Goal: Entertainment & Leisure: Consume media (video, audio)

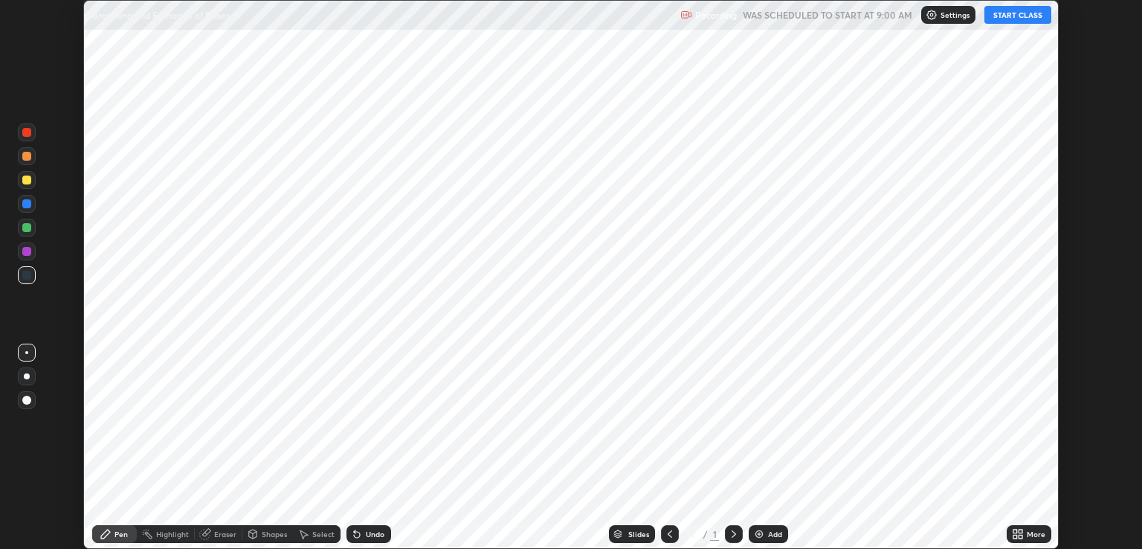
scroll to position [549, 1142]
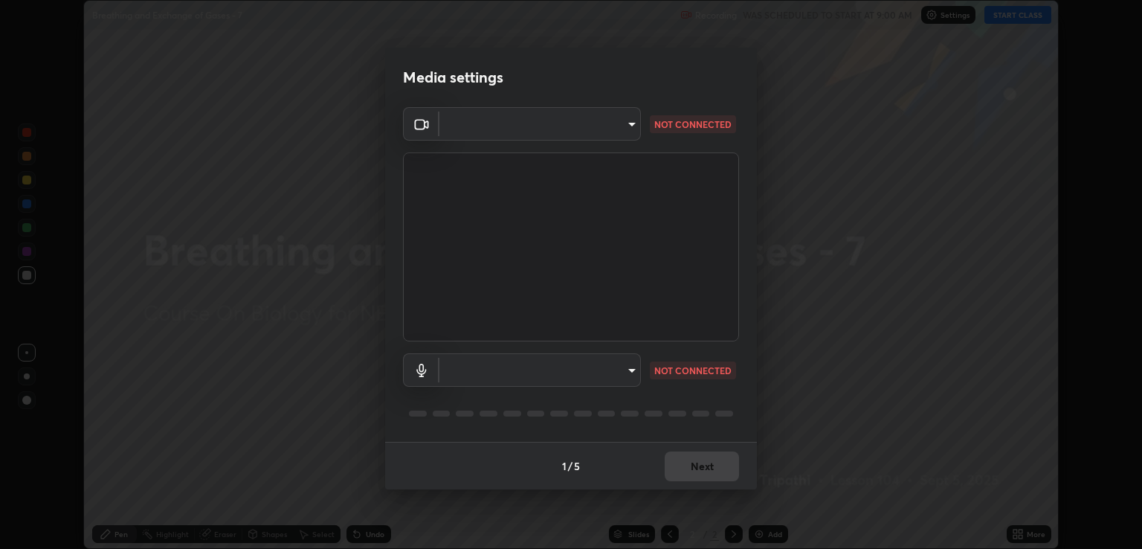
type input "ecbdbd44a66272db987f9f12271ef5319a85e28cdf2a8e5dd884bc8ad31297da"
type input "641fb1797ef8f9550b7f0158b383ff89036df526a4b0c4fe678c68e459c52791"
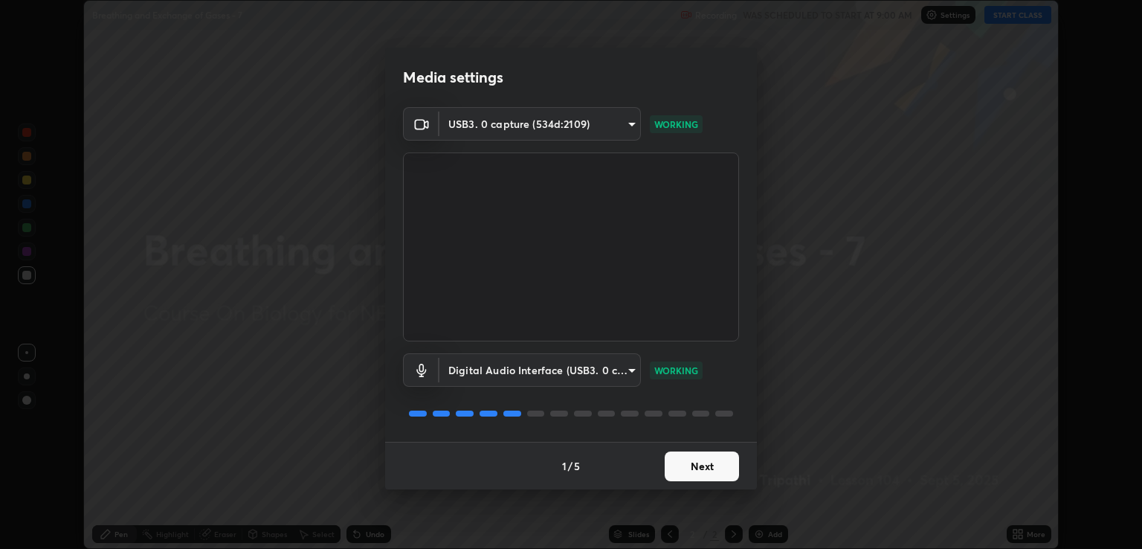
click at [691, 460] on button "Next" at bounding box center [702, 466] width 74 height 30
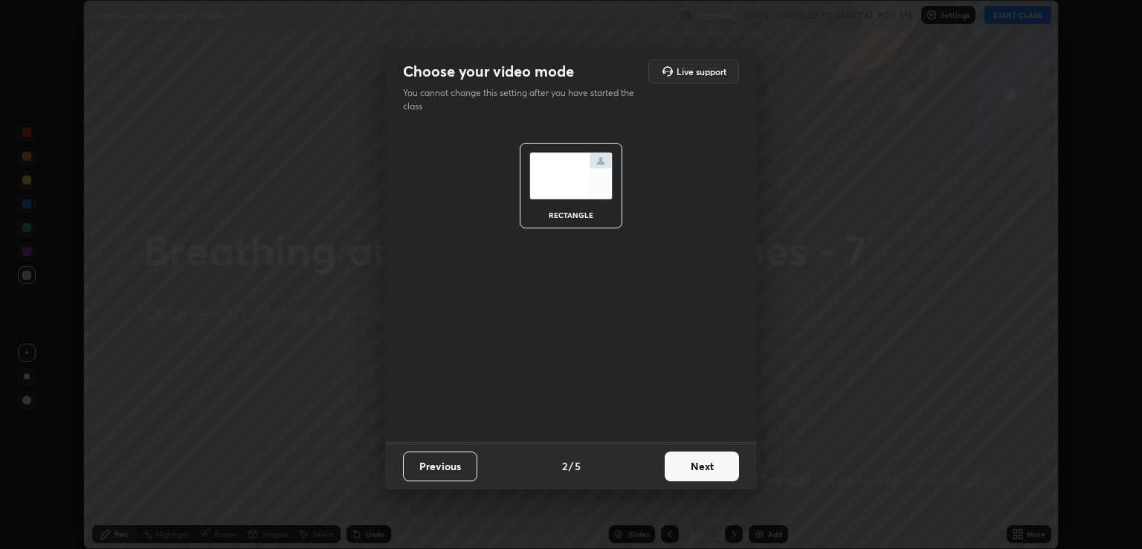
click at [699, 464] on button "Next" at bounding box center [702, 466] width 74 height 30
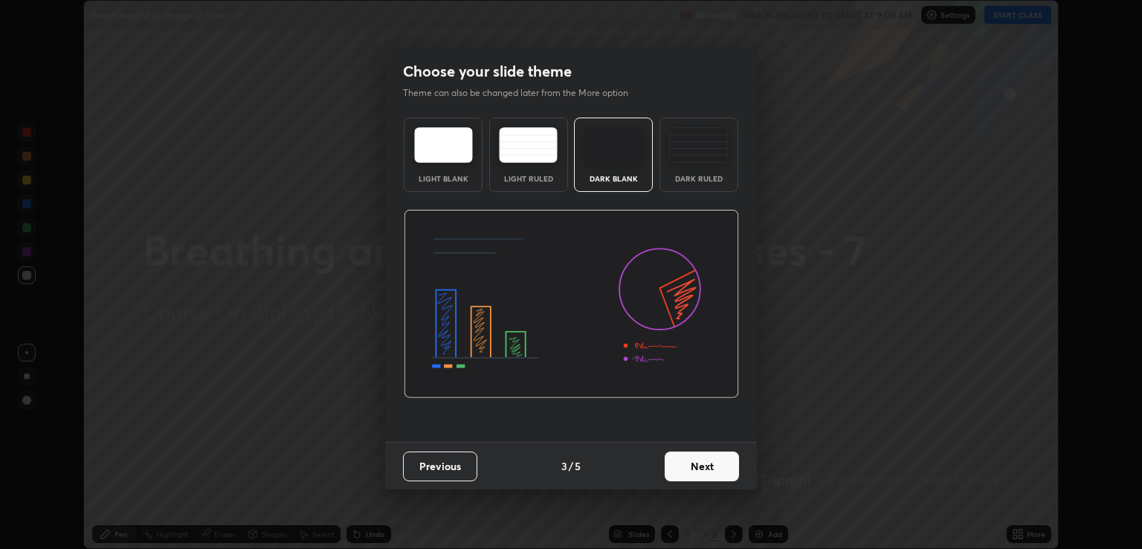
click at [691, 463] on button "Next" at bounding box center [702, 466] width 74 height 30
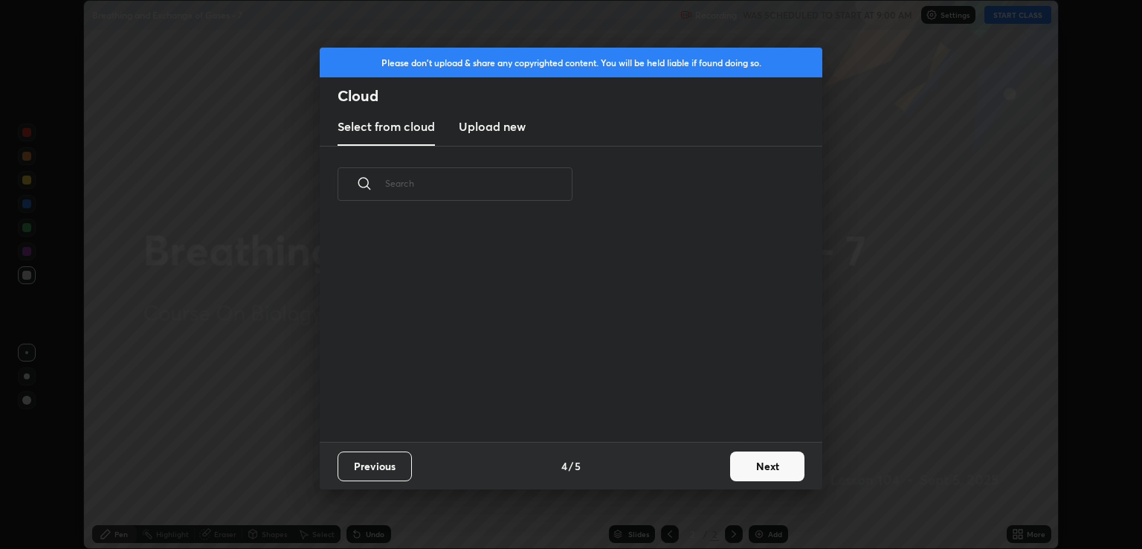
scroll to position [220, 477]
click at [749, 461] on button "Next" at bounding box center [767, 466] width 74 height 30
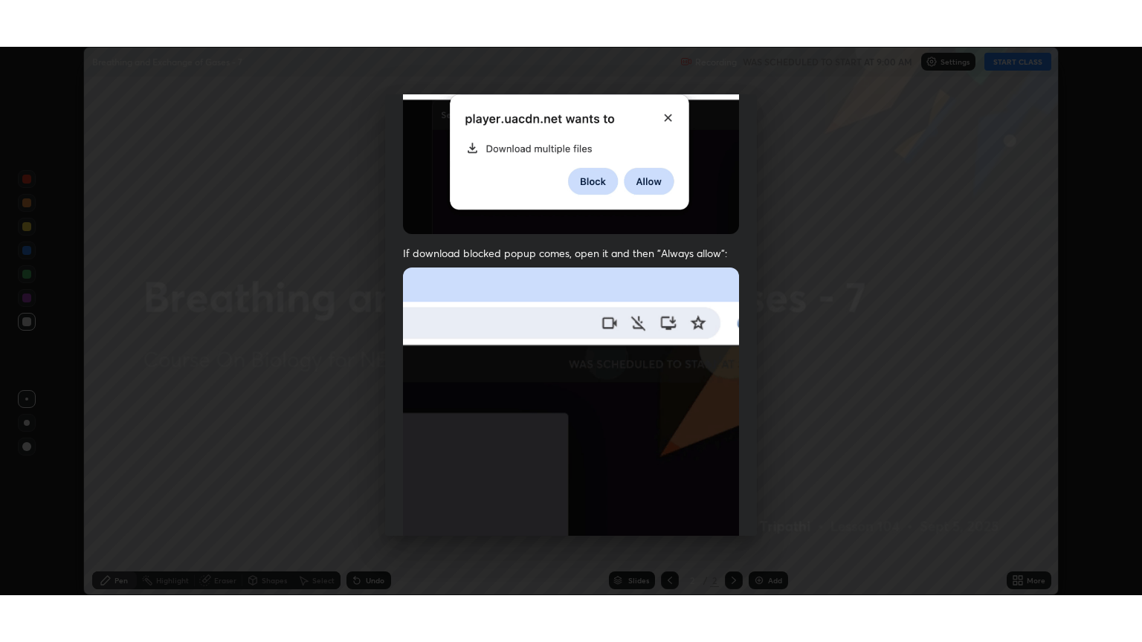
scroll to position [301, 0]
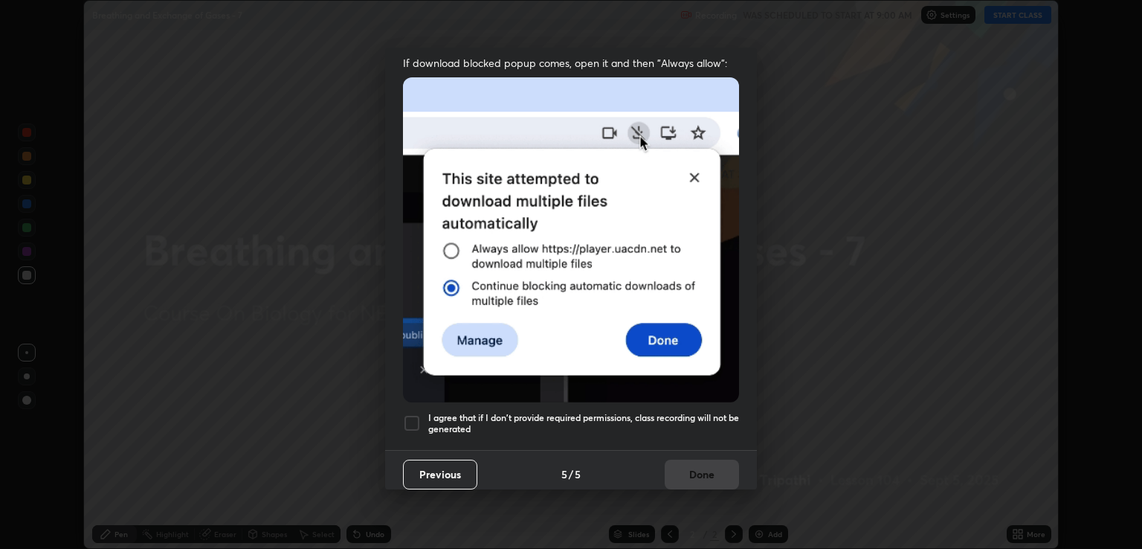
click at [597, 422] on h5 "I agree that if I don't provide required permissions, class recording will not …" at bounding box center [583, 423] width 311 height 23
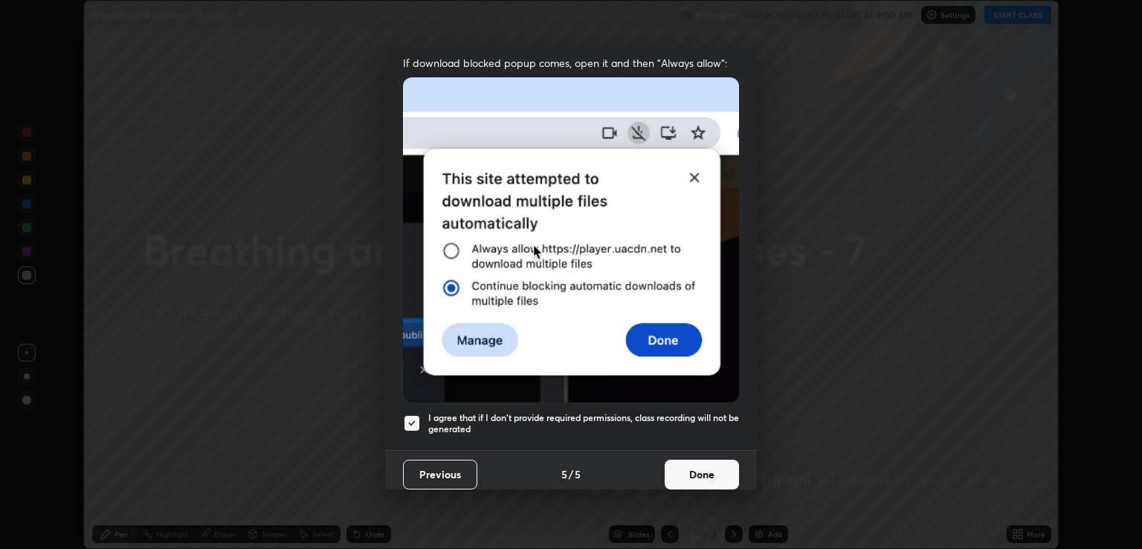
click at [691, 467] on button "Done" at bounding box center [702, 474] width 74 height 30
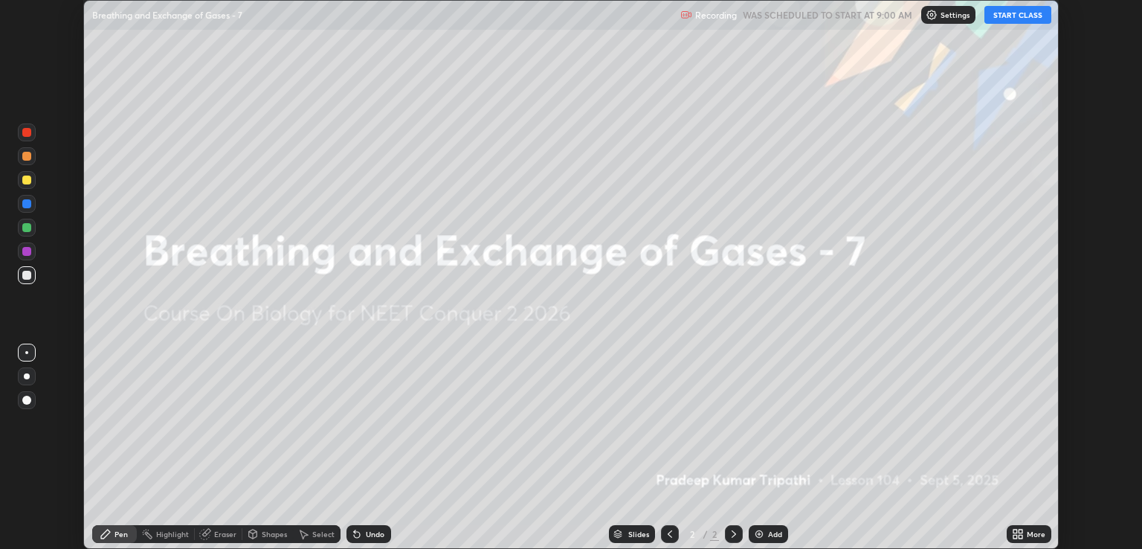
click at [1016, 16] on button "START CLASS" at bounding box center [1017, 15] width 67 height 18
click at [1021, 535] on icon at bounding box center [1020, 537] width 4 height 4
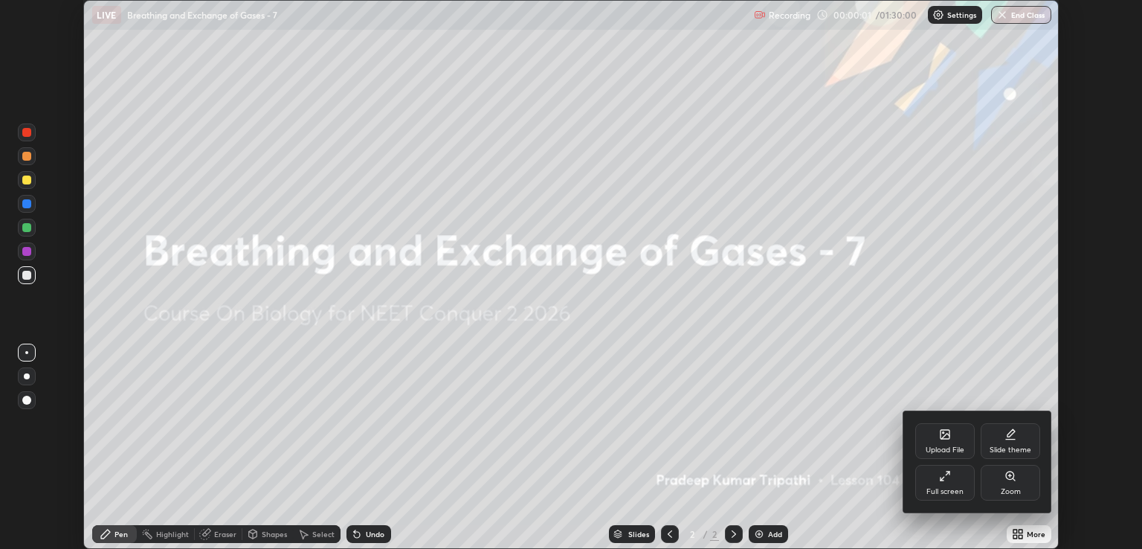
click at [961, 482] on div "Full screen" at bounding box center [944, 483] width 59 height 36
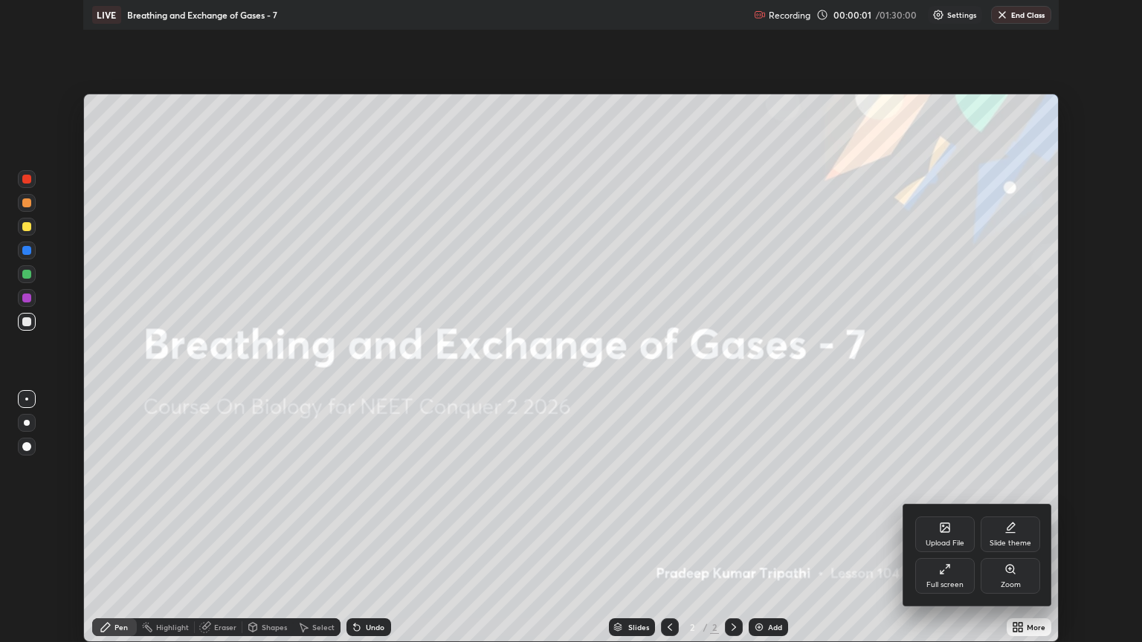
scroll to position [642, 1142]
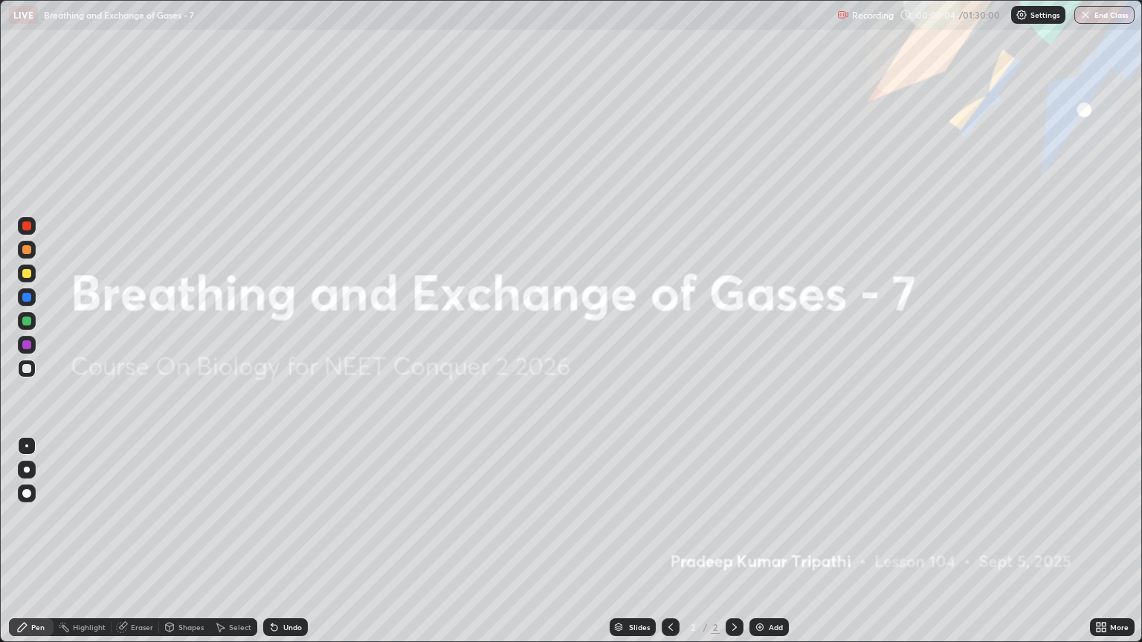
click at [736, 548] on div at bounding box center [735, 628] width 18 height 18
click at [760, 548] on img at bounding box center [760, 628] width 12 height 12
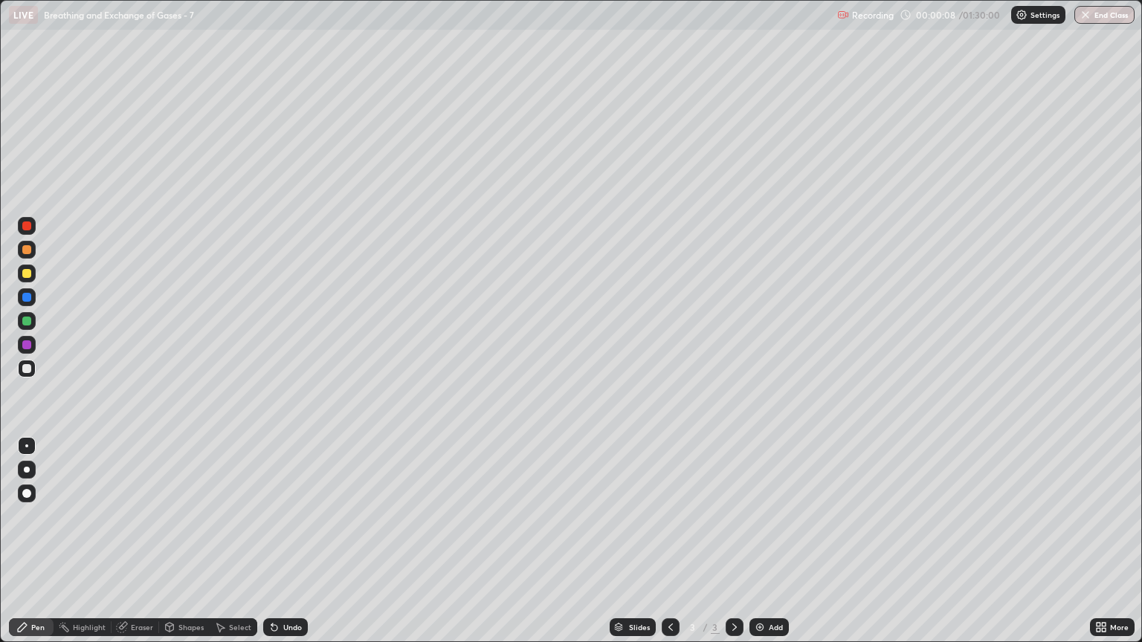
click at [41, 548] on div "Pen" at bounding box center [37, 627] width 13 height 7
click at [30, 472] on div at bounding box center [27, 470] width 18 height 18
click at [139, 548] on div "Eraser" at bounding box center [142, 627] width 22 height 7
click at [33, 548] on div "Pen" at bounding box center [37, 627] width 13 height 7
click at [26, 250] on div at bounding box center [26, 249] width 9 height 9
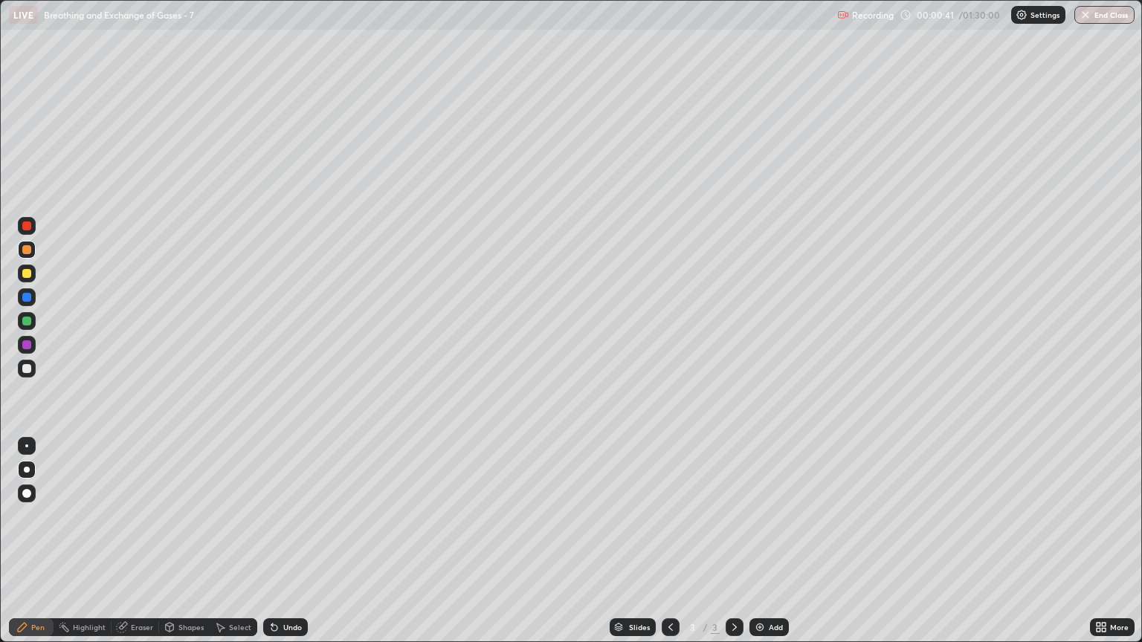
click at [27, 277] on div at bounding box center [26, 273] width 9 height 9
click at [189, 548] on div "Shapes" at bounding box center [190, 627] width 25 height 7
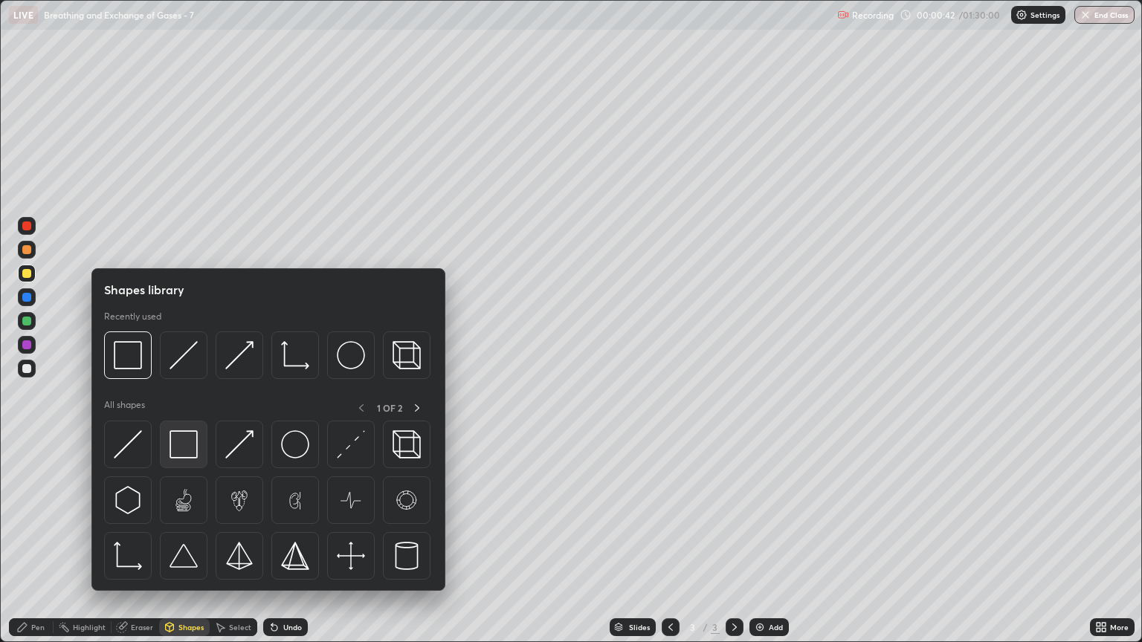
click at [178, 442] on img at bounding box center [184, 444] width 28 height 28
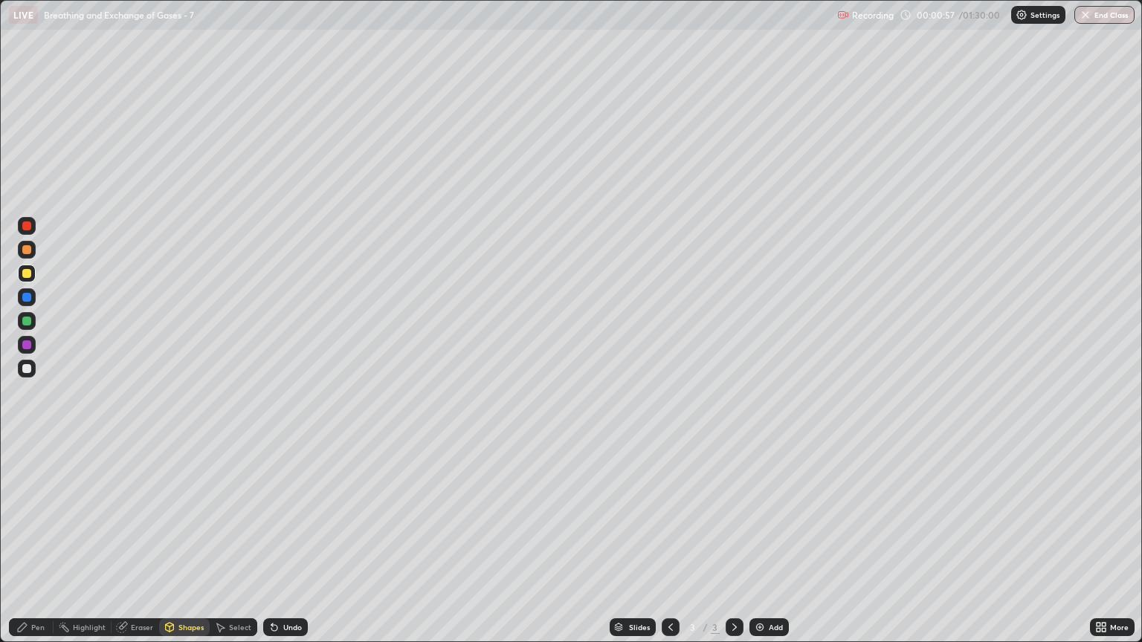
click at [27, 369] on div at bounding box center [26, 368] width 9 height 9
click at [188, 548] on div "Shapes" at bounding box center [184, 628] width 51 height 18
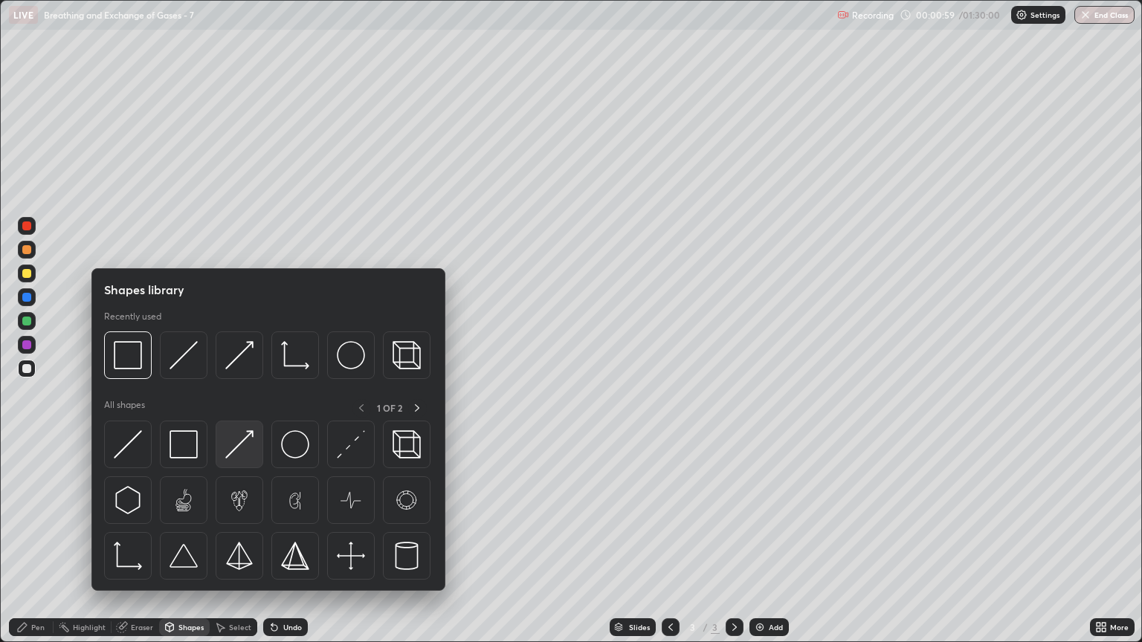
click at [241, 456] on img at bounding box center [239, 444] width 28 height 28
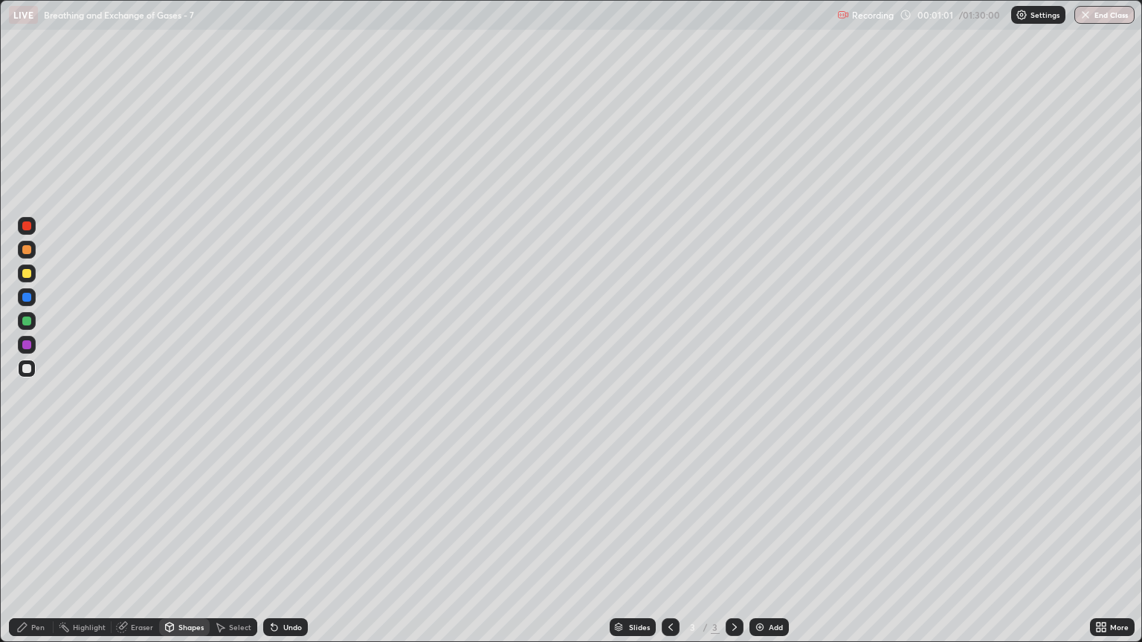
click at [187, 548] on div "Shapes" at bounding box center [190, 627] width 25 height 7
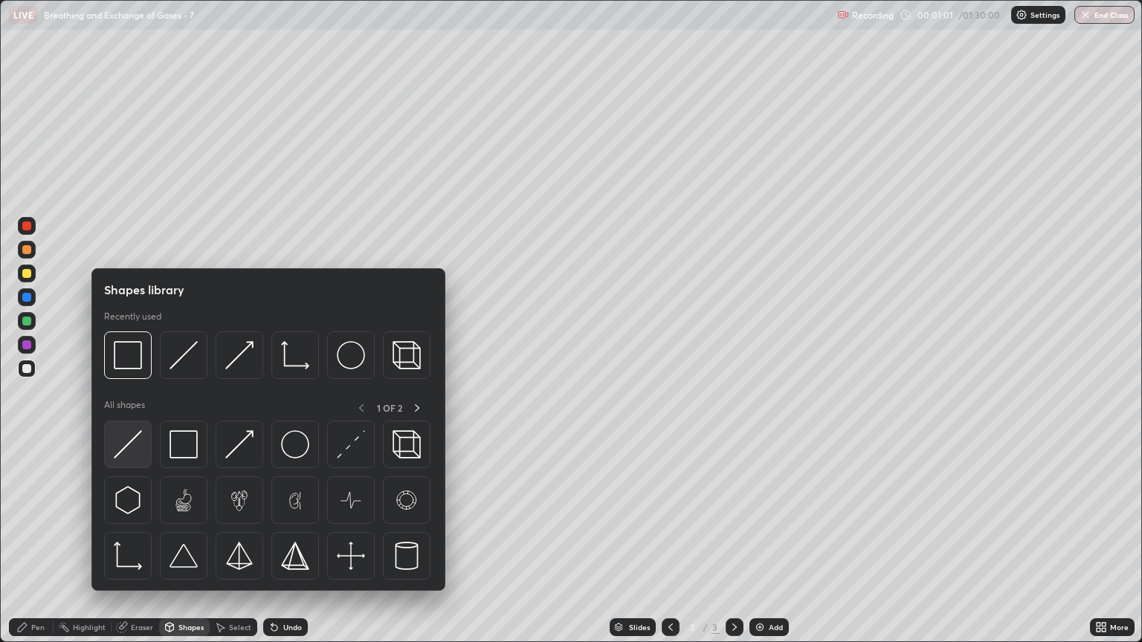
click at [142, 448] on div at bounding box center [128, 445] width 48 height 48
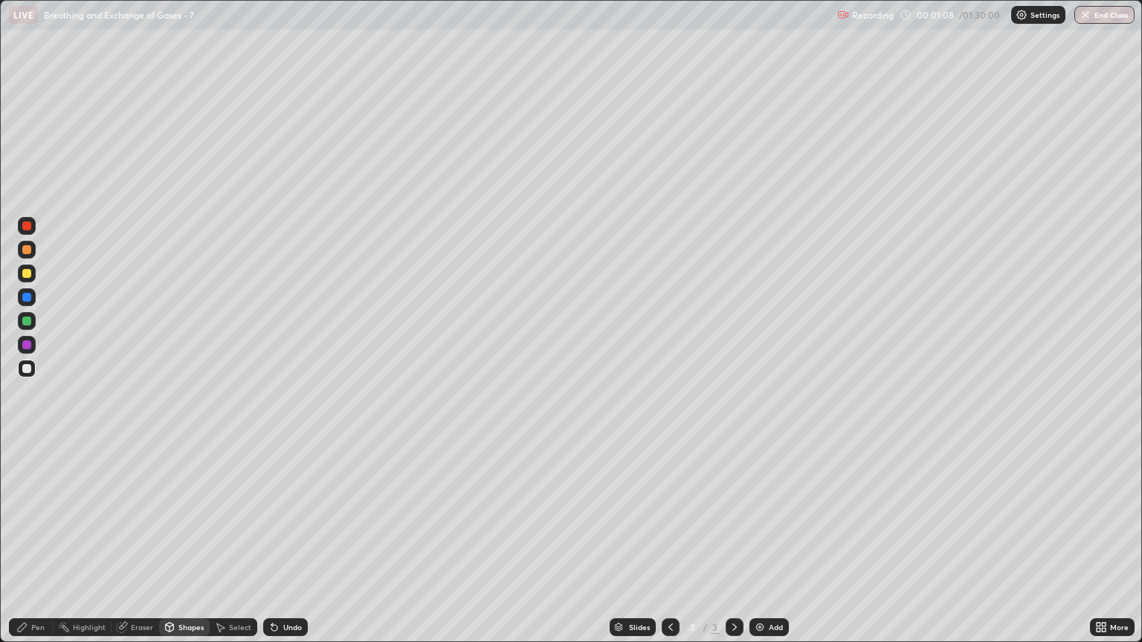
click at [42, 548] on div "Pen" at bounding box center [37, 627] width 13 height 7
click at [28, 274] on div at bounding box center [26, 273] width 9 height 9
click at [187, 548] on div "Shapes" at bounding box center [190, 627] width 25 height 7
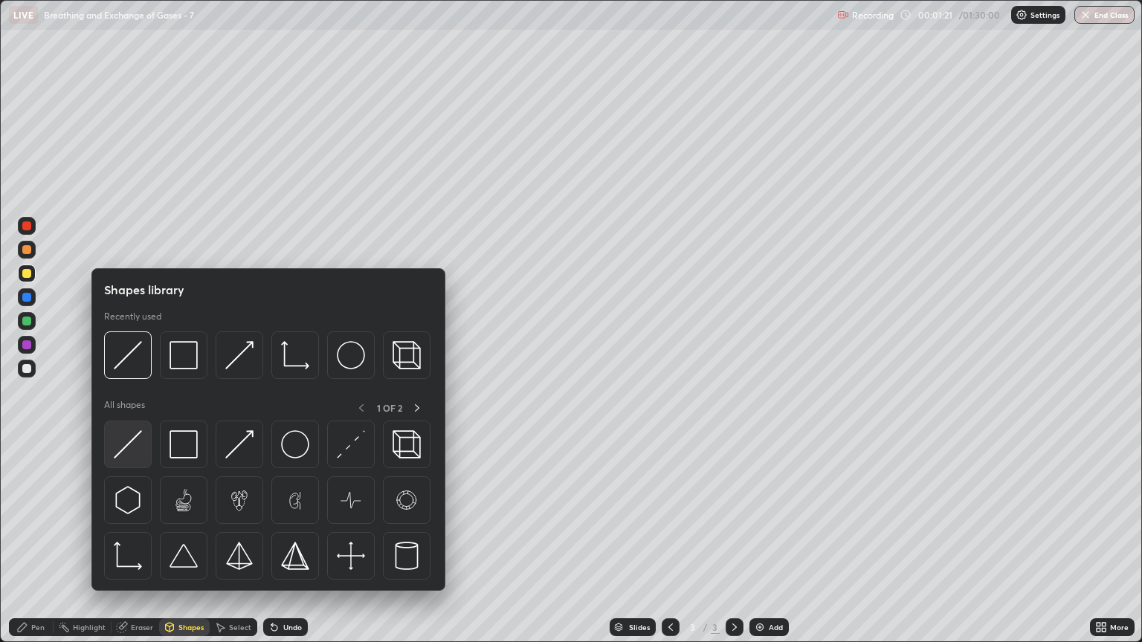
click at [138, 442] on img at bounding box center [128, 444] width 28 height 28
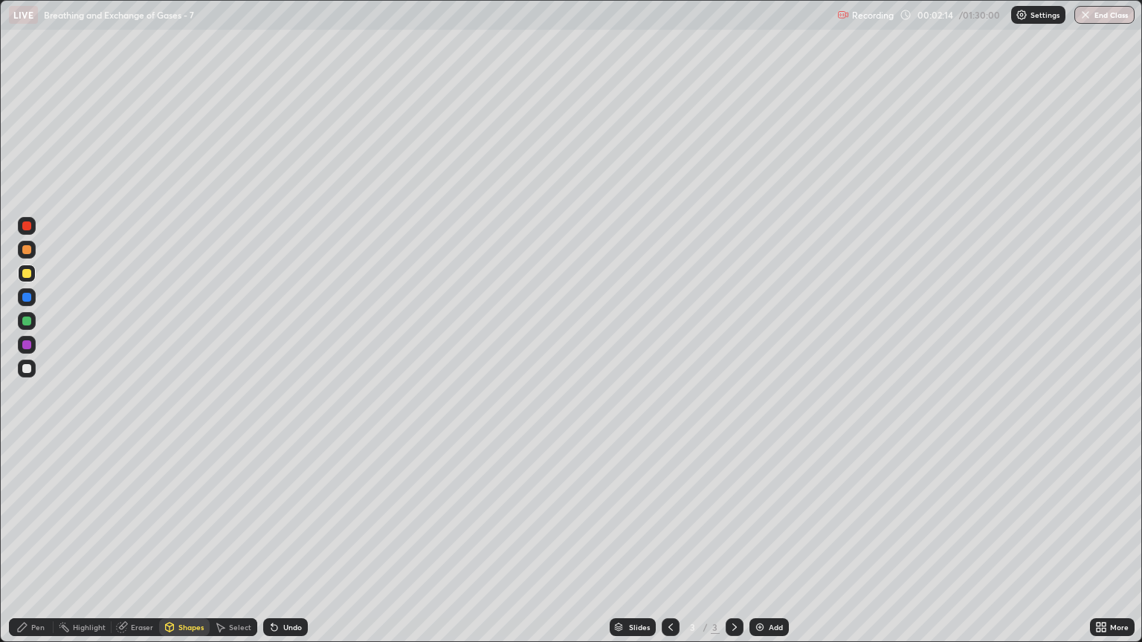
click at [190, 548] on div "Shapes" at bounding box center [190, 627] width 25 height 7
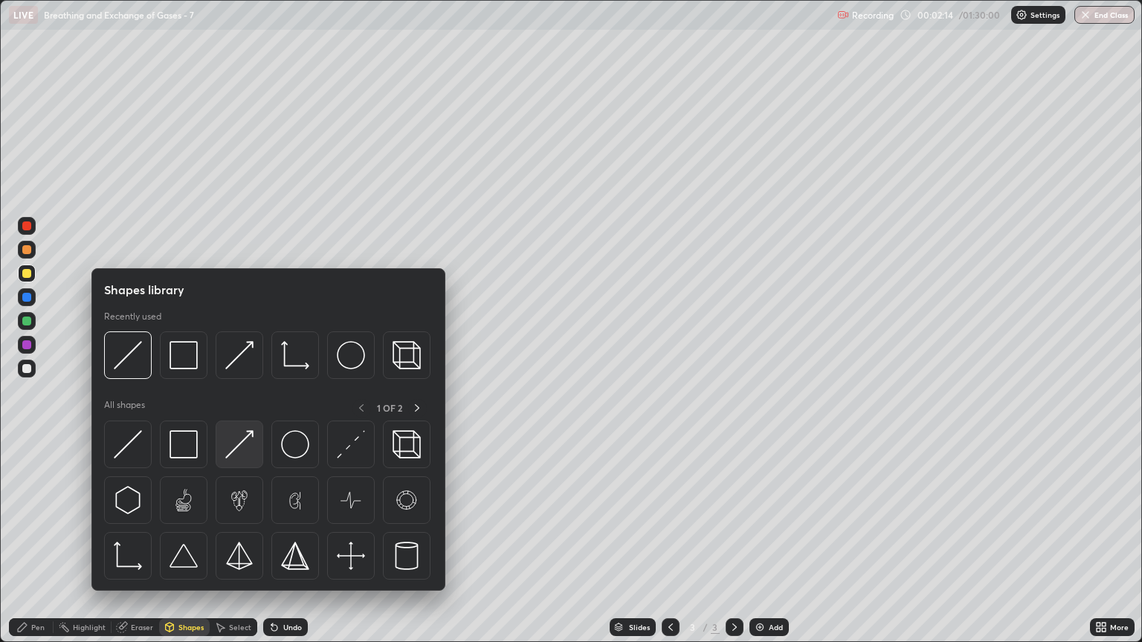
click at [242, 452] on img at bounding box center [239, 444] width 28 height 28
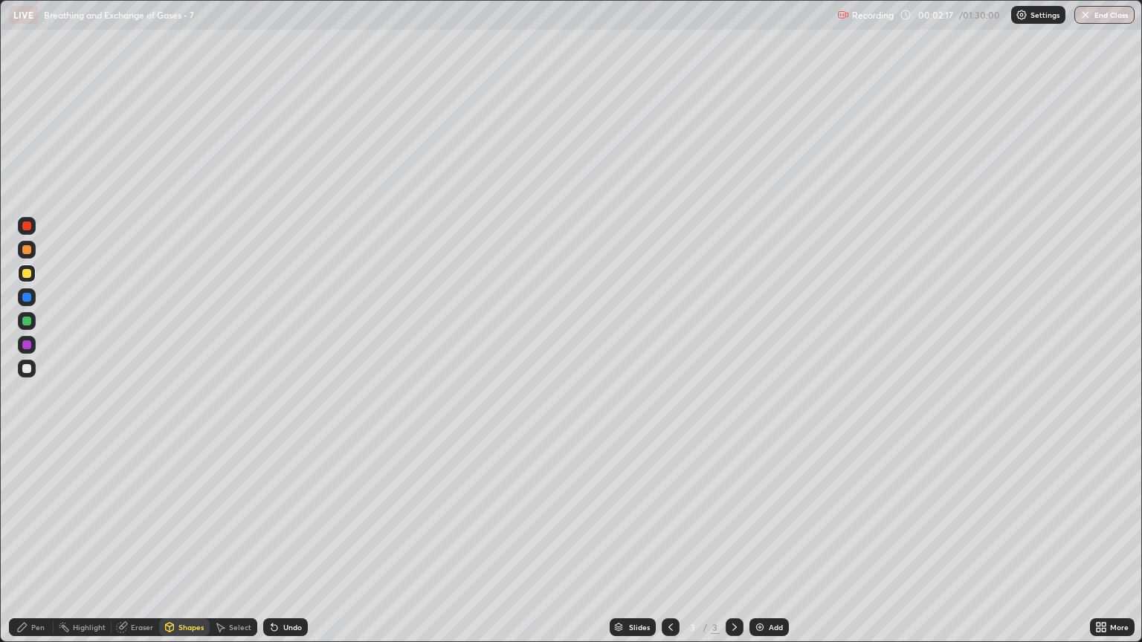
click at [48, 548] on div "Pen" at bounding box center [31, 628] width 45 height 18
click at [42, 548] on div "Pen" at bounding box center [37, 627] width 13 height 7
click at [191, 548] on div "Shapes" at bounding box center [190, 627] width 25 height 7
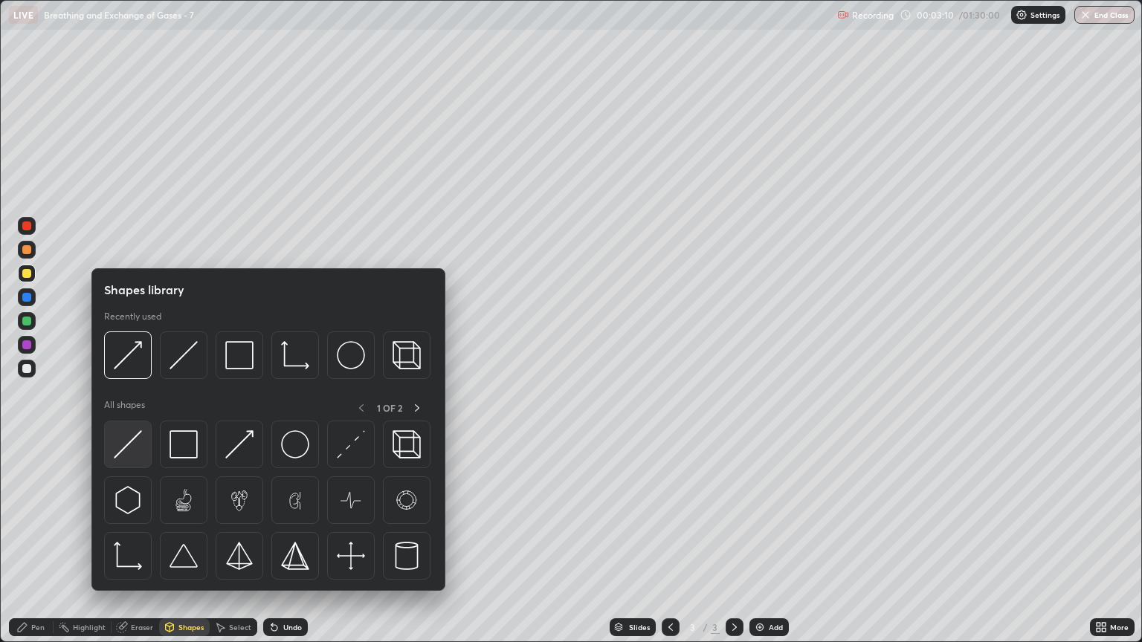
click at [140, 449] on img at bounding box center [128, 444] width 28 height 28
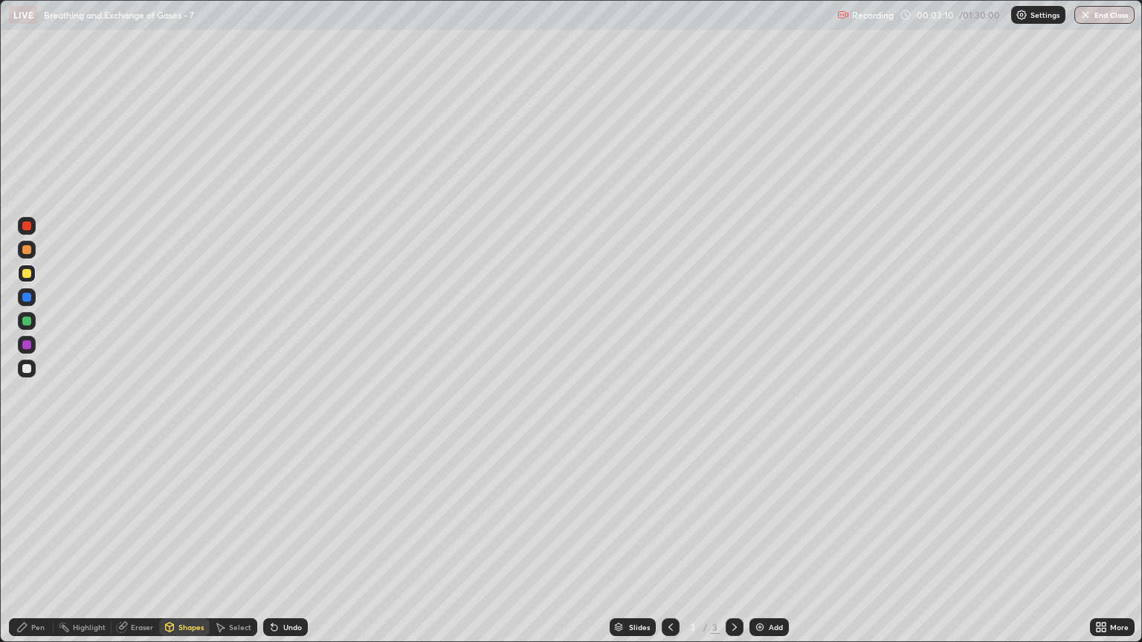
click at [27, 369] on div at bounding box center [26, 368] width 9 height 9
click at [28, 369] on div at bounding box center [26, 368] width 9 height 9
click at [182, 548] on div "Shapes" at bounding box center [190, 627] width 25 height 7
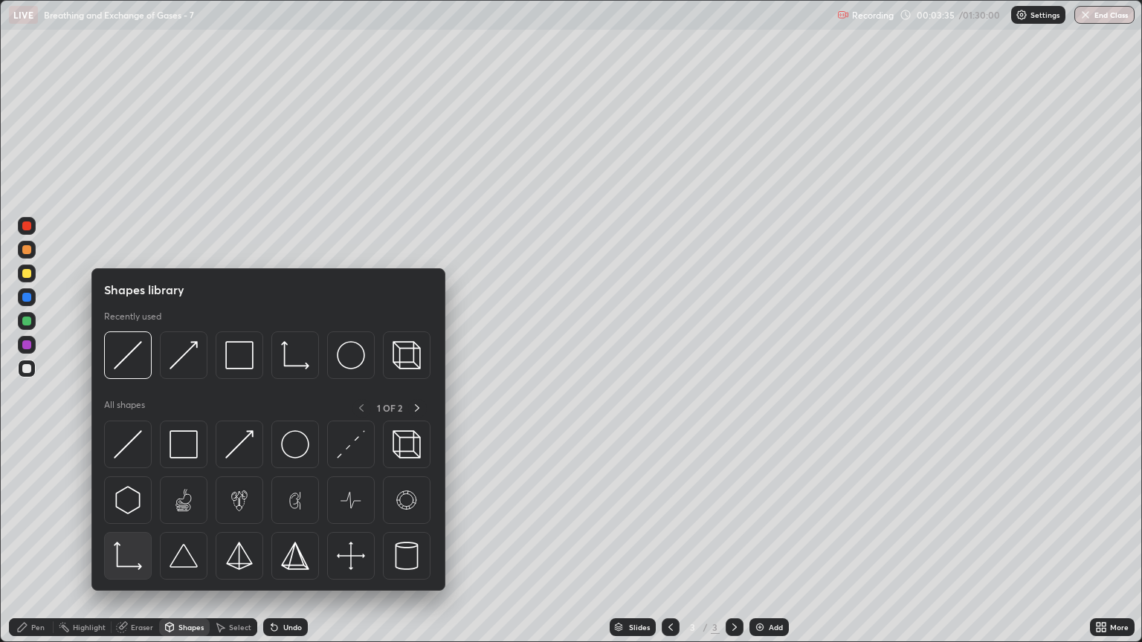
click at [132, 548] on img at bounding box center [128, 556] width 28 height 28
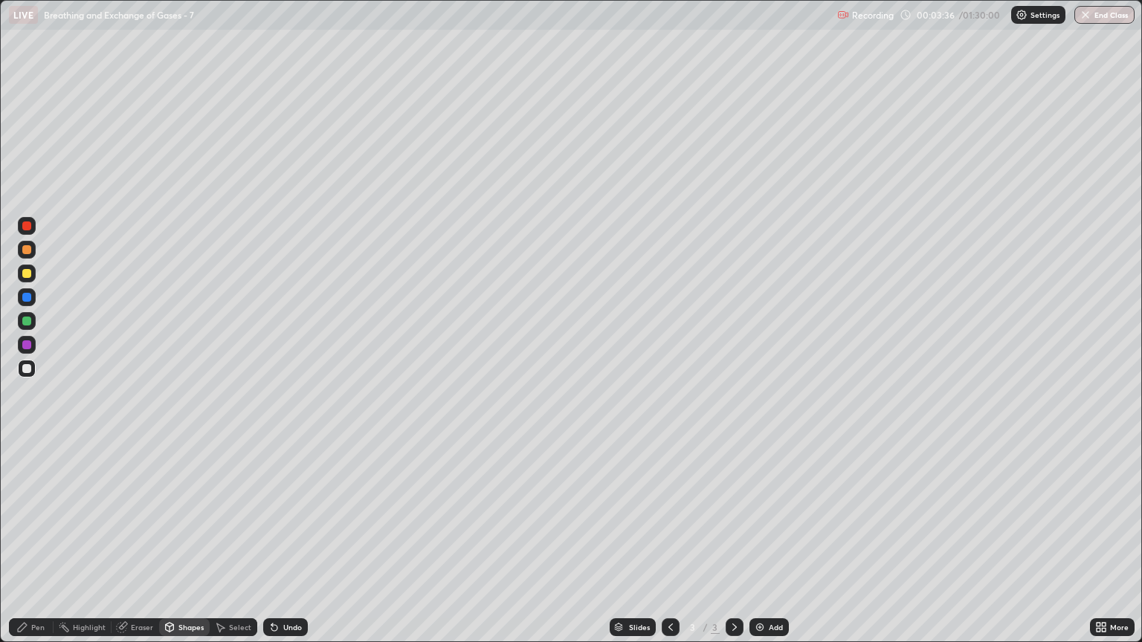
click at [181, 548] on div "Shapes" at bounding box center [190, 627] width 25 height 7
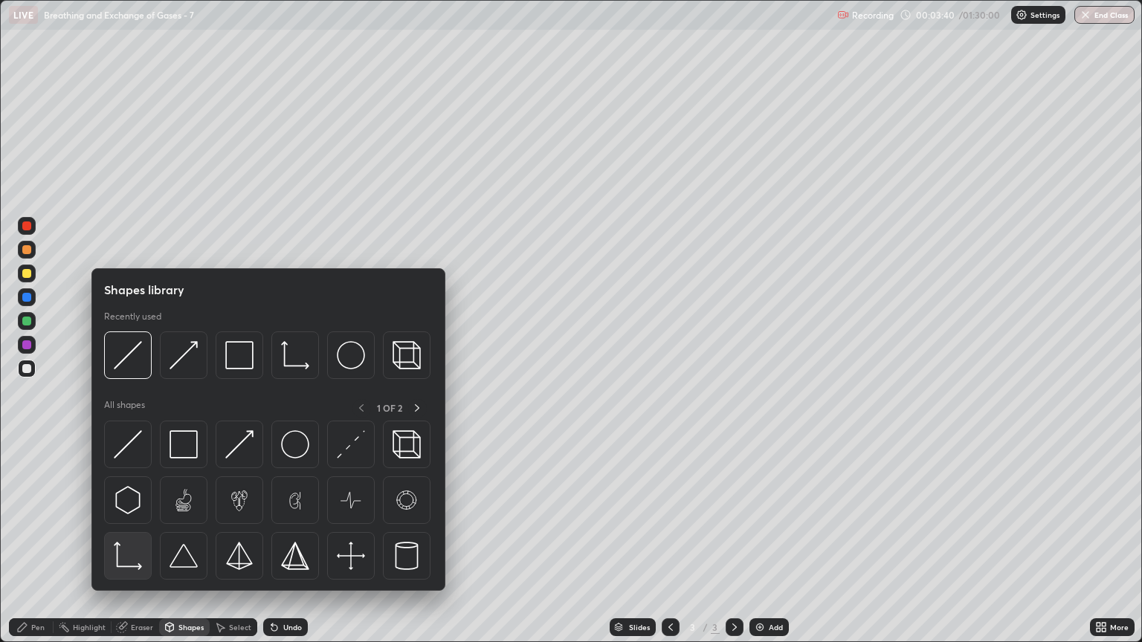
click at [137, 548] on img at bounding box center [128, 556] width 28 height 28
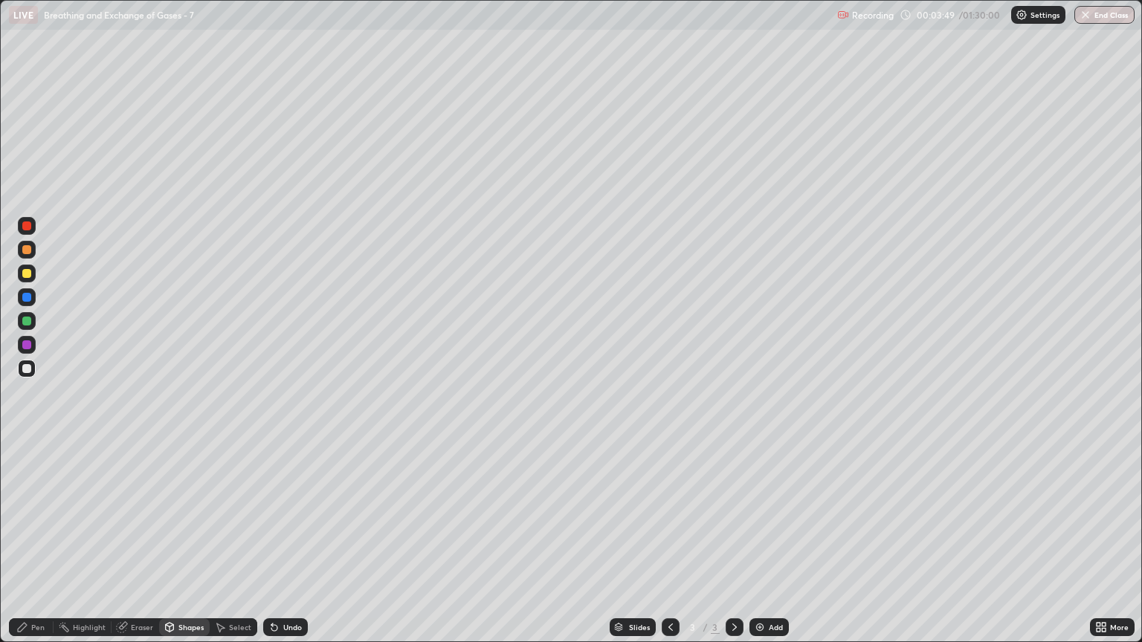
click at [38, 548] on div "Pen" at bounding box center [37, 627] width 13 height 7
click at [40, 548] on div "Pen" at bounding box center [31, 628] width 45 height 18
click at [36, 548] on div "Pen" at bounding box center [37, 627] width 13 height 7
click at [28, 372] on div at bounding box center [26, 368] width 9 height 9
click at [30, 369] on div at bounding box center [26, 368] width 9 height 9
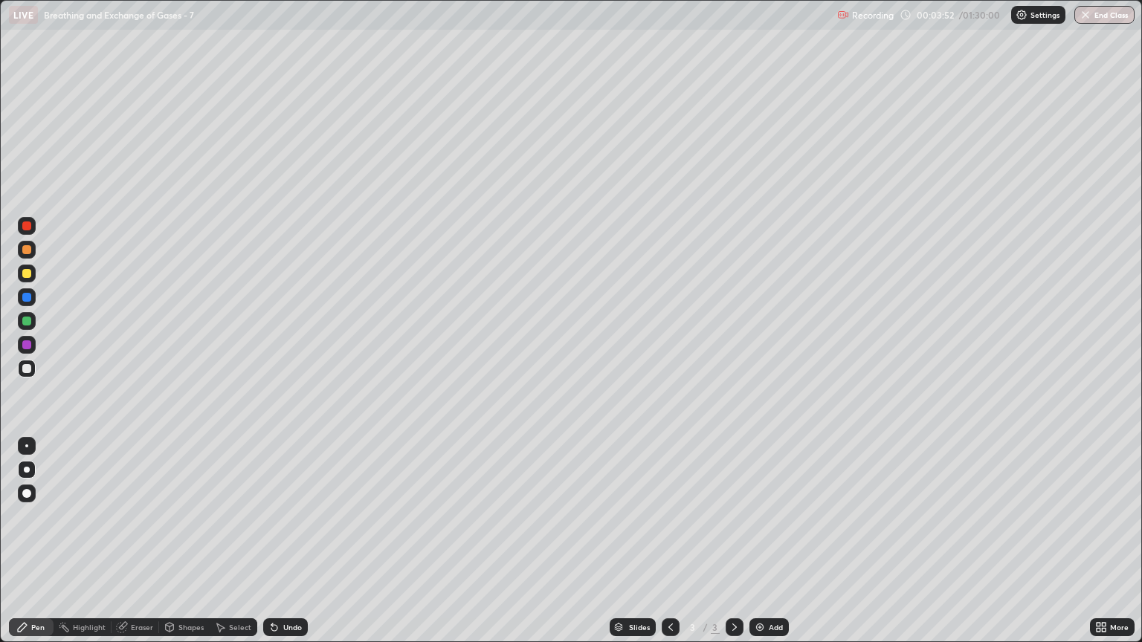
click at [30, 370] on div at bounding box center [26, 368] width 9 height 9
click at [26, 274] on div at bounding box center [26, 273] width 9 height 9
click at [179, 548] on div "Shapes" at bounding box center [184, 628] width 51 height 18
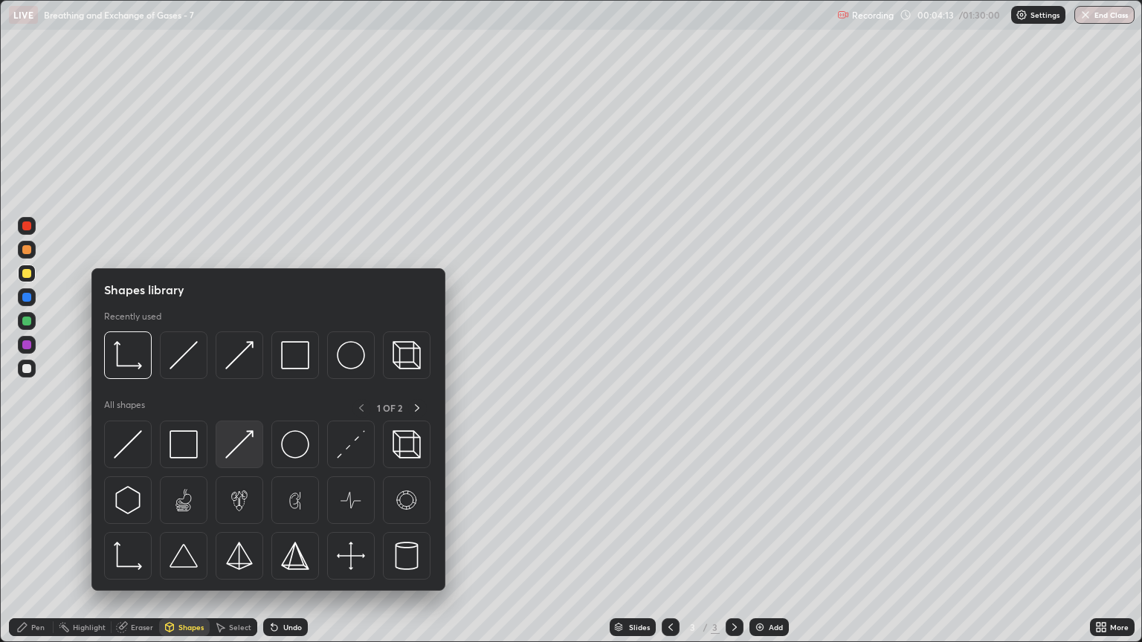
click at [241, 458] on img at bounding box center [239, 444] width 28 height 28
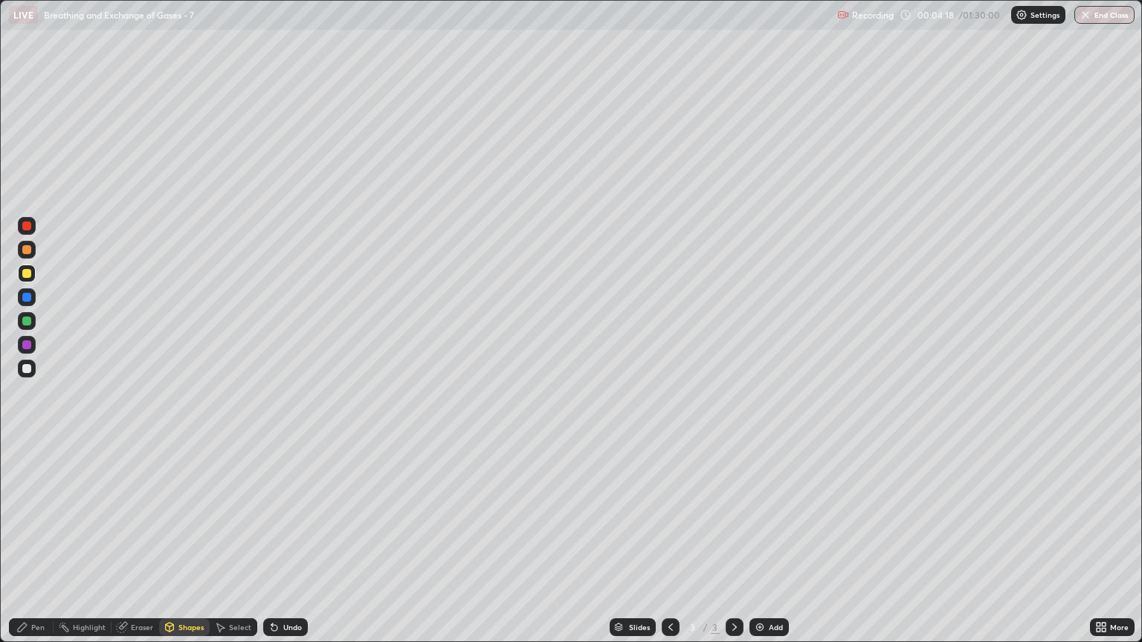
click at [42, 548] on div "Pen" at bounding box center [31, 628] width 45 height 18
click at [28, 277] on div at bounding box center [26, 273] width 9 height 9
click at [39, 548] on div "Pen" at bounding box center [37, 627] width 13 height 7
click at [30, 276] on div at bounding box center [26, 273] width 9 height 9
click at [139, 548] on div "Eraser" at bounding box center [142, 627] width 22 height 7
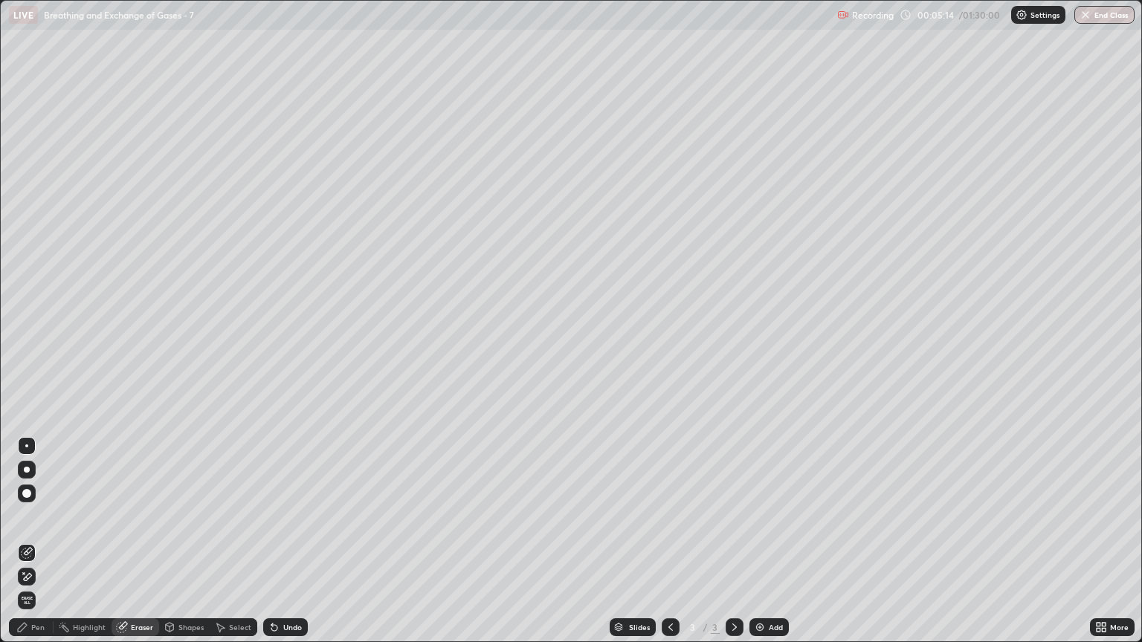
click at [29, 548] on icon at bounding box center [27, 577] width 12 height 13
click at [45, 548] on div "Pen" at bounding box center [31, 628] width 45 height 18
click at [44, 548] on div "Pen" at bounding box center [37, 627] width 13 height 7
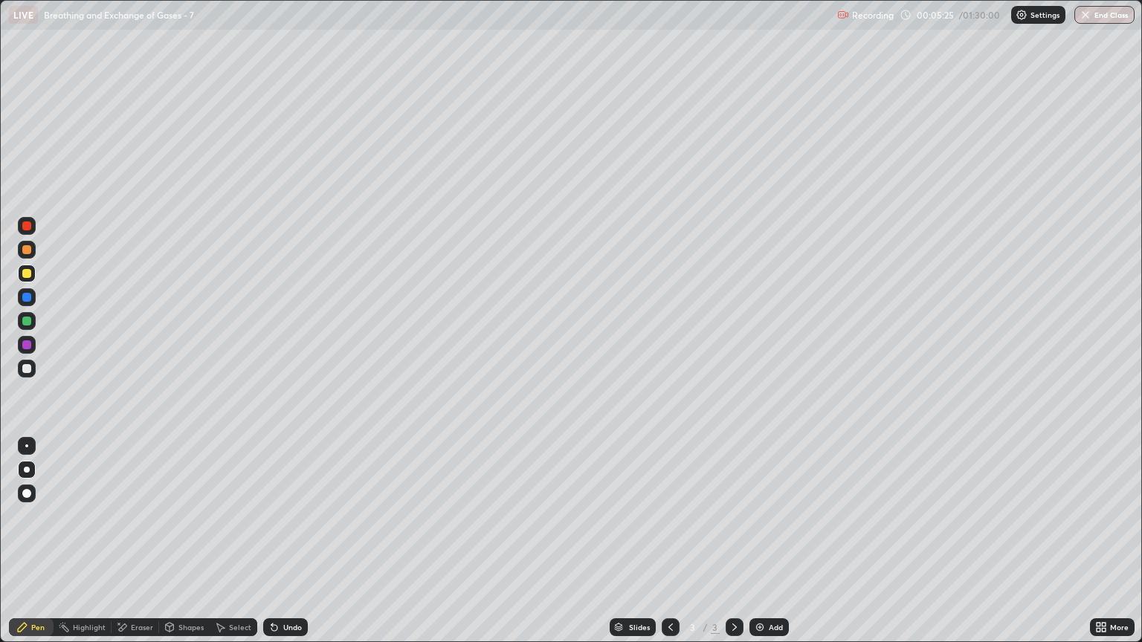
click at [27, 326] on div at bounding box center [27, 321] width 18 height 18
click at [187, 548] on div "Shapes" at bounding box center [190, 627] width 25 height 7
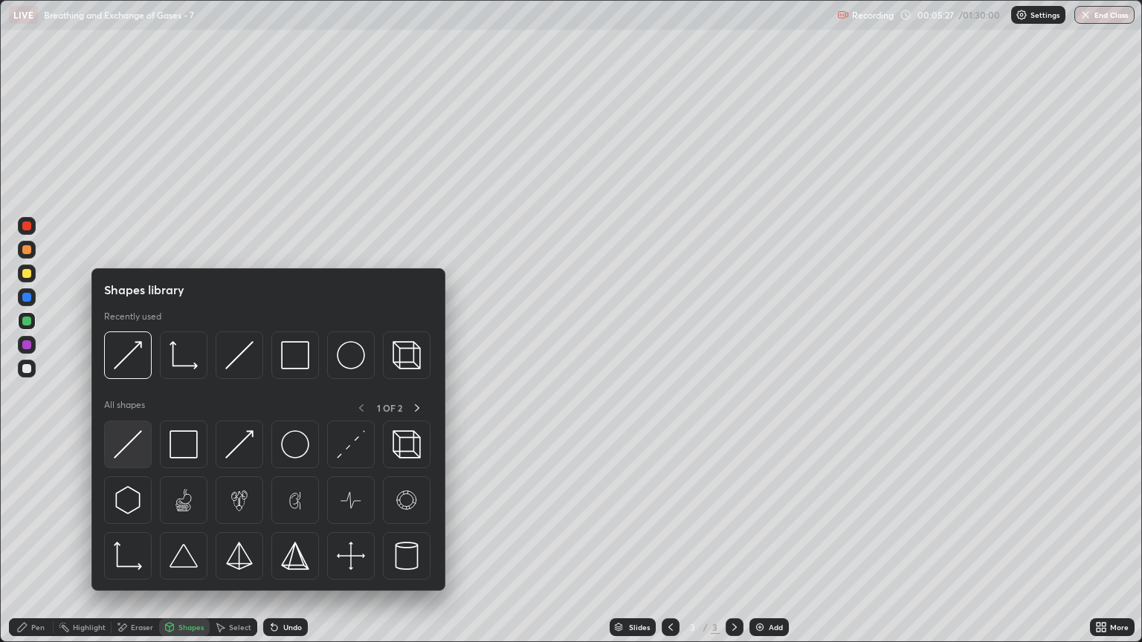
click at [137, 456] on img at bounding box center [128, 444] width 28 height 28
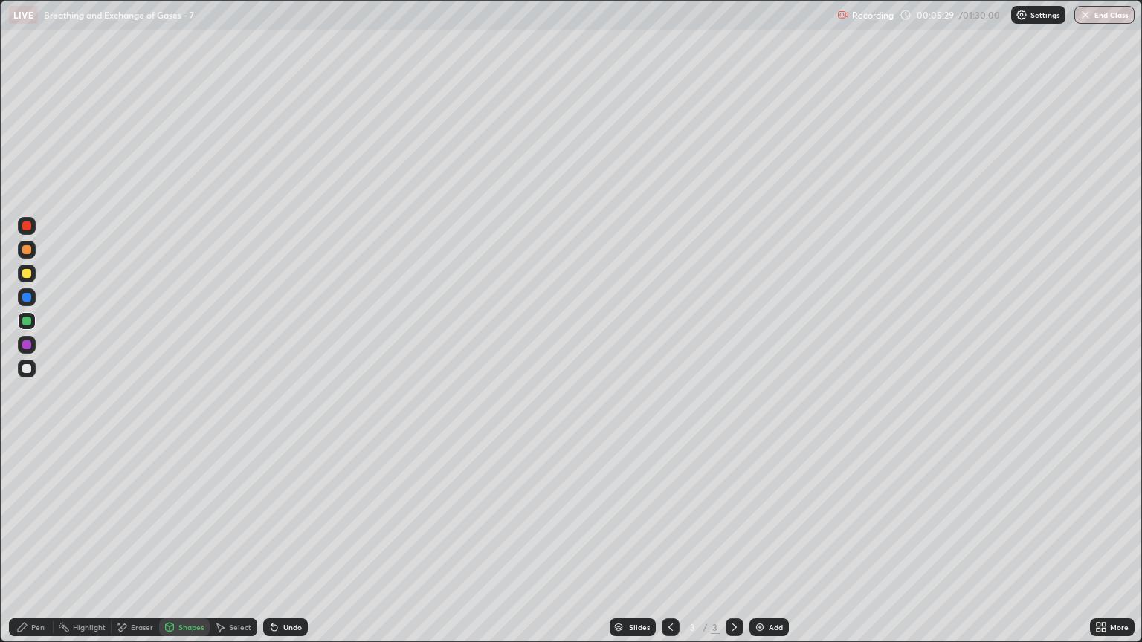
click at [45, 548] on div "Pen" at bounding box center [31, 628] width 45 height 18
click at [38, 548] on div "Pen" at bounding box center [37, 627] width 13 height 7
click at [30, 277] on div at bounding box center [26, 273] width 9 height 9
click at [42, 548] on div "Pen" at bounding box center [31, 628] width 45 height 18
click at [95, 548] on div "Highlight" at bounding box center [89, 627] width 33 height 7
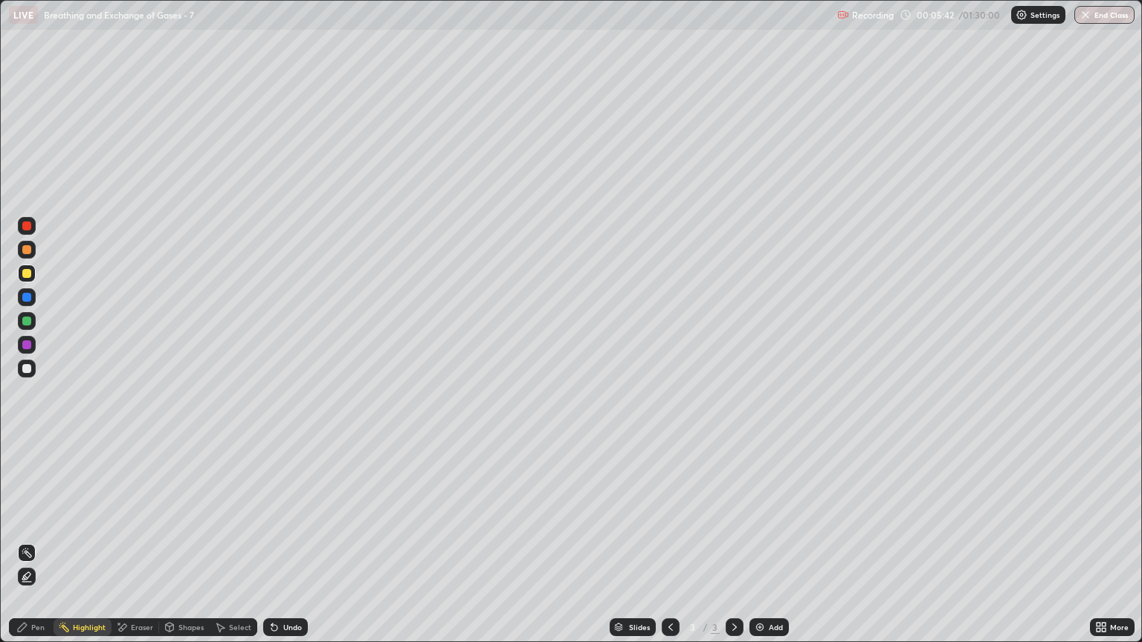
click at [142, 548] on div "Eraser" at bounding box center [142, 627] width 22 height 7
click at [28, 548] on icon at bounding box center [27, 553] width 12 height 12
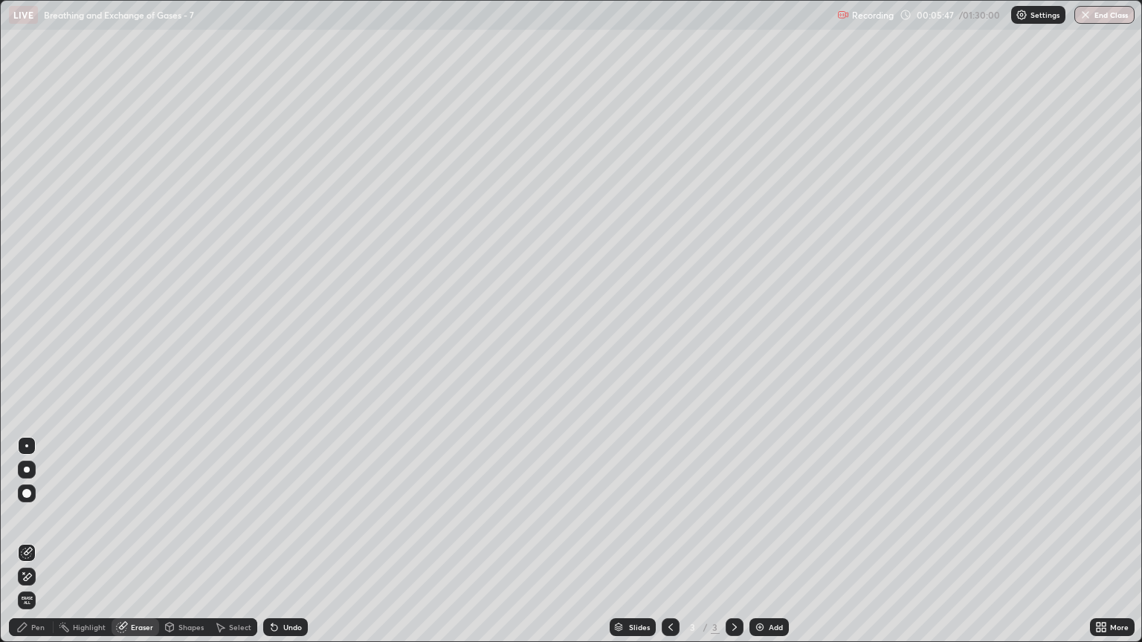
click at [42, 548] on div "Pen" at bounding box center [37, 627] width 13 height 7
click at [37, 548] on div "Pen" at bounding box center [37, 627] width 13 height 7
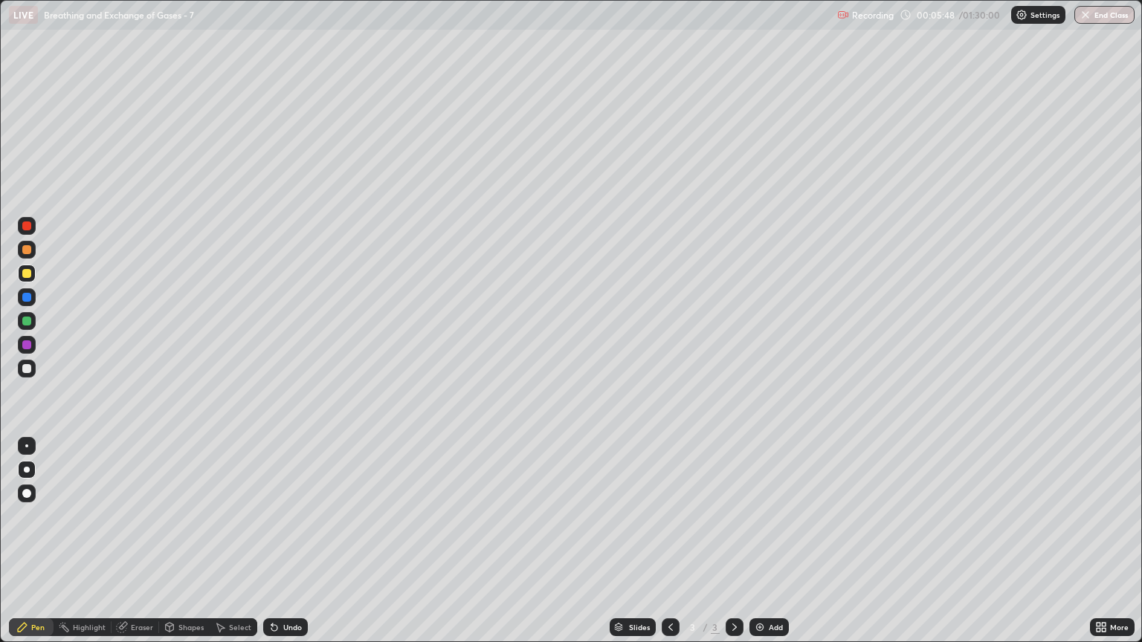
click at [187, 548] on div "Shapes" at bounding box center [190, 627] width 25 height 7
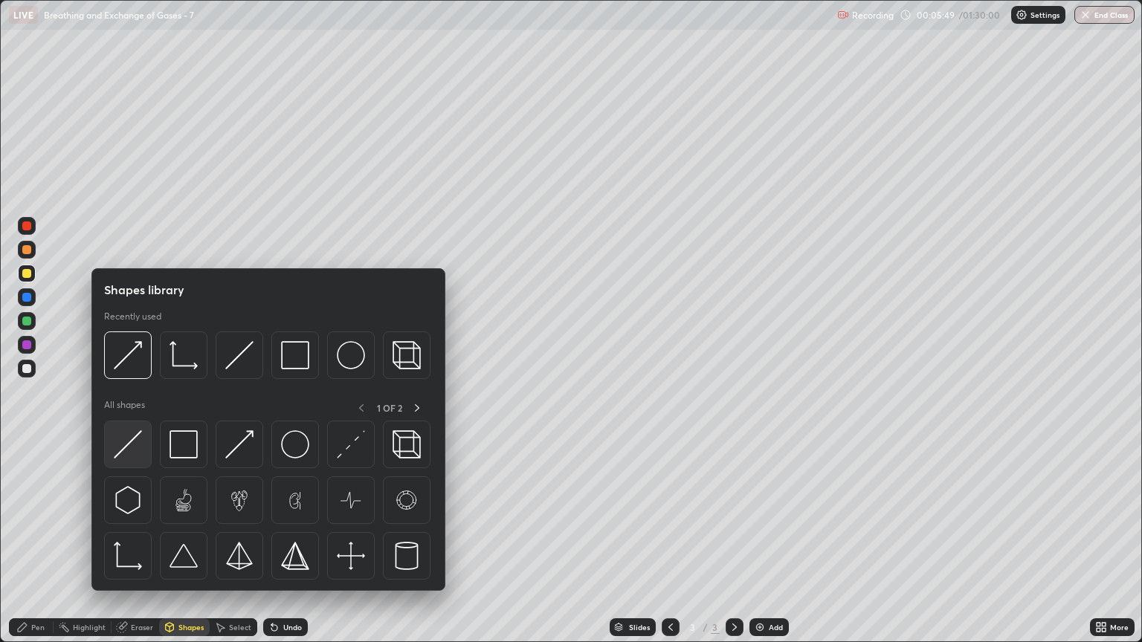
click at [137, 452] on img at bounding box center [128, 444] width 28 height 28
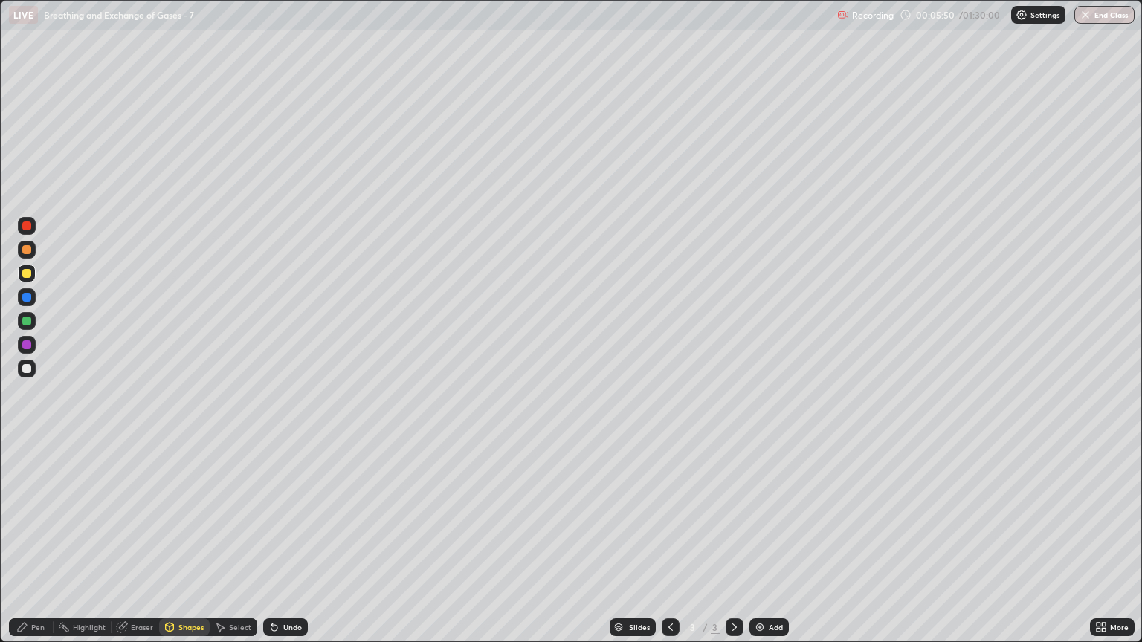
click at [27, 322] on div at bounding box center [26, 321] width 9 height 9
click at [191, 548] on div "Shapes" at bounding box center [190, 627] width 25 height 7
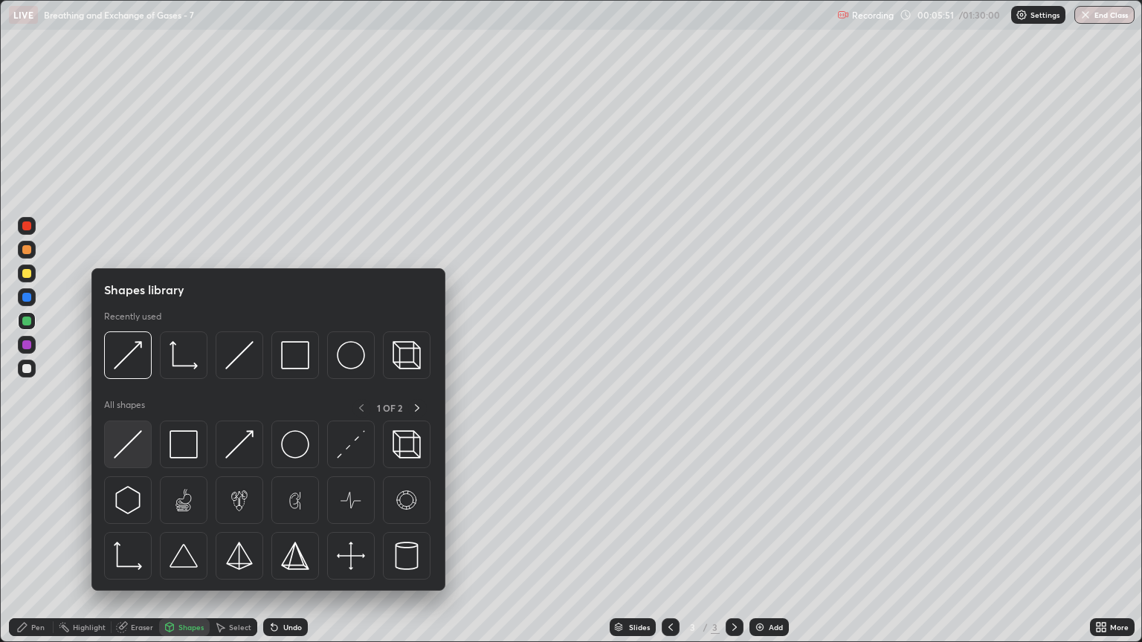
click at [134, 451] on img at bounding box center [128, 444] width 28 height 28
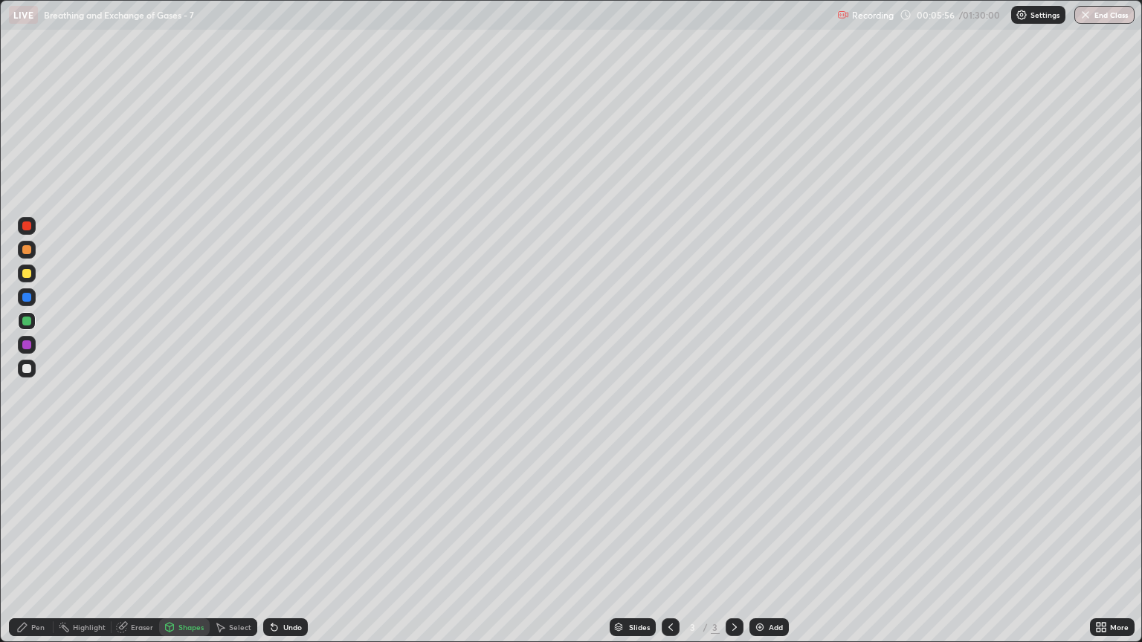
click at [143, 548] on div "Eraser" at bounding box center [142, 627] width 22 height 7
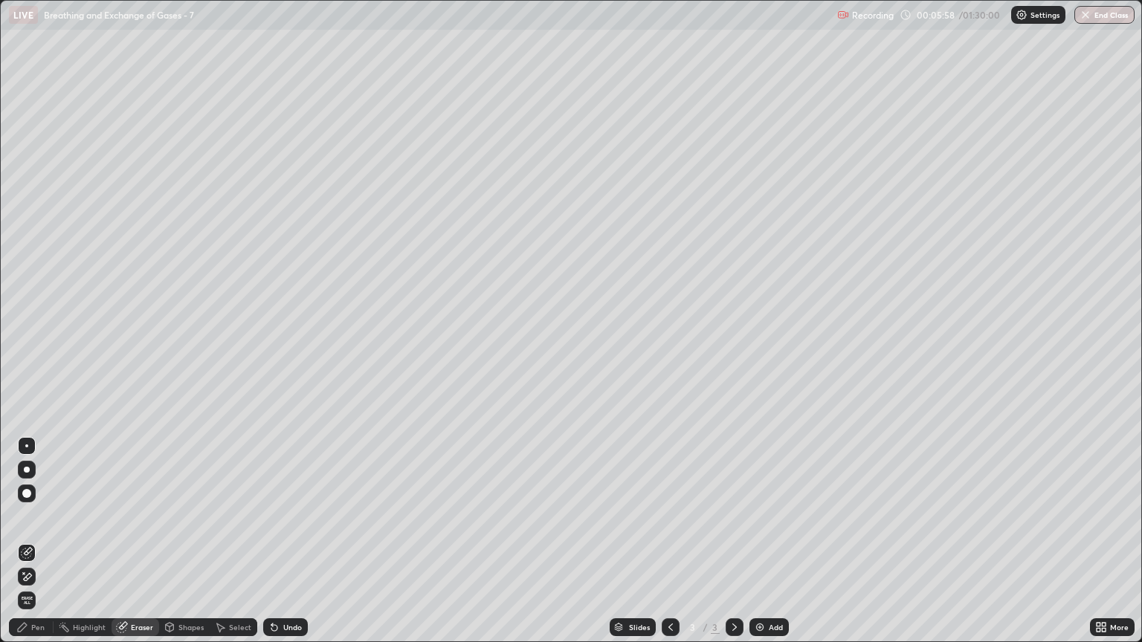
click at [136, 548] on div "Eraser" at bounding box center [142, 627] width 22 height 7
click at [29, 548] on icon at bounding box center [27, 577] width 12 height 13
click at [42, 548] on div "Pen" at bounding box center [37, 627] width 13 height 7
click at [45, 548] on div "Pen" at bounding box center [31, 628] width 45 height 18
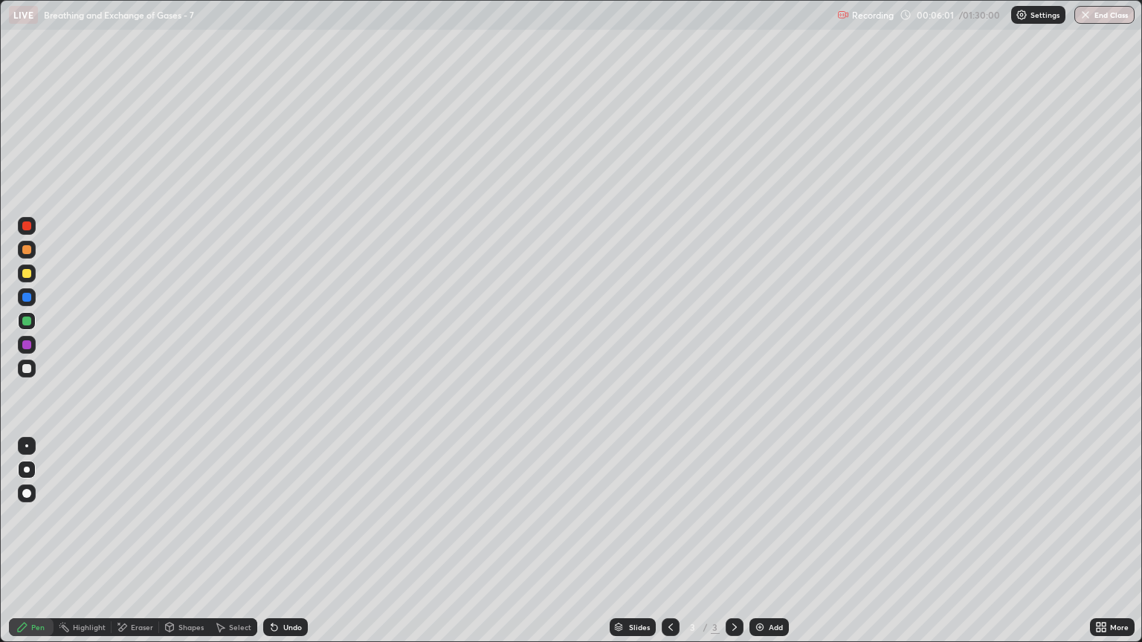
click at [181, 548] on div "Shapes" at bounding box center [190, 627] width 25 height 7
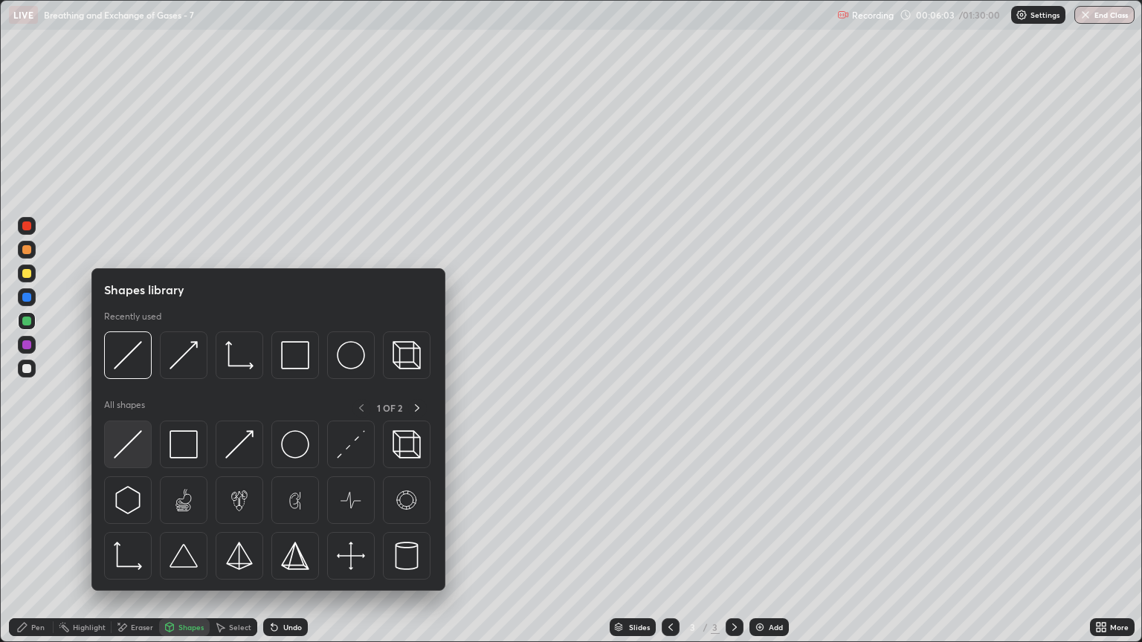
click at [134, 449] on img at bounding box center [128, 444] width 28 height 28
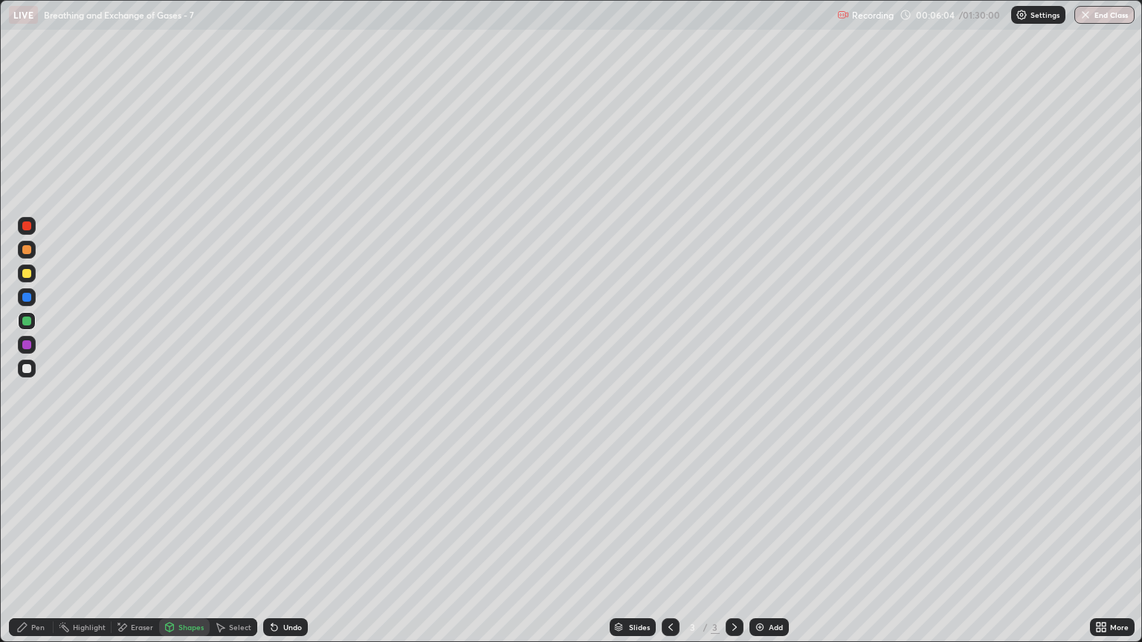
click at [30, 321] on div at bounding box center [26, 321] width 9 height 9
click at [175, 548] on div "Shapes" at bounding box center [184, 628] width 51 height 18
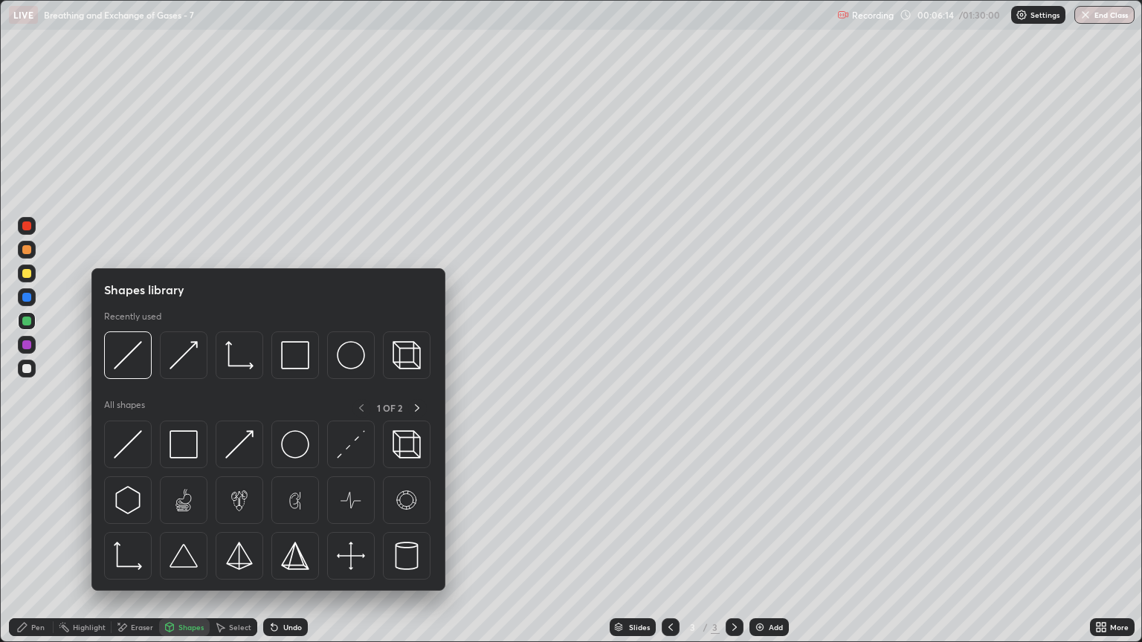
click at [137, 548] on div "Eraser" at bounding box center [142, 627] width 22 height 7
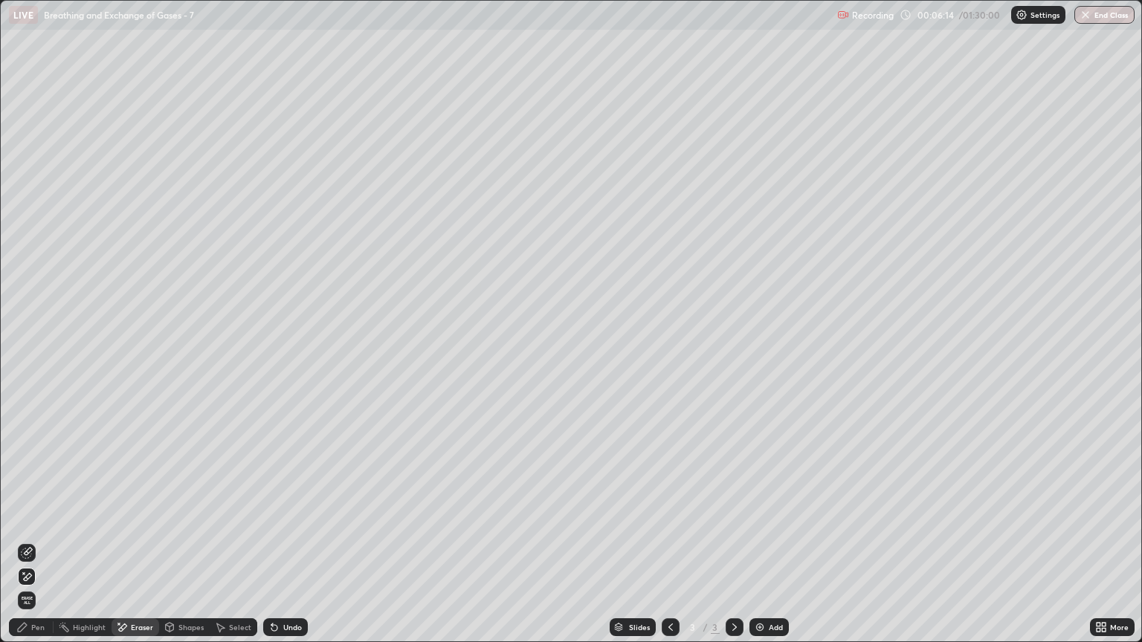
click at [26, 548] on icon at bounding box center [27, 554] width 10 height 10
click at [42, 548] on div "Pen" at bounding box center [31, 628] width 45 height 18
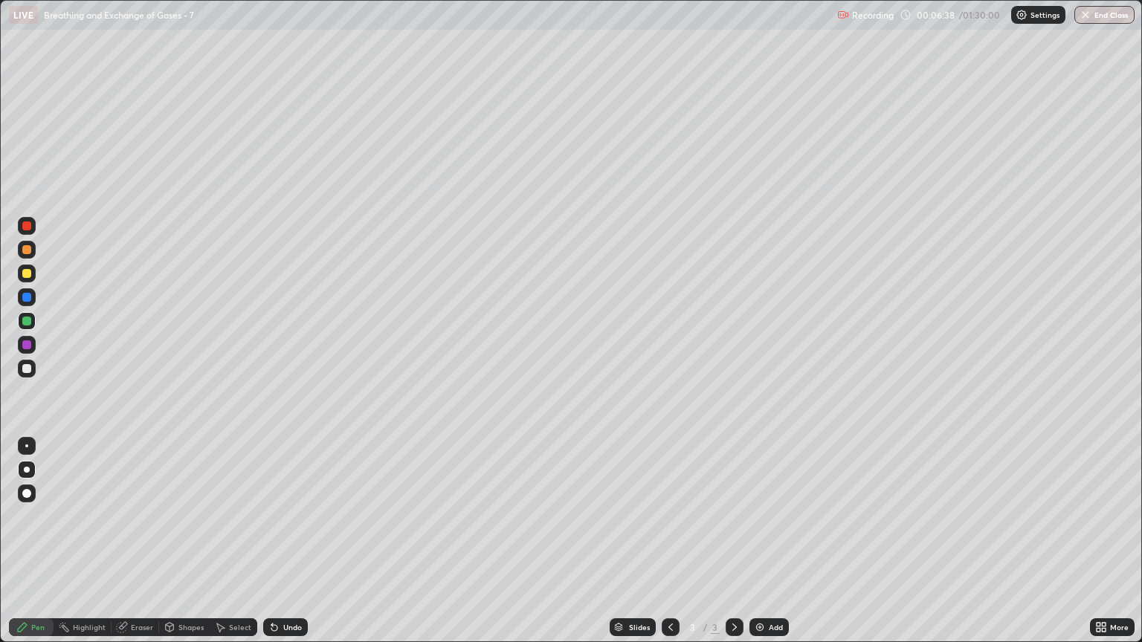
click at [27, 274] on div at bounding box center [26, 273] width 9 height 9
click at [26, 321] on div at bounding box center [26, 321] width 9 height 9
click at [42, 548] on div "Pen" at bounding box center [37, 627] width 13 height 7
click at [27, 324] on div at bounding box center [26, 321] width 9 height 9
click at [131, 548] on div "Eraser" at bounding box center [142, 627] width 22 height 7
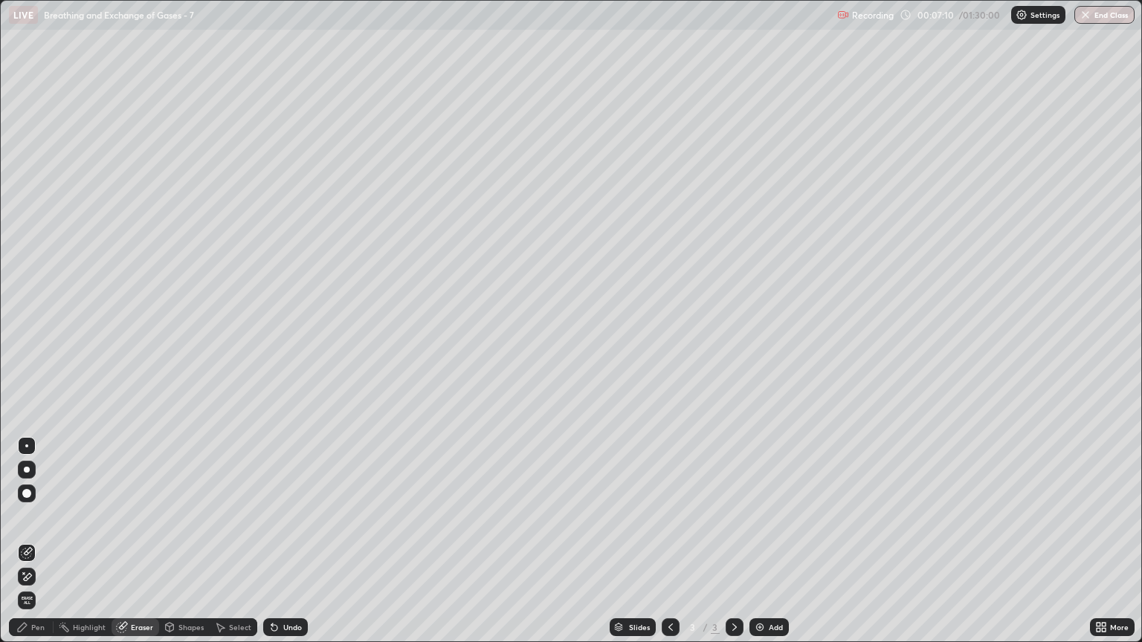
click at [181, 548] on div "Shapes" at bounding box center [190, 627] width 25 height 7
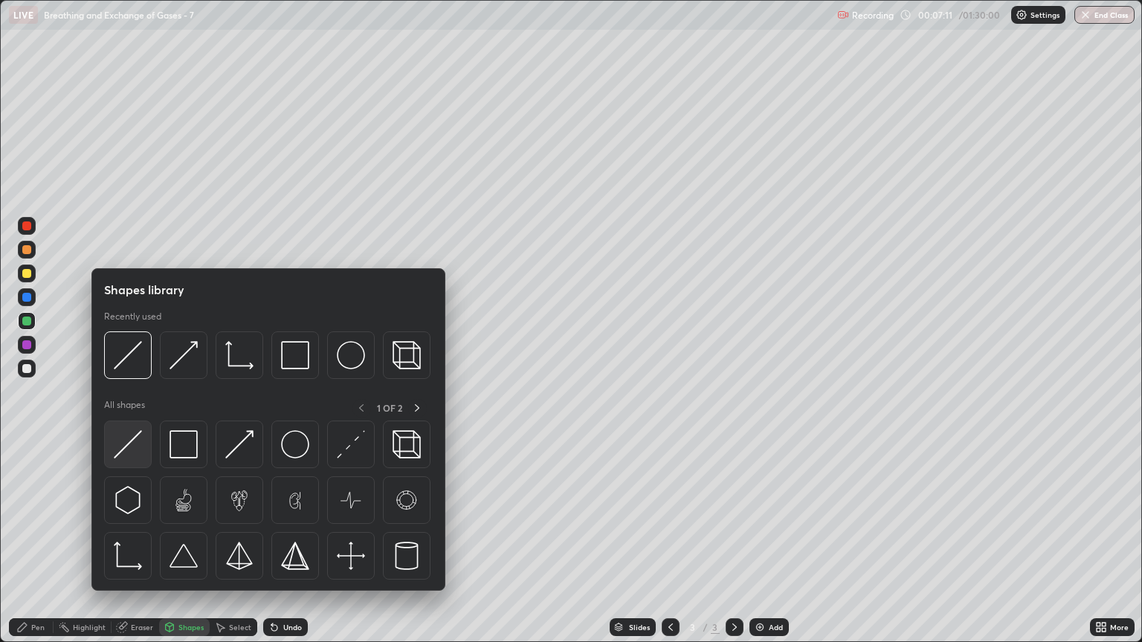
click at [127, 455] on img at bounding box center [128, 444] width 28 height 28
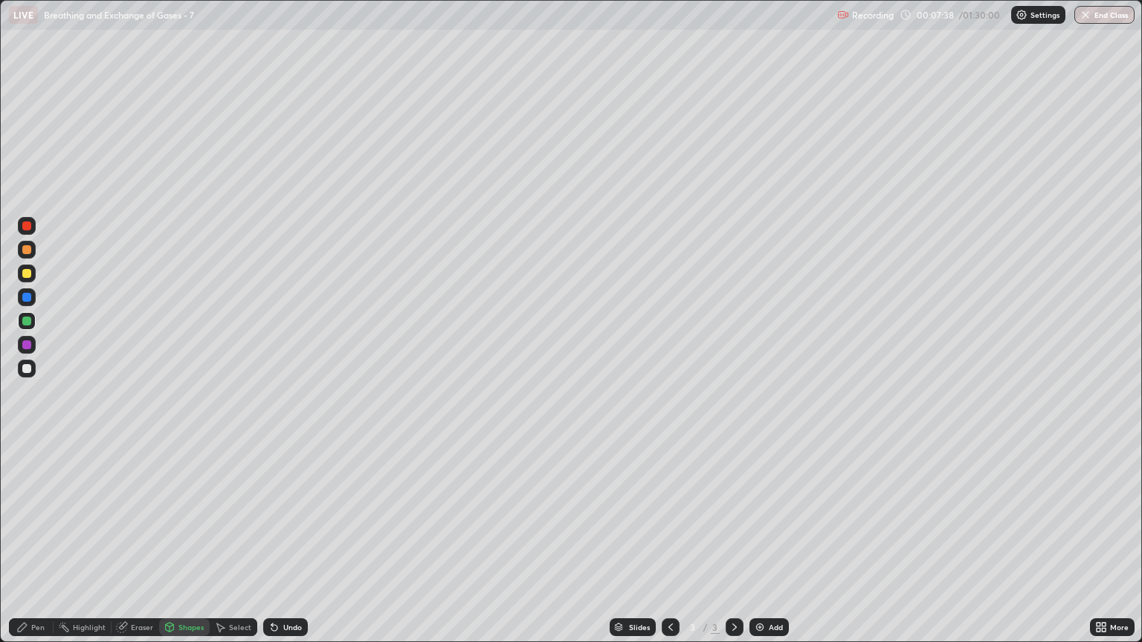
click at [135, 548] on div "Eraser" at bounding box center [136, 628] width 48 height 18
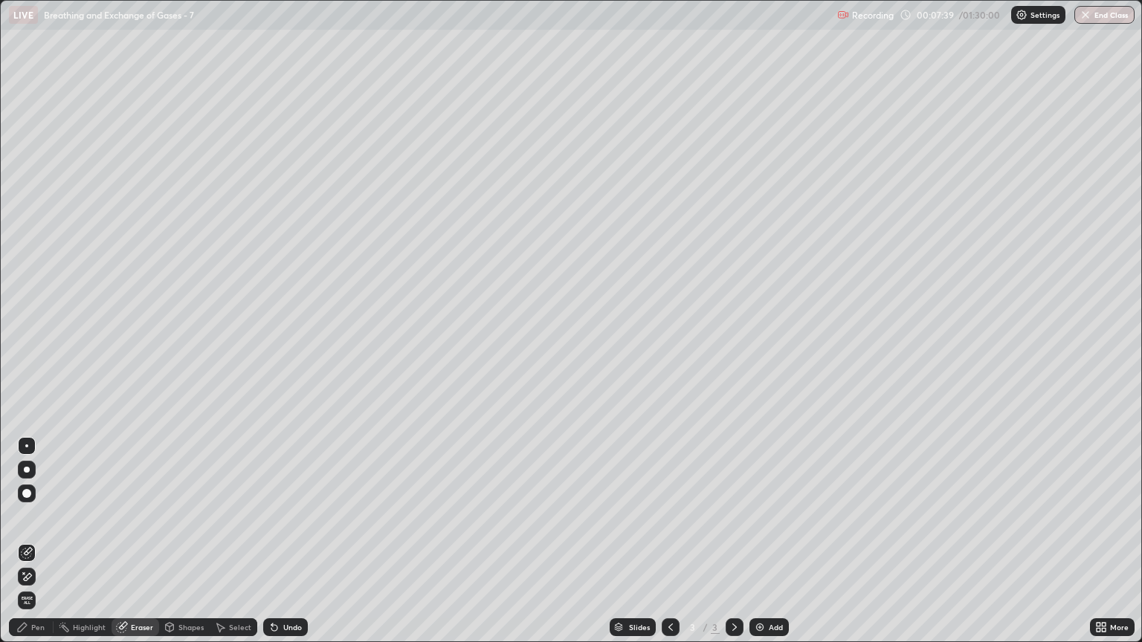
click at [26, 548] on icon at bounding box center [27, 577] width 12 height 13
click at [43, 548] on div "Pen" at bounding box center [31, 628] width 45 height 18
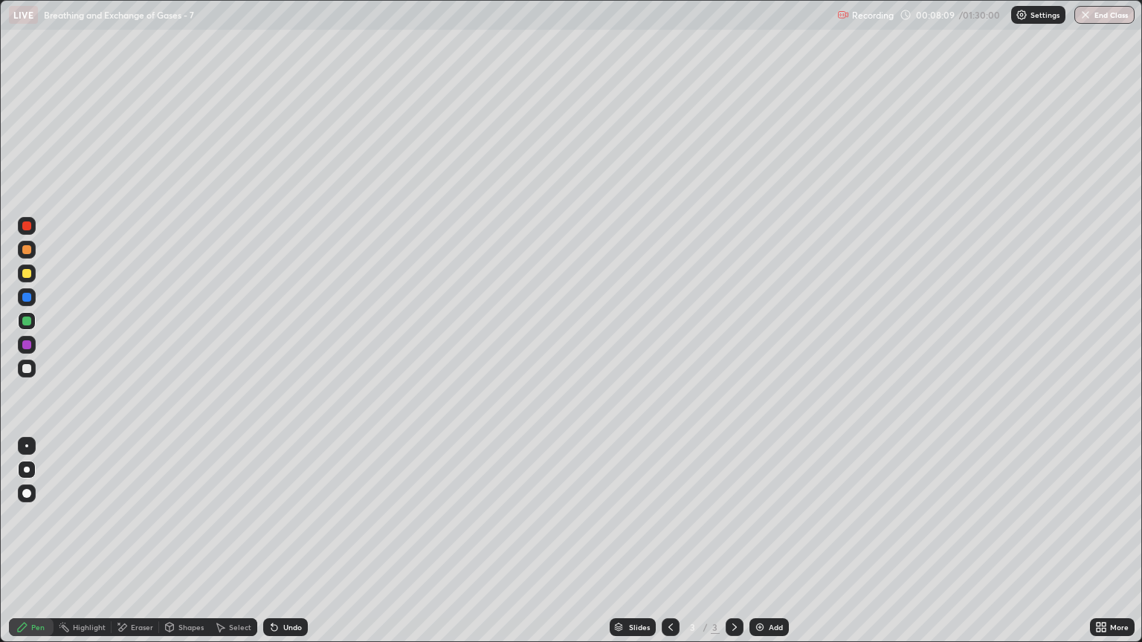
click at [181, 548] on div "Shapes" at bounding box center [190, 627] width 25 height 7
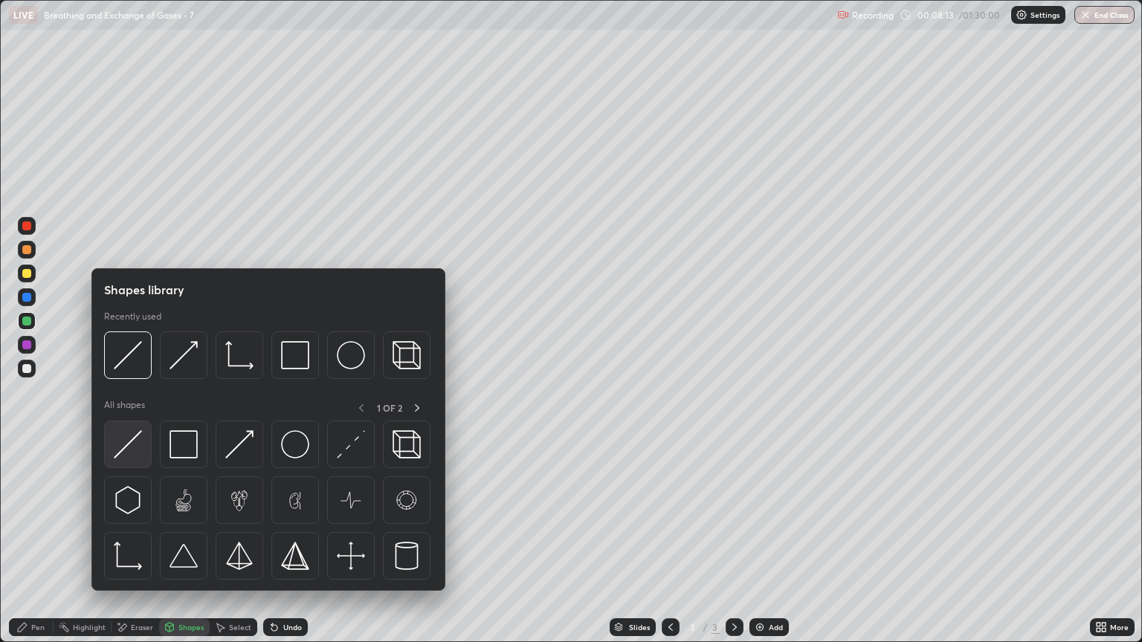
click at [132, 455] on img at bounding box center [128, 444] width 28 height 28
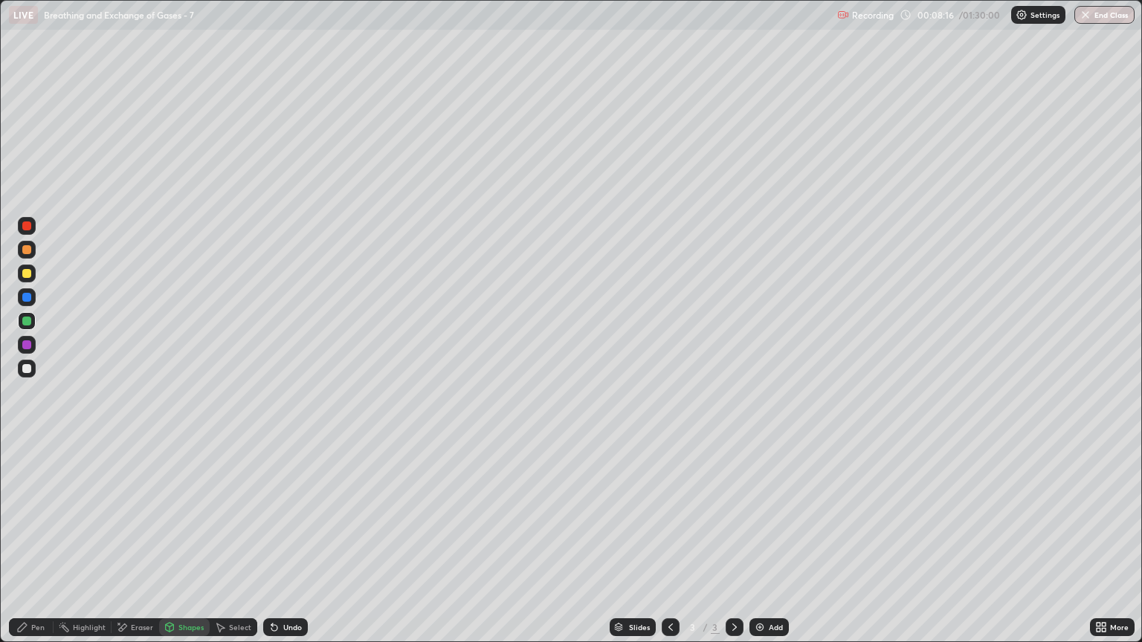
click at [181, 548] on div "Shapes" at bounding box center [190, 627] width 25 height 7
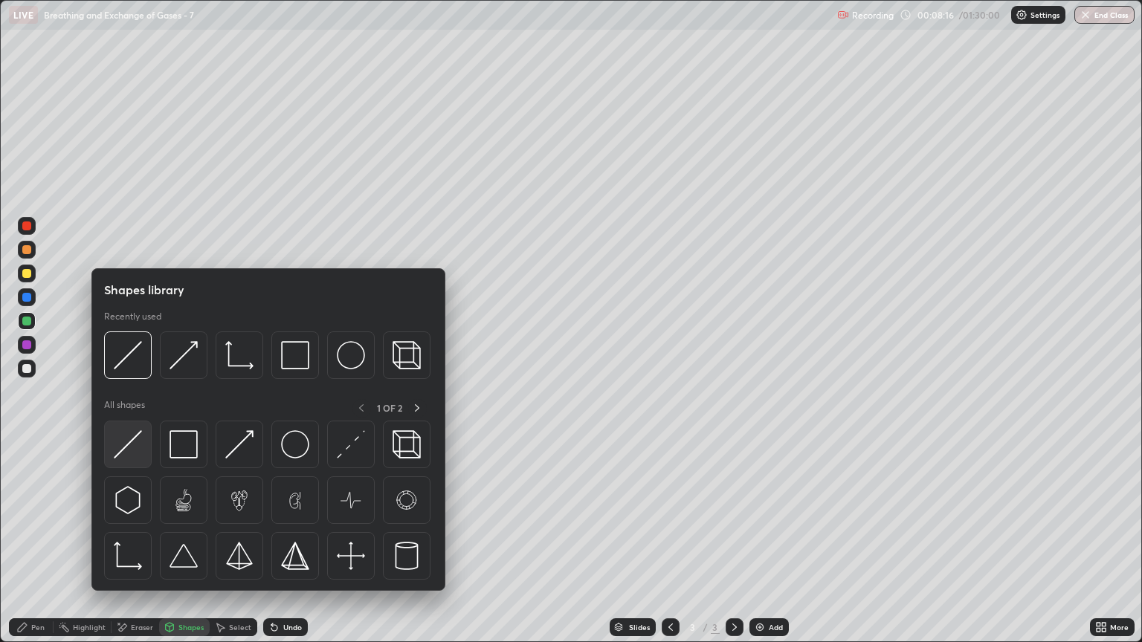
click at [130, 453] on img at bounding box center [128, 444] width 28 height 28
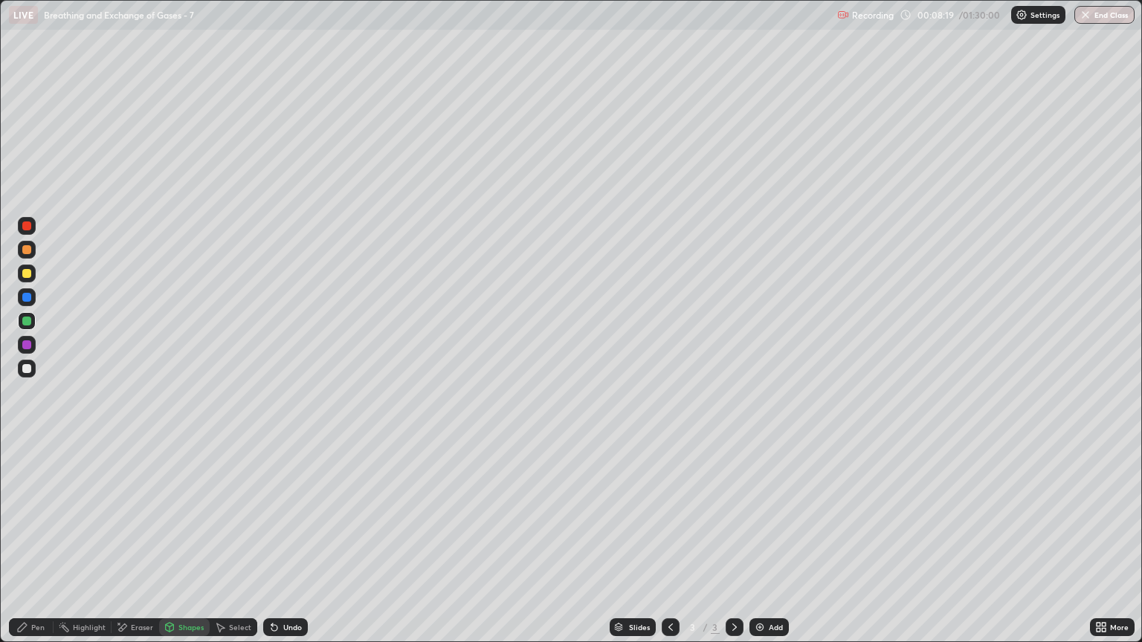
click at [27, 300] on div at bounding box center [26, 297] width 9 height 9
click at [187, 548] on div "Shapes" at bounding box center [190, 627] width 25 height 7
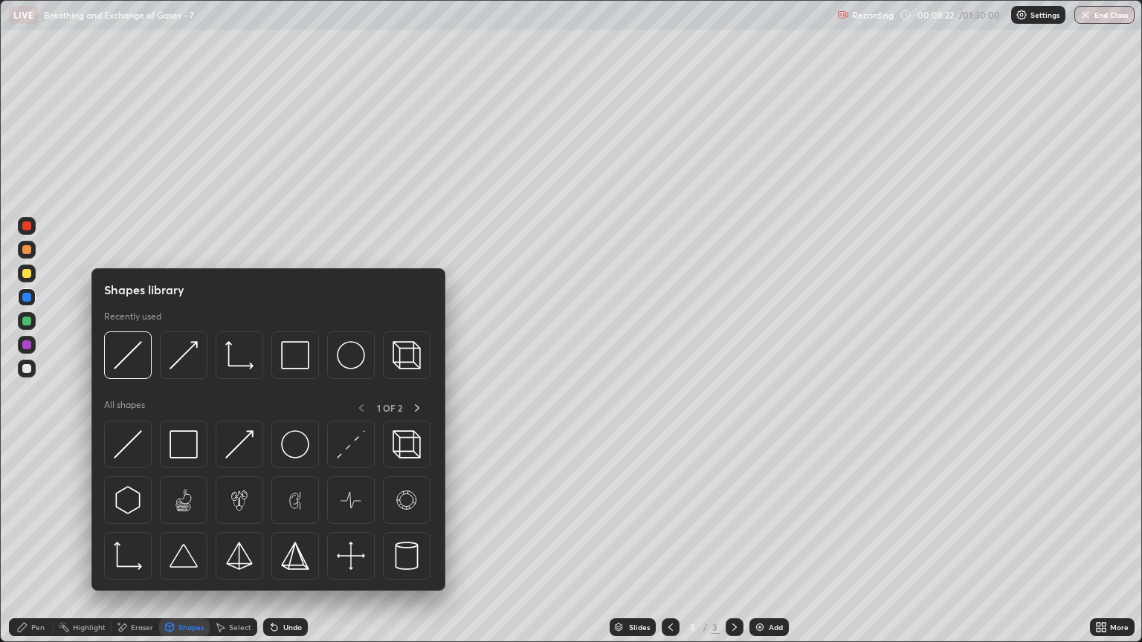
click at [28, 321] on div at bounding box center [26, 321] width 9 height 9
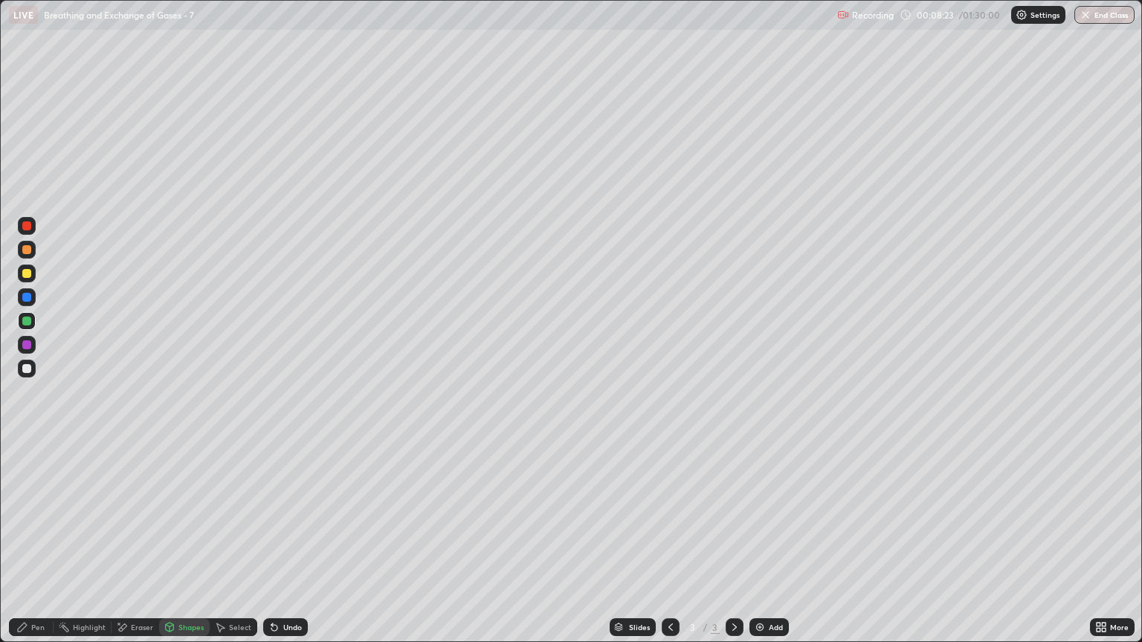
click at [184, 548] on div "Shapes" at bounding box center [190, 627] width 25 height 7
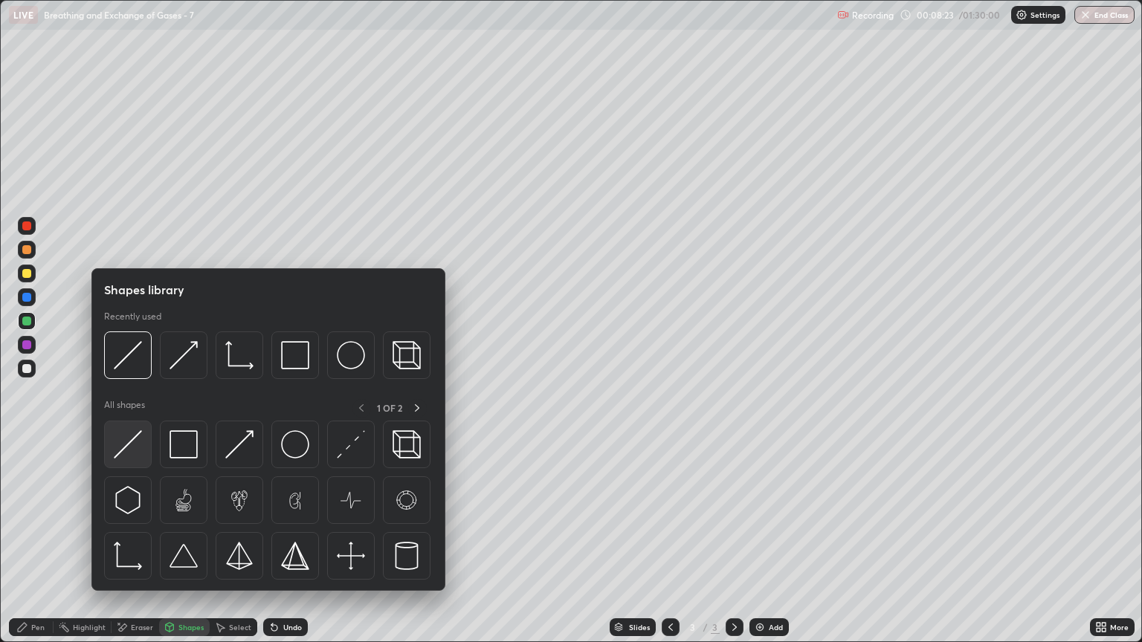
click at [128, 450] on img at bounding box center [128, 444] width 28 height 28
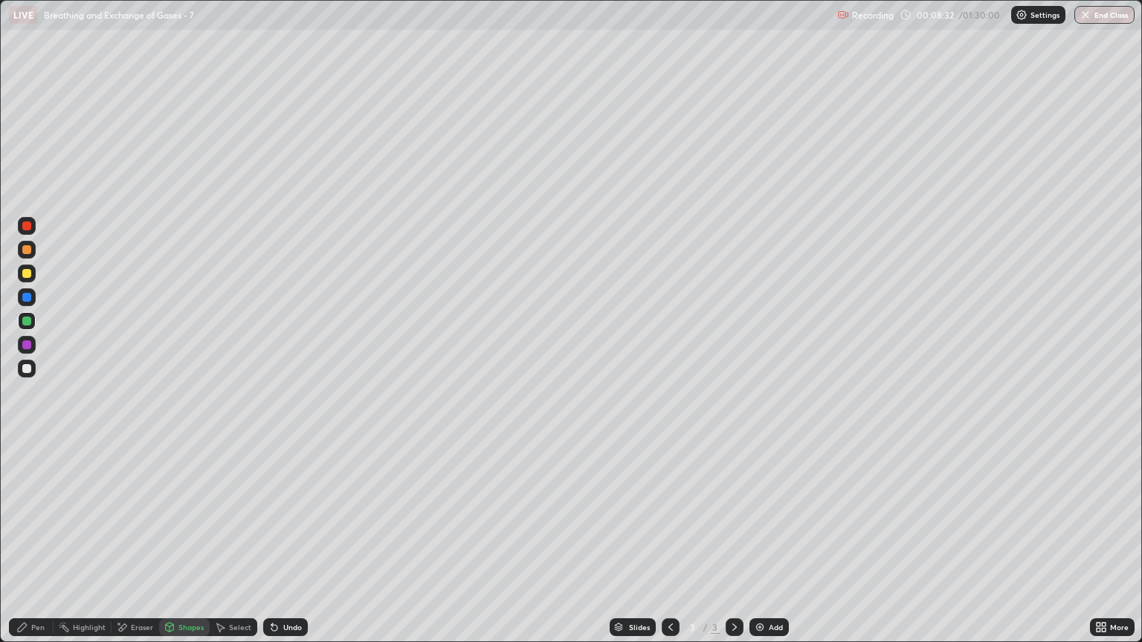
click at [137, 548] on div "Eraser" at bounding box center [142, 627] width 22 height 7
click at [28, 548] on icon at bounding box center [27, 553] width 12 height 12
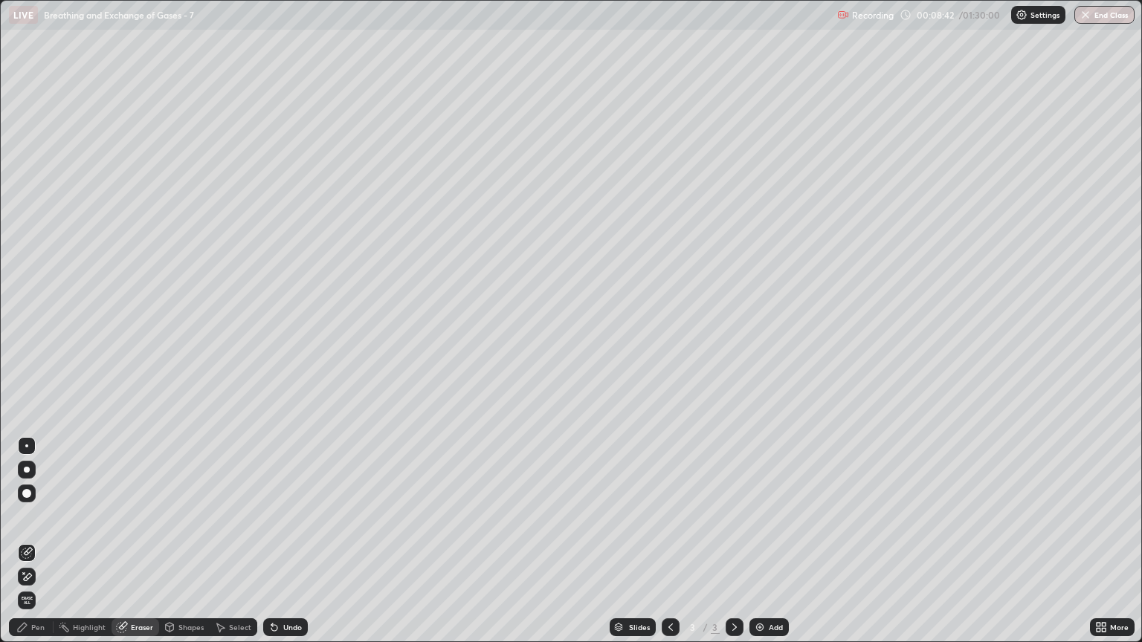
click at [35, 548] on div "Pen" at bounding box center [31, 628] width 45 height 18
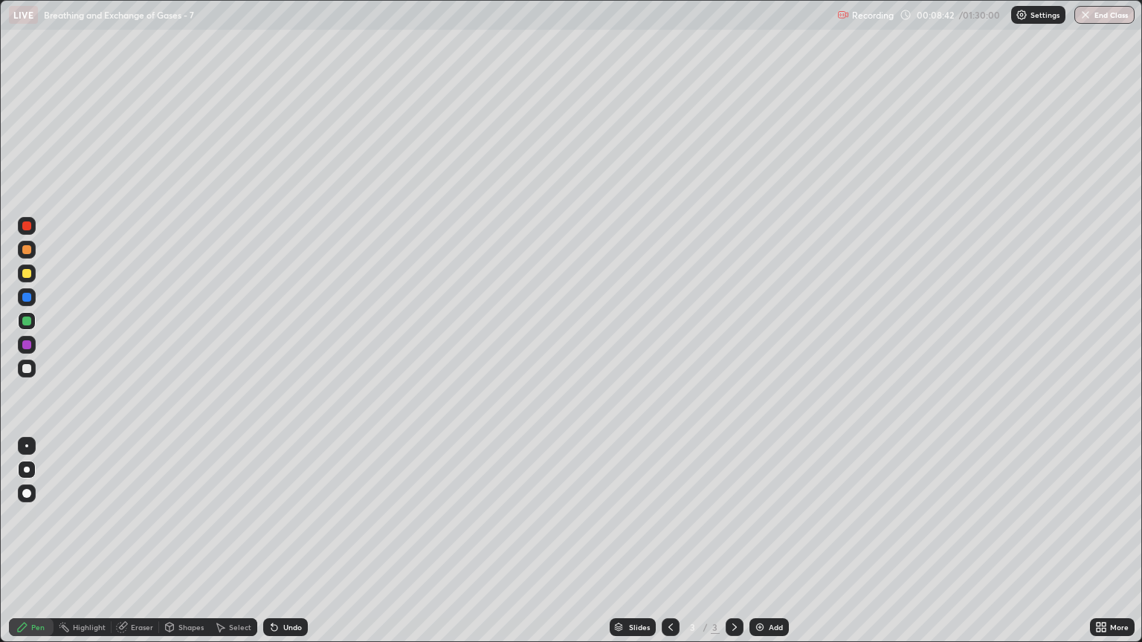
click at [30, 548] on div "Pen" at bounding box center [31, 628] width 45 height 18
click at [28, 252] on div at bounding box center [26, 249] width 9 height 9
click at [27, 345] on div at bounding box center [26, 344] width 9 height 9
click at [40, 548] on div "Pen" at bounding box center [37, 627] width 13 height 7
click at [27, 301] on div at bounding box center [26, 297] width 9 height 9
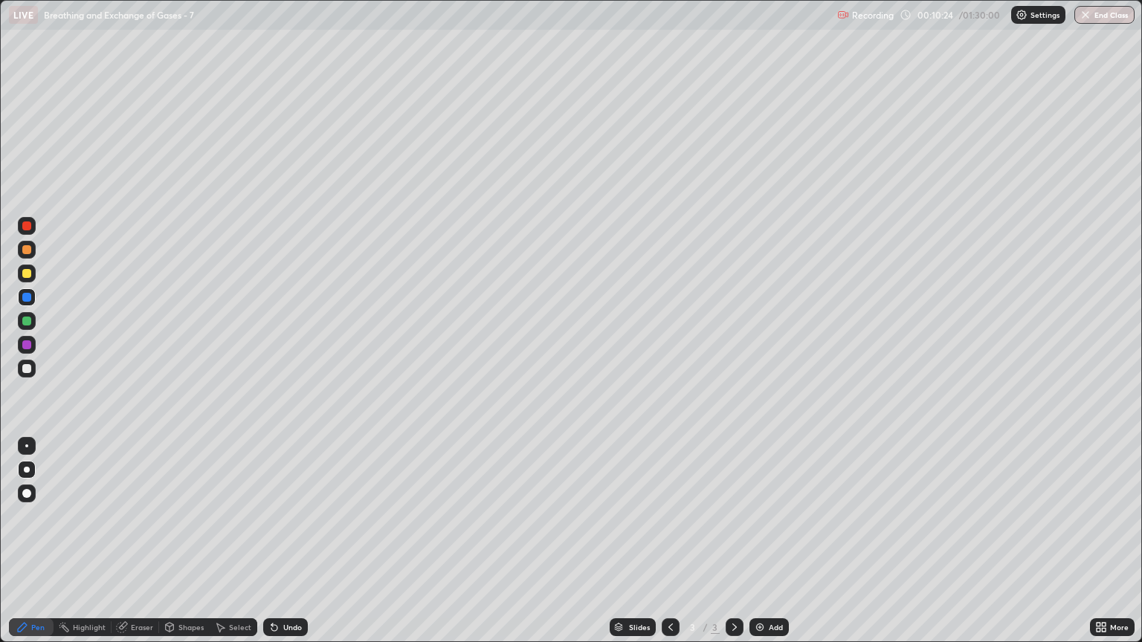
click at [27, 303] on div at bounding box center [27, 297] width 18 height 18
click at [188, 548] on div "Shapes" at bounding box center [184, 628] width 51 height 18
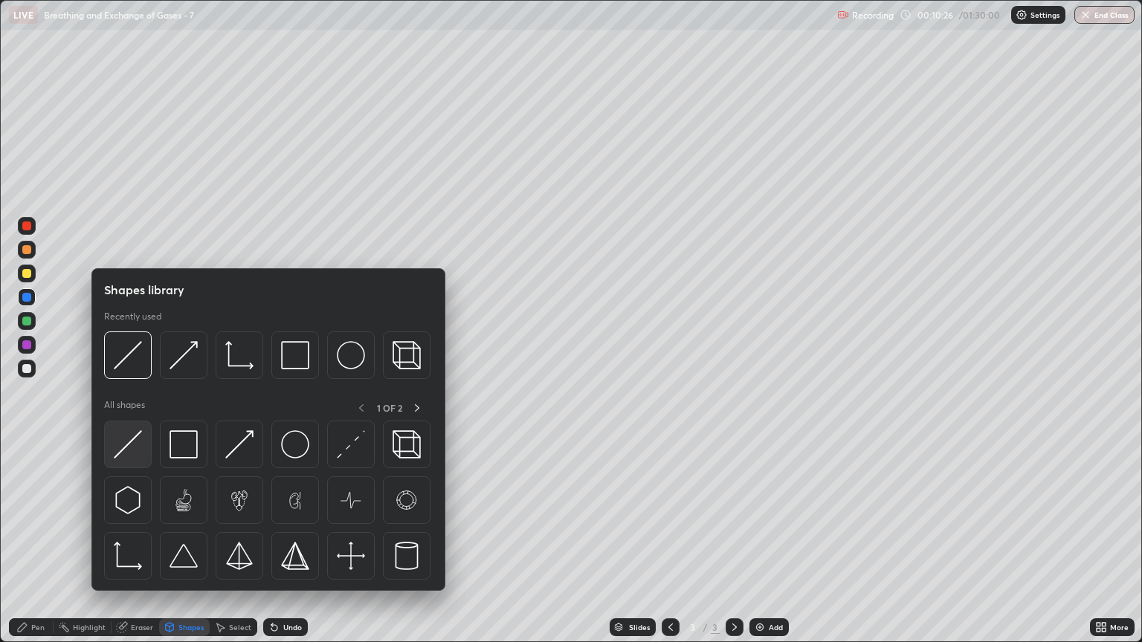
click at [138, 451] on img at bounding box center [128, 444] width 28 height 28
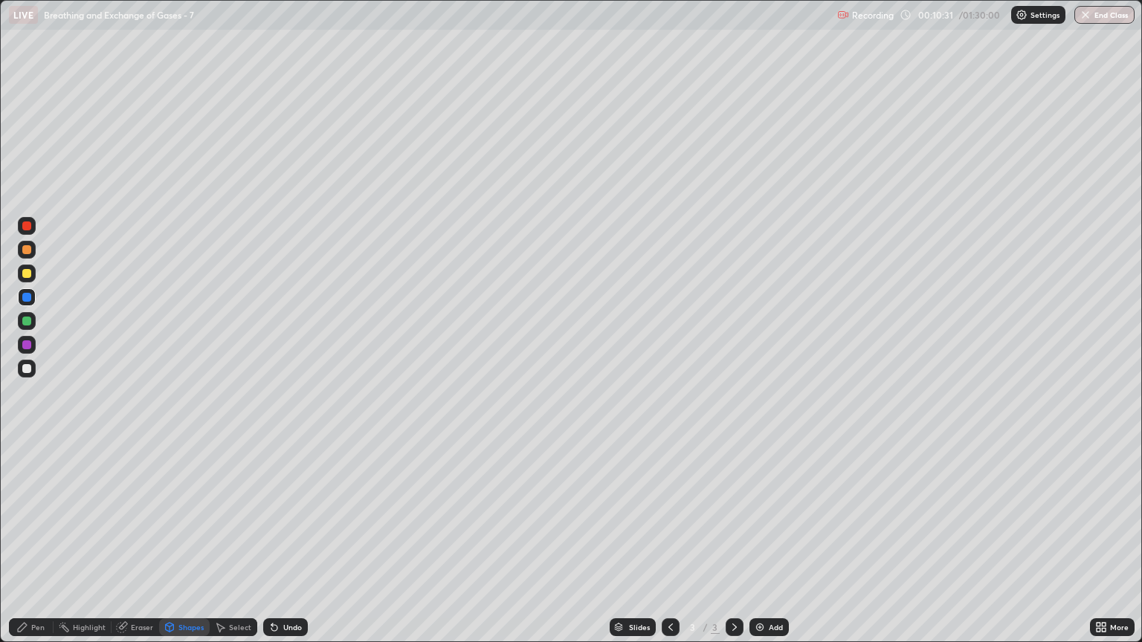
click at [170, 548] on icon at bounding box center [170, 629] width 0 height 5
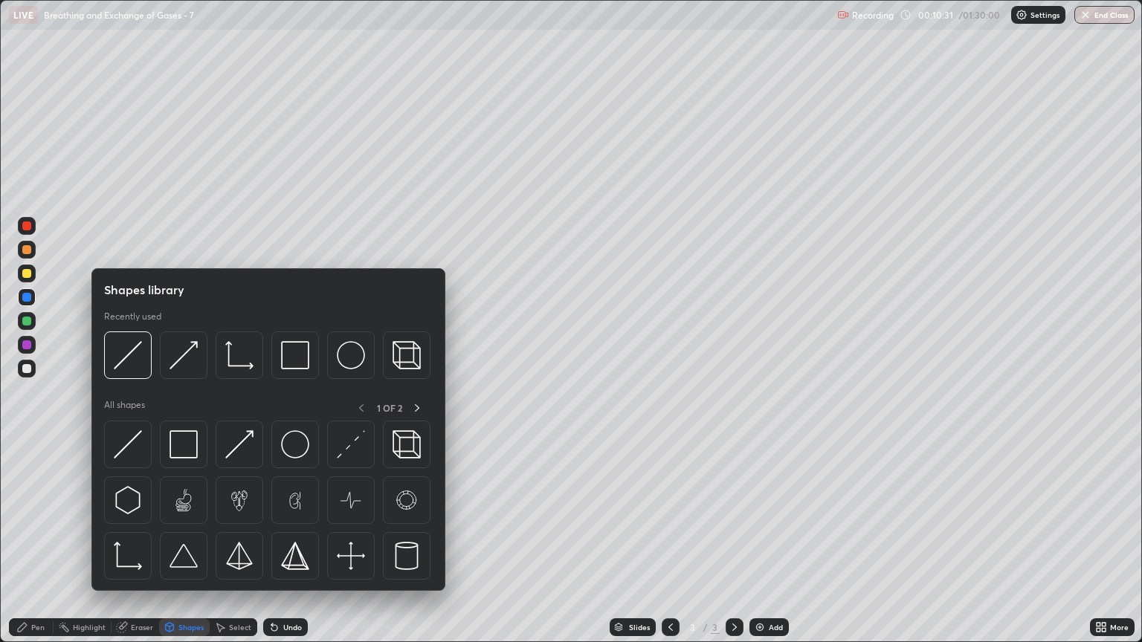
click at [138, 548] on div "Eraser" at bounding box center [136, 628] width 48 height 18
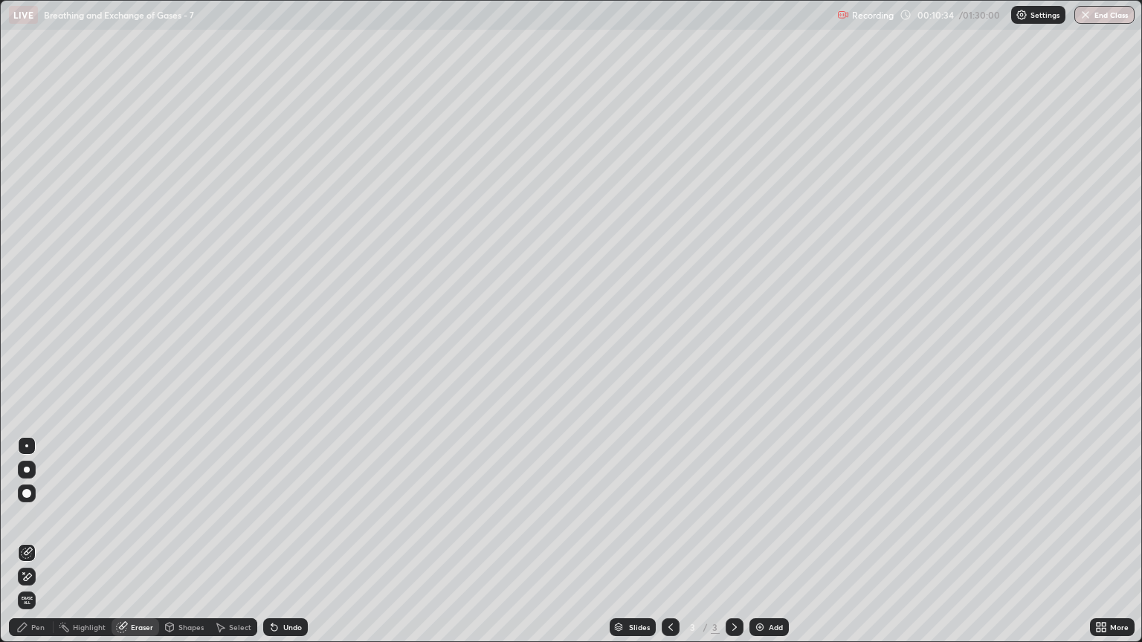
click at [26, 548] on icon at bounding box center [27, 553] width 12 height 12
click at [39, 548] on div "Pen" at bounding box center [37, 627] width 13 height 7
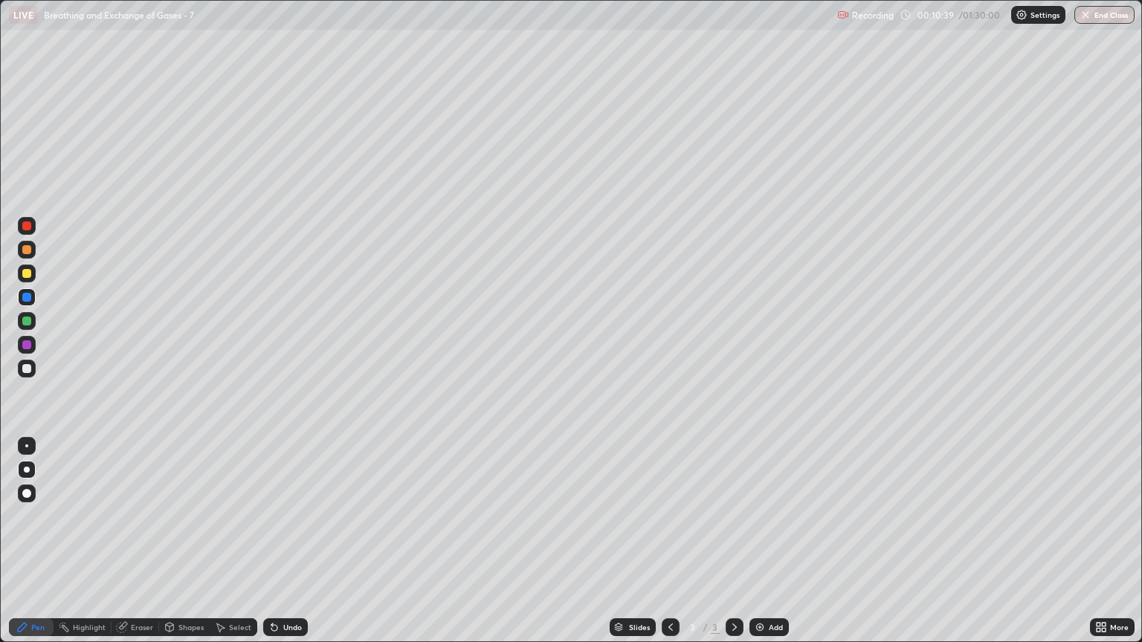
click at [36, 548] on div "Pen" at bounding box center [37, 627] width 13 height 7
click at [28, 300] on div at bounding box center [26, 297] width 9 height 9
click at [30, 254] on div at bounding box center [26, 249] width 9 height 9
click at [30, 275] on div at bounding box center [26, 273] width 9 height 9
click at [29, 346] on div at bounding box center [26, 344] width 9 height 9
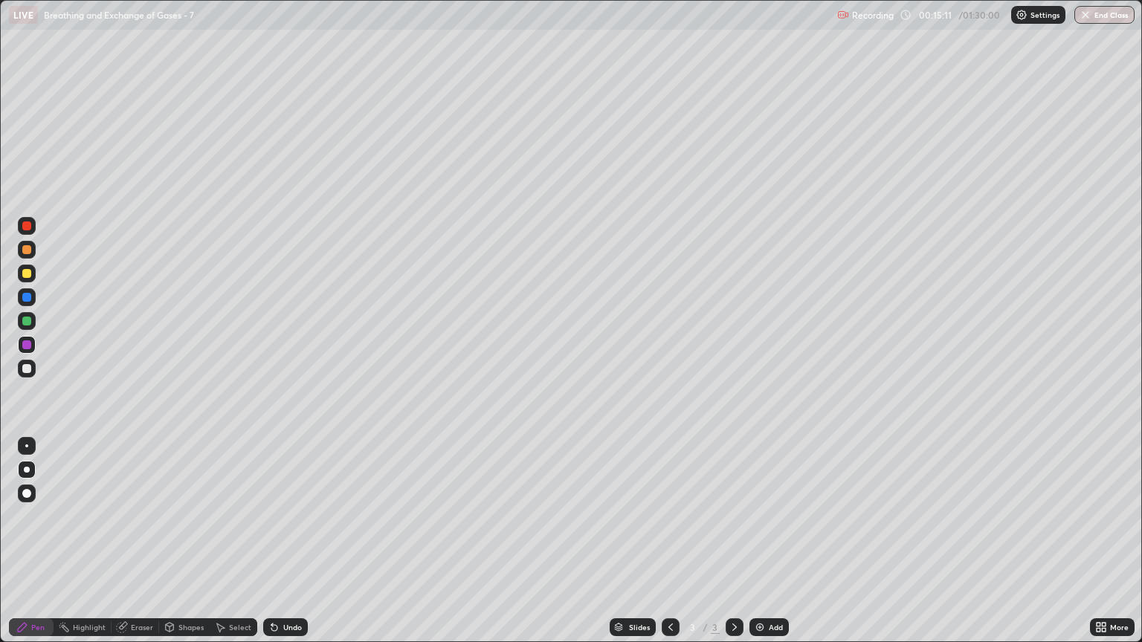
click at [194, 548] on div "Shapes" at bounding box center [190, 627] width 25 height 7
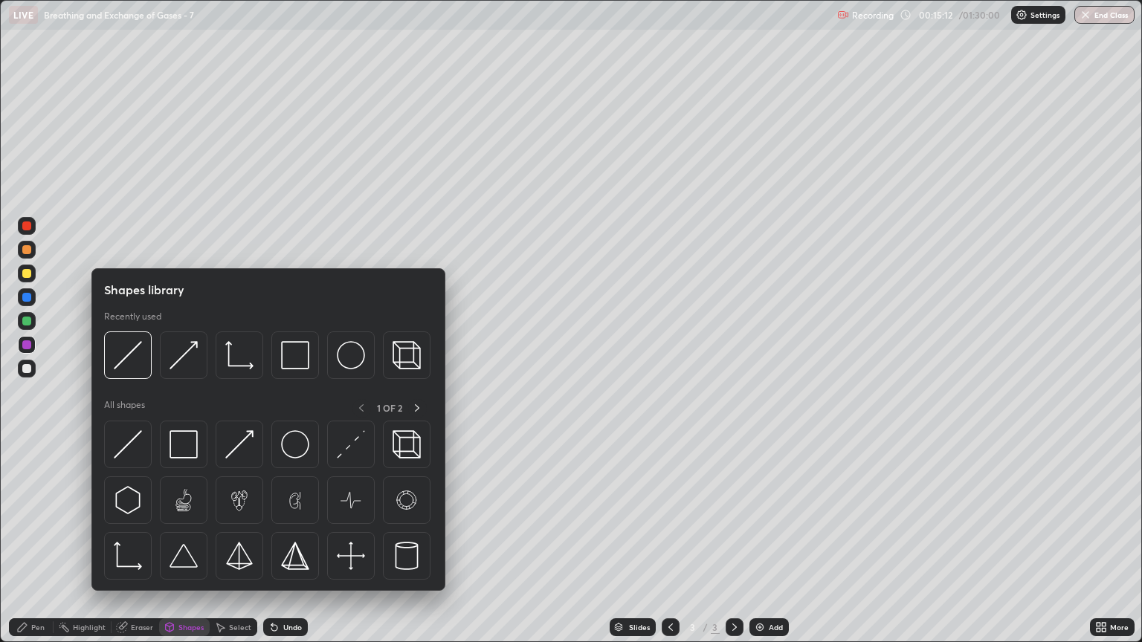
click at [27, 274] on div at bounding box center [26, 273] width 9 height 9
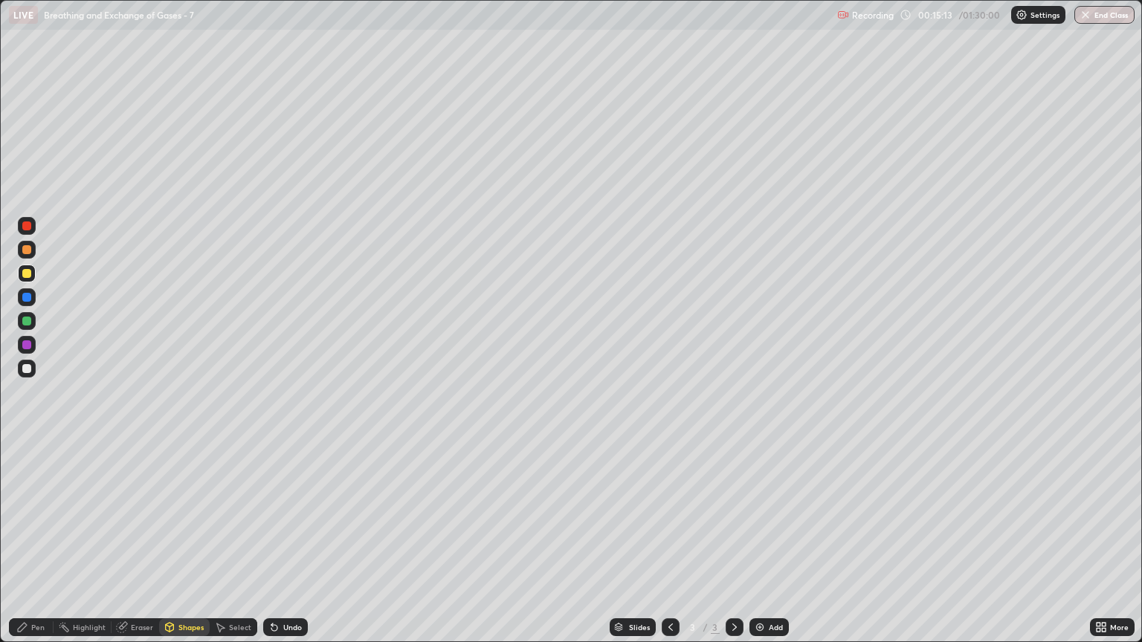
click at [187, 548] on div "Shapes" at bounding box center [190, 627] width 25 height 7
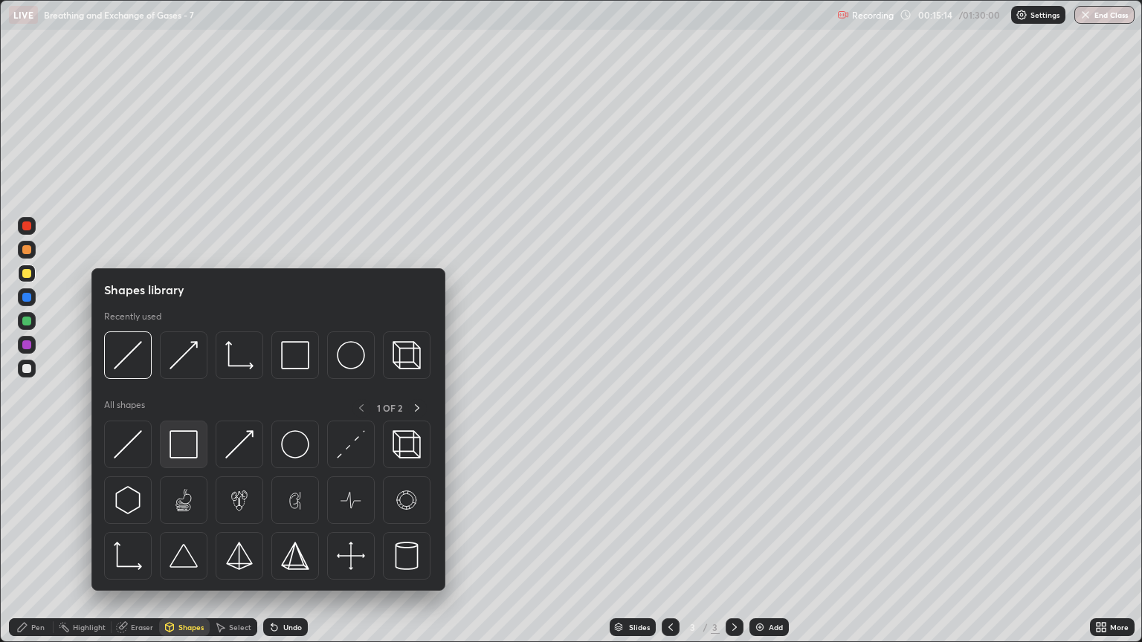
click at [187, 448] on img at bounding box center [184, 444] width 28 height 28
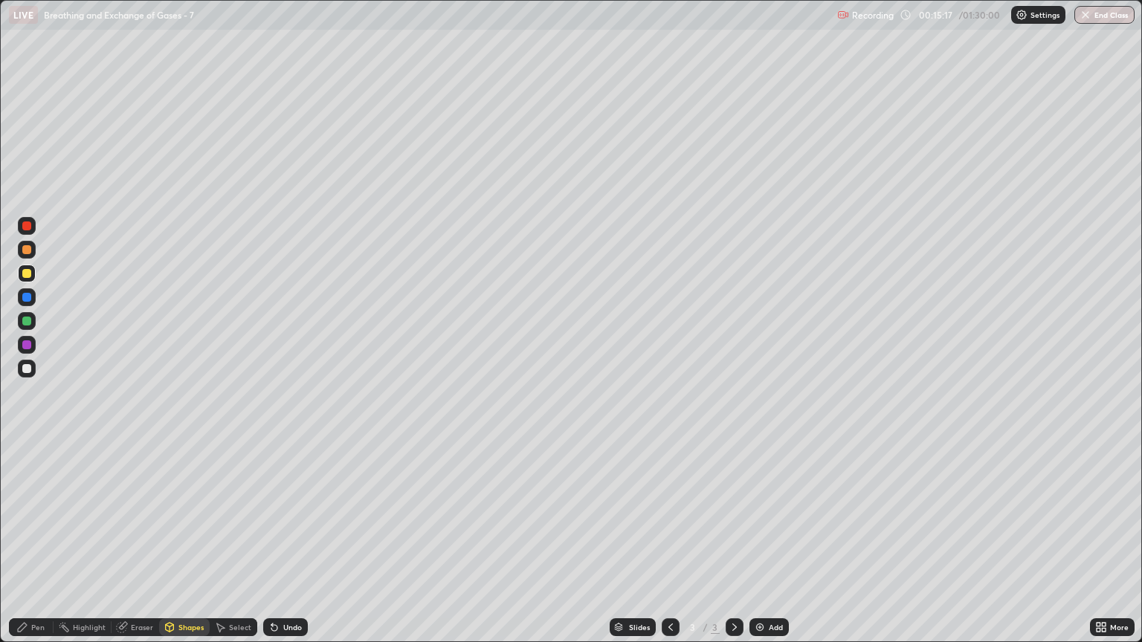
click at [184, 548] on div "Shapes" at bounding box center [190, 627] width 25 height 7
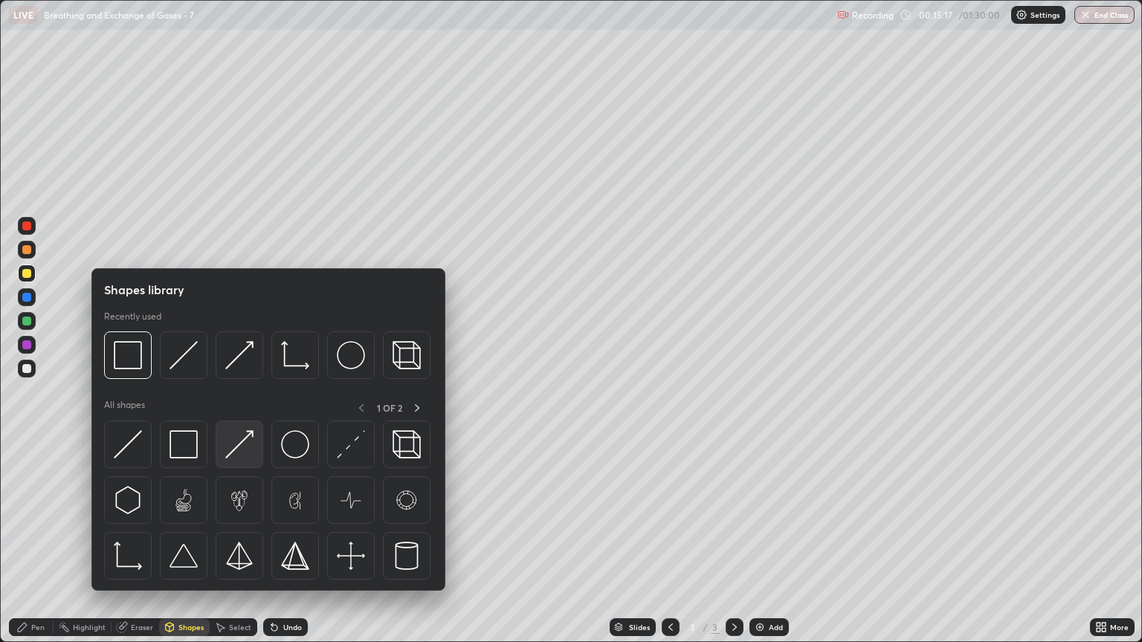
click at [242, 449] on img at bounding box center [239, 444] width 28 height 28
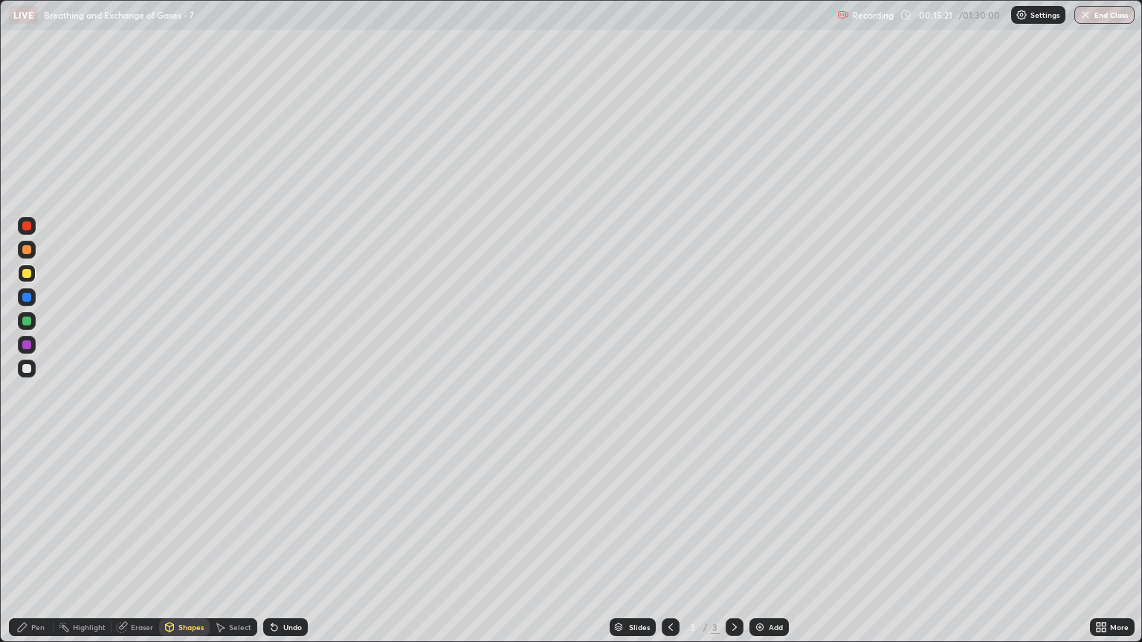
click at [31, 548] on div "Pen" at bounding box center [37, 627] width 13 height 7
click at [27, 369] on div at bounding box center [26, 368] width 9 height 9
click at [184, 548] on div "Shapes" at bounding box center [190, 627] width 25 height 7
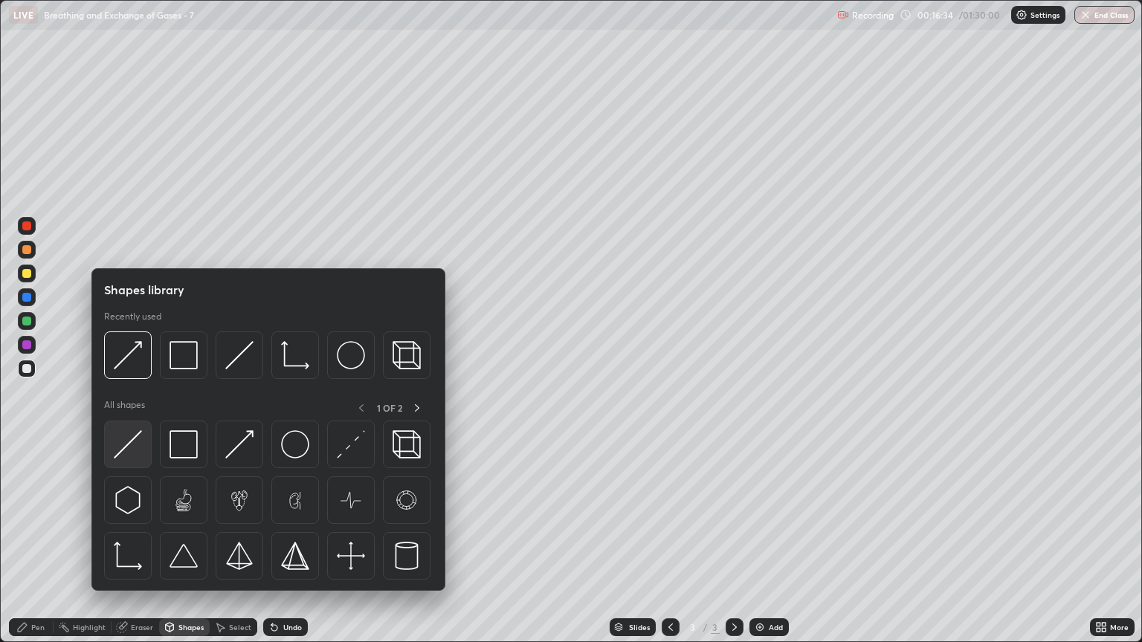
click at [135, 453] on img at bounding box center [128, 444] width 28 height 28
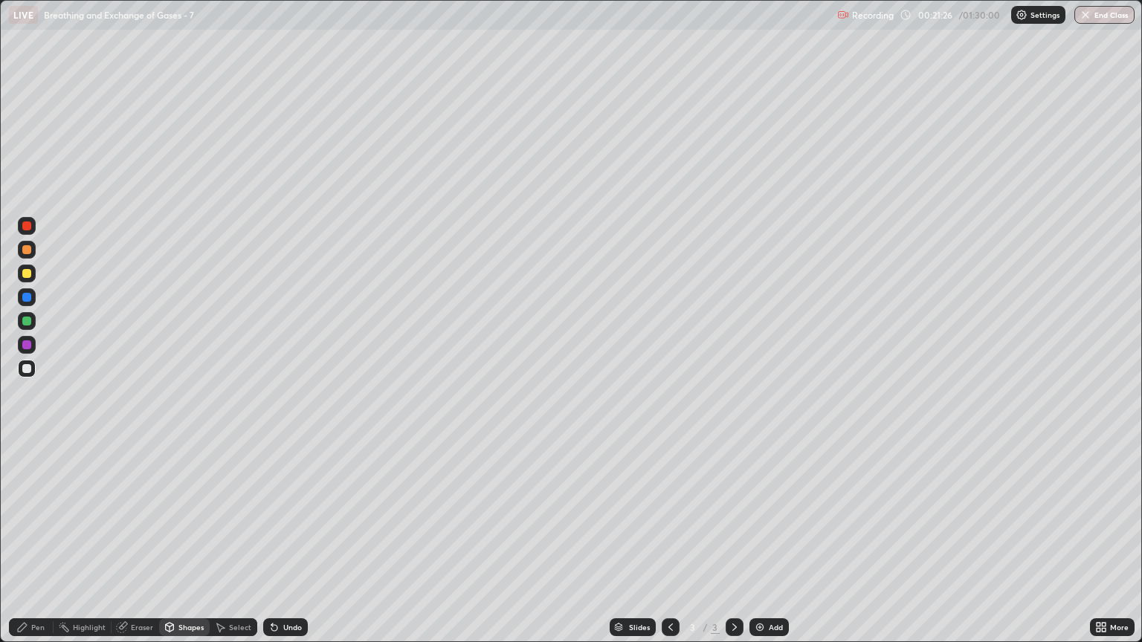
click at [28, 250] on div at bounding box center [26, 249] width 9 height 9
click at [29, 277] on div at bounding box center [26, 273] width 9 height 9
click at [192, 548] on div "Shapes" at bounding box center [184, 628] width 51 height 18
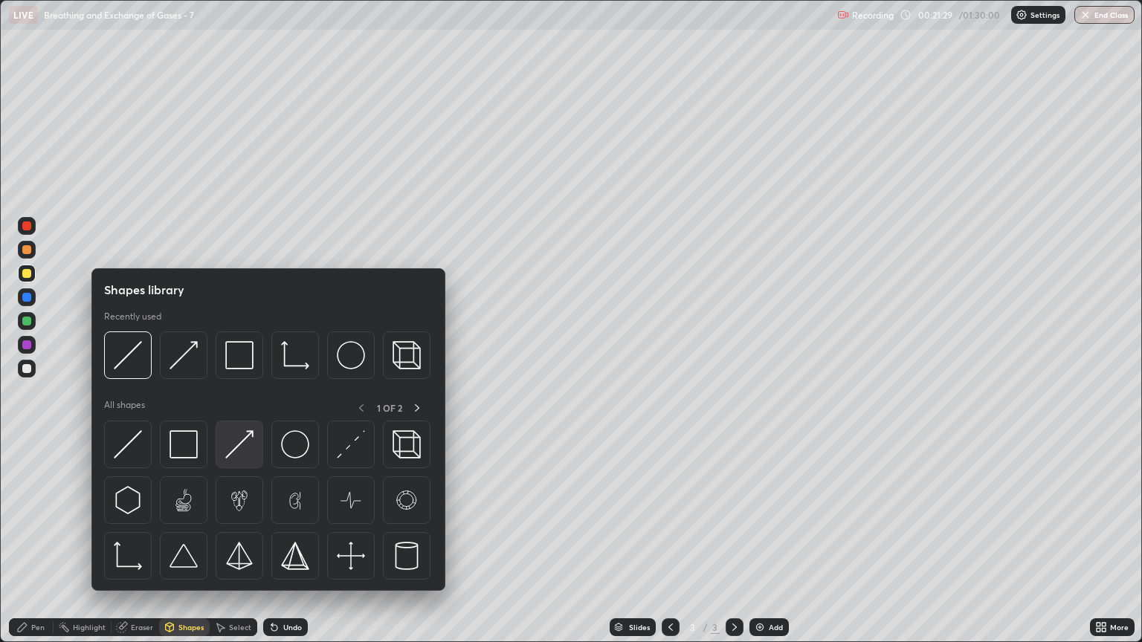
click at [241, 451] on img at bounding box center [239, 444] width 28 height 28
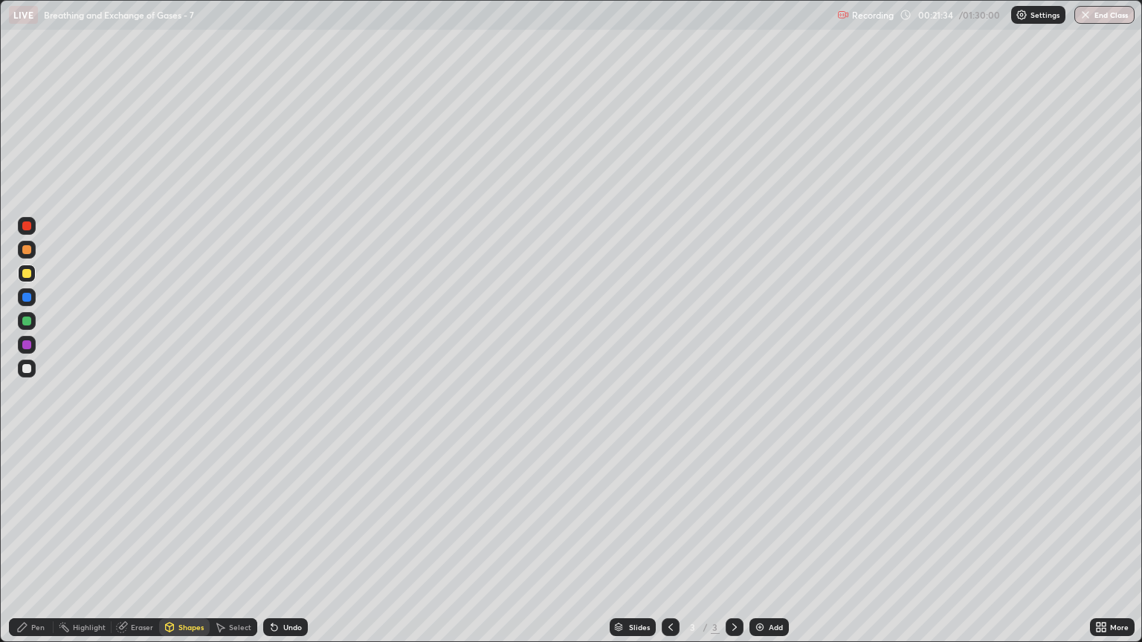
click at [38, 548] on div "Pen" at bounding box center [37, 627] width 13 height 7
click at [178, 548] on div "Shapes" at bounding box center [184, 628] width 51 height 18
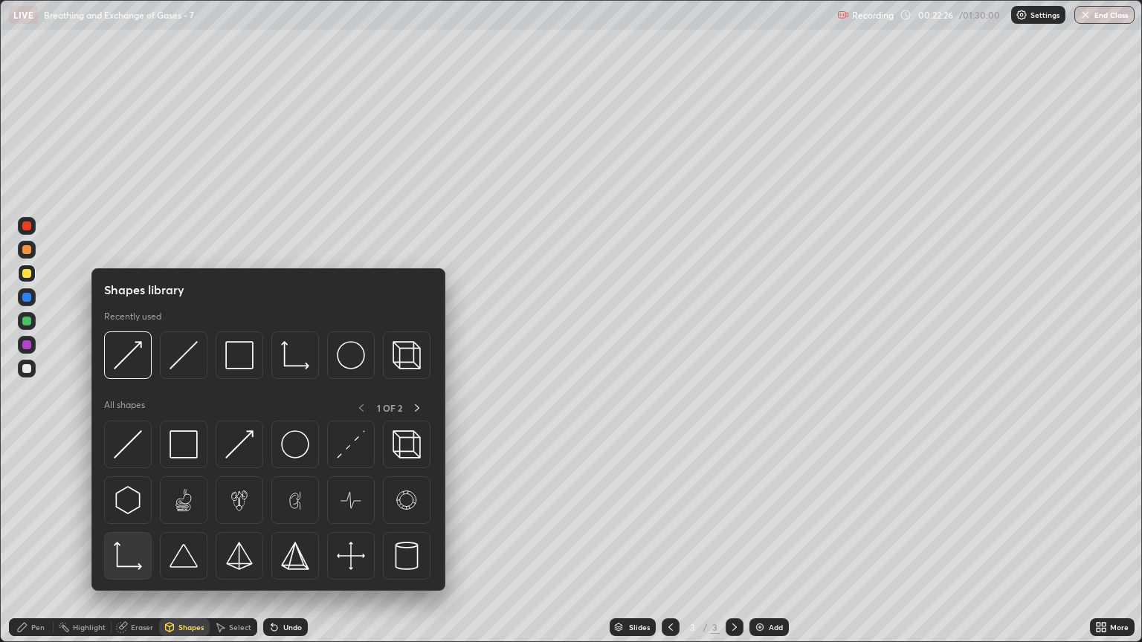
click at [135, 548] on img at bounding box center [128, 556] width 28 height 28
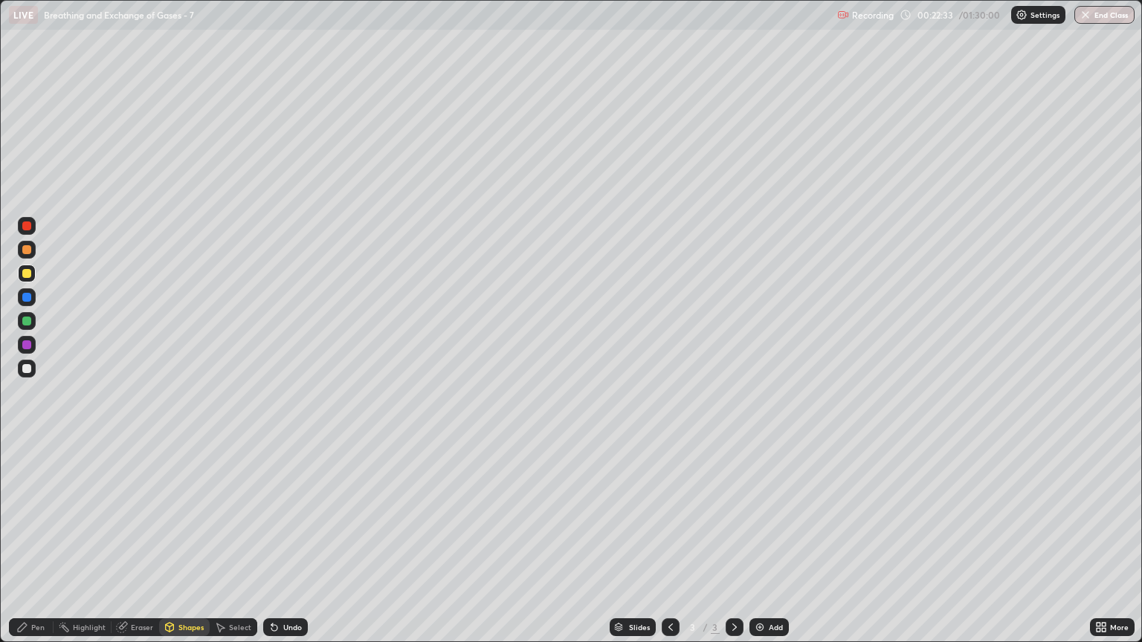
click at [137, 548] on div "Eraser" at bounding box center [142, 627] width 22 height 7
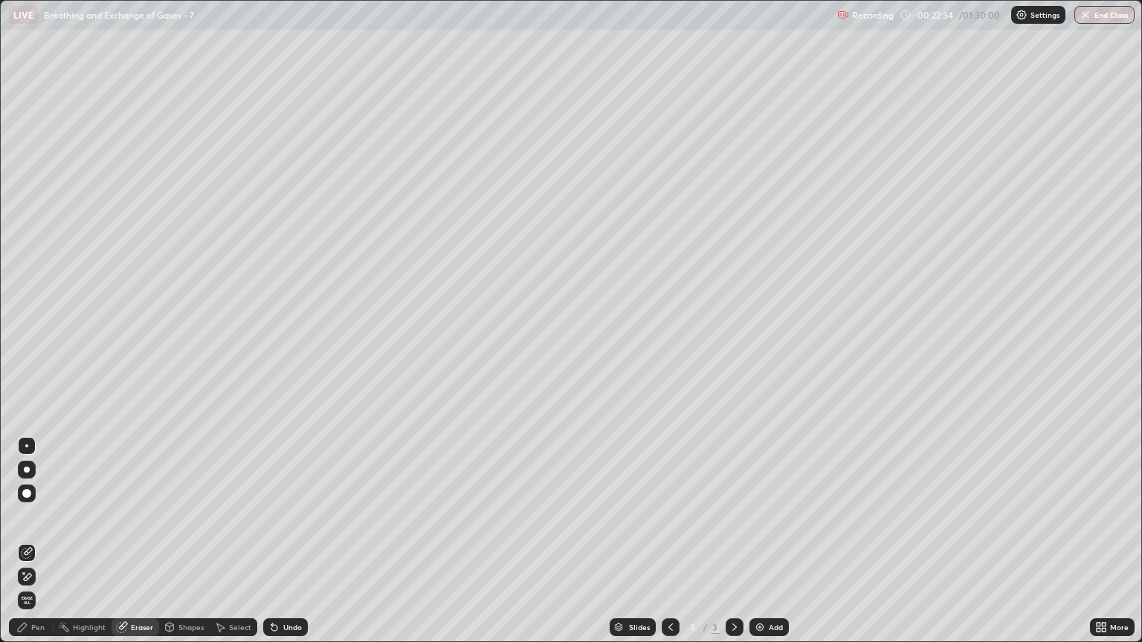
click at [38, 548] on div "Pen" at bounding box center [37, 627] width 13 height 7
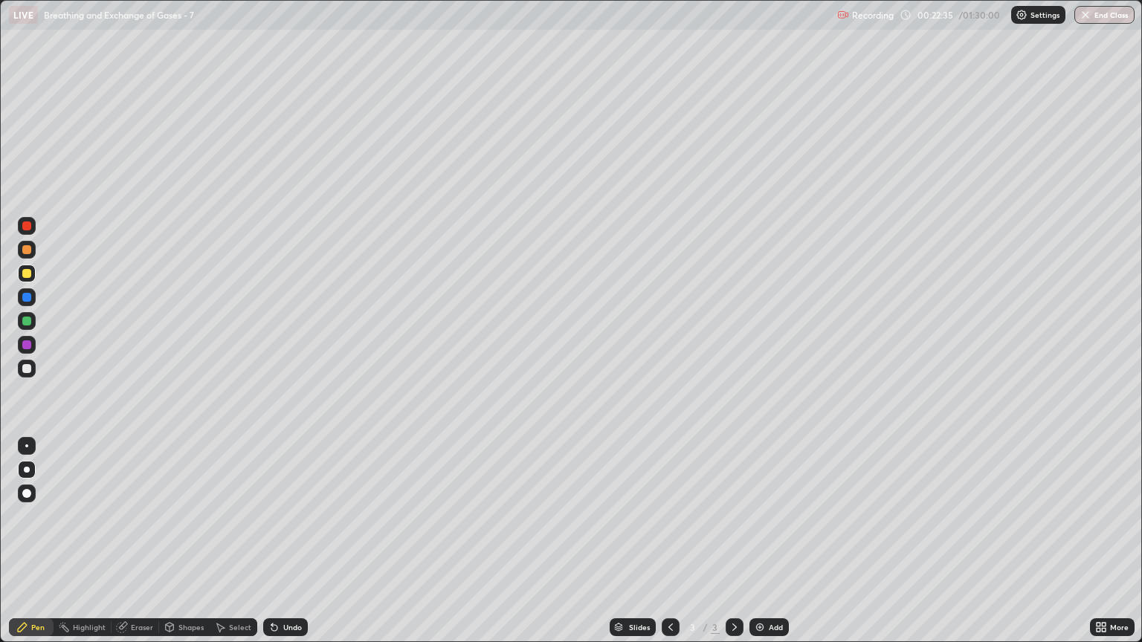
click at [28, 375] on div at bounding box center [27, 369] width 18 height 18
click at [28, 321] on div at bounding box center [26, 321] width 9 height 9
click at [187, 548] on div "Shapes" at bounding box center [190, 627] width 25 height 7
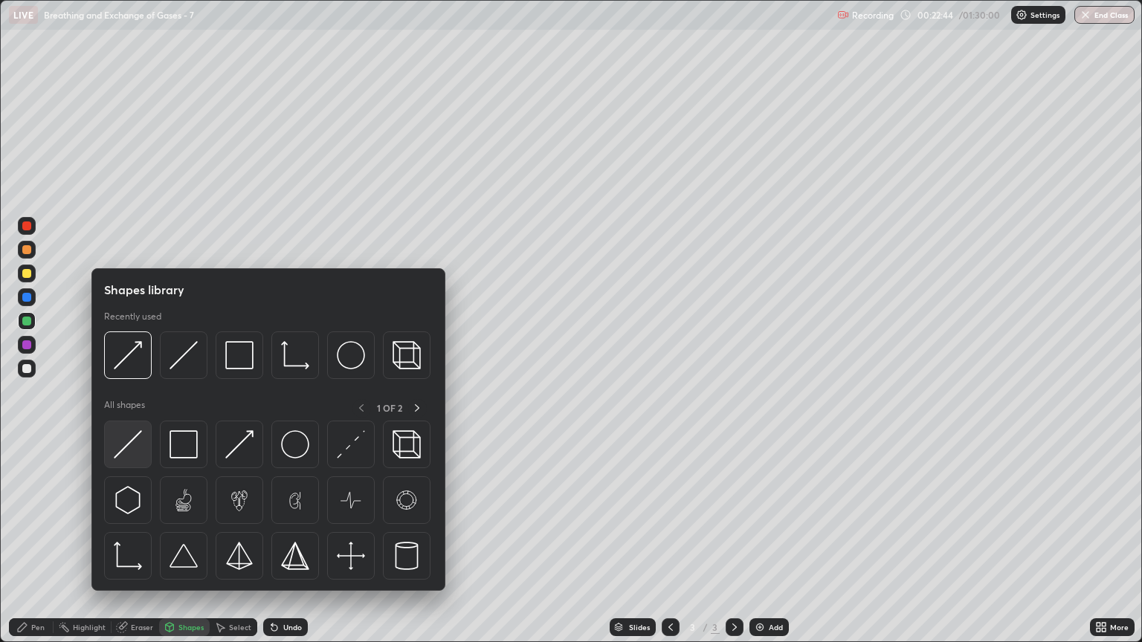
click at [140, 454] on img at bounding box center [128, 444] width 28 height 28
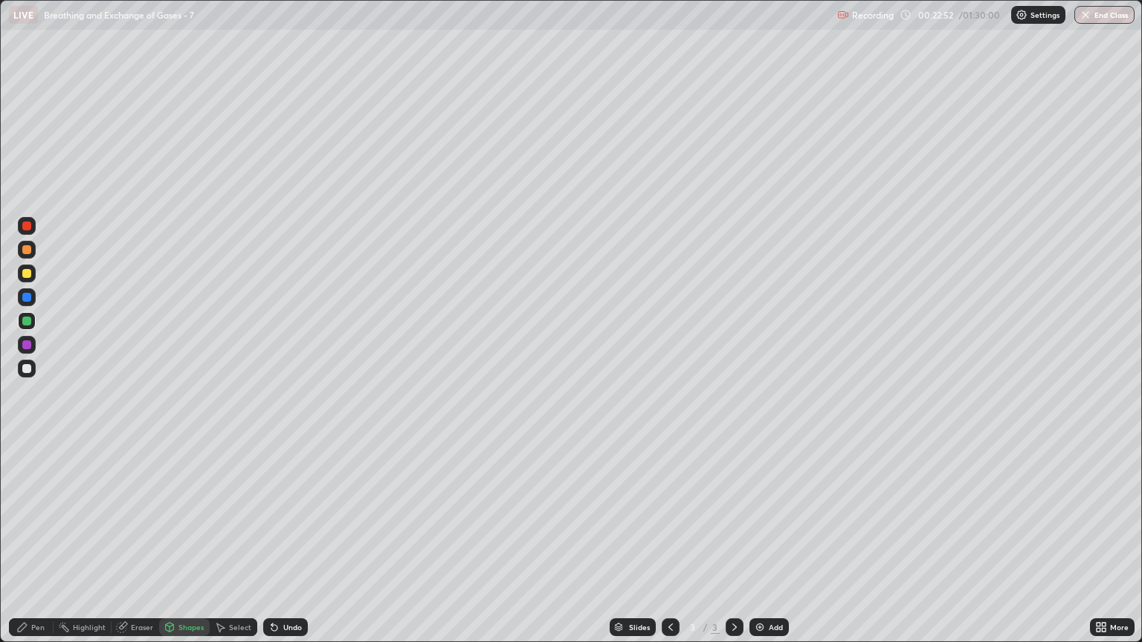
click at [38, 548] on div "Pen" at bounding box center [37, 627] width 13 height 7
click at [146, 548] on div "Eraser" at bounding box center [142, 627] width 22 height 7
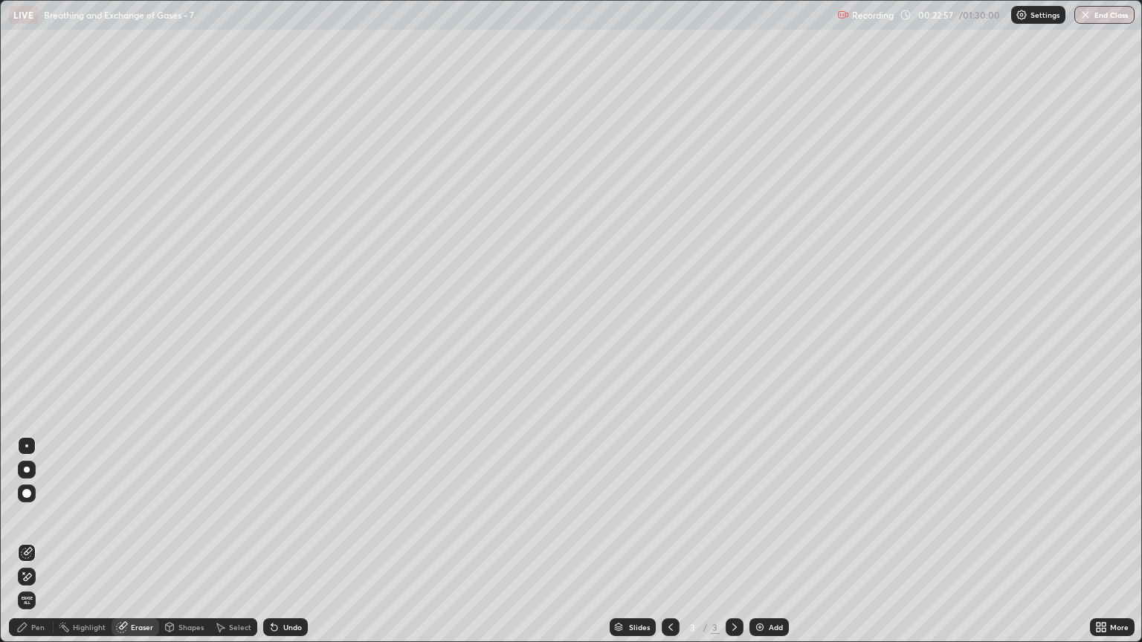
click at [23, 548] on icon at bounding box center [22, 628] width 12 height 12
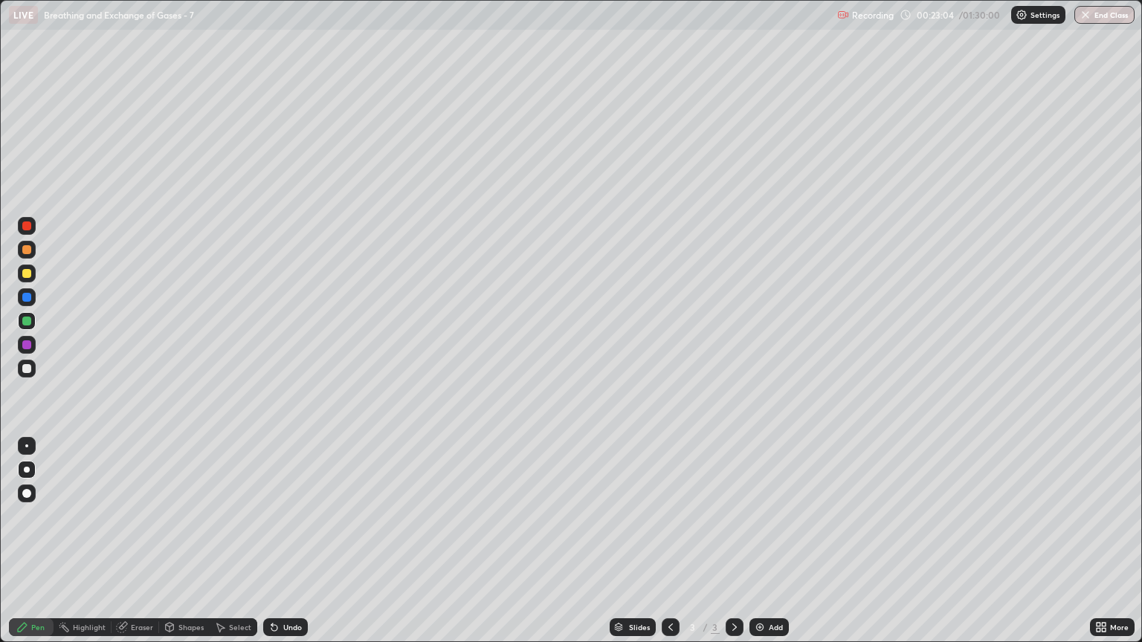
click at [134, 548] on div "Eraser" at bounding box center [142, 627] width 22 height 7
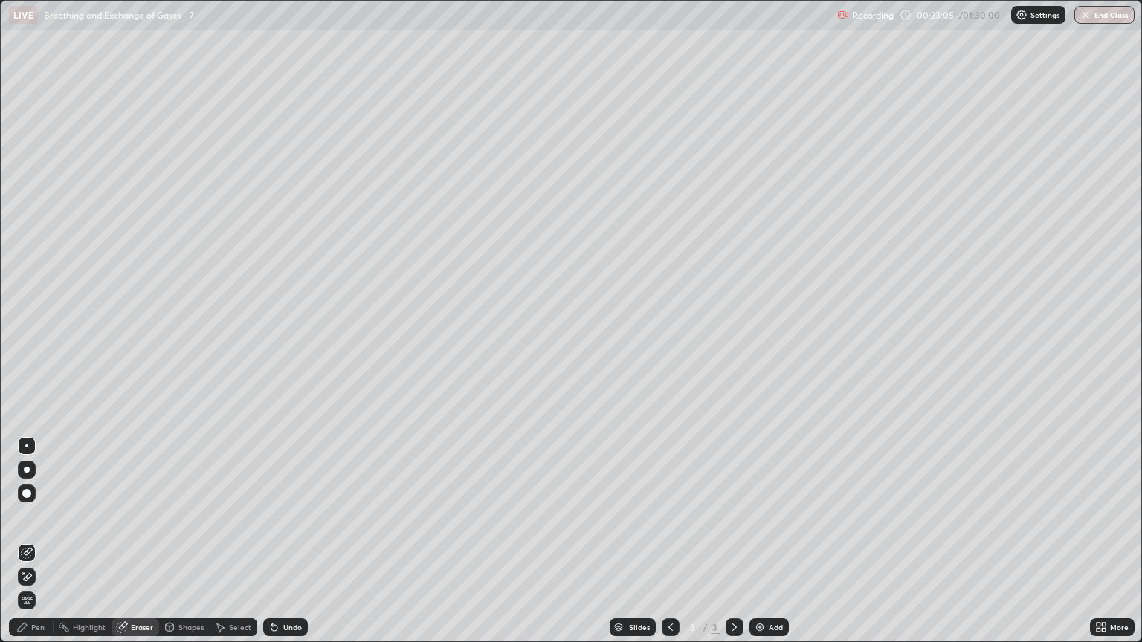
click at [24, 548] on icon at bounding box center [27, 577] width 12 height 13
click at [36, 548] on div "Pen" at bounding box center [37, 627] width 13 height 7
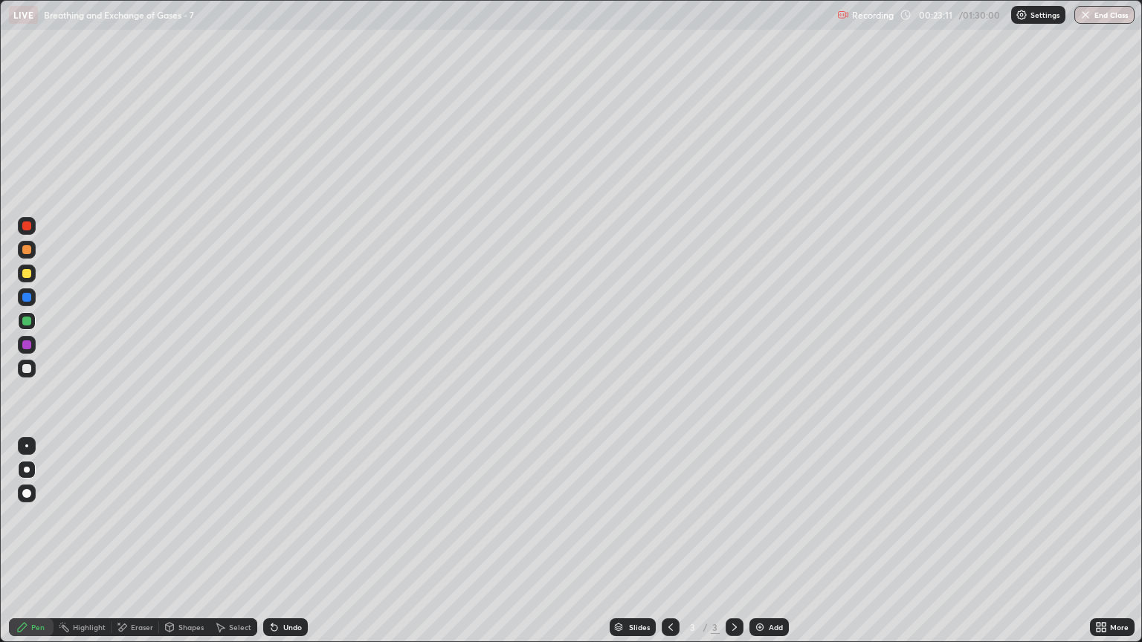
click at [141, 548] on div "Eraser" at bounding box center [142, 627] width 22 height 7
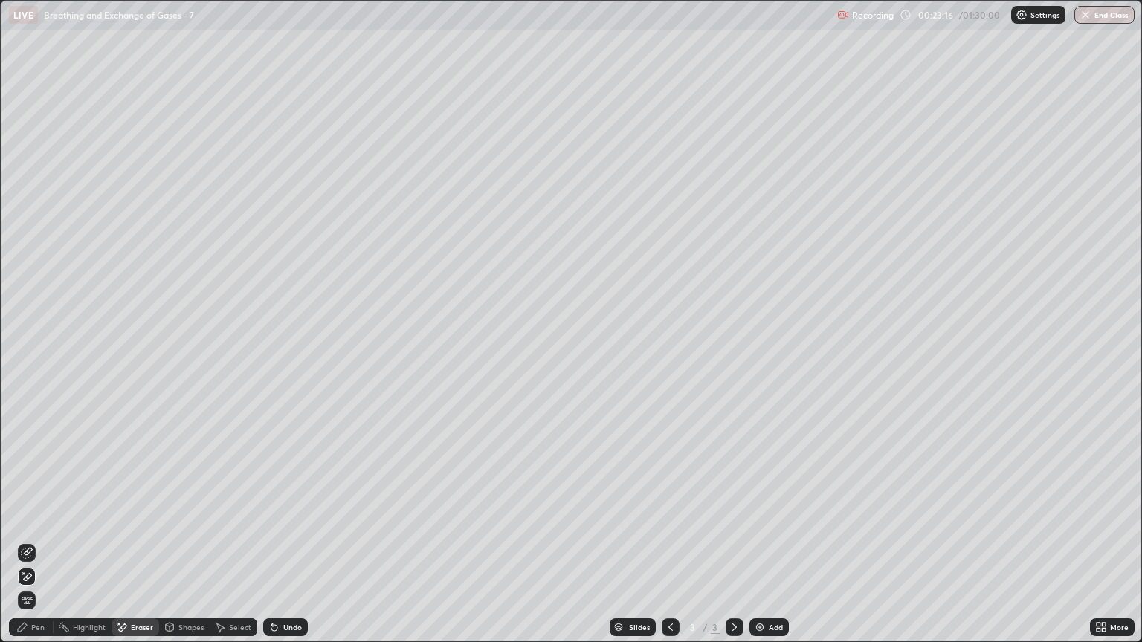
click at [268, 548] on icon at bounding box center [274, 628] width 12 height 12
click at [38, 548] on div "Pen" at bounding box center [37, 627] width 13 height 7
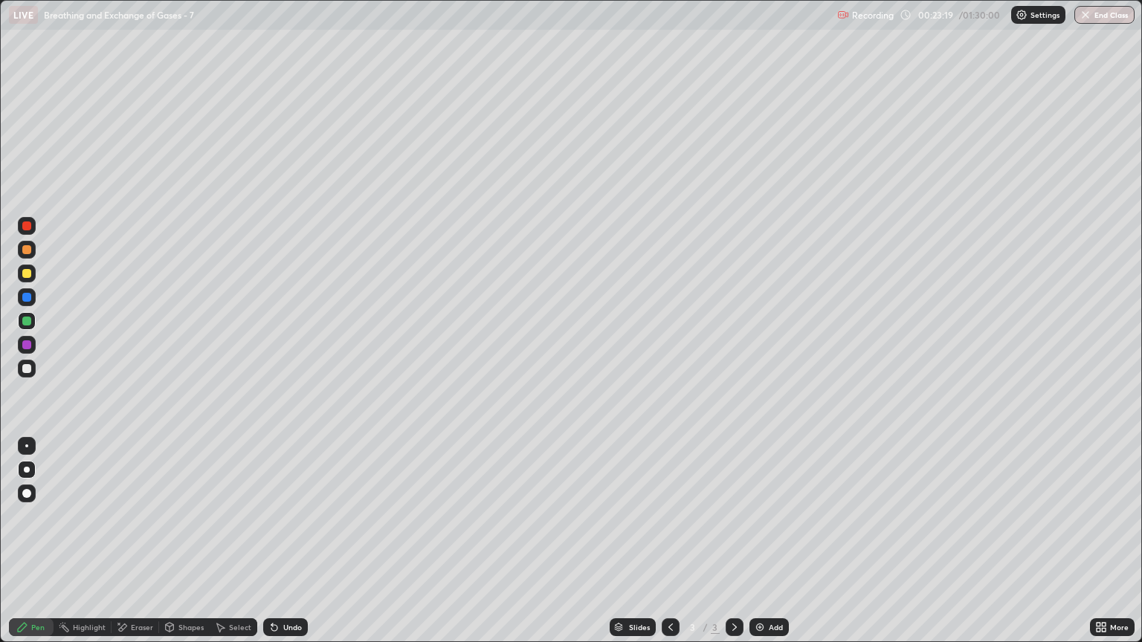
click at [136, 548] on div "Eraser" at bounding box center [142, 627] width 22 height 7
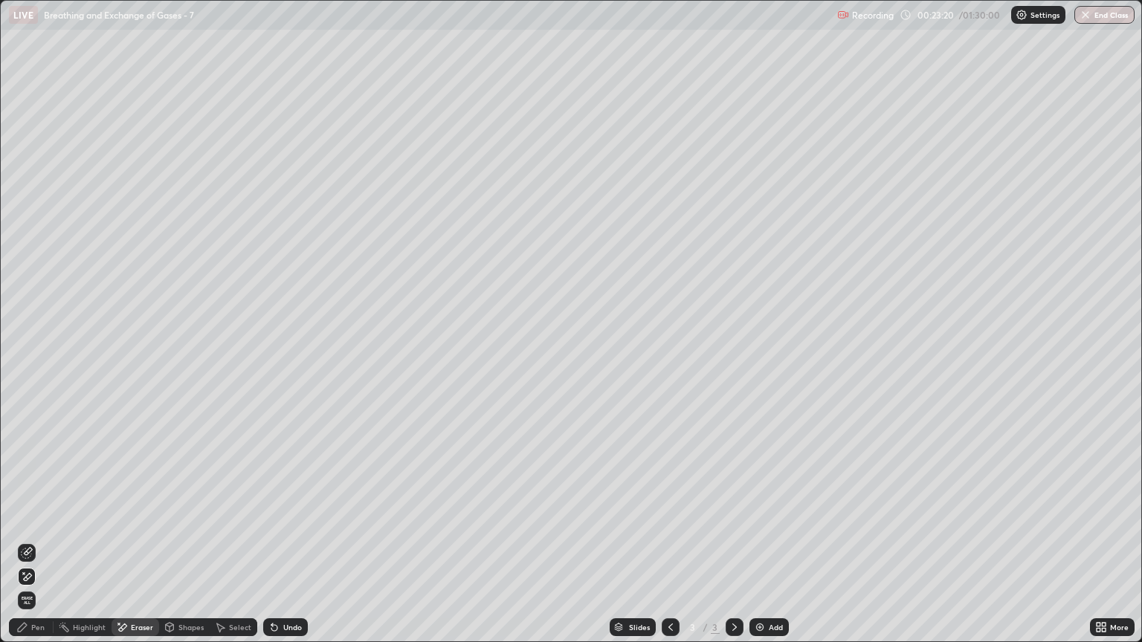
click at [32, 548] on icon at bounding box center [27, 553] width 12 height 12
click at [30, 548] on div "Pen" at bounding box center [31, 628] width 45 height 18
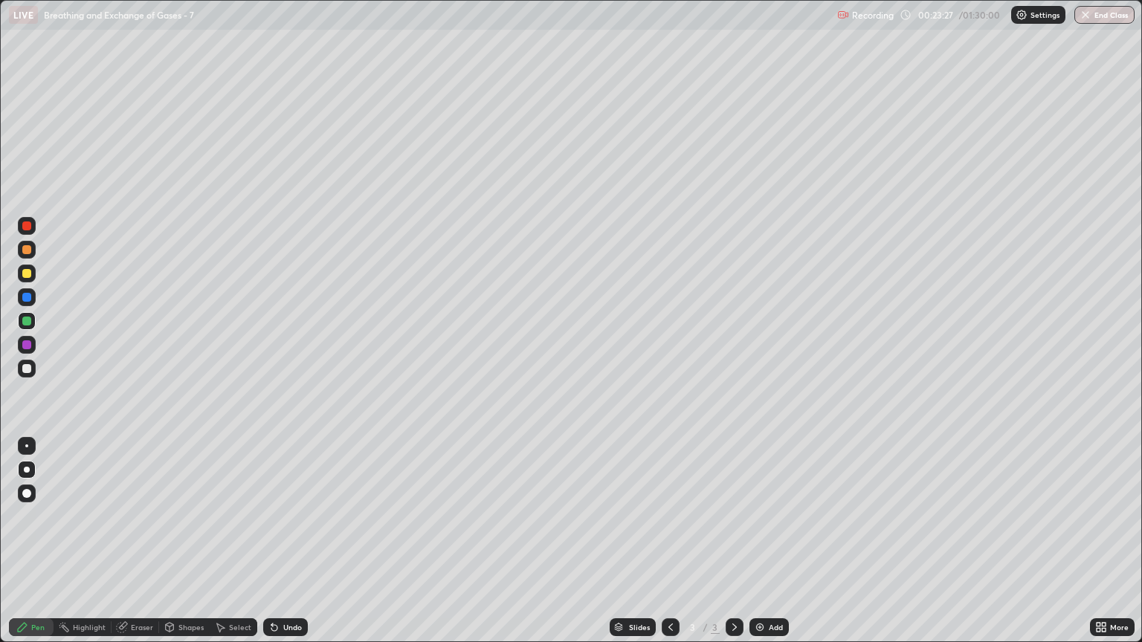
click at [27, 253] on div at bounding box center [26, 249] width 9 height 9
click at [29, 343] on div at bounding box center [26, 344] width 9 height 9
click at [30, 253] on div at bounding box center [26, 249] width 9 height 9
click at [27, 345] on div at bounding box center [26, 344] width 9 height 9
click at [27, 229] on div at bounding box center [26, 226] width 9 height 9
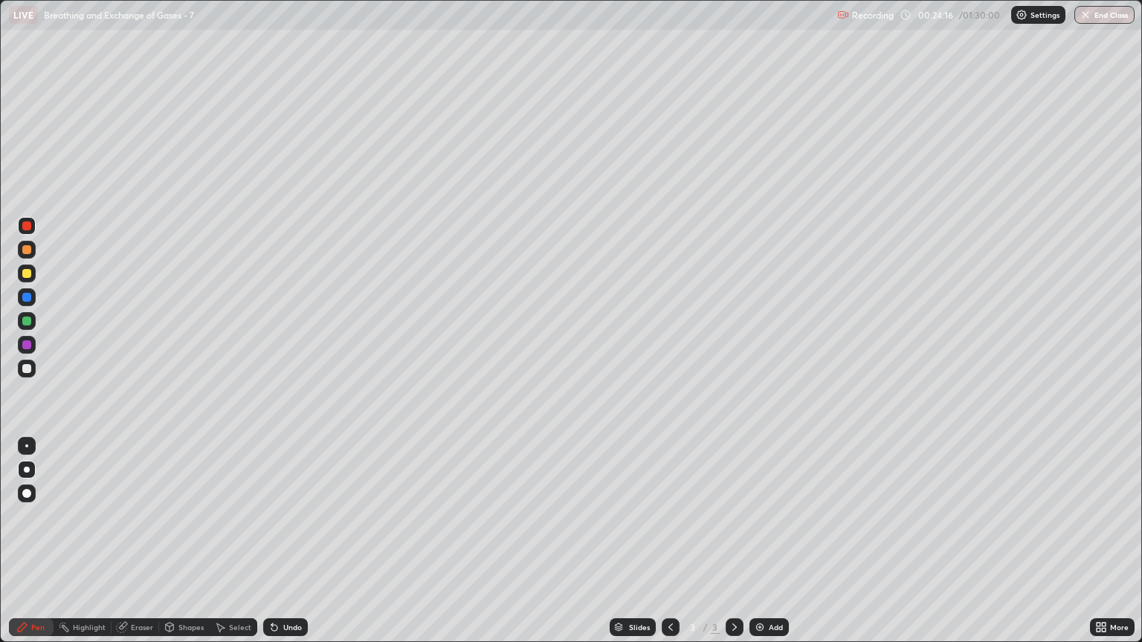
click at [30, 548] on div "Pen" at bounding box center [31, 628] width 45 height 18
click at [28, 369] on div at bounding box center [26, 368] width 9 height 9
click at [30, 348] on div at bounding box center [26, 344] width 9 height 9
click at [30, 229] on div at bounding box center [26, 226] width 9 height 9
click at [139, 548] on div "Eraser" at bounding box center [142, 627] width 22 height 7
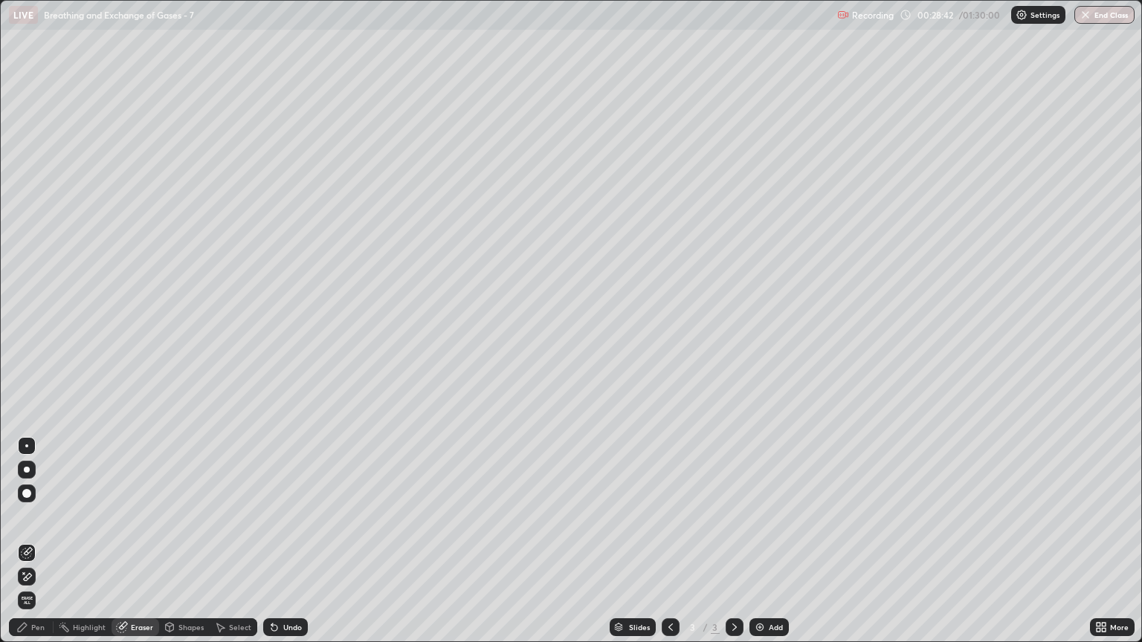
click at [136, 548] on div "Eraser" at bounding box center [142, 627] width 22 height 7
click at [27, 548] on icon at bounding box center [28, 576] width 8 height 7
click at [192, 548] on div "Shapes" at bounding box center [190, 627] width 25 height 7
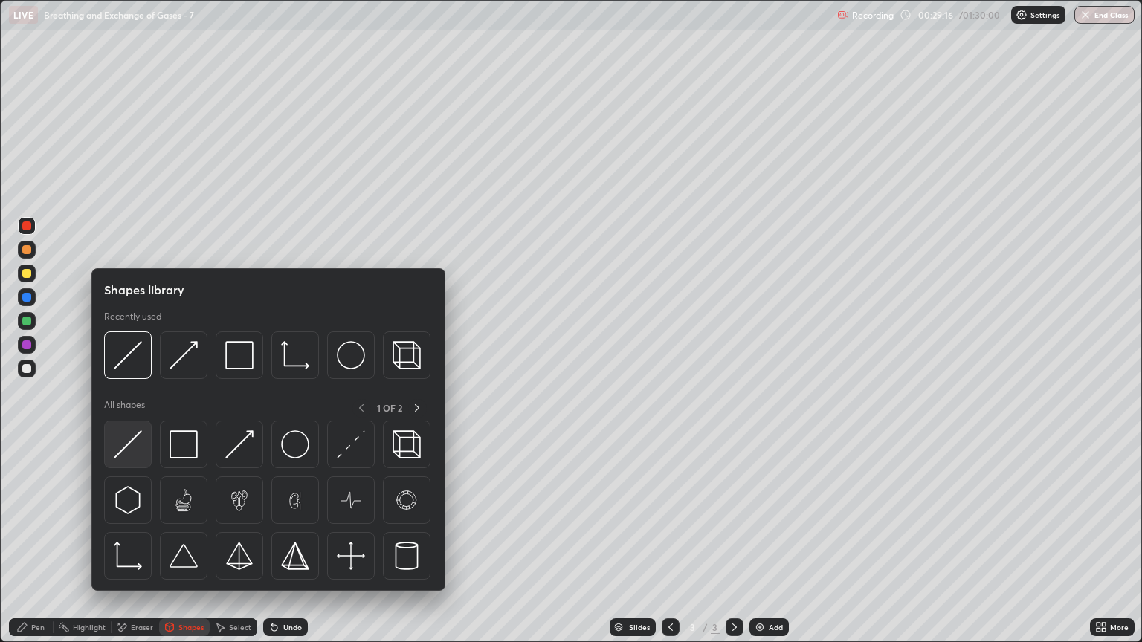
click at [138, 447] on img at bounding box center [128, 444] width 28 height 28
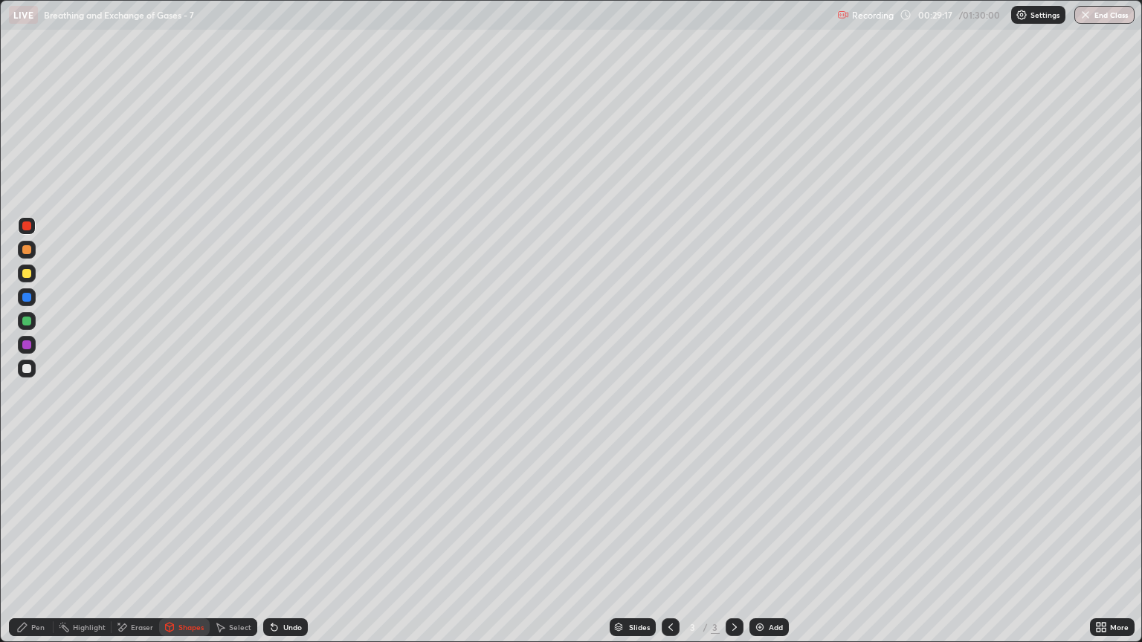
click at [27, 365] on div at bounding box center [26, 368] width 9 height 9
click at [181, 548] on div "Shapes" at bounding box center [190, 627] width 25 height 7
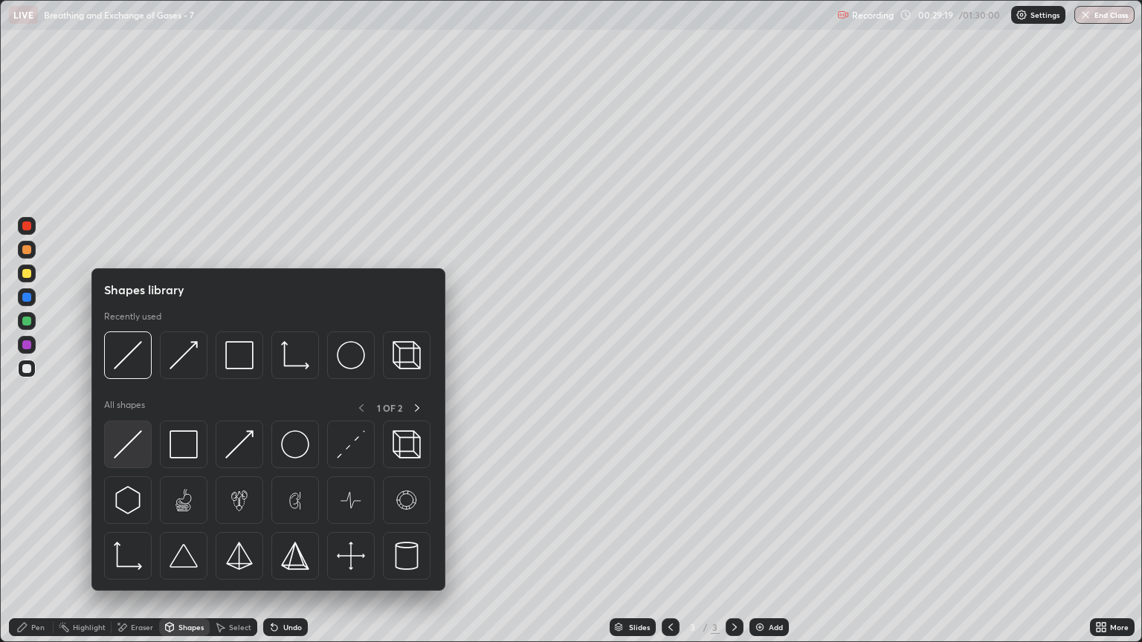
click at [129, 449] on img at bounding box center [128, 444] width 28 height 28
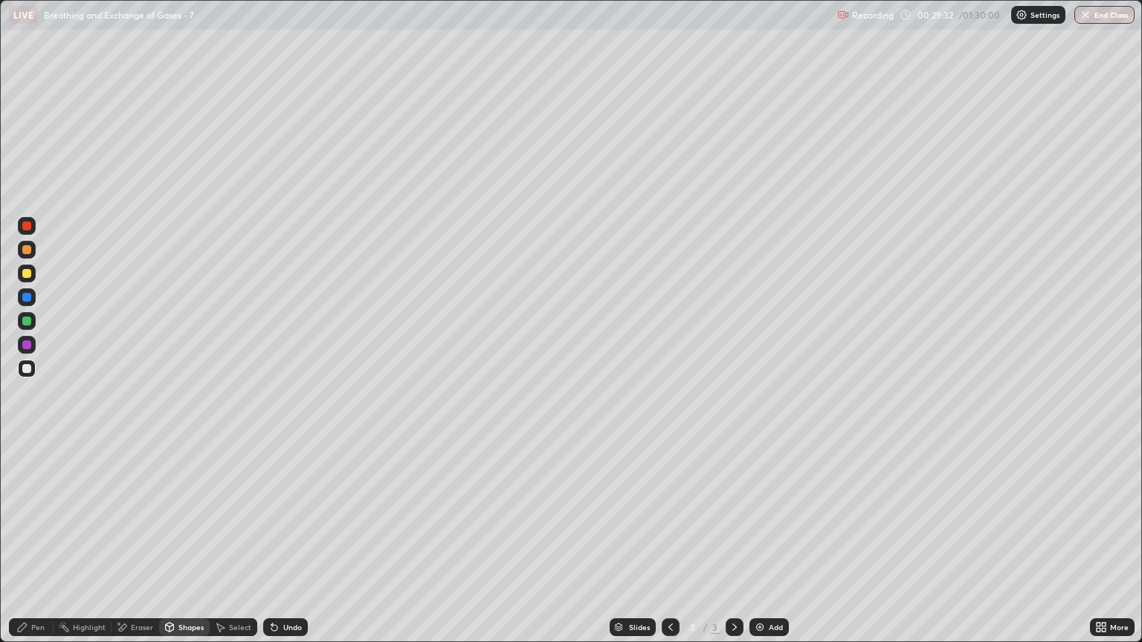
click at [29, 274] on div at bounding box center [26, 273] width 9 height 9
click at [186, 548] on div "Shapes" at bounding box center [190, 627] width 25 height 7
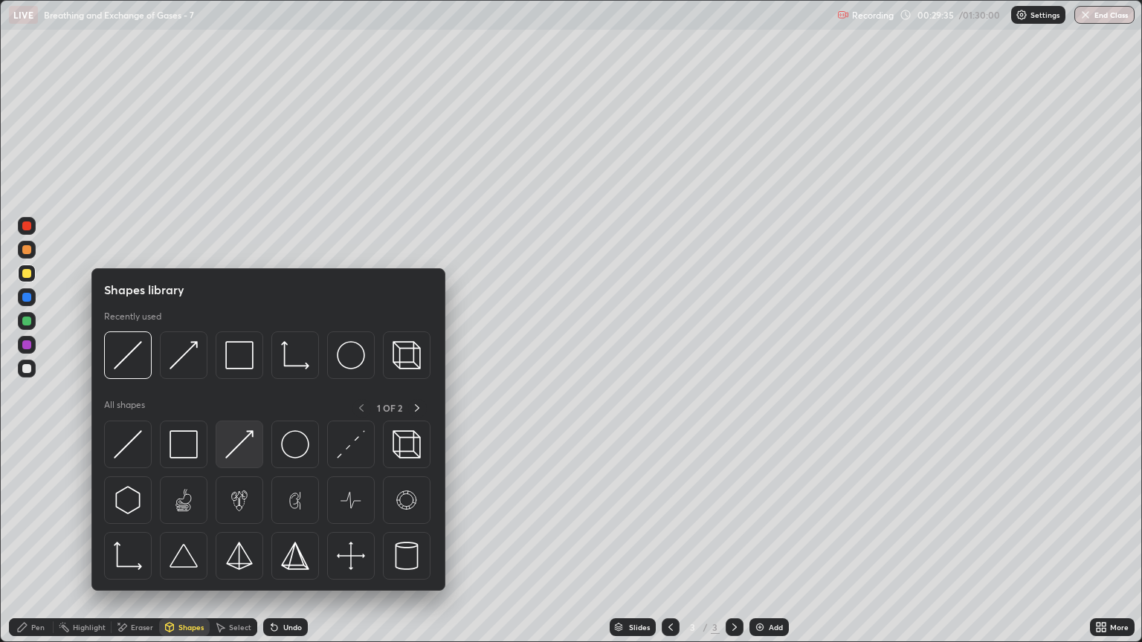
click at [241, 452] on img at bounding box center [239, 444] width 28 height 28
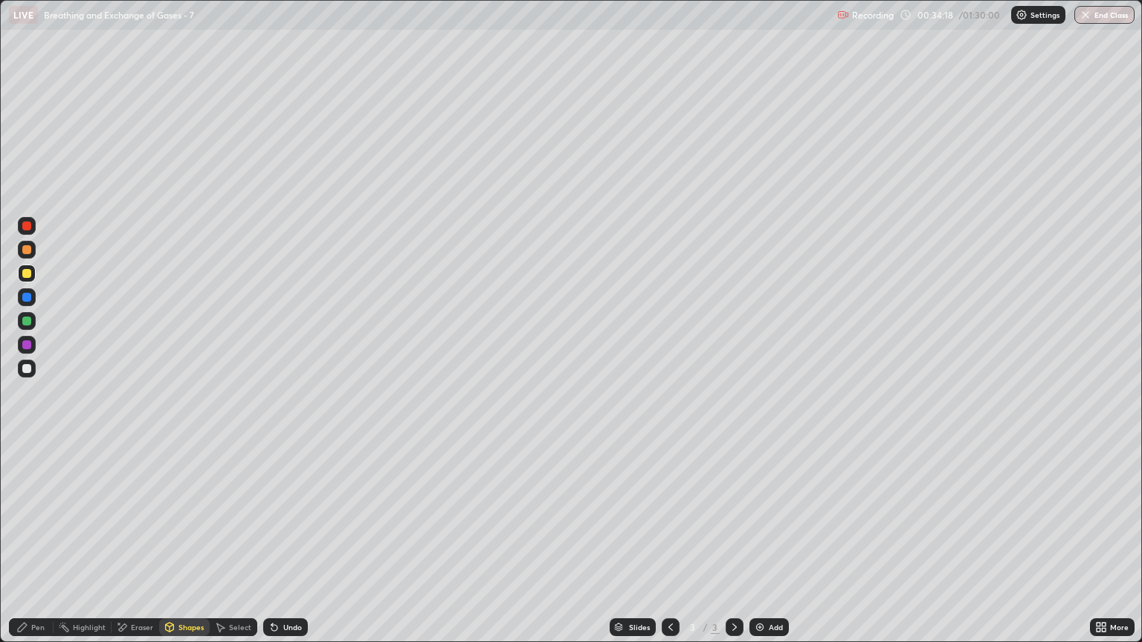
click at [37, 548] on div "Pen" at bounding box center [37, 627] width 13 height 7
click at [27, 277] on div at bounding box center [26, 273] width 9 height 9
click at [182, 548] on div "Shapes" at bounding box center [190, 627] width 25 height 7
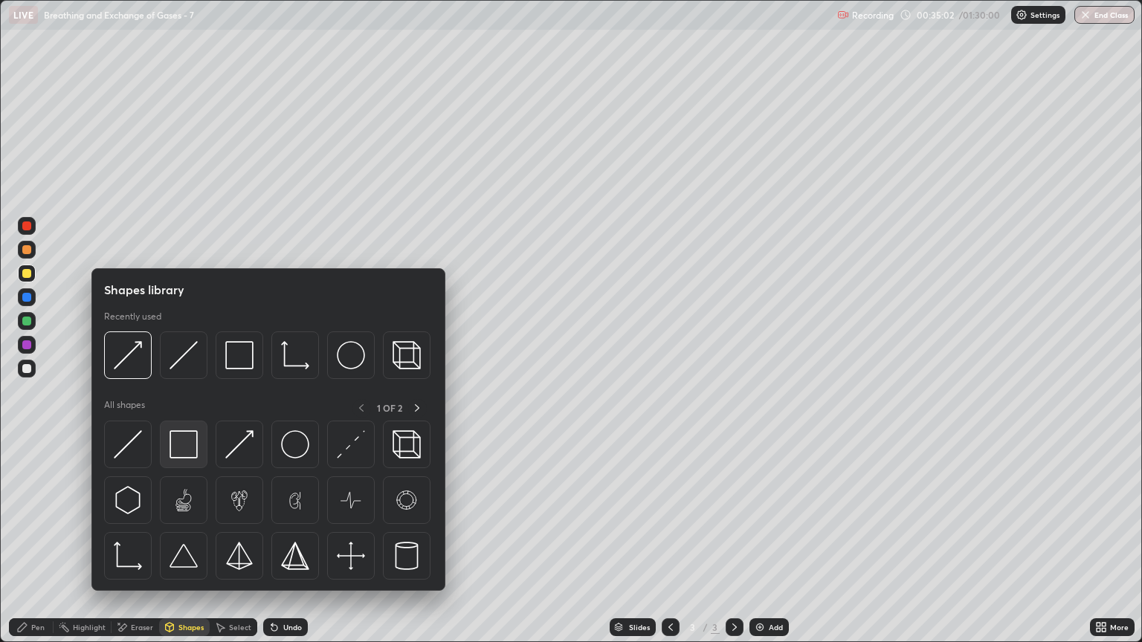
click at [181, 441] on img at bounding box center [184, 444] width 28 height 28
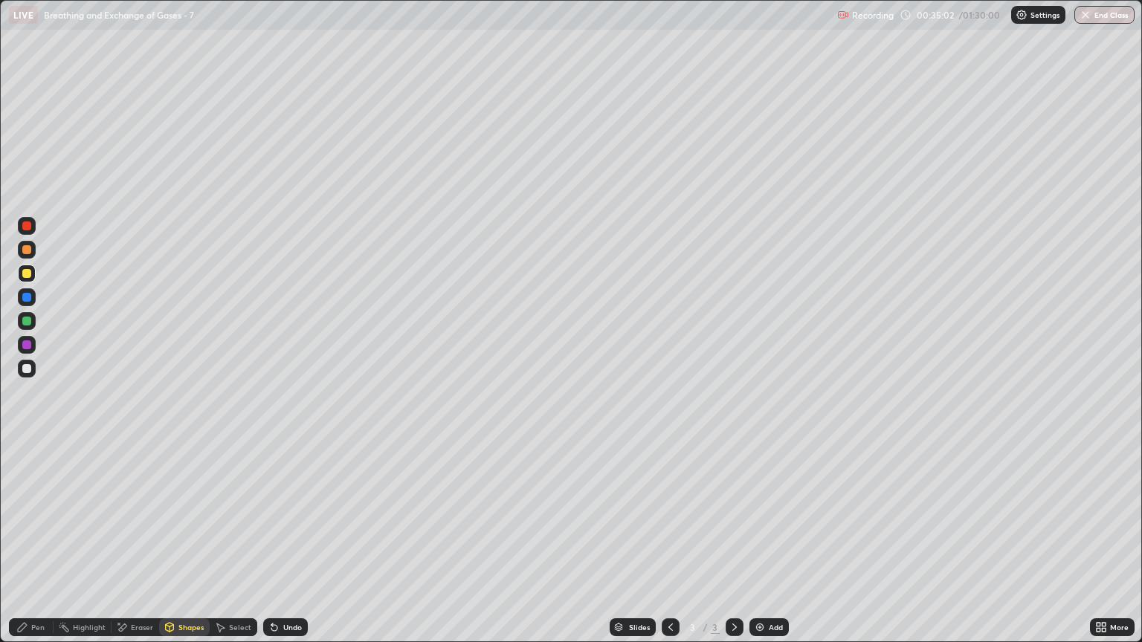
click at [27, 369] on div at bounding box center [26, 368] width 9 height 9
click at [732, 548] on icon at bounding box center [735, 628] width 12 height 12
click at [755, 548] on img at bounding box center [760, 628] width 12 height 12
click at [42, 548] on div "Pen" at bounding box center [37, 627] width 13 height 7
click at [27, 276] on div at bounding box center [26, 273] width 9 height 9
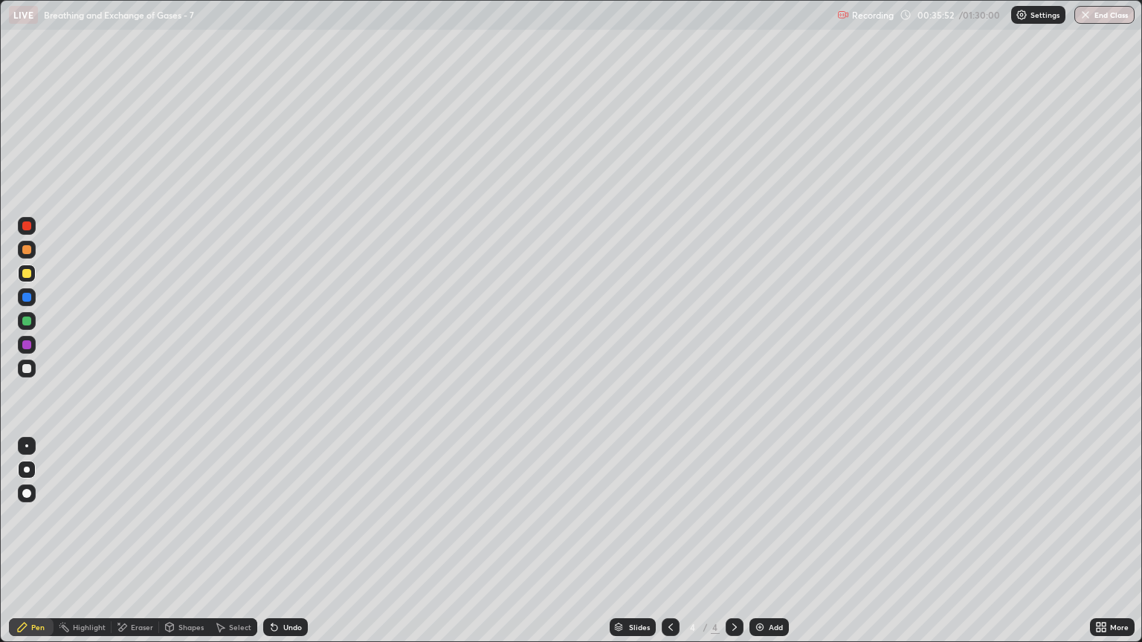
click at [38, 548] on div "Pen" at bounding box center [37, 627] width 13 height 7
click at [39, 548] on div "Pen" at bounding box center [31, 628] width 45 height 18
click at [146, 548] on div "Eraser" at bounding box center [142, 627] width 22 height 7
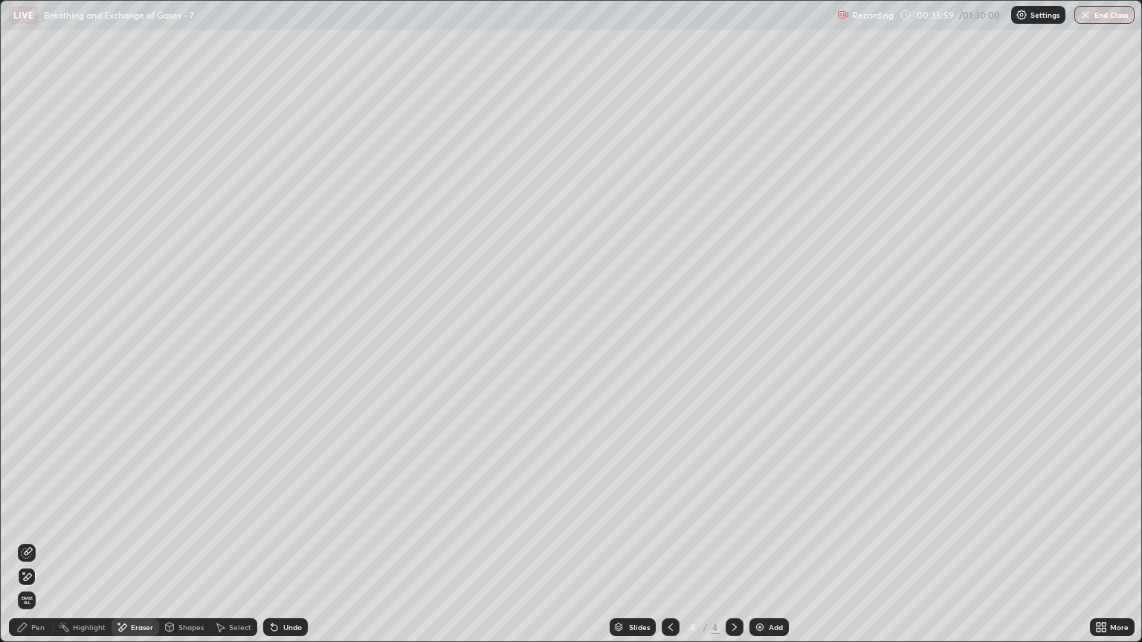
click at [37, 548] on div "Pen" at bounding box center [37, 627] width 13 height 7
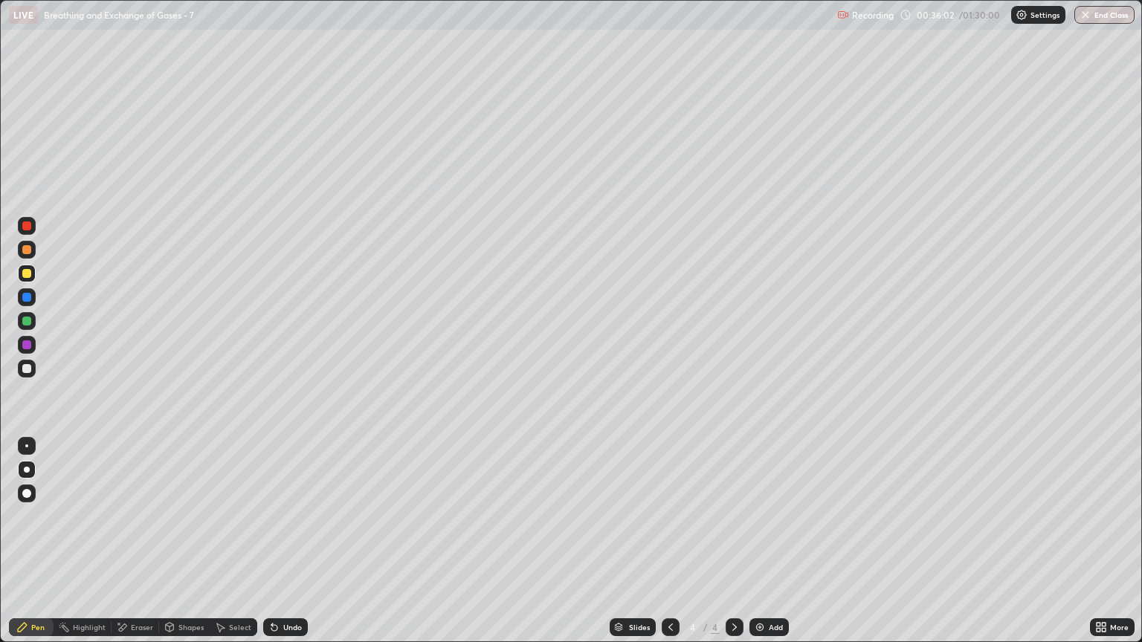
click at [186, 548] on div "Shapes" at bounding box center [190, 627] width 25 height 7
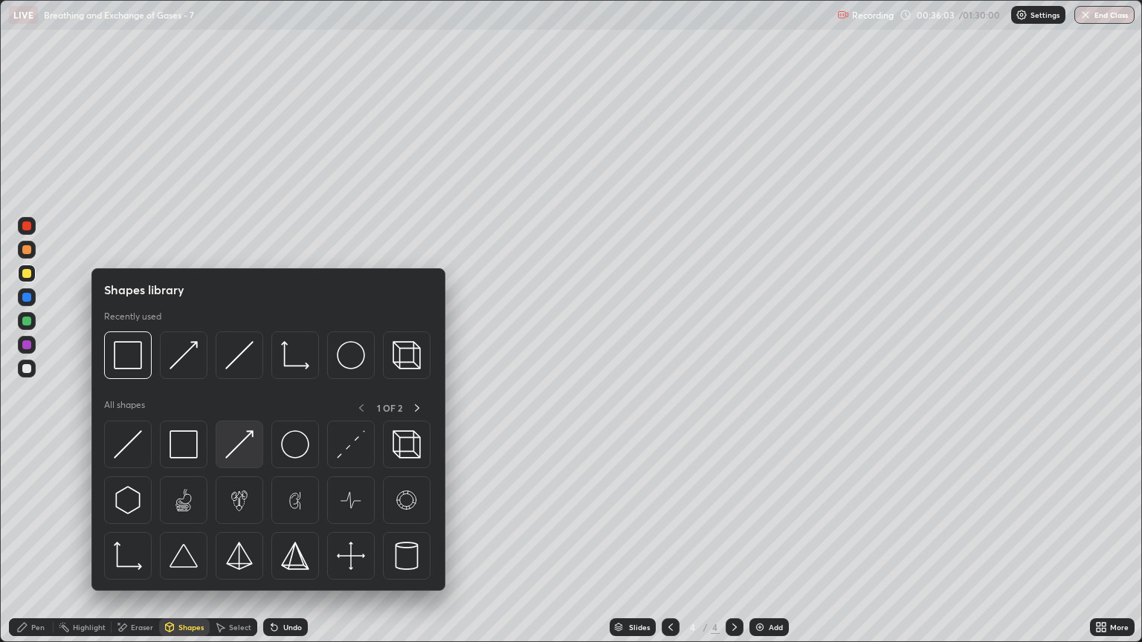
click at [239, 449] on img at bounding box center [239, 444] width 28 height 28
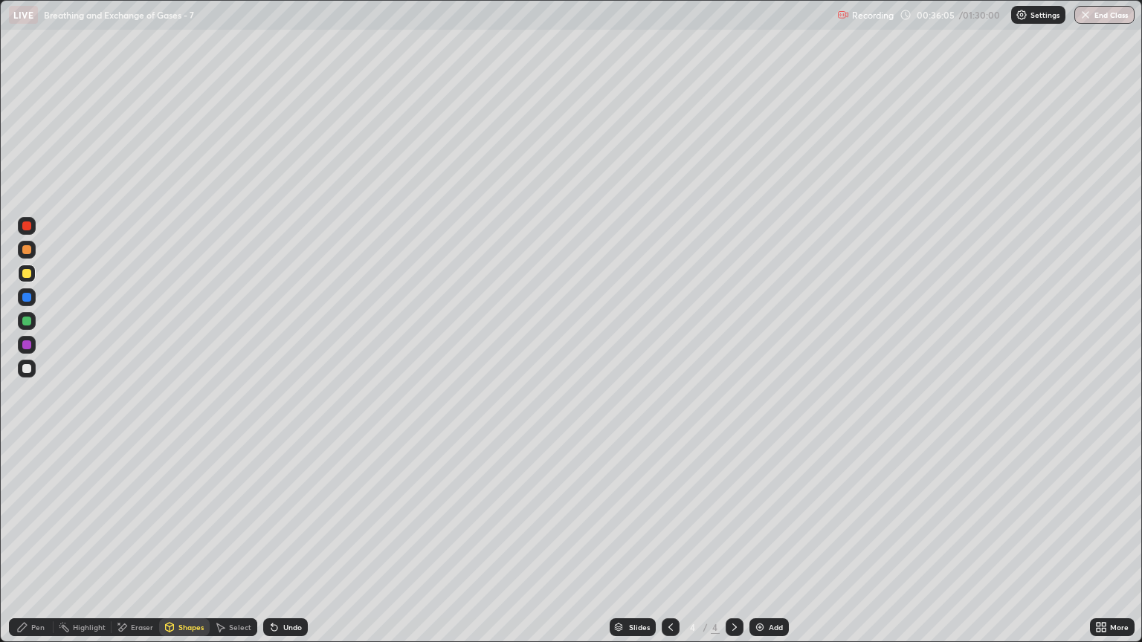
click at [30, 369] on div at bounding box center [26, 368] width 9 height 9
click at [184, 548] on div "Shapes" at bounding box center [190, 627] width 25 height 7
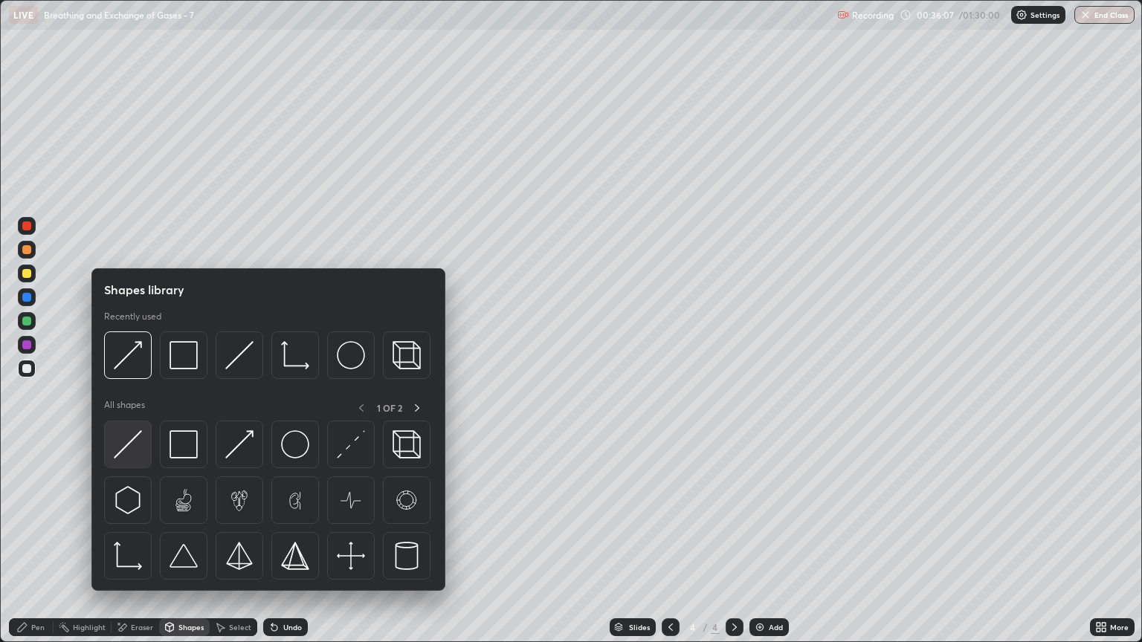
click at [135, 446] on img at bounding box center [128, 444] width 28 height 28
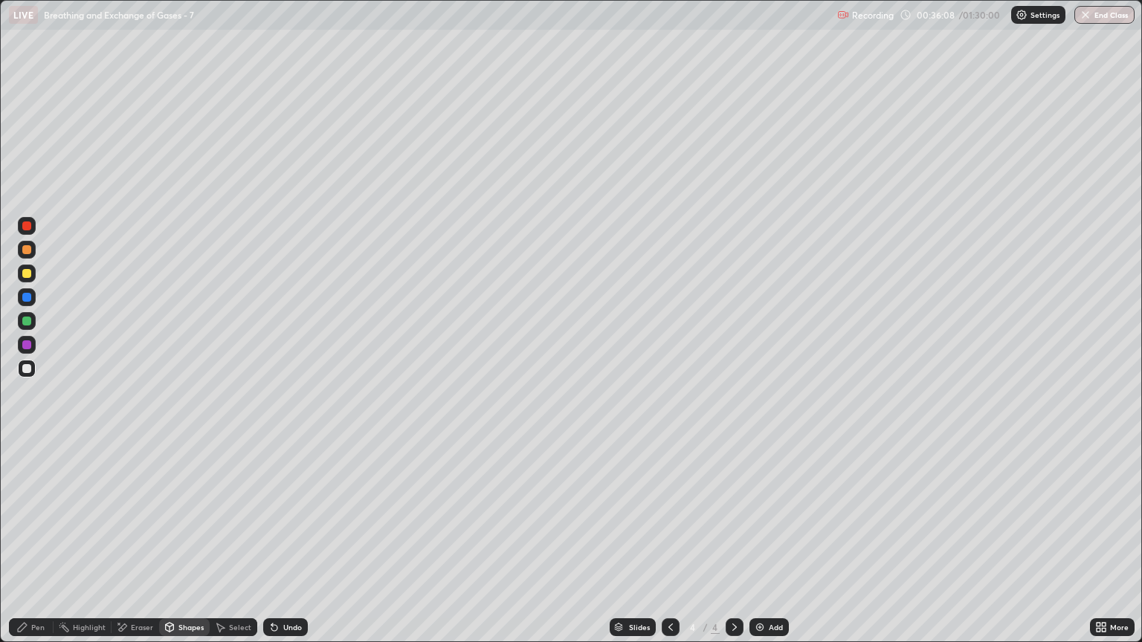
click at [46, 548] on div "Pen" at bounding box center [31, 628] width 45 height 18
click at [39, 548] on div "Pen" at bounding box center [37, 627] width 13 height 7
click at [27, 271] on div at bounding box center [26, 273] width 9 height 9
click at [43, 548] on div "Pen" at bounding box center [37, 627] width 13 height 7
click at [196, 548] on div "Shapes" at bounding box center [190, 627] width 25 height 7
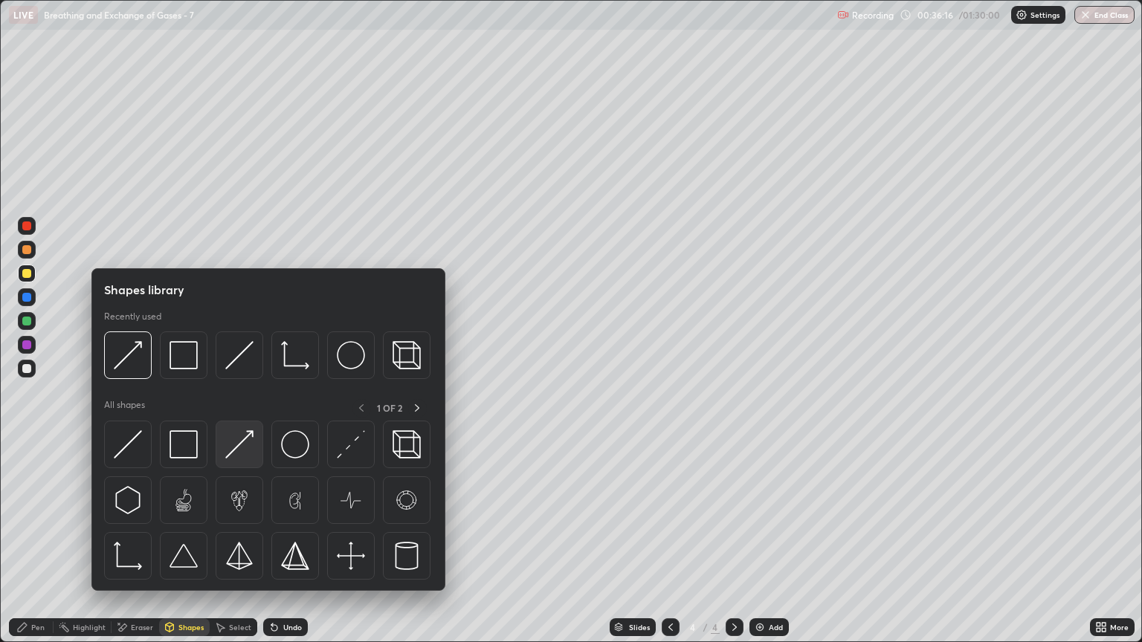
click at [237, 439] on img at bounding box center [239, 444] width 28 height 28
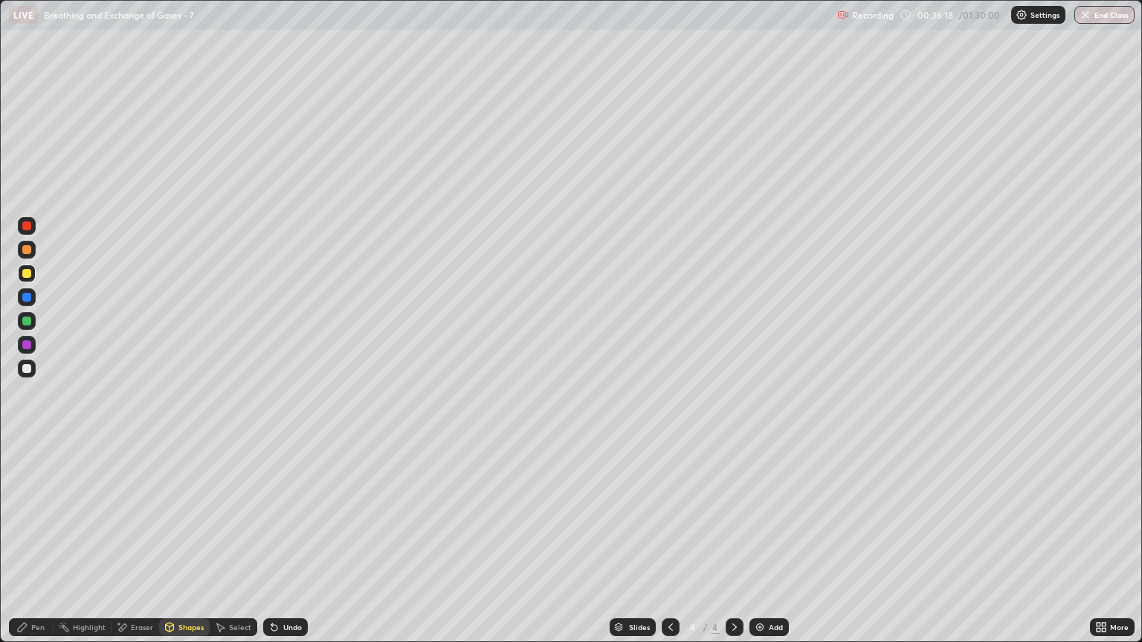
click at [44, 548] on div "Pen" at bounding box center [37, 627] width 13 height 7
click at [190, 548] on div "Shapes" at bounding box center [190, 627] width 25 height 7
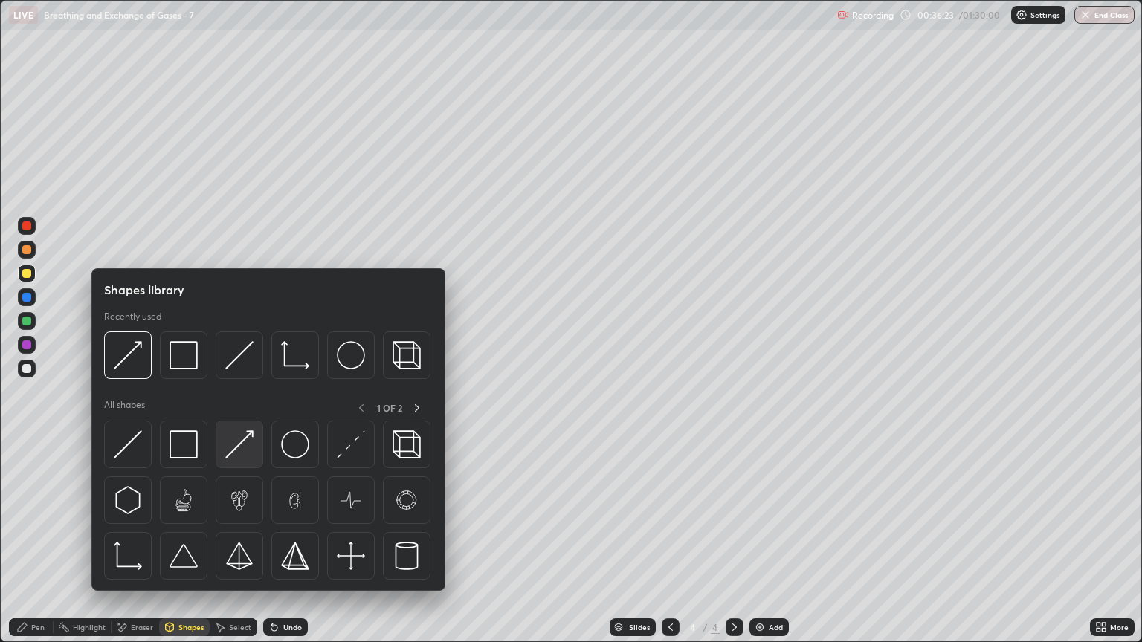
click at [245, 450] on img at bounding box center [239, 444] width 28 height 28
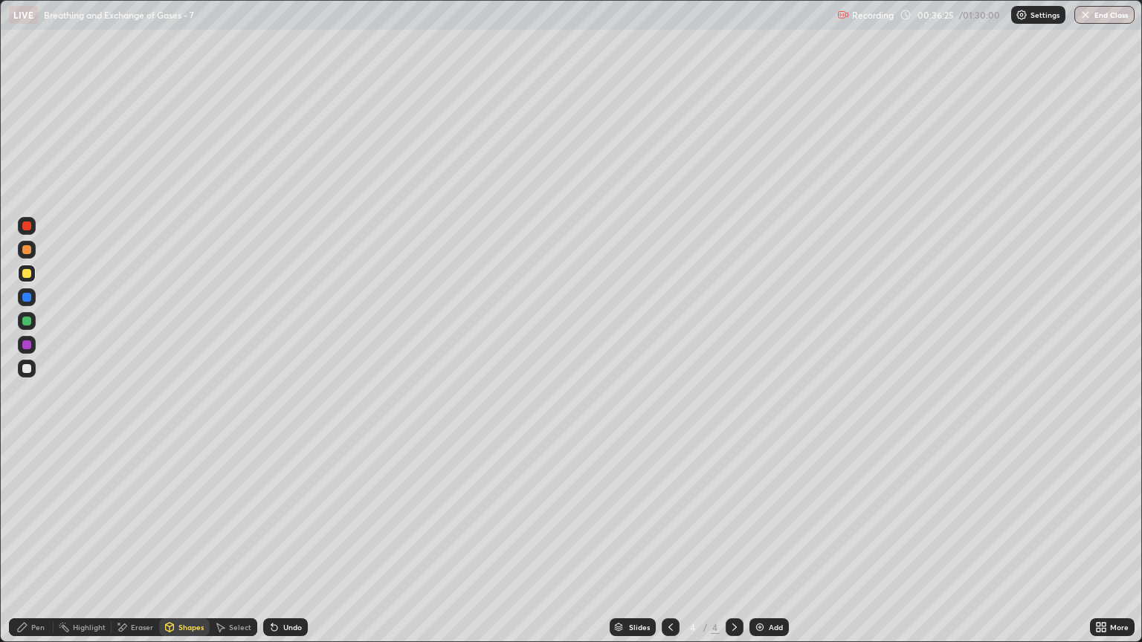
click at [45, 548] on div "Pen" at bounding box center [31, 628] width 45 height 18
click at [41, 548] on div "Pen" at bounding box center [31, 628] width 45 height 18
click at [190, 548] on div "Shapes" at bounding box center [190, 627] width 25 height 7
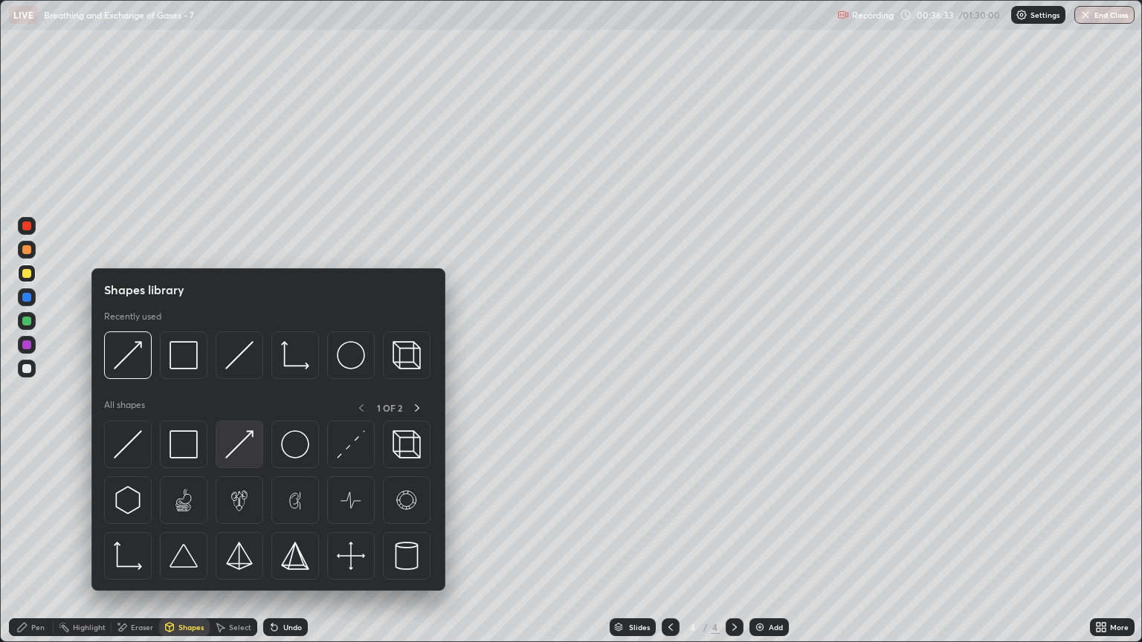
click at [256, 448] on div at bounding box center [240, 445] width 48 height 48
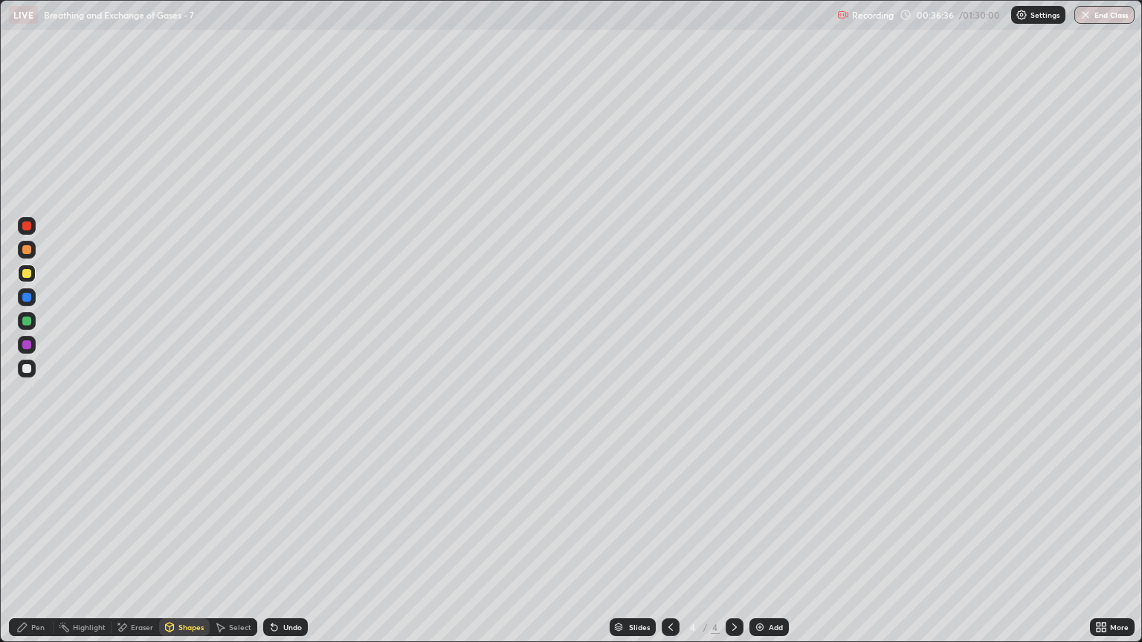
click at [183, 548] on div "Shapes" at bounding box center [190, 627] width 25 height 7
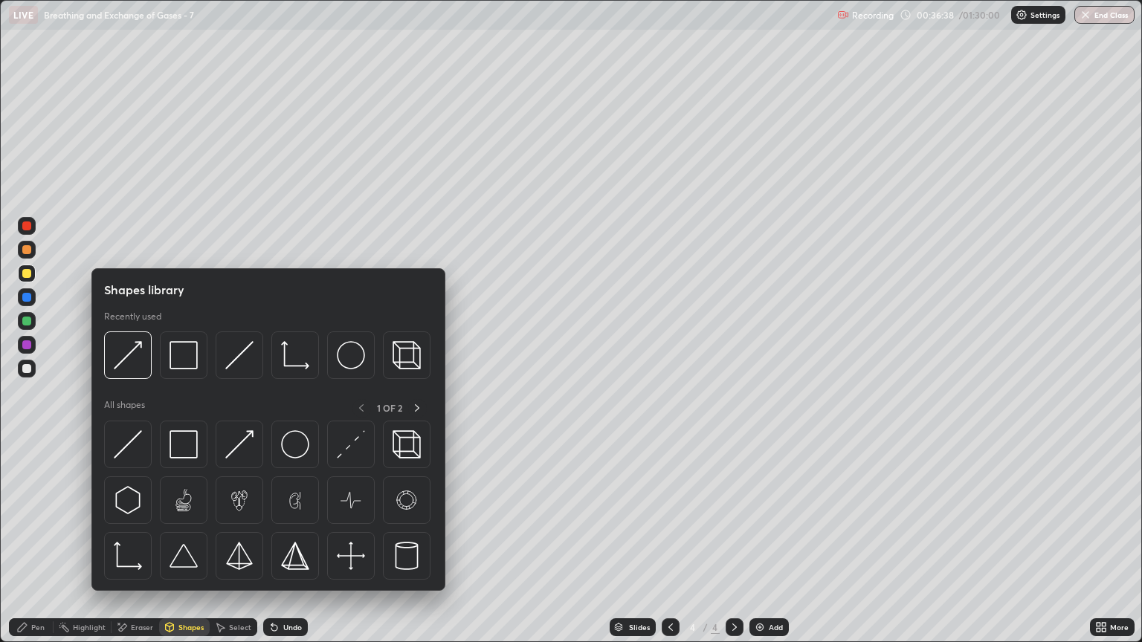
click at [27, 279] on div at bounding box center [27, 274] width 18 height 18
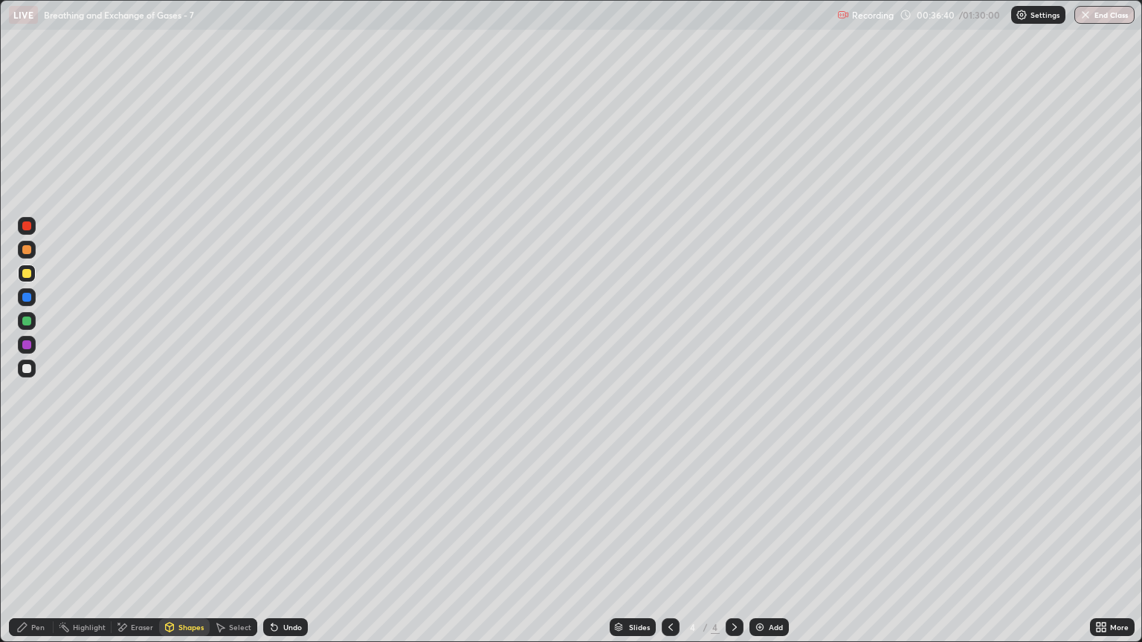
click at [143, 548] on div "Eraser" at bounding box center [142, 627] width 22 height 7
click at [36, 548] on div "Pen" at bounding box center [37, 627] width 13 height 7
click at [183, 548] on div "Shapes" at bounding box center [190, 627] width 25 height 7
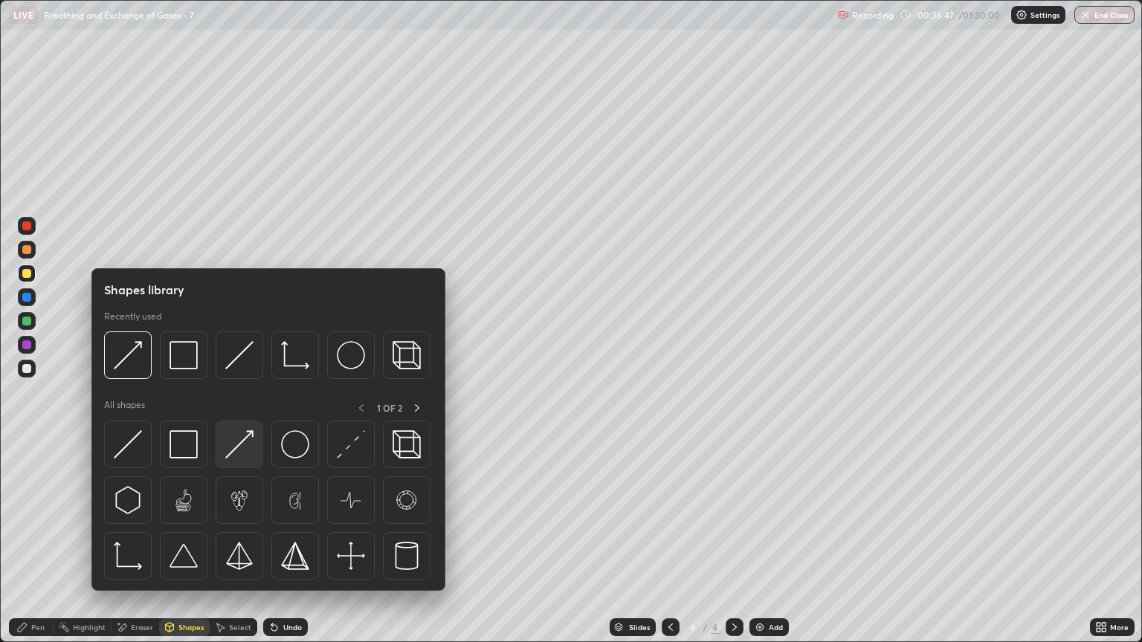
click at [248, 448] on img at bounding box center [239, 444] width 28 height 28
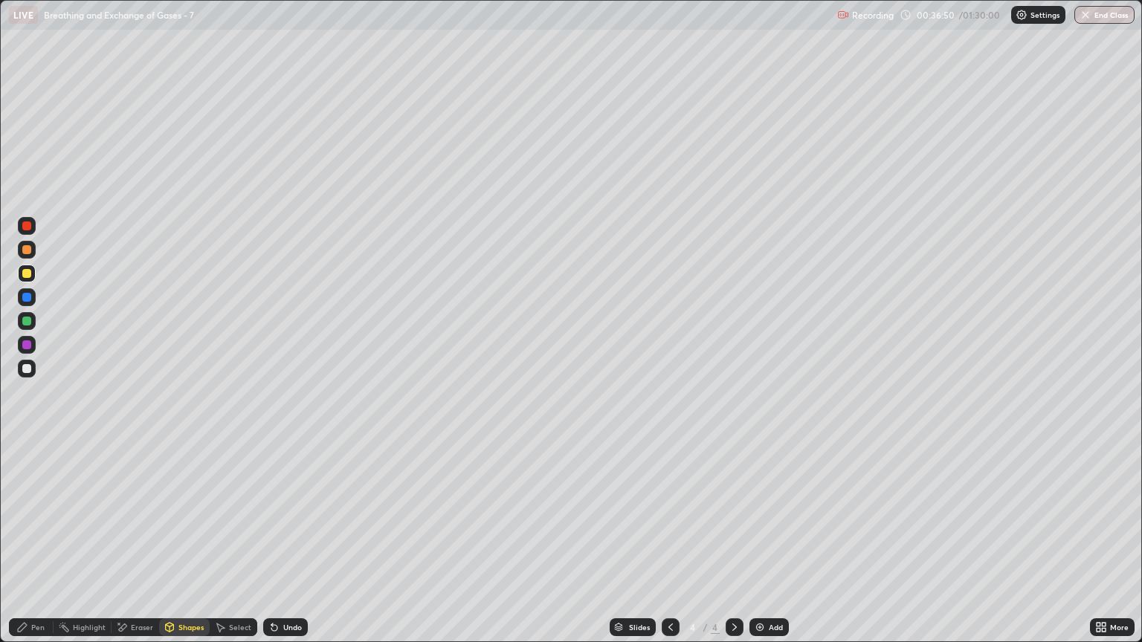
click at [28, 548] on icon at bounding box center [22, 628] width 12 height 12
click at [196, 548] on div "Shapes" at bounding box center [190, 627] width 25 height 7
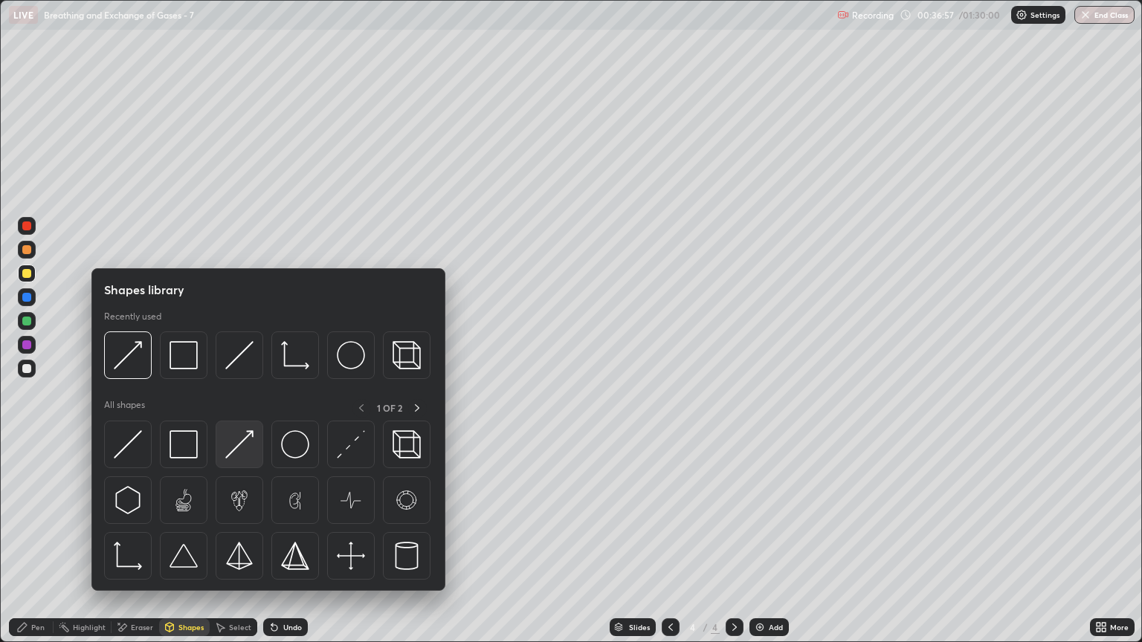
click at [242, 449] on img at bounding box center [239, 444] width 28 height 28
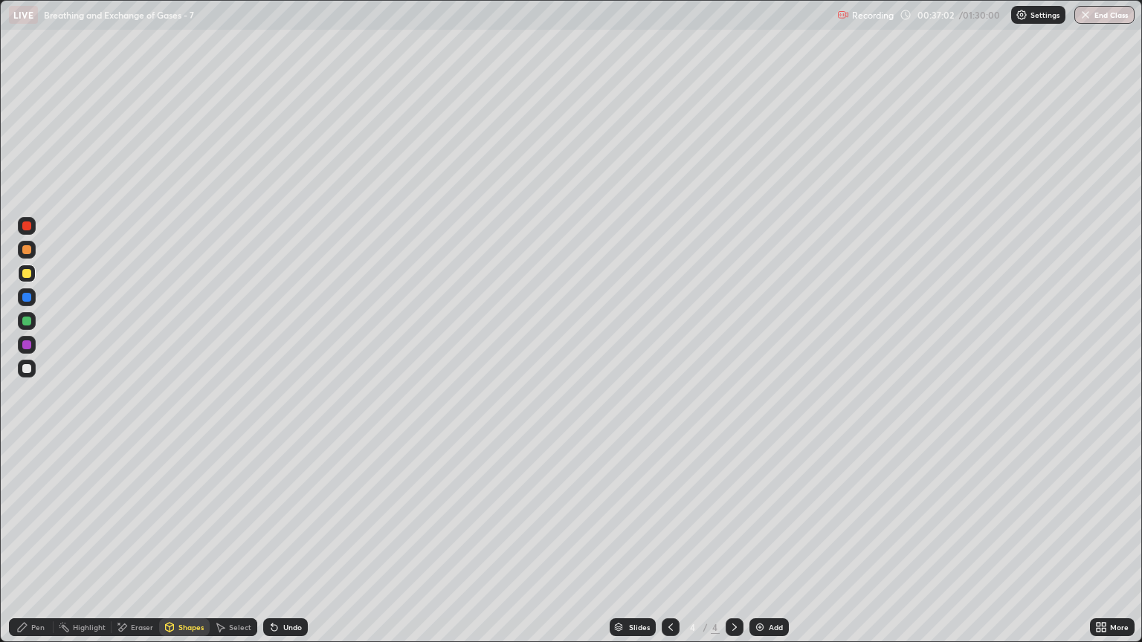
click at [47, 548] on div "Pen" at bounding box center [31, 628] width 45 height 18
click at [181, 548] on div "Shapes" at bounding box center [190, 627] width 25 height 7
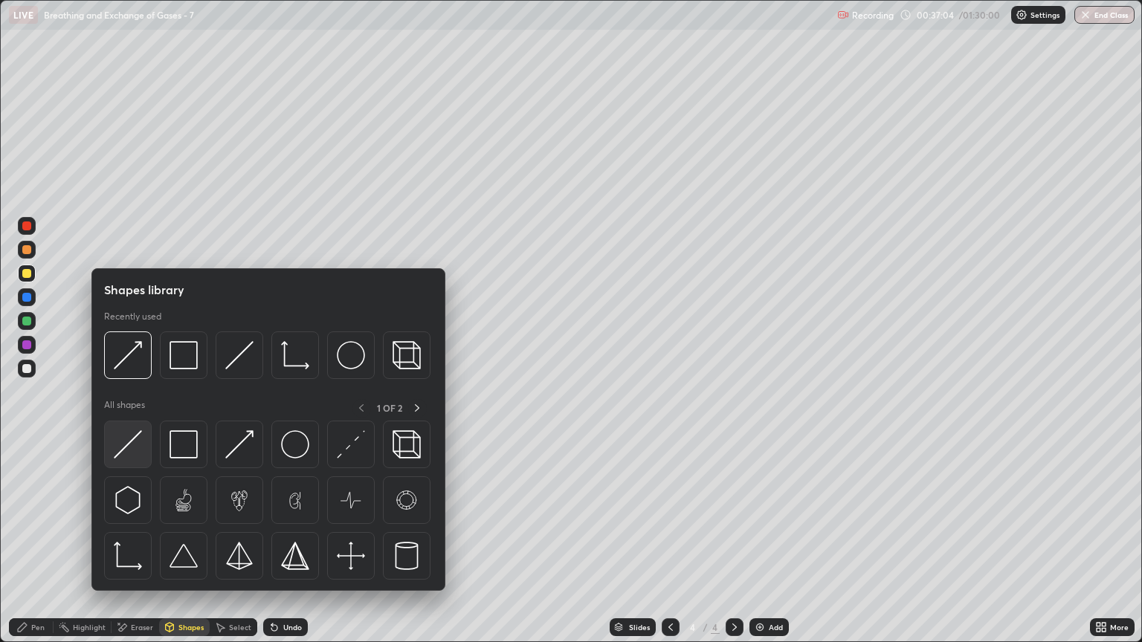
click at [132, 447] on img at bounding box center [128, 444] width 28 height 28
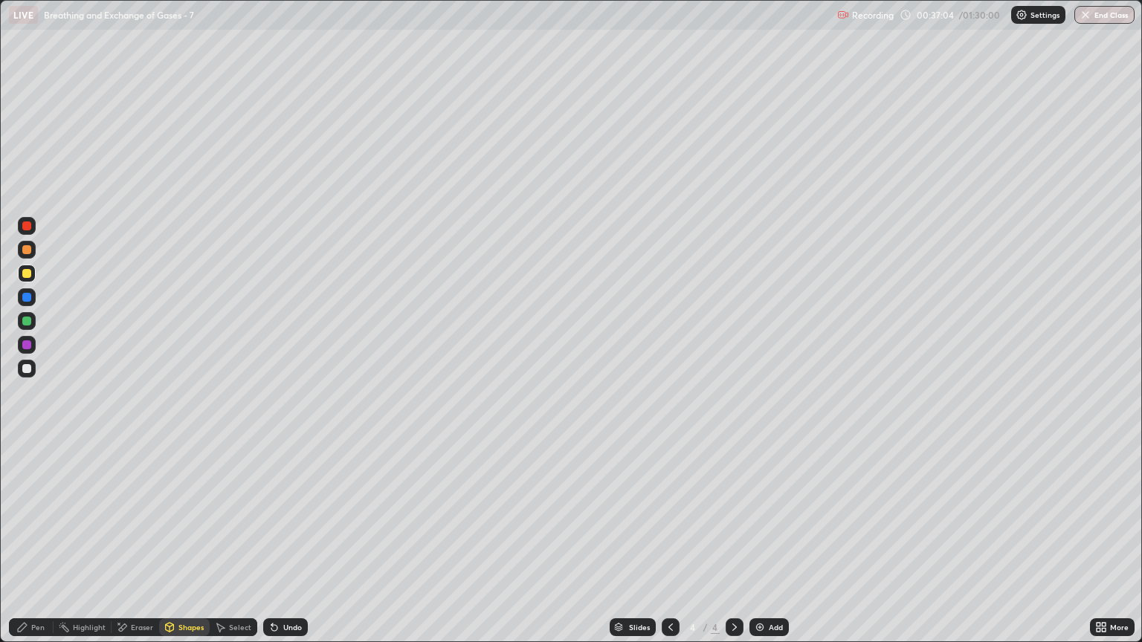
click at [29, 368] on div at bounding box center [26, 368] width 9 height 9
click at [36, 548] on div "Pen" at bounding box center [37, 627] width 13 height 7
click at [27, 251] on div at bounding box center [26, 249] width 9 height 9
click at [30, 277] on div at bounding box center [26, 273] width 9 height 9
click at [181, 548] on div "Shapes" at bounding box center [184, 628] width 51 height 18
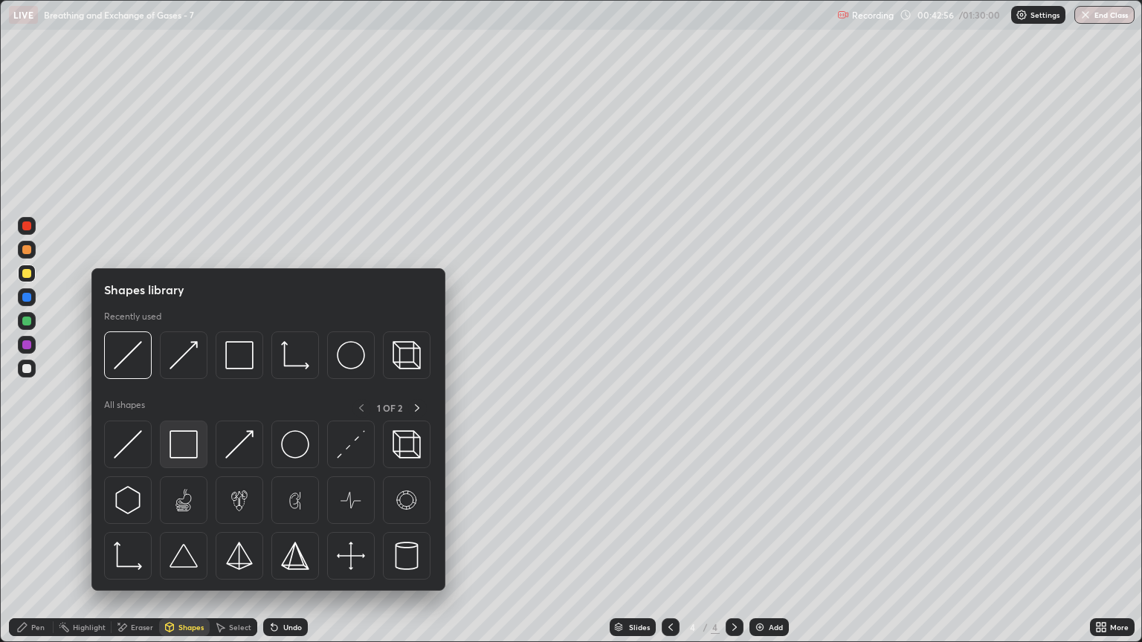
click at [181, 445] on img at bounding box center [184, 444] width 28 height 28
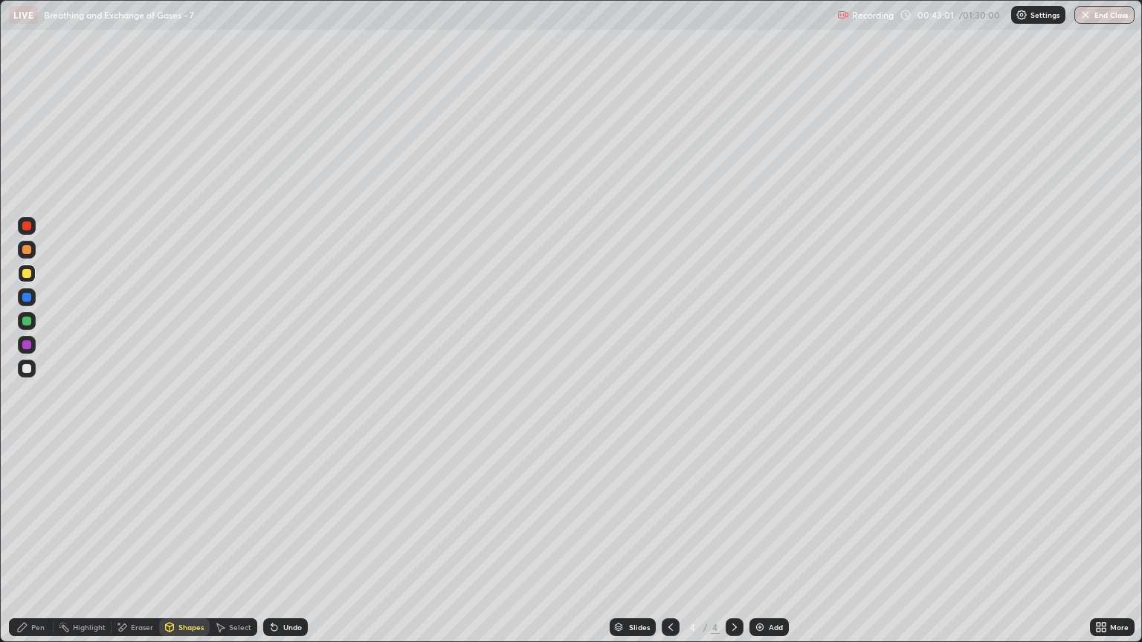
click at [131, 548] on div "Eraser" at bounding box center [142, 627] width 22 height 7
click at [30, 548] on icon at bounding box center [27, 577] width 12 height 13
click at [141, 548] on div "Eraser" at bounding box center [142, 627] width 22 height 7
click at [184, 548] on div "Shapes" at bounding box center [190, 627] width 25 height 7
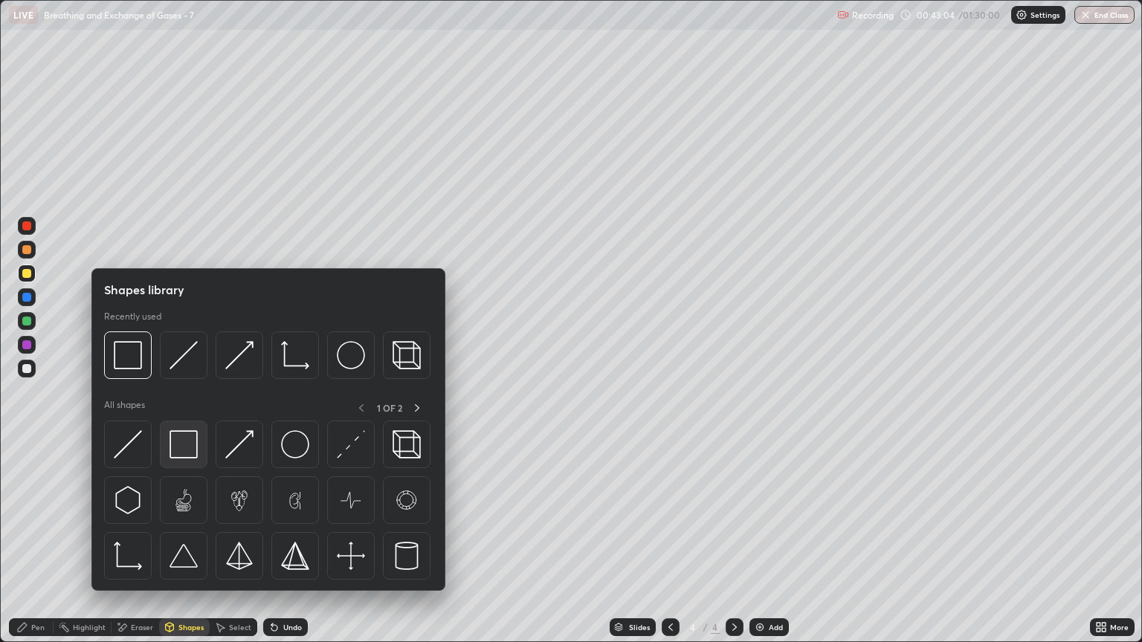
click at [187, 448] on img at bounding box center [184, 444] width 28 height 28
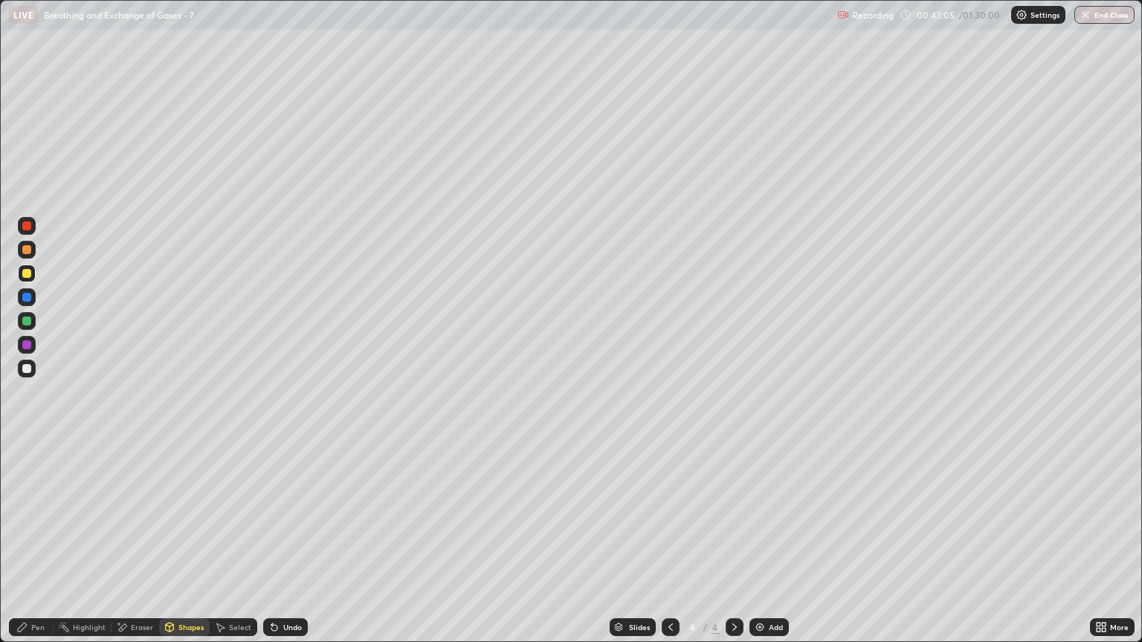
click at [184, 548] on div "Shapes" at bounding box center [190, 627] width 25 height 7
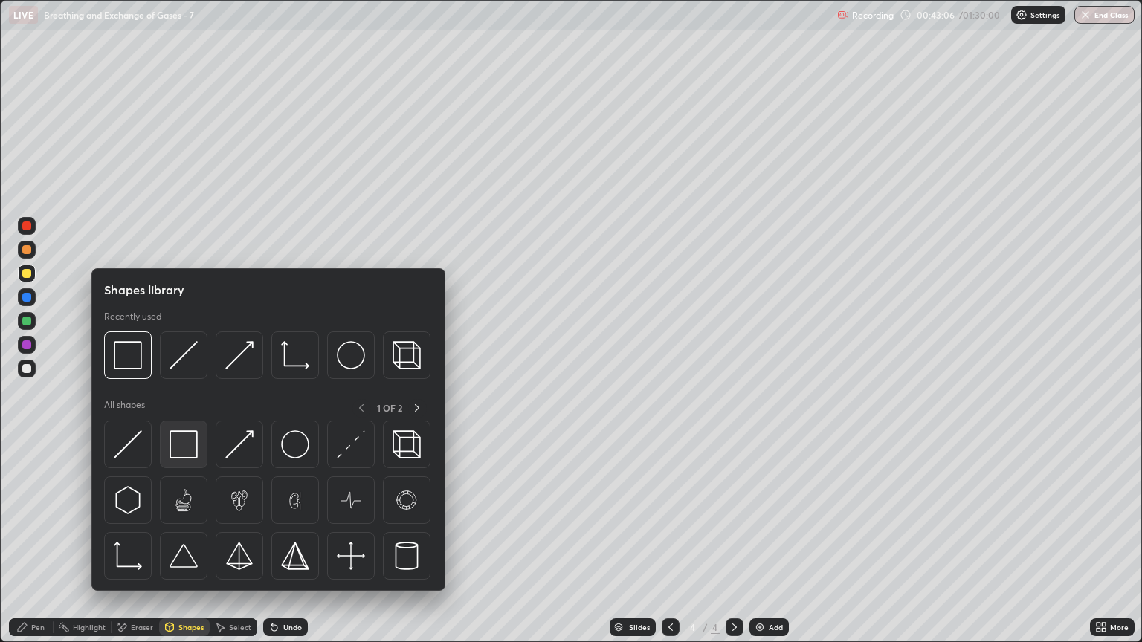
click at [178, 445] on img at bounding box center [184, 444] width 28 height 28
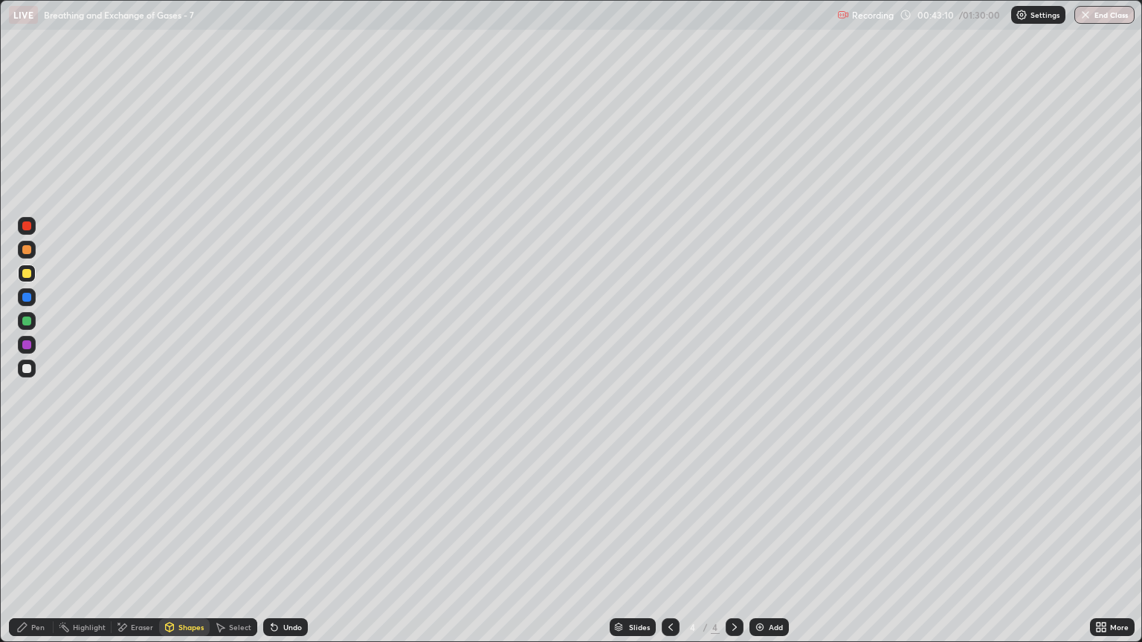
click at [181, 548] on div "Shapes" at bounding box center [190, 627] width 25 height 7
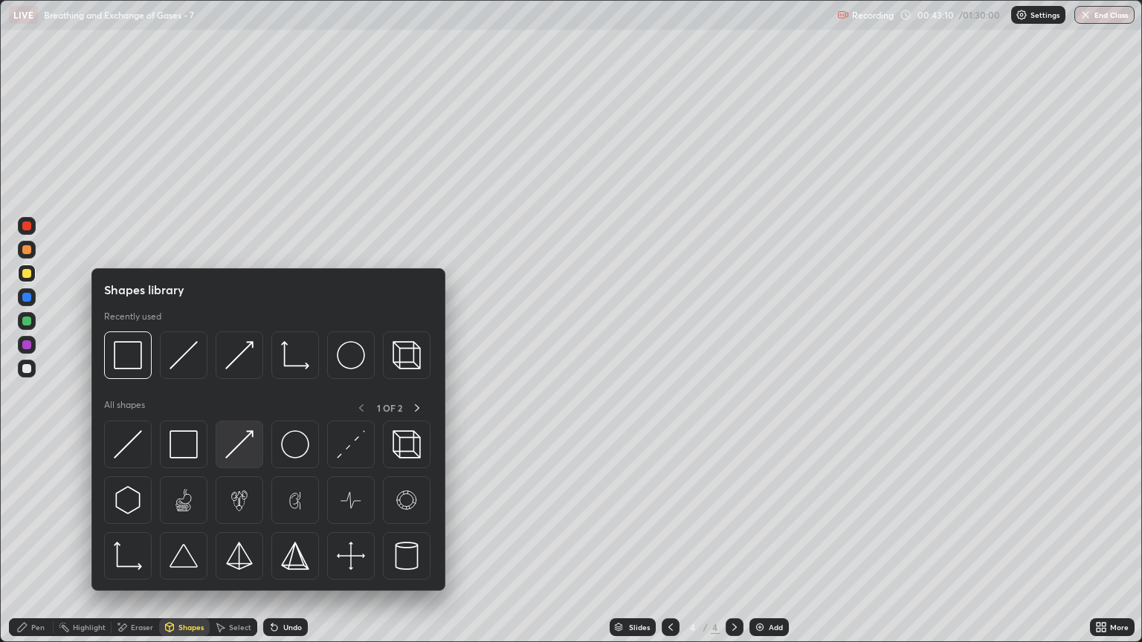
click at [234, 445] on img at bounding box center [239, 444] width 28 height 28
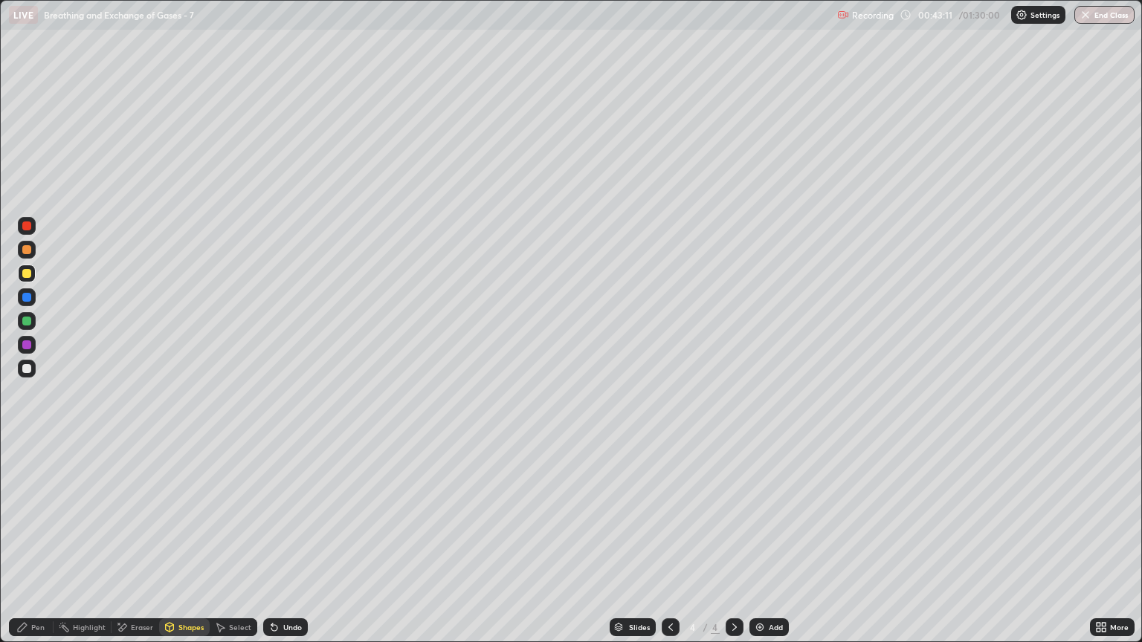
click at [30, 367] on div at bounding box center [26, 368] width 9 height 9
click at [184, 548] on div "Shapes" at bounding box center [190, 627] width 25 height 7
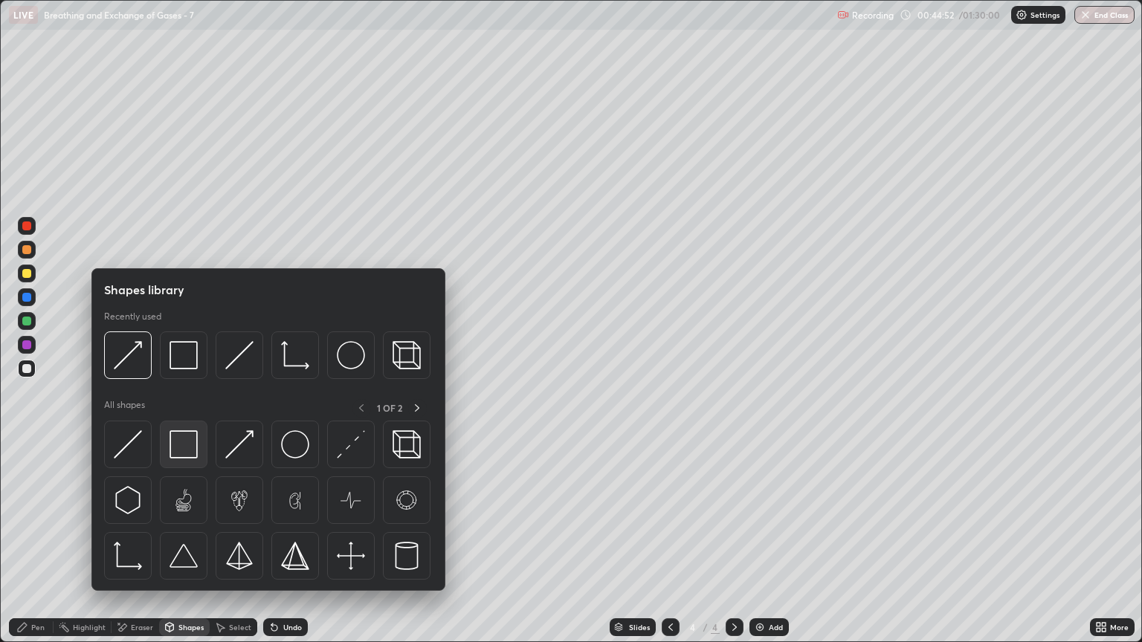
click at [178, 445] on img at bounding box center [184, 444] width 28 height 28
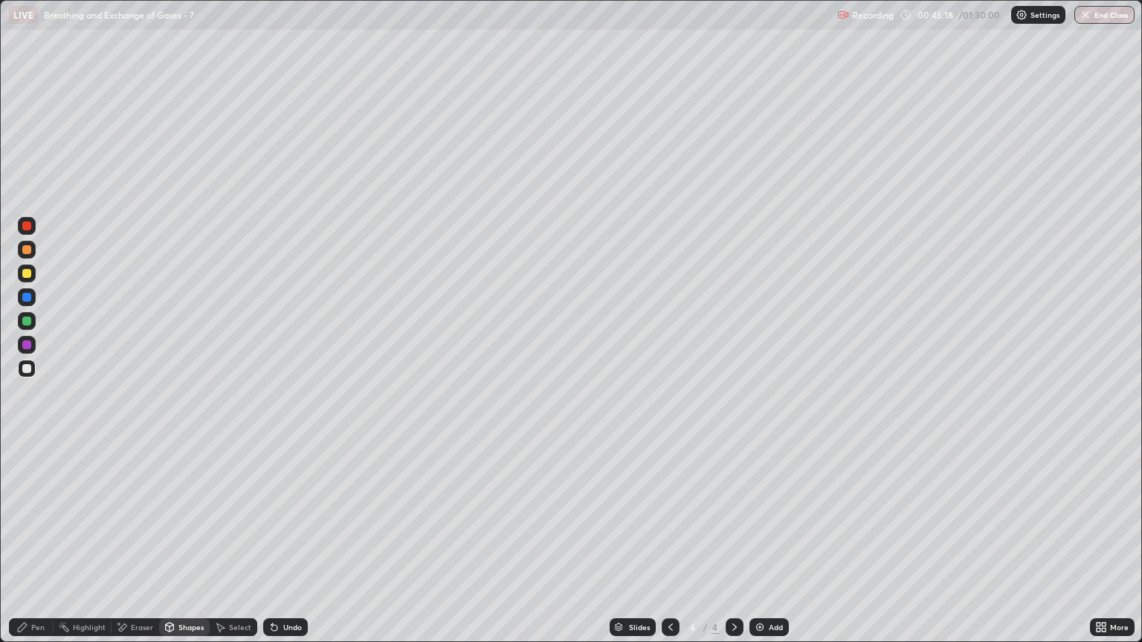
click at [27, 372] on div at bounding box center [26, 368] width 9 height 9
click at [30, 368] on div at bounding box center [26, 368] width 9 height 9
click at [136, 548] on div "Eraser" at bounding box center [142, 627] width 22 height 7
click at [44, 548] on div "Pen" at bounding box center [37, 627] width 13 height 7
click at [169, 548] on icon at bounding box center [170, 626] width 8 height 2
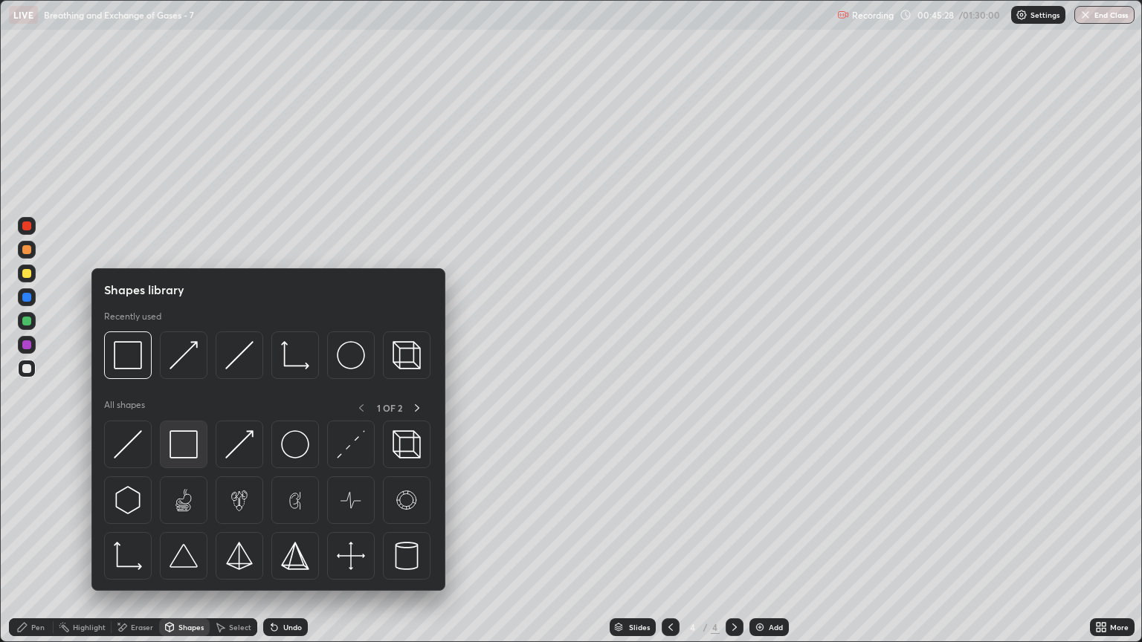
click at [175, 447] on img at bounding box center [184, 444] width 28 height 28
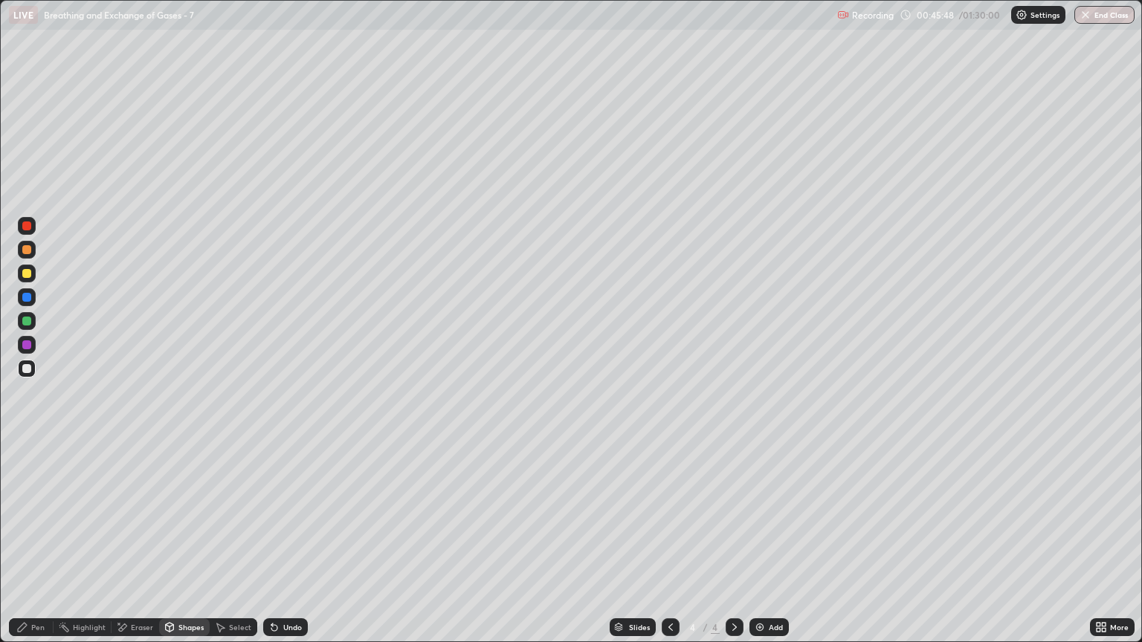
click at [38, 548] on div "Pen" at bounding box center [31, 628] width 45 height 18
click at [27, 277] on div at bounding box center [26, 273] width 9 height 9
click at [27, 367] on div at bounding box center [26, 368] width 9 height 9
click at [24, 273] on div at bounding box center [26, 273] width 9 height 9
click at [27, 274] on div at bounding box center [26, 273] width 9 height 9
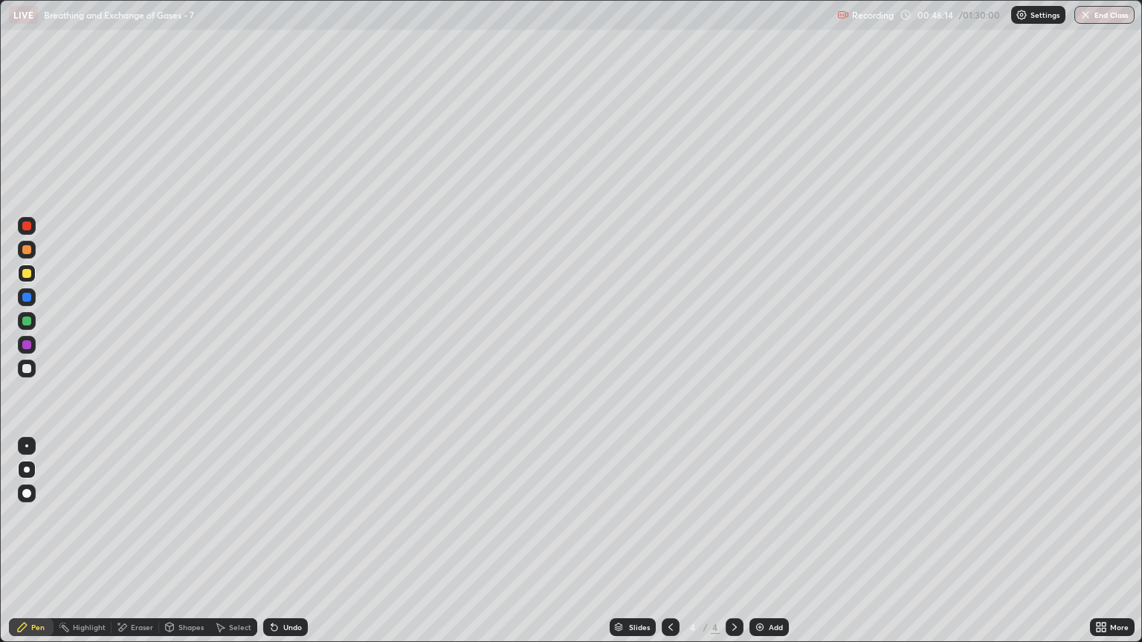
click at [186, 548] on div "Shapes" at bounding box center [190, 627] width 25 height 7
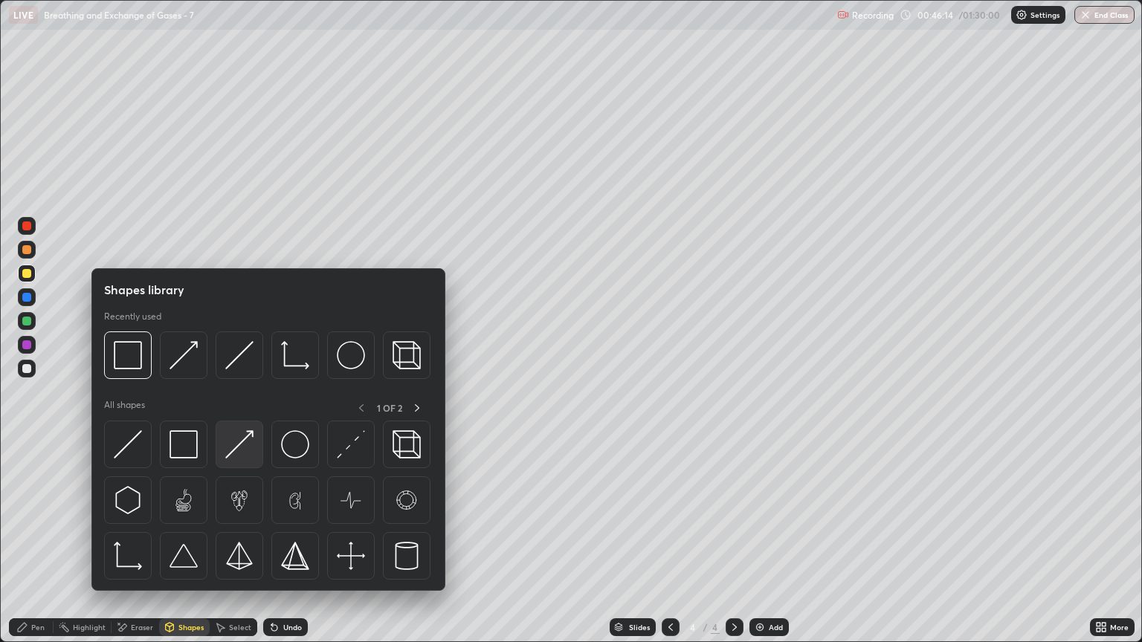
click at [238, 448] on img at bounding box center [239, 444] width 28 height 28
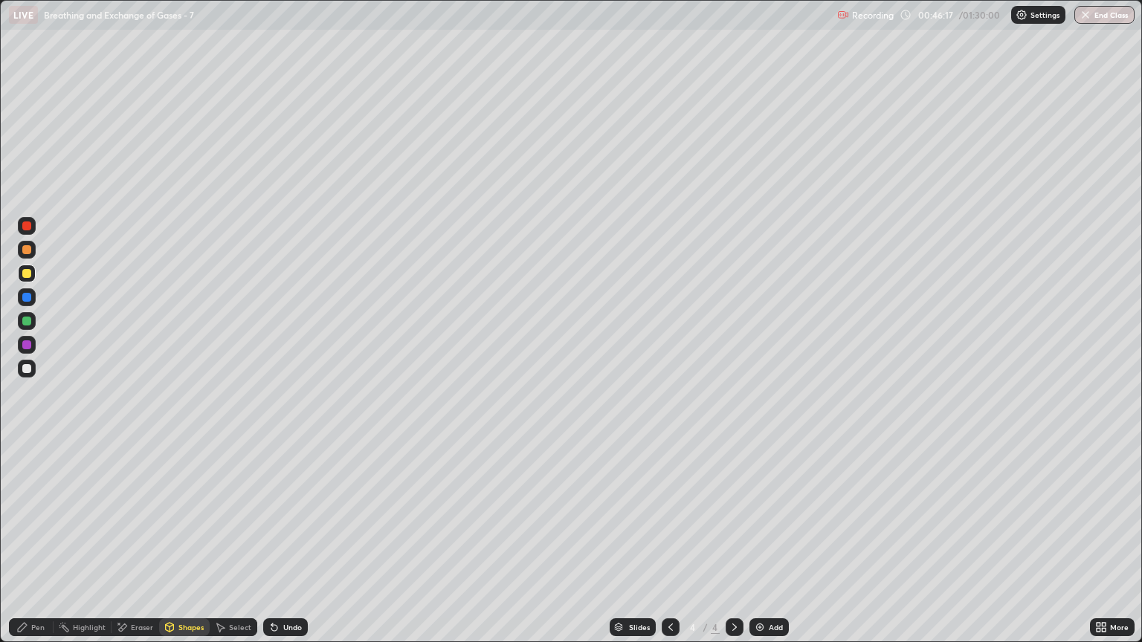
click at [27, 252] on div at bounding box center [26, 249] width 9 height 9
click at [27, 364] on div at bounding box center [26, 368] width 9 height 9
click at [131, 548] on div "Eraser" at bounding box center [142, 627] width 22 height 7
click at [88, 548] on div "Highlight" at bounding box center [89, 627] width 33 height 7
click at [131, 548] on div "Eraser" at bounding box center [142, 627] width 22 height 7
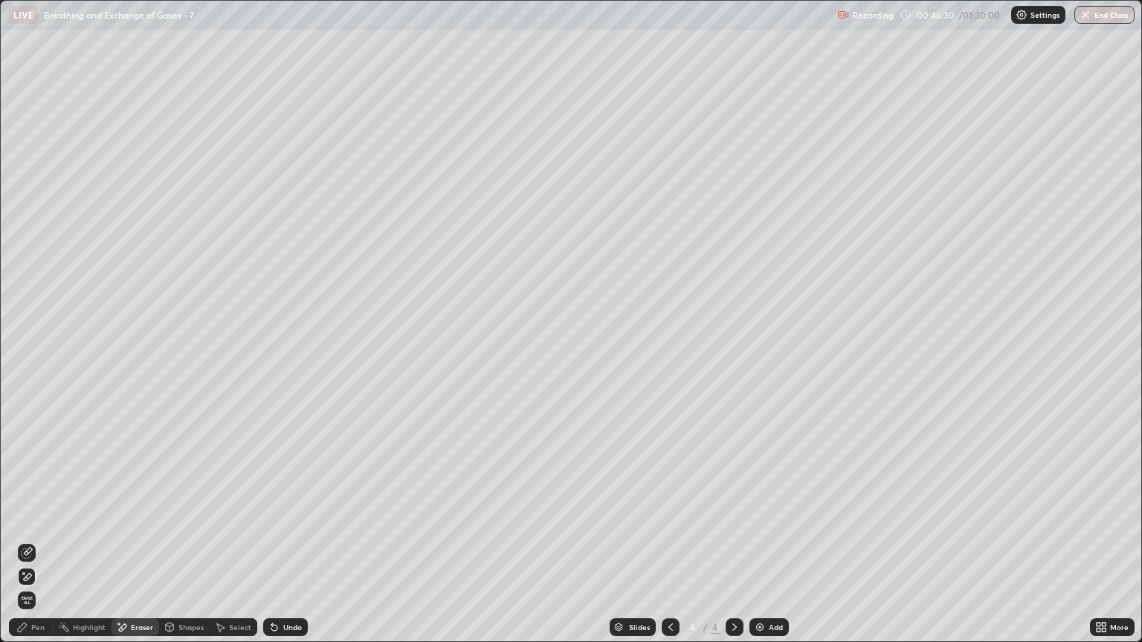
click at [36, 548] on div "Pen" at bounding box center [31, 628] width 45 height 18
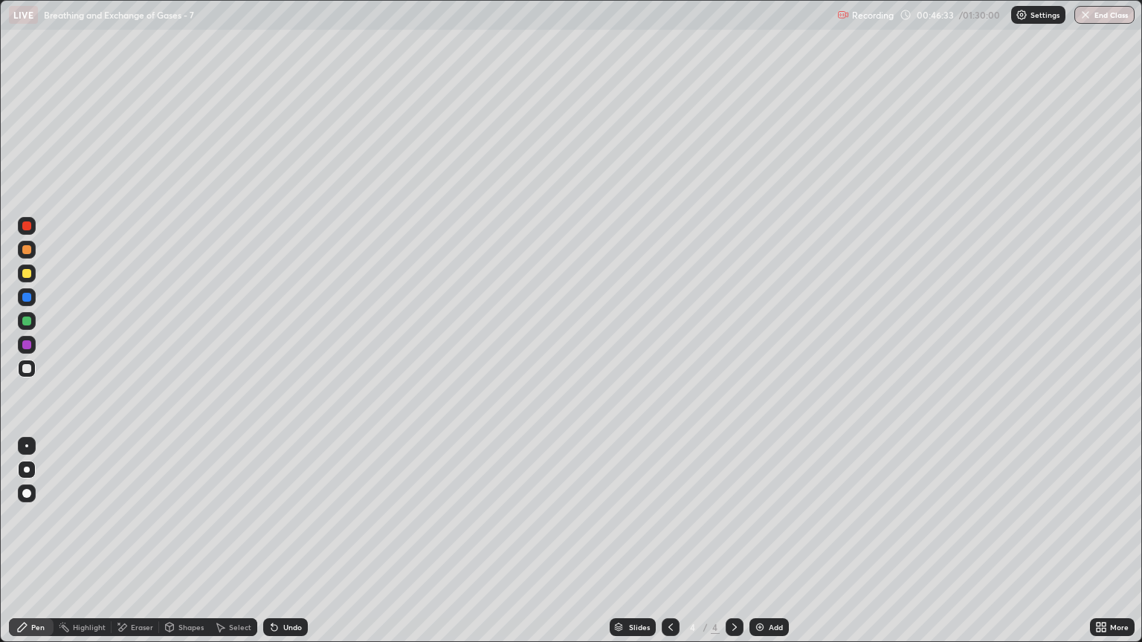
click at [27, 321] on div at bounding box center [26, 321] width 9 height 9
click at [28, 275] on div at bounding box center [26, 273] width 9 height 9
click at [27, 369] on div at bounding box center [26, 368] width 9 height 9
click at [187, 548] on div "Shapes" at bounding box center [190, 627] width 25 height 7
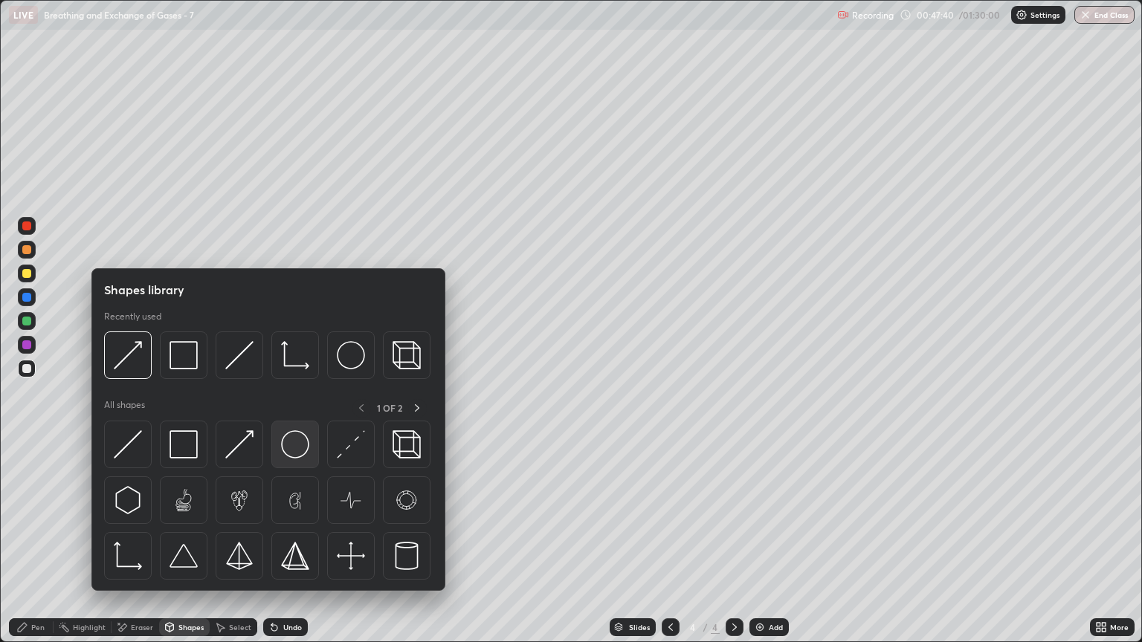
click at [286, 445] on img at bounding box center [295, 444] width 28 height 28
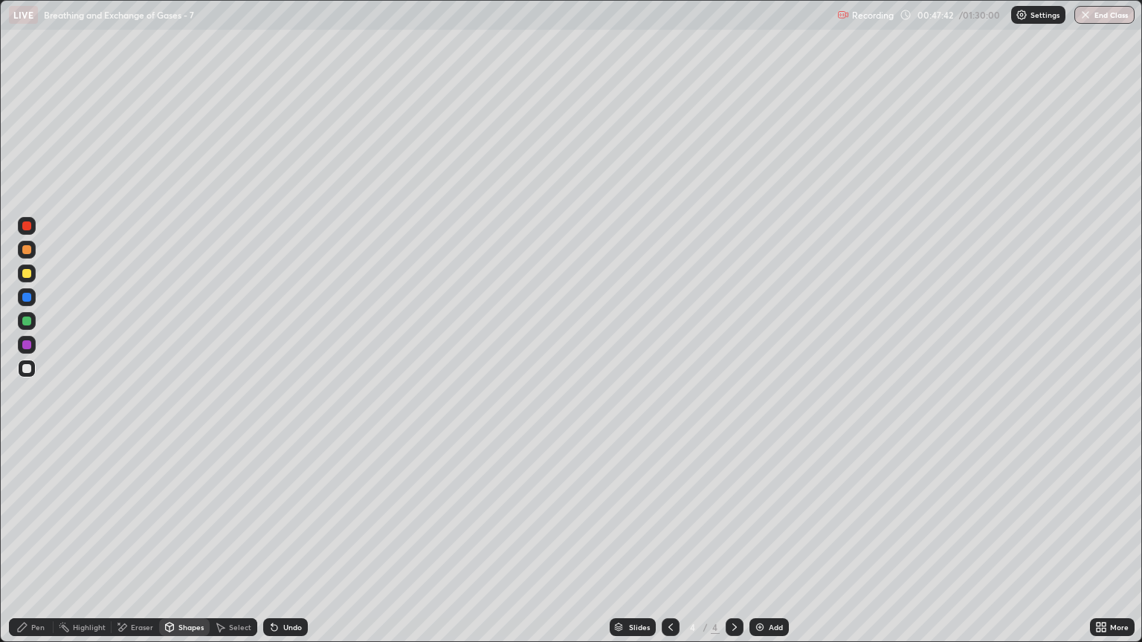
click at [42, 548] on div "Pen" at bounding box center [37, 627] width 13 height 7
click at [39, 548] on div "Pen" at bounding box center [37, 627] width 13 height 7
click at [27, 369] on div at bounding box center [26, 368] width 9 height 9
click at [28, 275] on div at bounding box center [26, 273] width 9 height 9
click at [29, 255] on div at bounding box center [27, 250] width 18 height 18
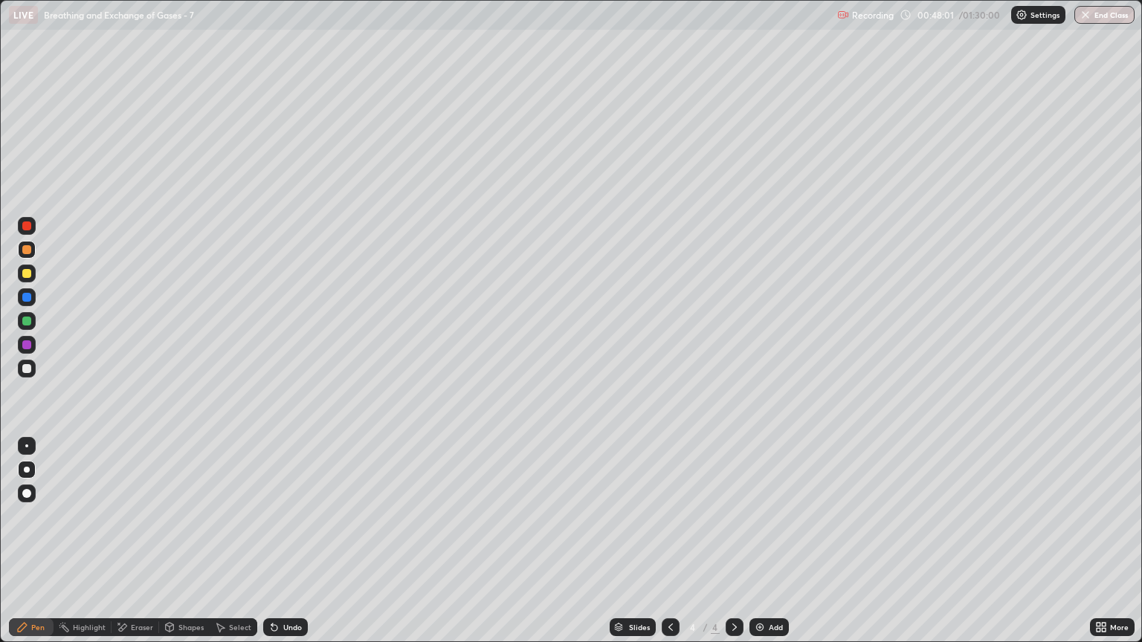
click at [28, 274] on div at bounding box center [26, 273] width 9 height 9
click at [30, 254] on div at bounding box center [26, 249] width 9 height 9
click at [28, 274] on div at bounding box center [26, 273] width 9 height 9
click at [27, 345] on div at bounding box center [26, 344] width 9 height 9
click at [183, 548] on div "Shapes" at bounding box center [190, 627] width 25 height 7
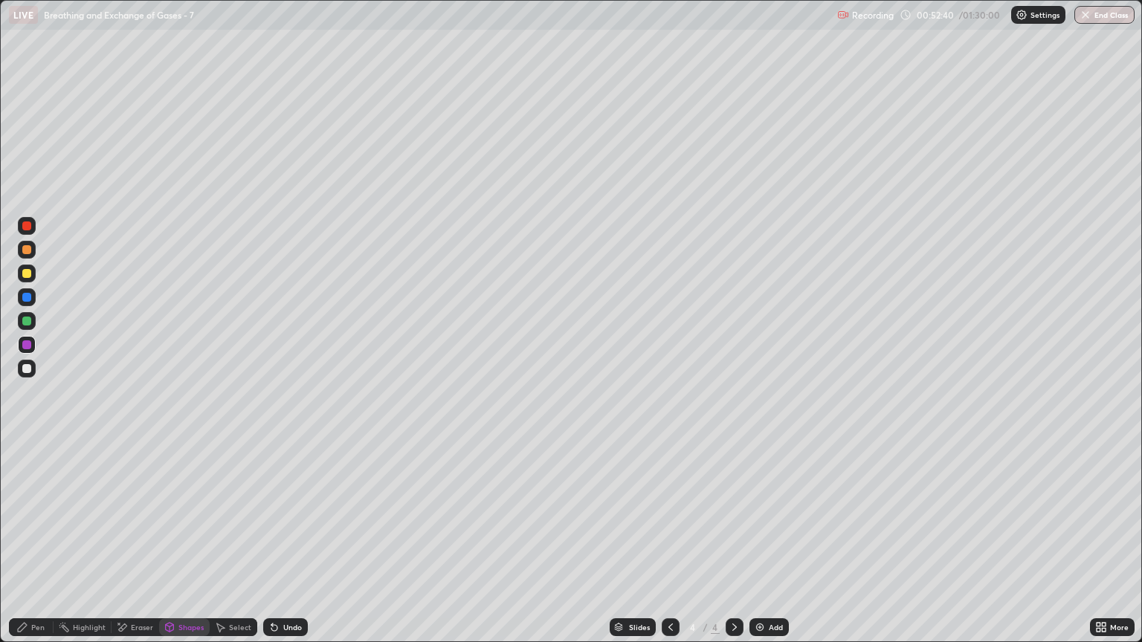
click at [125, 548] on icon at bounding box center [122, 628] width 12 height 13
click at [39, 548] on div "Pen" at bounding box center [37, 627] width 13 height 7
click at [187, 548] on div "Shapes" at bounding box center [190, 627] width 25 height 7
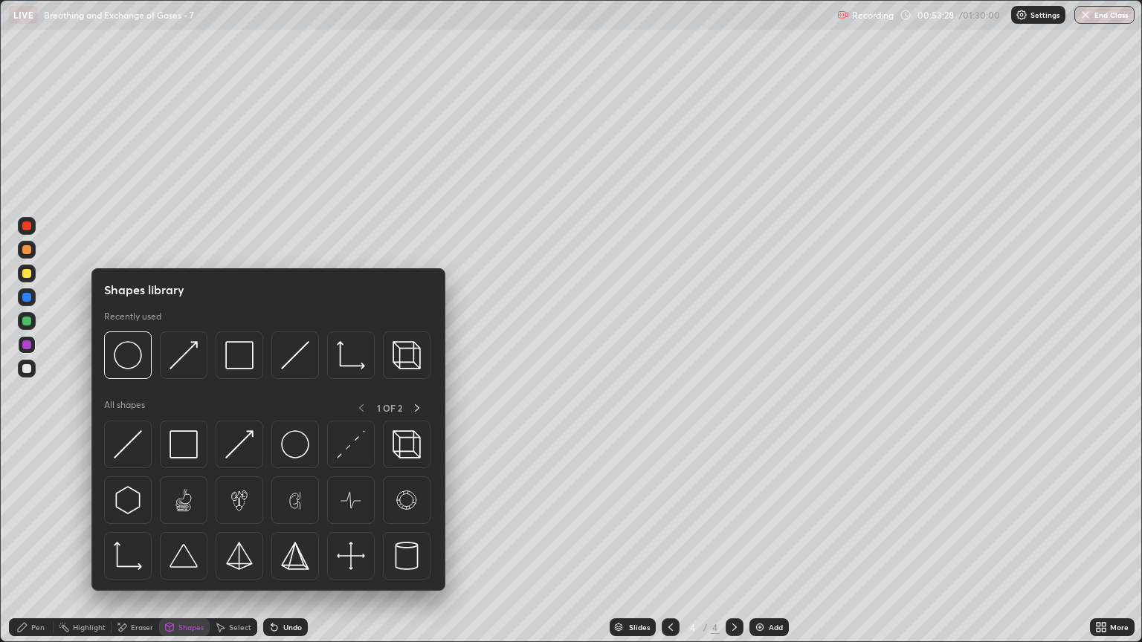
click at [131, 548] on div "Eraser" at bounding box center [142, 627] width 22 height 7
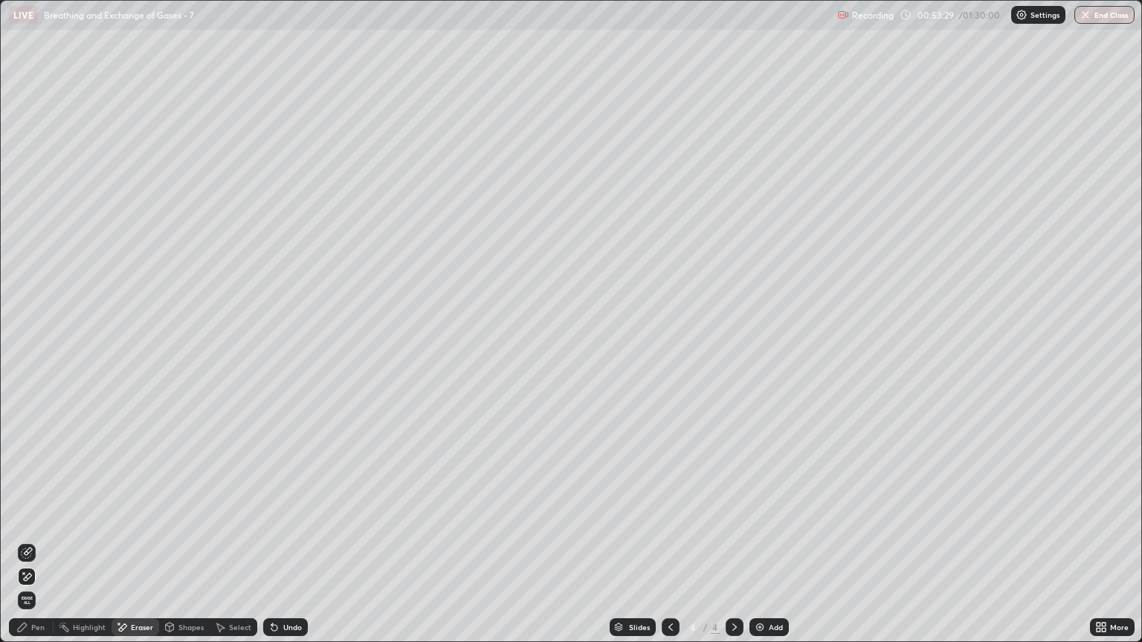
click at [29, 548] on icon at bounding box center [27, 577] width 12 height 13
click at [185, 548] on div "Shapes" at bounding box center [190, 627] width 25 height 7
click at [134, 548] on div "Eraser" at bounding box center [136, 628] width 48 height 18
click at [24, 548] on icon at bounding box center [23, 572] width 1 height 1
click at [39, 548] on div "Pen" at bounding box center [37, 627] width 13 height 7
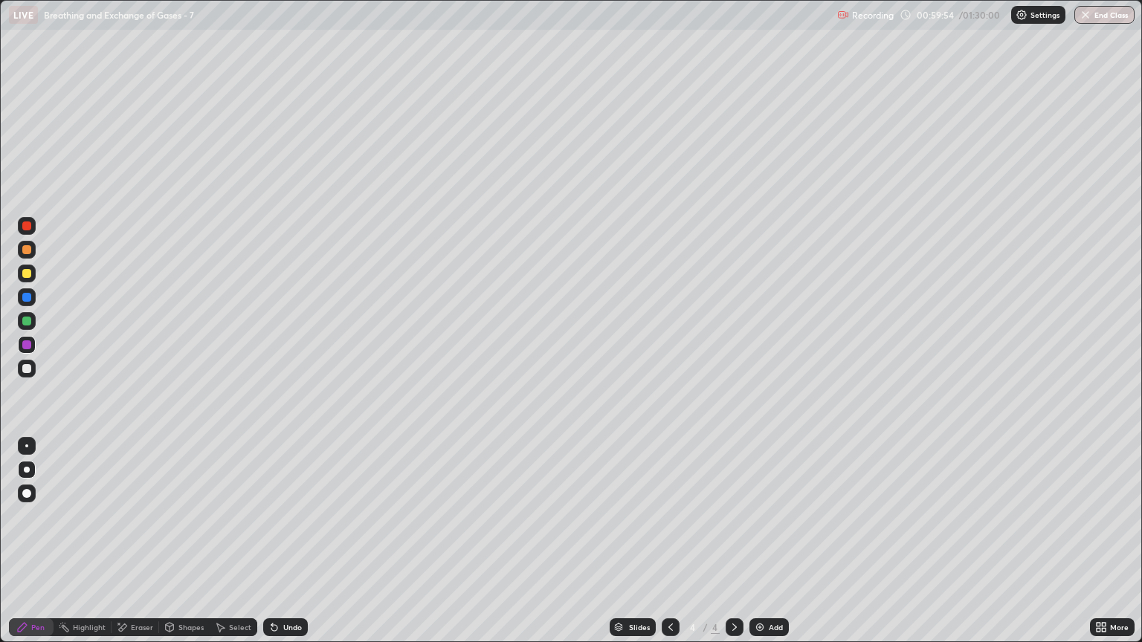
click at [184, 548] on div "Shapes" at bounding box center [190, 627] width 25 height 7
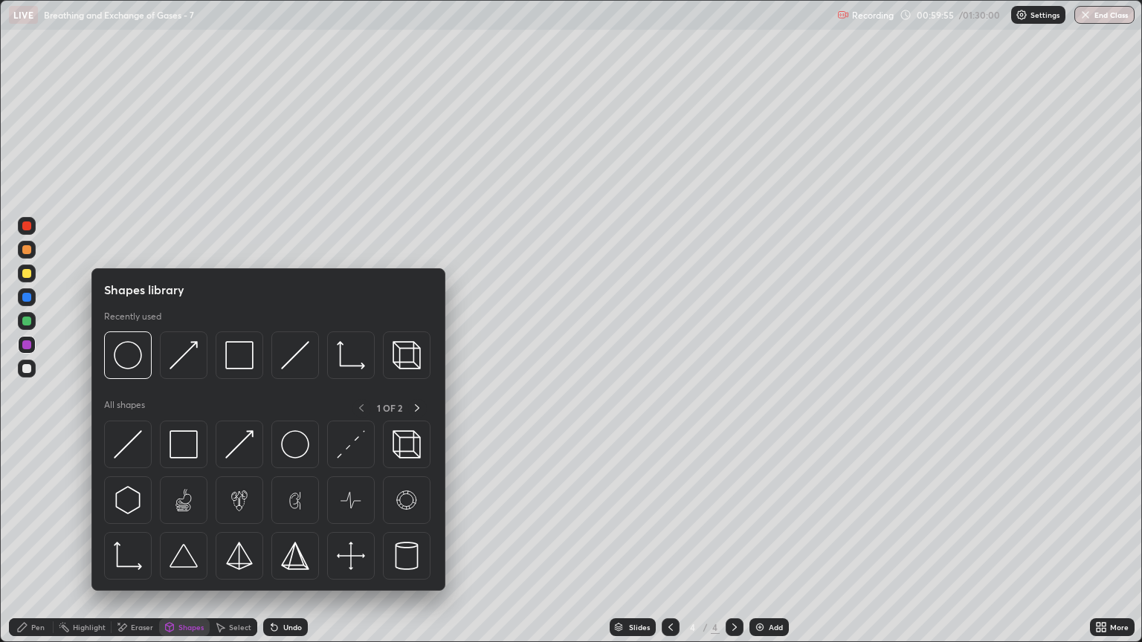
click at [37, 548] on div "Pen" at bounding box center [31, 628] width 45 height 18
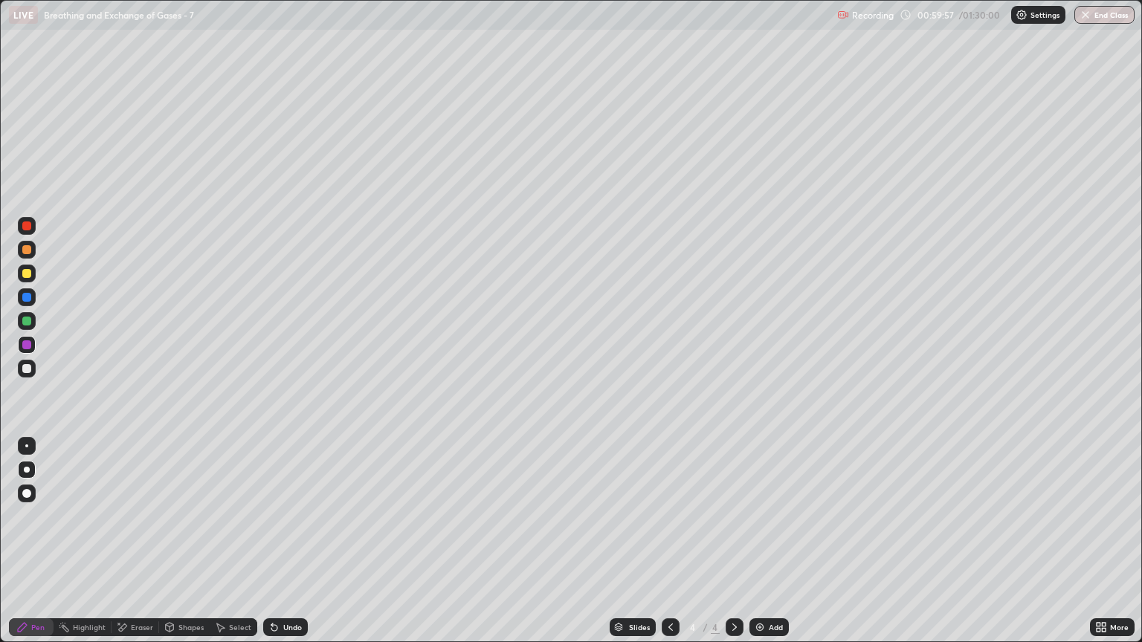
click at [24, 370] on div at bounding box center [26, 368] width 9 height 9
click at [187, 548] on div "Shapes" at bounding box center [190, 627] width 25 height 7
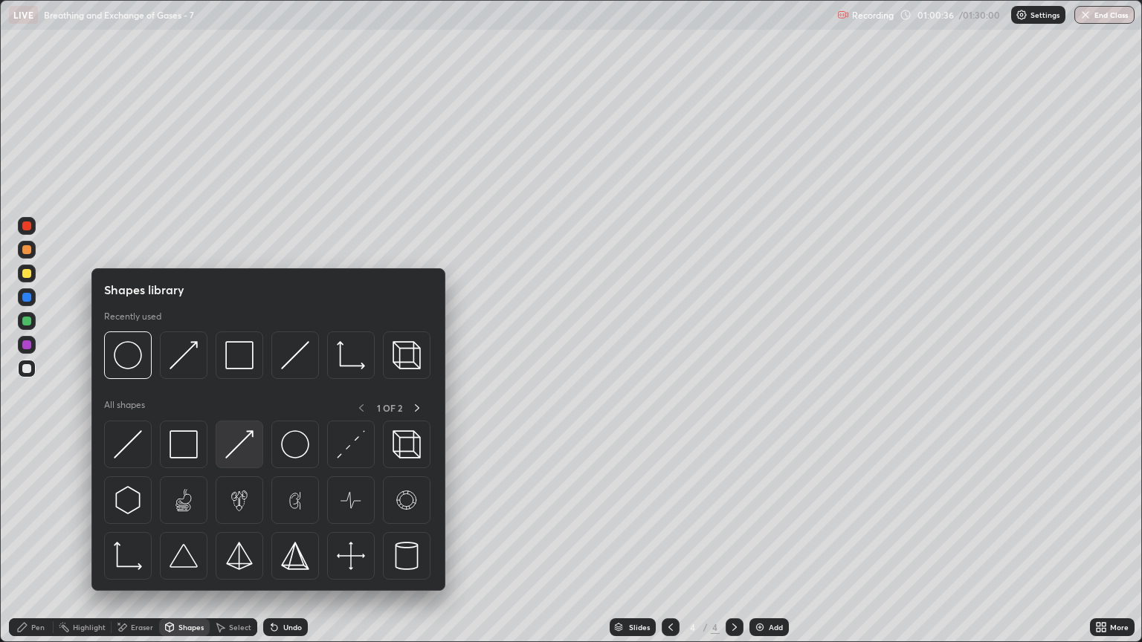
click at [249, 449] on img at bounding box center [239, 444] width 28 height 28
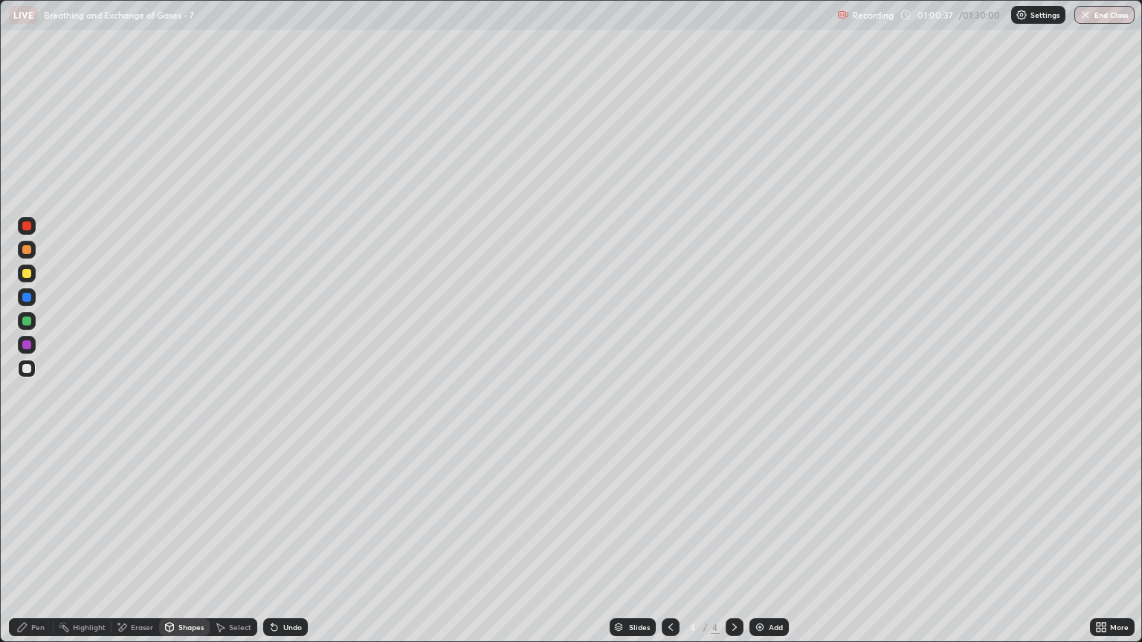
click at [31, 280] on div at bounding box center [27, 274] width 18 height 18
click at [45, 548] on div "Pen" at bounding box center [31, 628] width 45 height 18
click at [44, 548] on div "Pen" at bounding box center [37, 627] width 13 height 7
click at [184, 548] on div "Shapes" at bounding box center [190, 627] width 25 height 7
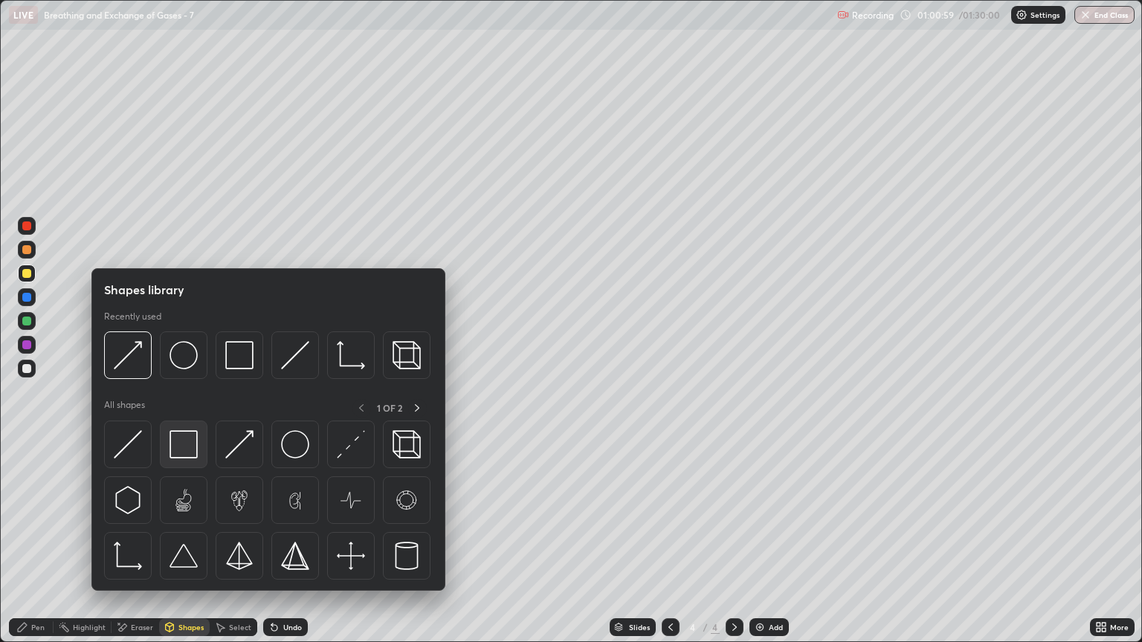
click at [187, 450] on img at bounding box center [184, 444] width 28 height 28
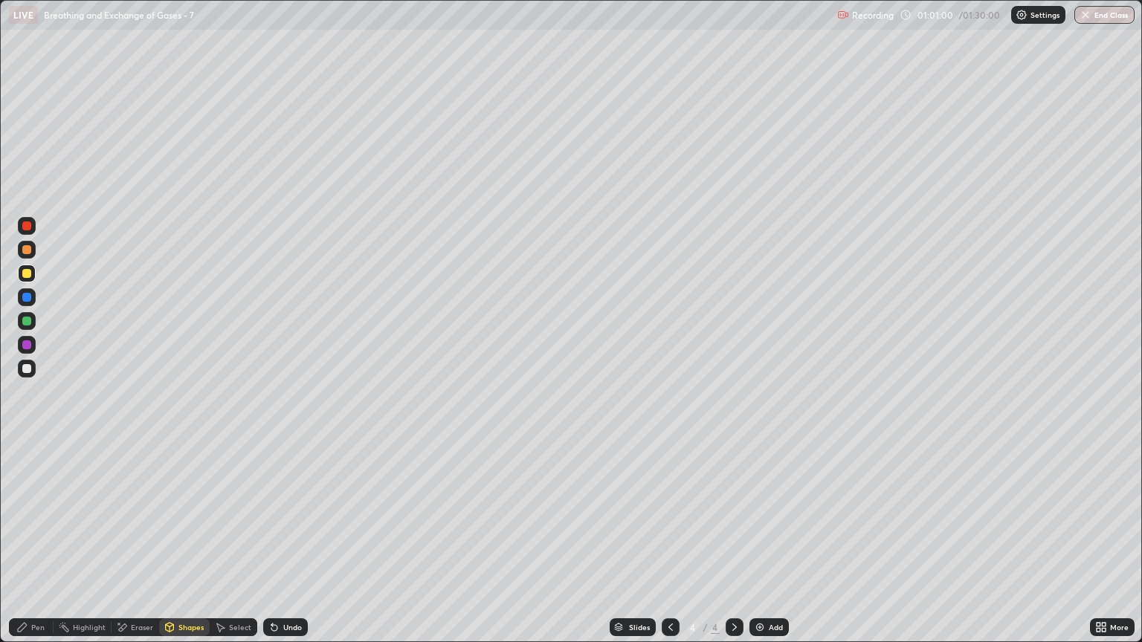
click at [185, 548] on div "Shapes" at bounding box center [190, 627] width 25 height 7
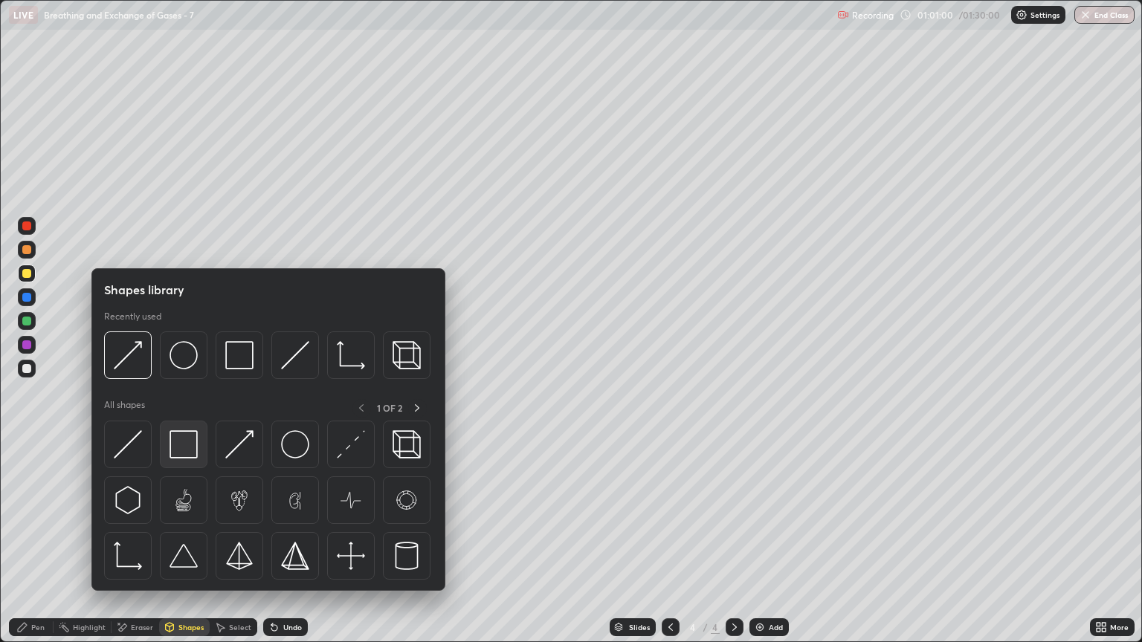
click at [187, 445] on img at bounding box center [184, 444] width 28 height 28
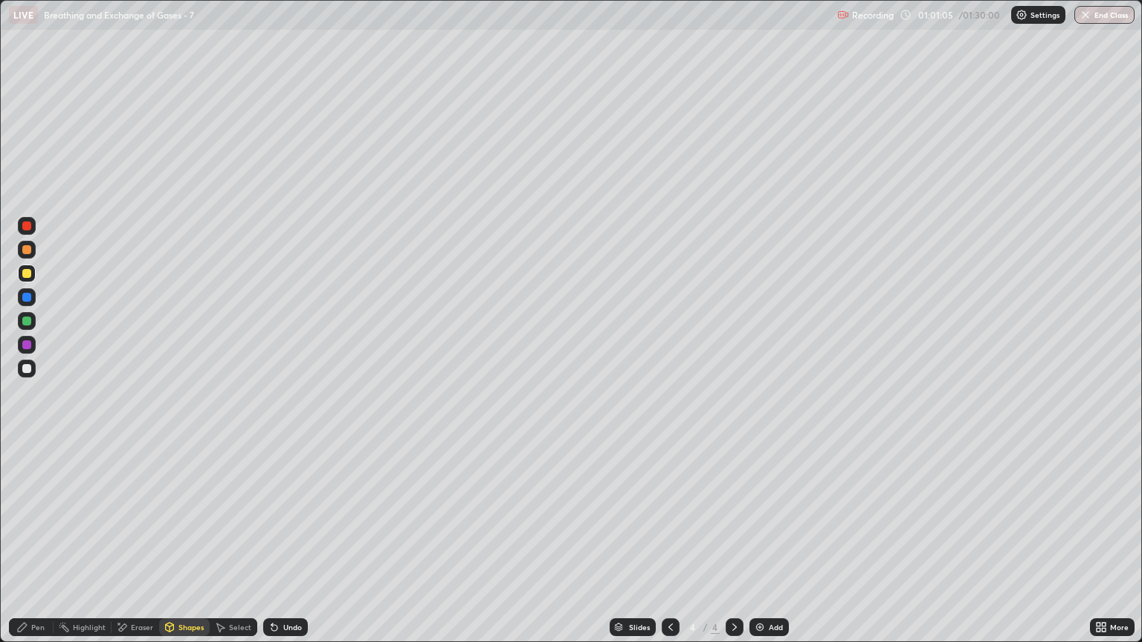
click at [35, 369] on div at bounding box center [27, 369] width 18 height 18
click at [190, 548] on div "Shapes" at bounding box center [190, 627] width 25 height 7
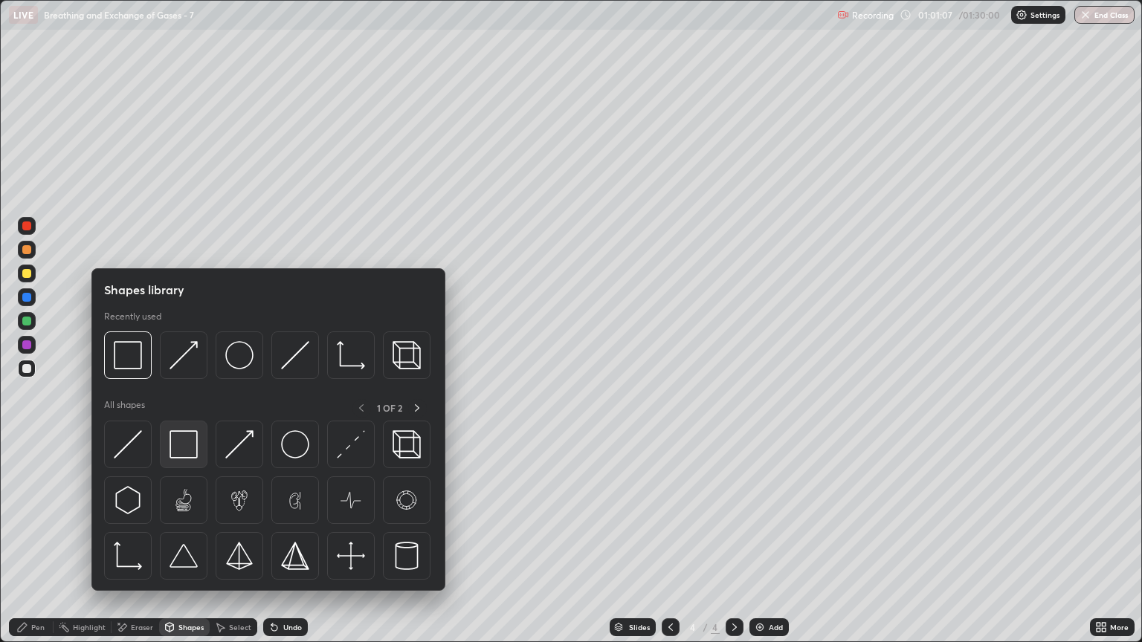
click at [184, 446] on img at bounding box center [184, 444] width 28 height 28
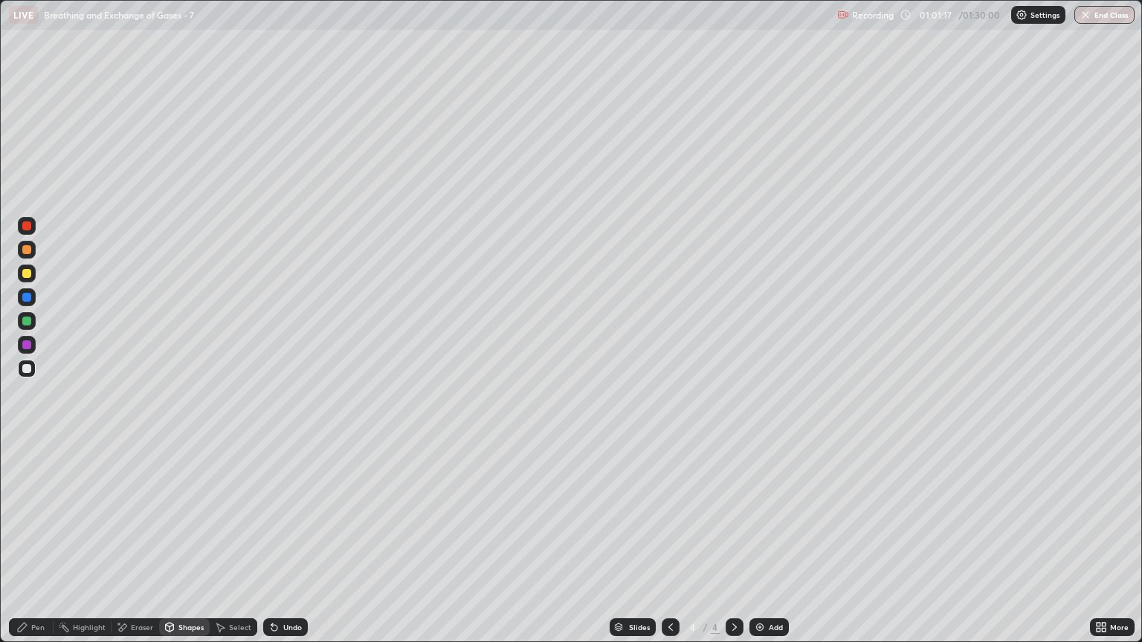
click at [669, 548] on icon at bounding box center [671, 628] width 12 height 12
click at [40, 548] on div "Pen" at bounding box center [37, 627] width 13 height 7
click at [25, 252] on div at bounding box center [26, 249] width 9 height 9
click at [32, 548] on div "Pen" at bounding box center [31, 628] width 45 height 18
click at [29, 324] on div at bounding box center [26, 321] width 9 height 9
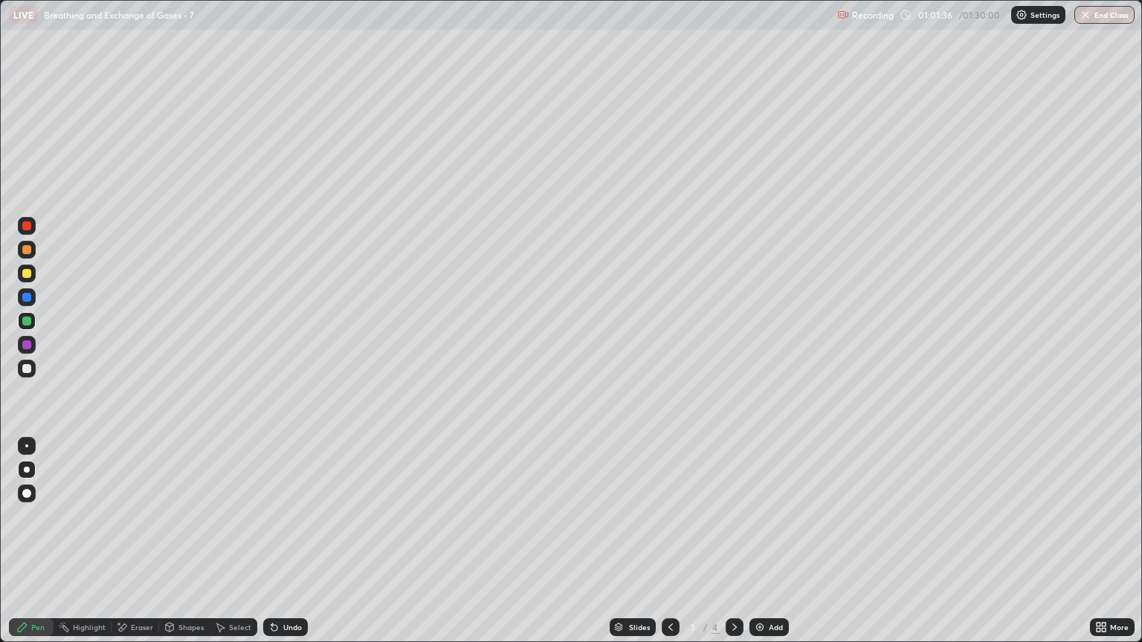
click at [25, 346] on div at bounding box center [26, 344] width 9 height 9
click at [140, 548] on div "Eraser" at bounding box center [136, 628] width 48 height 18
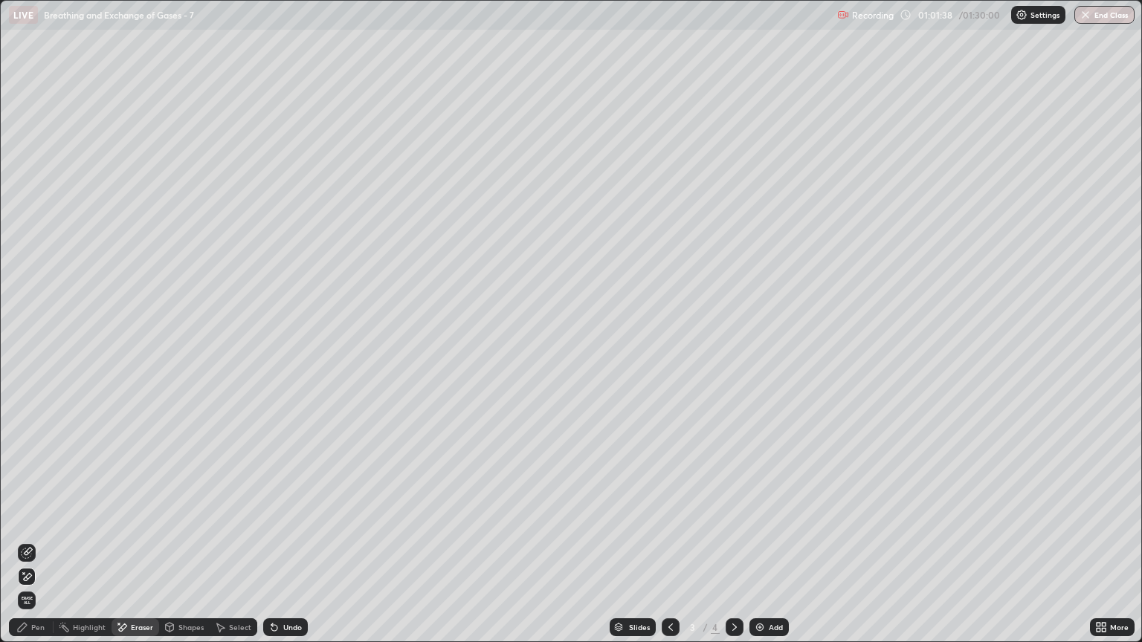
click at [182, 548] on div "Shapes" at bounding box center [190, 627] width 25 height 7
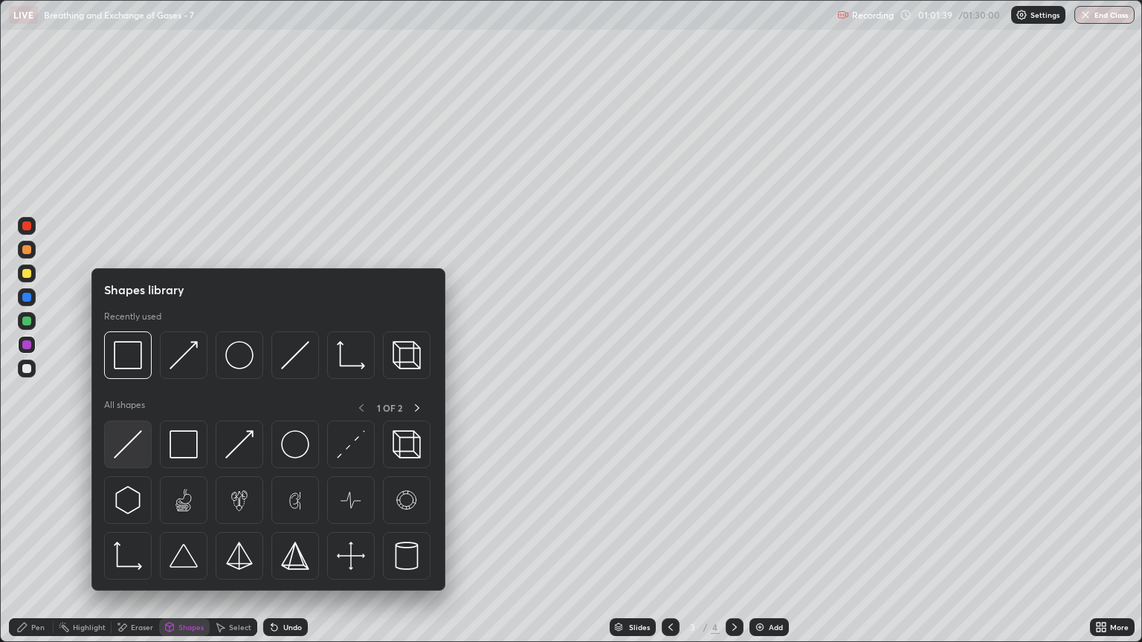
click at [123, 453] on img at bounding box center [128, 444] width 28 height 28
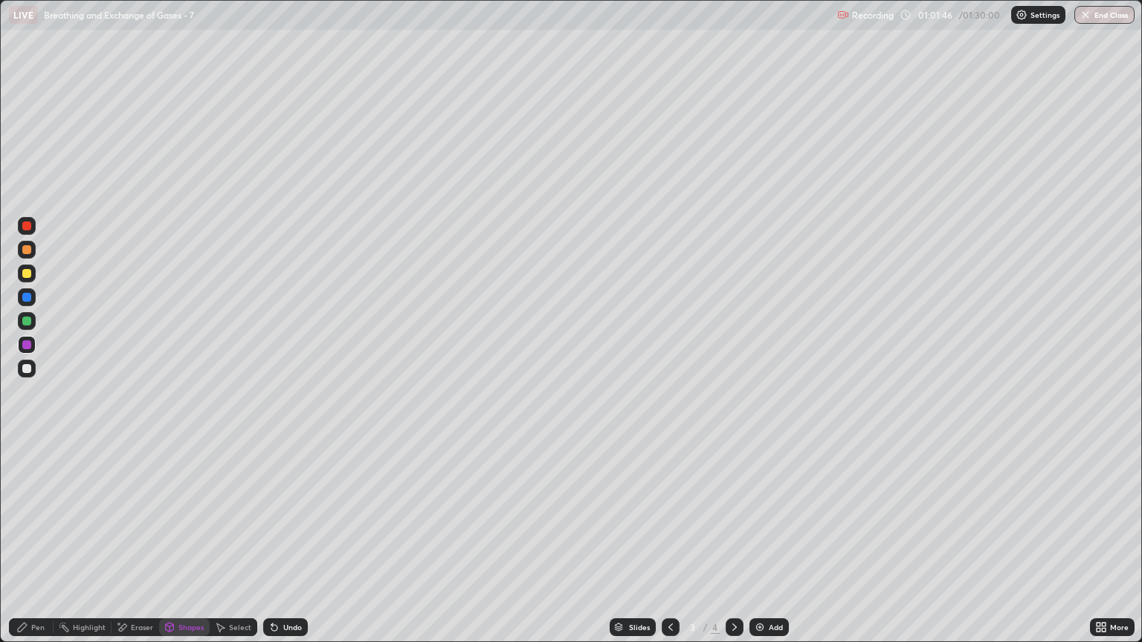
click at [132, 548] on div "Eraser" at bounding box center [142, 627] width 22 height 7
click at [30, 548] on icon at bounding box center [28, 576] width 8 height 7
click at [181, 548] on div "Shapes" at bounding box center [190, 627] width 25 height 7
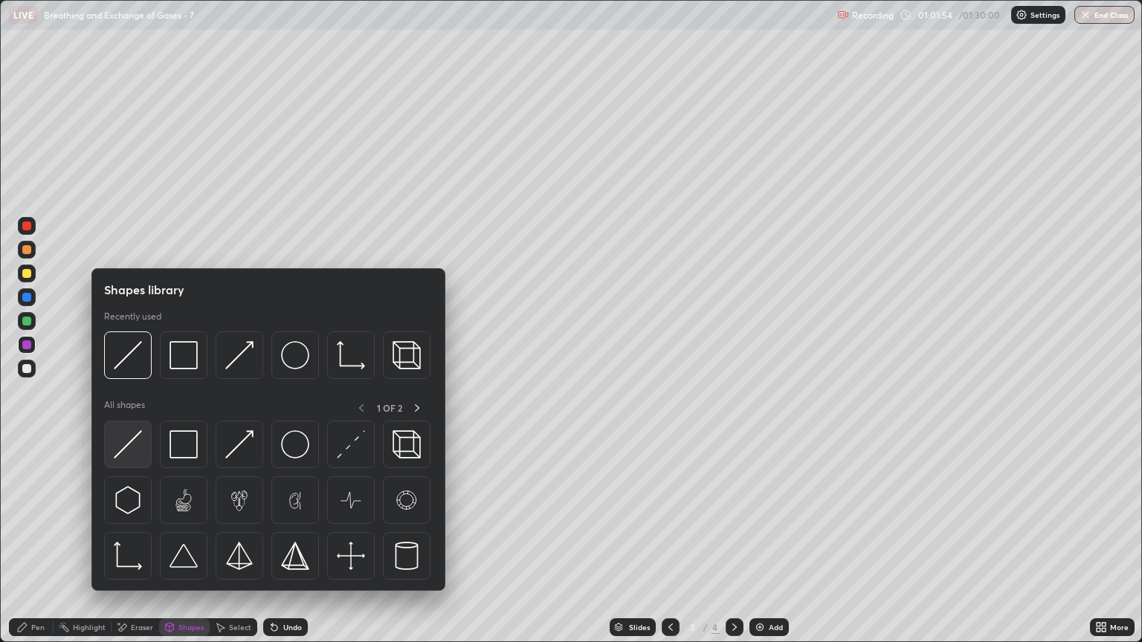
click at [135, 454] on img at bounding box center [128, 444] width 28 height 28
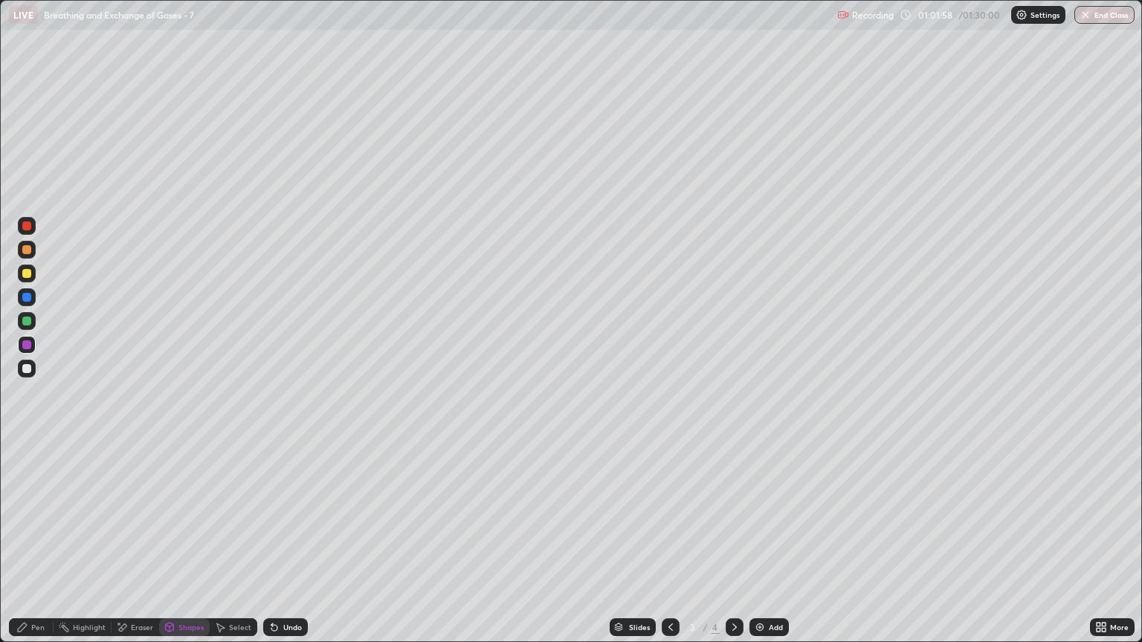
click at [132, 548] on div "Eraser" at bounding box center [142, 627] width 22 height 7
click at [28, 548] on icon at bounding box center [27, 553] width 12 height 12
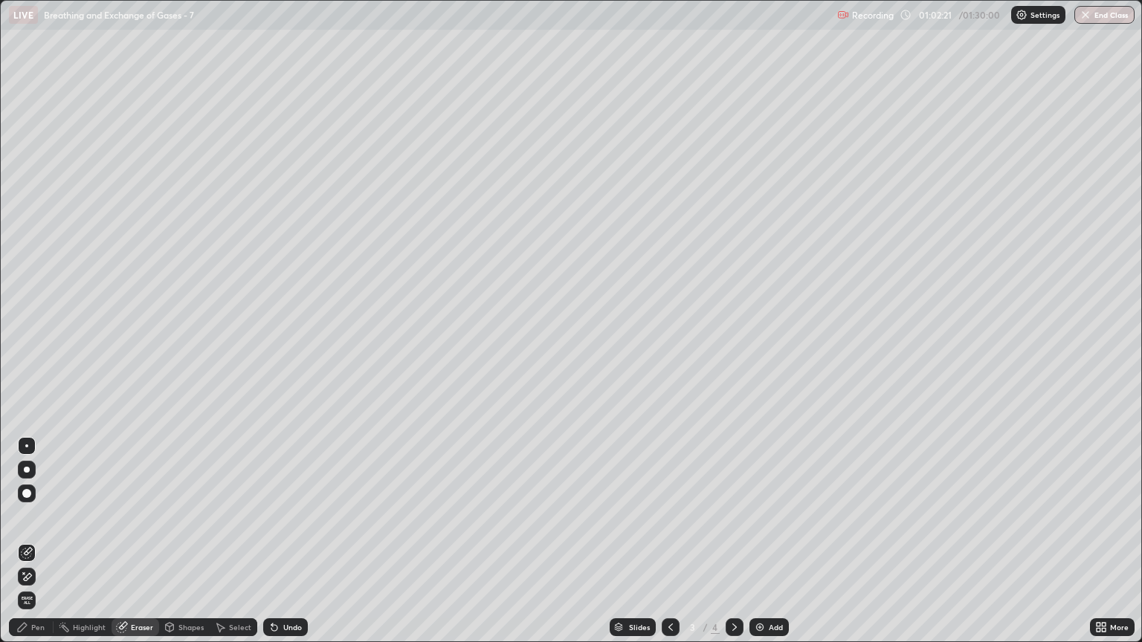
click at [731, 548] on icon at bounding box center [735, 628] width 12 height 12
click at [36, 548] on div "Pen" at bounding box center [37, 627] width 13 height 7
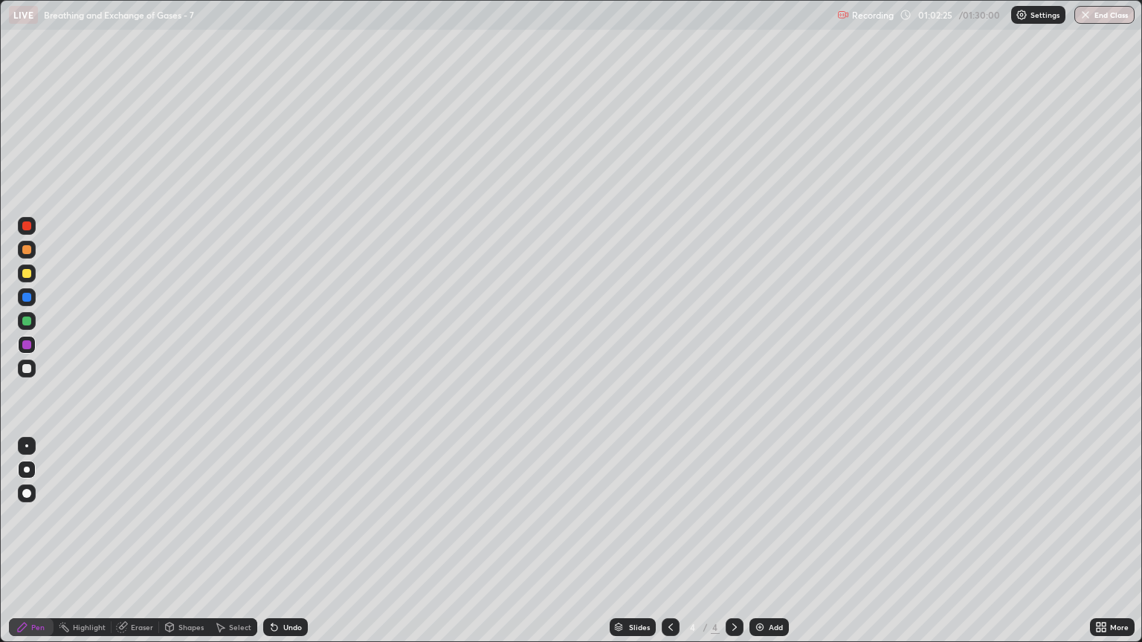
click at [27, 369] on div at bounding box center [26, 368] width 9 height 9
click at [184, 548] on div "Shapes" at bounding box center [190, 627] width 25 height 7
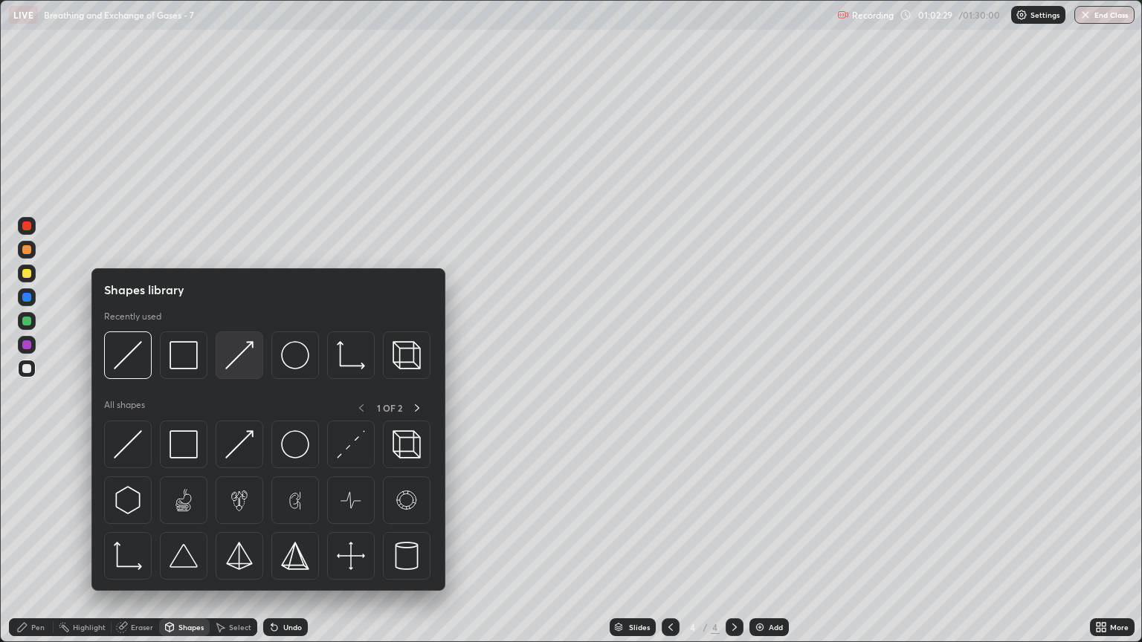
click at [247, 361] on img at bounding box center [239, 355] width 28 height 28
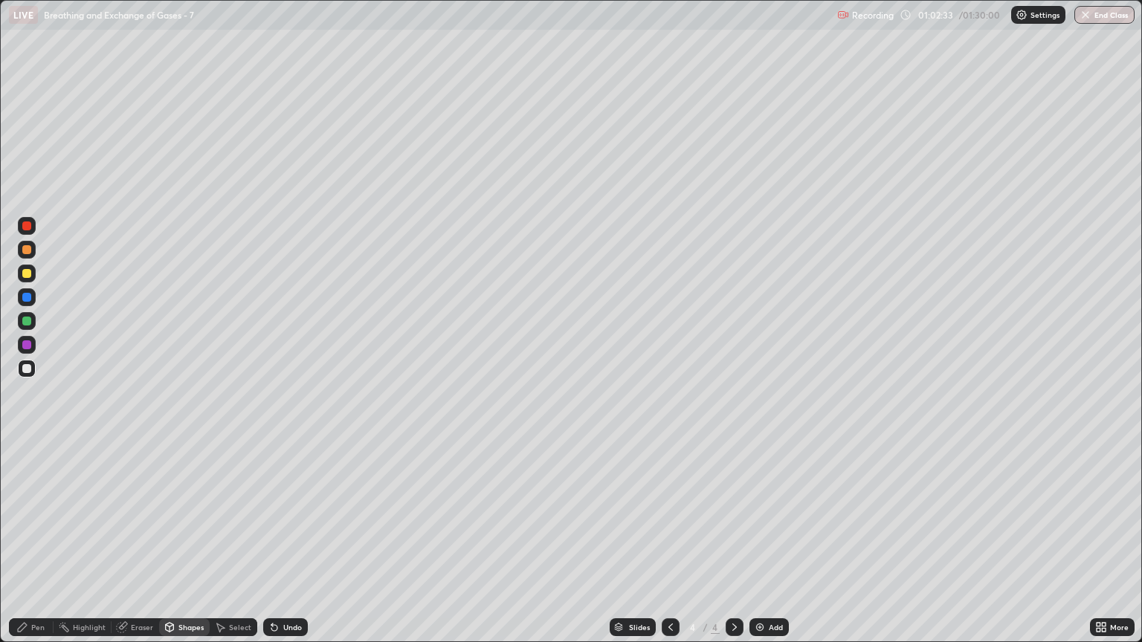
click at [45, 548] on div "Pen" at bounding box center [31, 628] width 45 height 18
click at [28, 271] on div at bounding box center [26, 273] width 9 height 9
click at [173, 548] on icon at bounding box center [170, 628] width 12 height 12
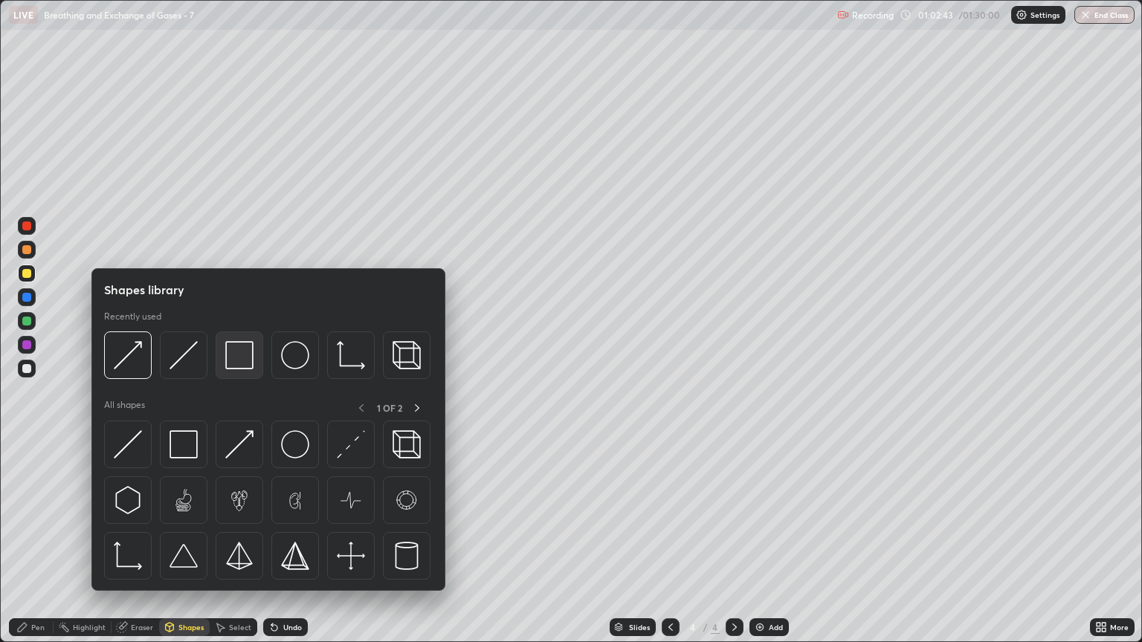
click at [243, 354] on img at bounding box center [239, 355] width 28 height 28
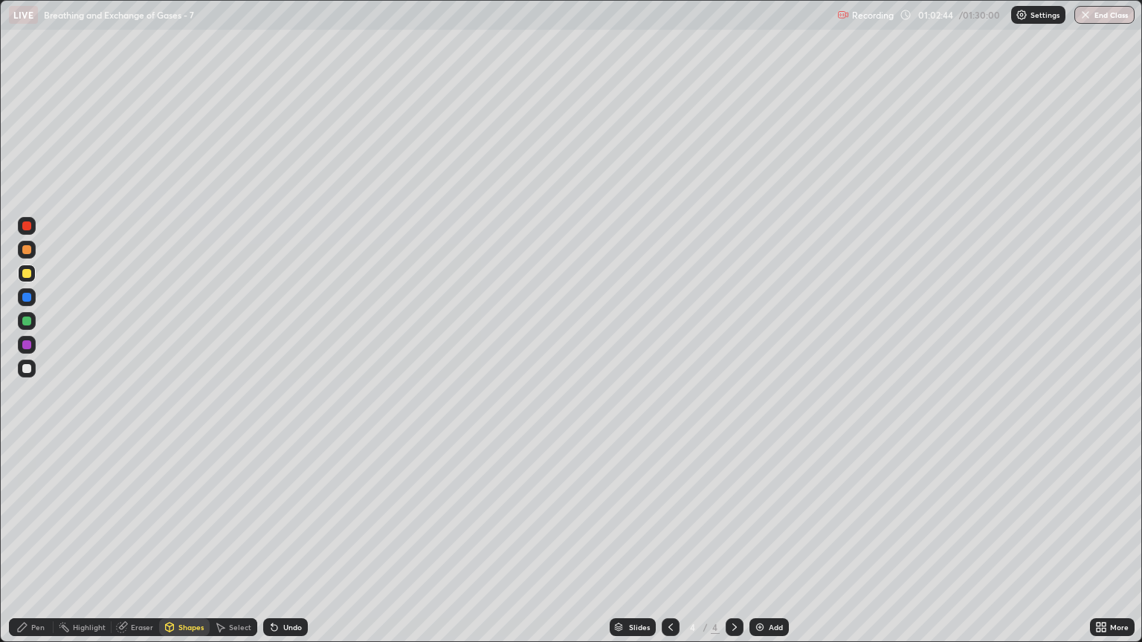
click at [35, 375] on div at bounding box center [27, 369] width 18 height 24
click at [187, 548] on div "Shapes" at bounding box center [190, 627] width 25 height 7
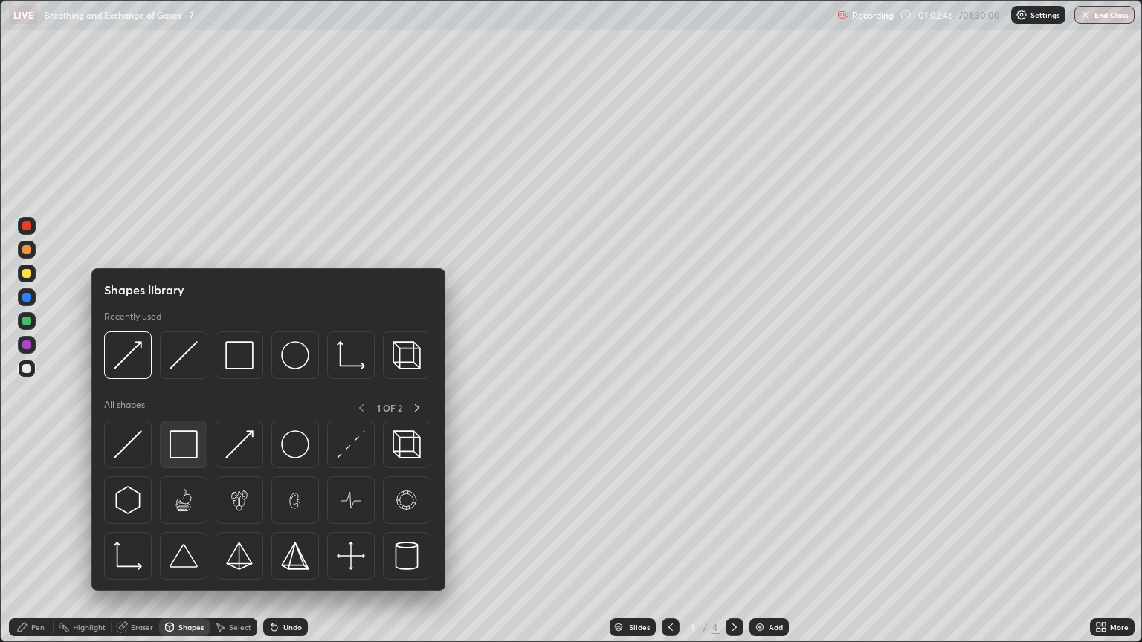
click at [183, 442] on img at bounding box center [184, 444] width 28 height 28
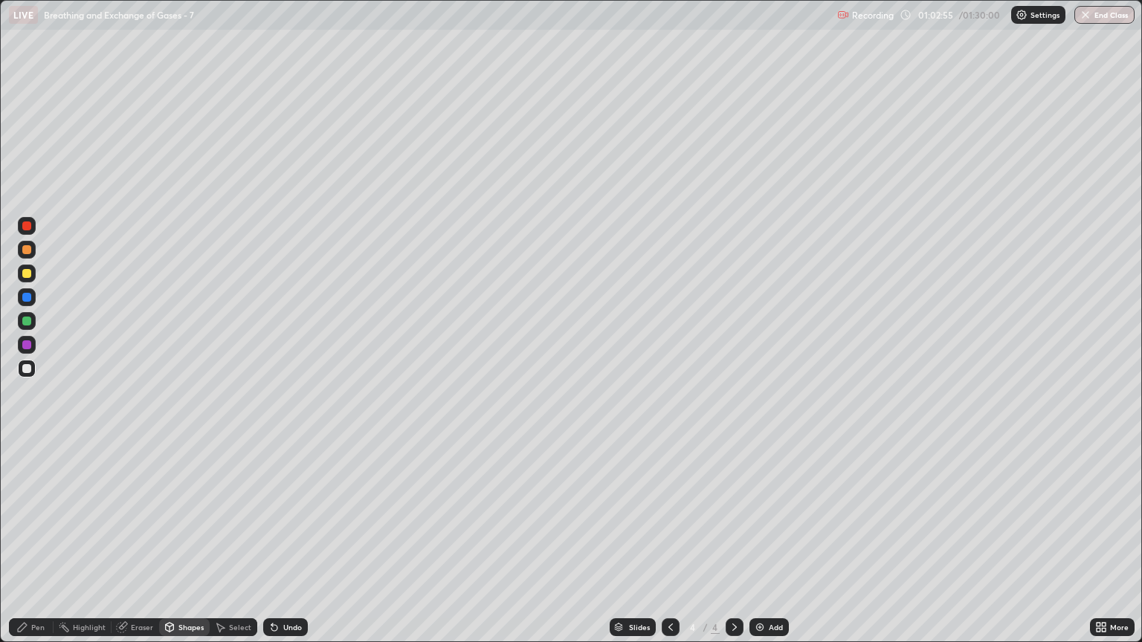
click at [182, 548] on div "Shapes" at bounding box center [190, 627] width 25 height 7
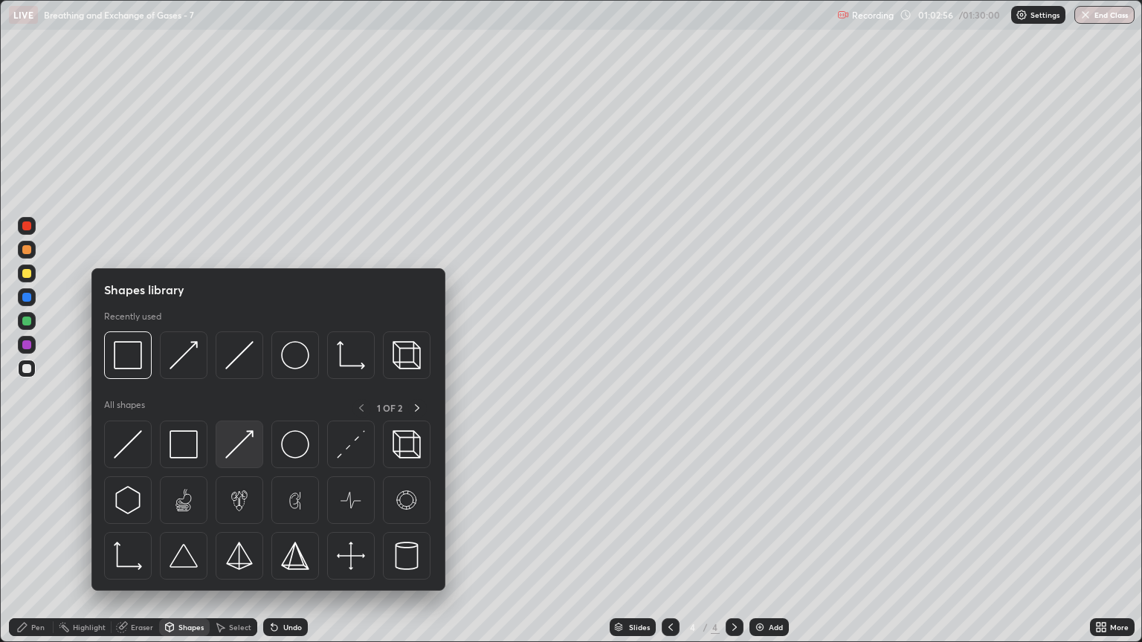
click at [241, 449] on img at bounding box center [239, 444] width 28 height 28
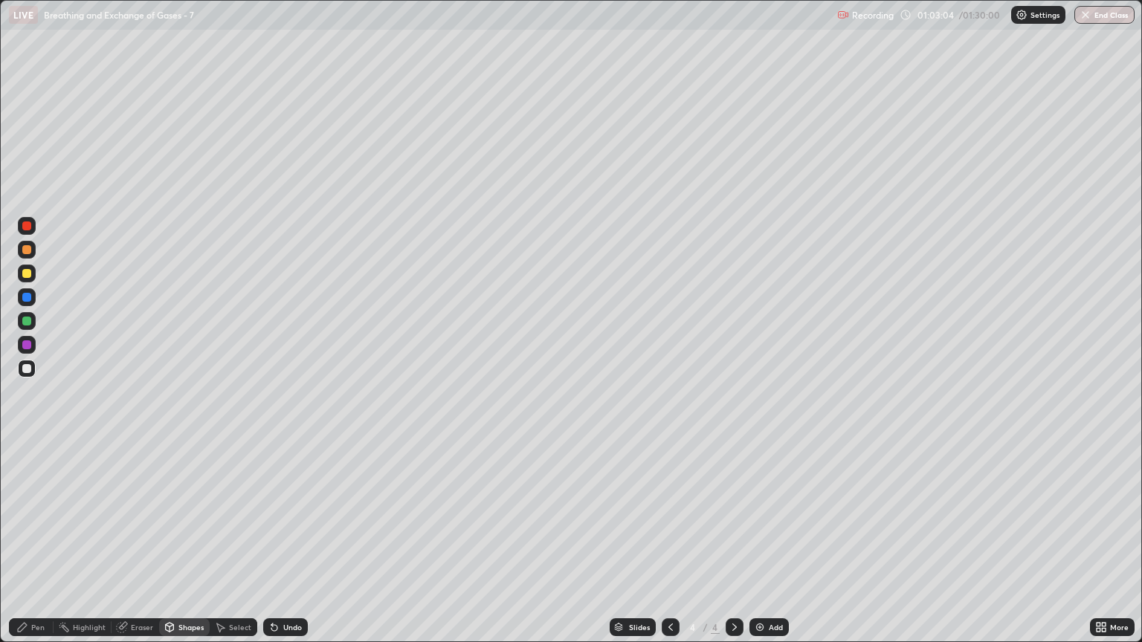
click at [38, 548] on div "Pen" at bounding box center [37, 627] width 13 height 7
click at [30, 276] on div at bounding box center [26, 273] width 9 height 9
click at [27, 372] on div at bounding box center [26, 368] width 9 height 9
click at [192, 548] on div "Shapes" at bounding box center [190, 627] width 25 height 7
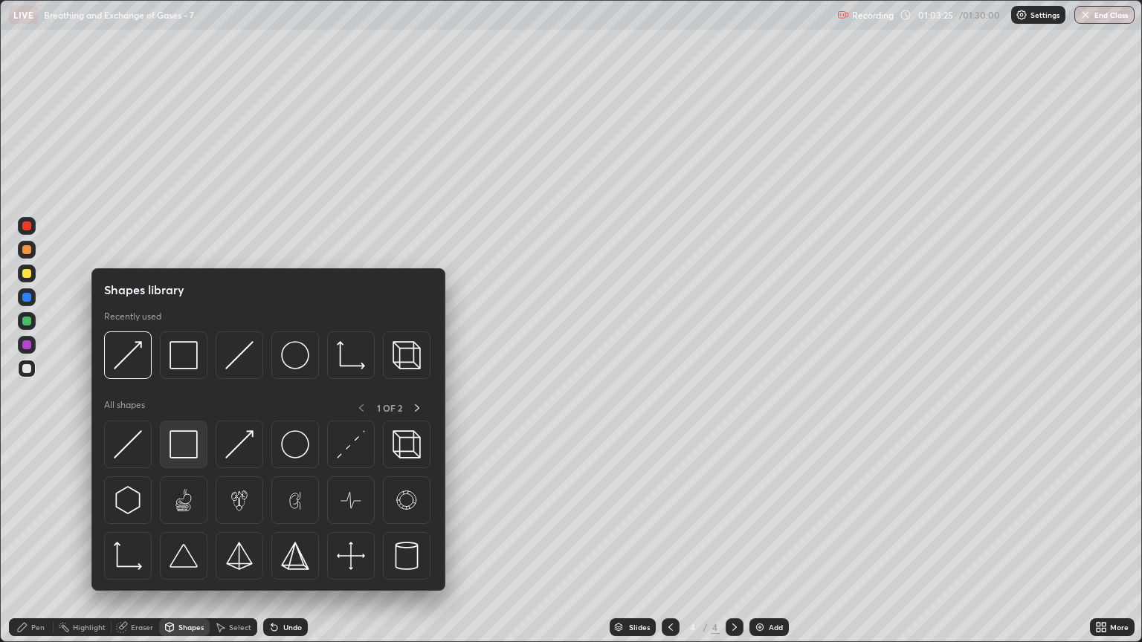
click at [179, 432] on img at bounding box center [184, 444] width 28 height 28
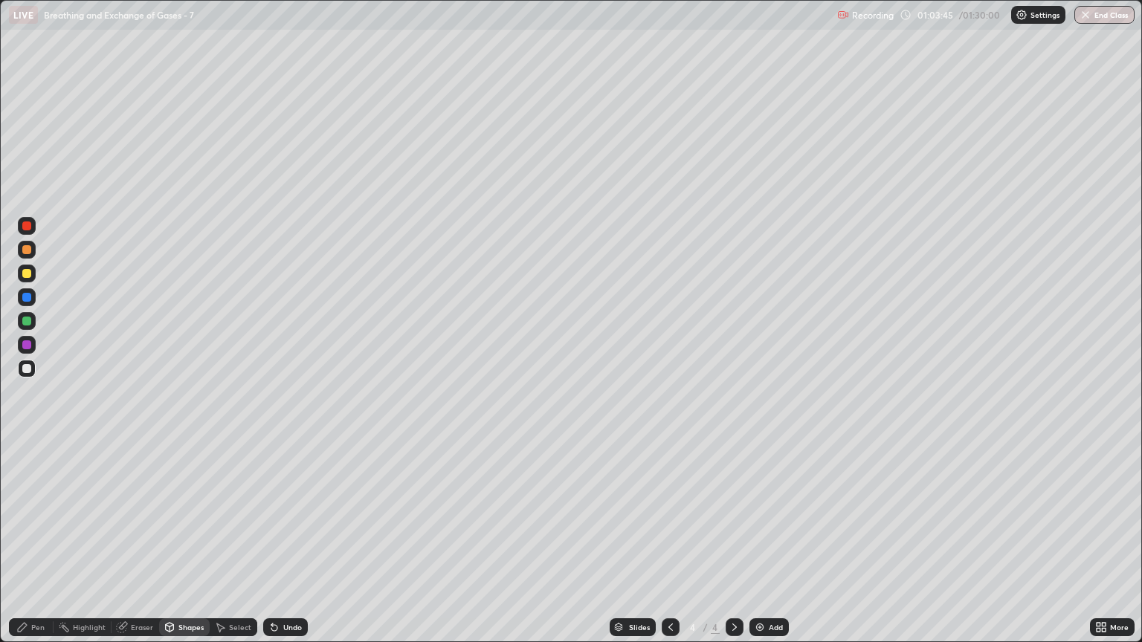
click at [28, 369] on div at bounding box center [26, 368] width 9 height 9
click at [190, 548] on div "Shapes" at bounding box center [184, 628] width 51 height 18
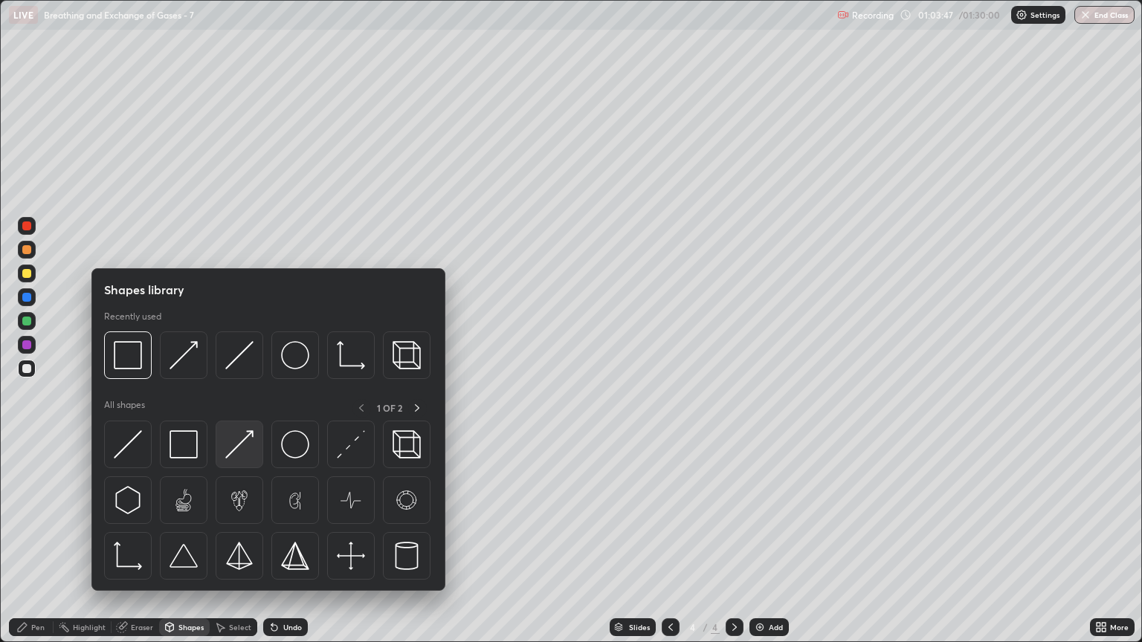
click at [246, 448] on img at bounding box center [239, 444] width 28 height 28
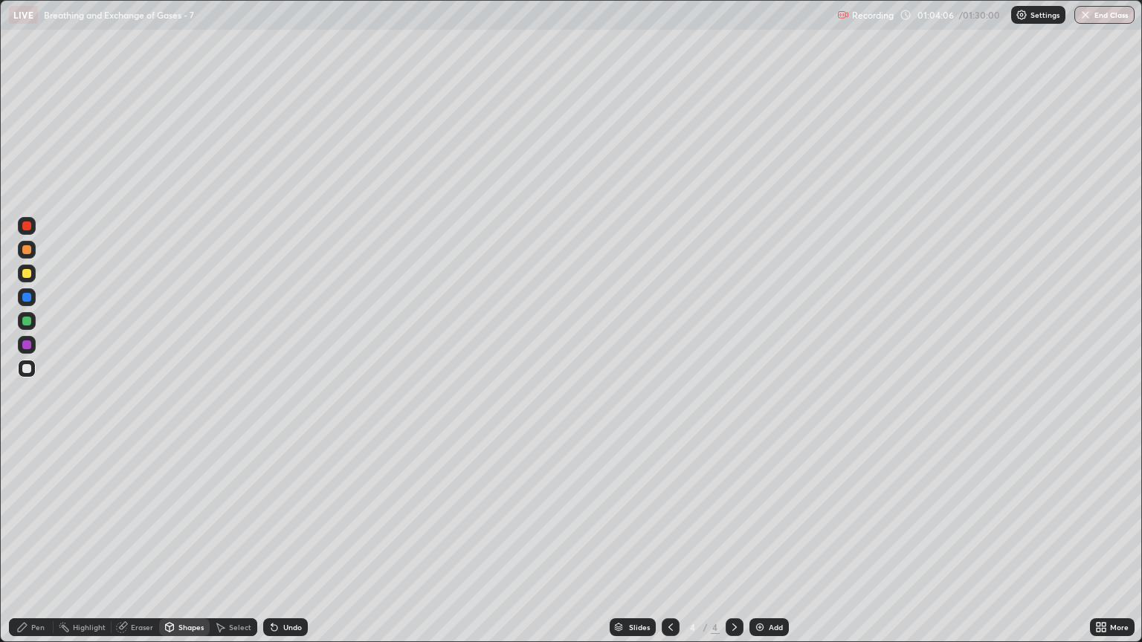
click at [31, 548] on div "Pen" at bounding box center [37, 627] width 13 height 7
click at [30, 277] on div at bounding box center [26, 273] width 9 height 9
click at [39, 548] on div "Pen" at bounding box center [37, 627] width 13 height 7
click at [30, 277] on div at bounding box center [26, 273] width 9 height 9
click at [148, 548] on div "Eraser" at bounding box center [142, 627] width 22 height 7
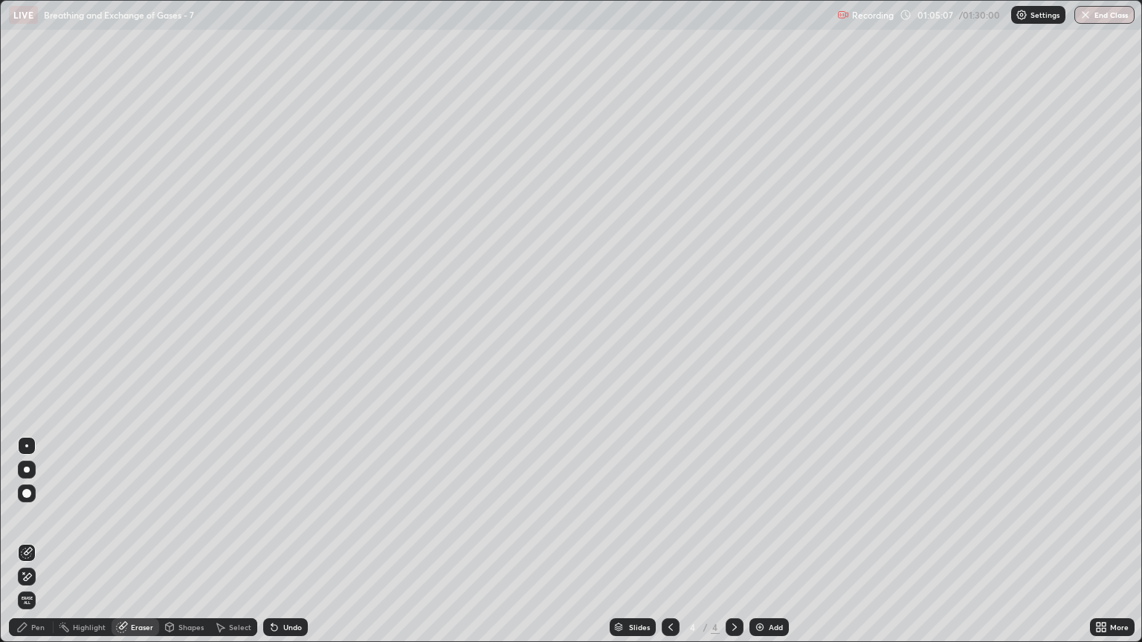
click at [41, 548] on div "Pen" at bounding box center [37, 627] width 13 height 7
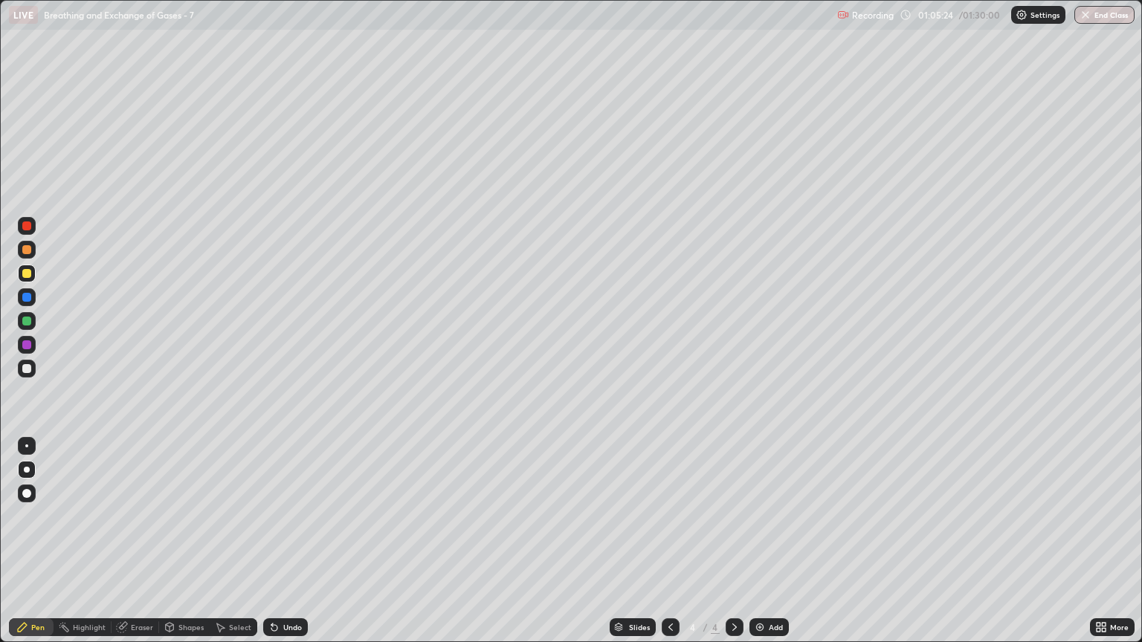
click at [187, 548] on div "Shapes" at bounding box center [190, 627] width 25 height 7
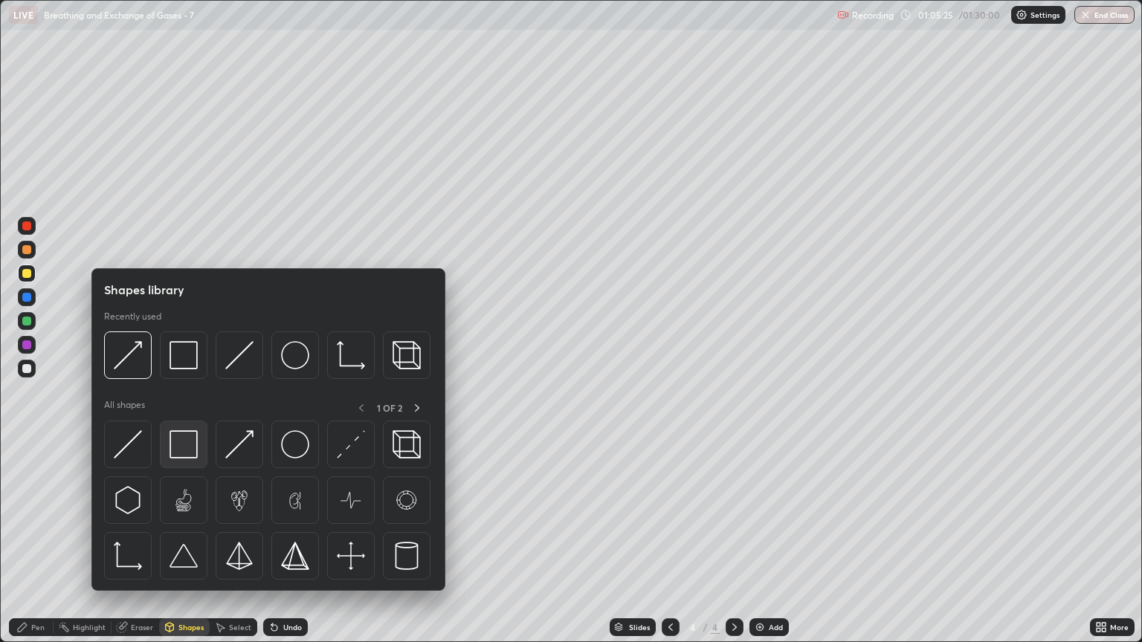
click at [184, 443] on img at bounding box center [184, 444] width 28 height 28
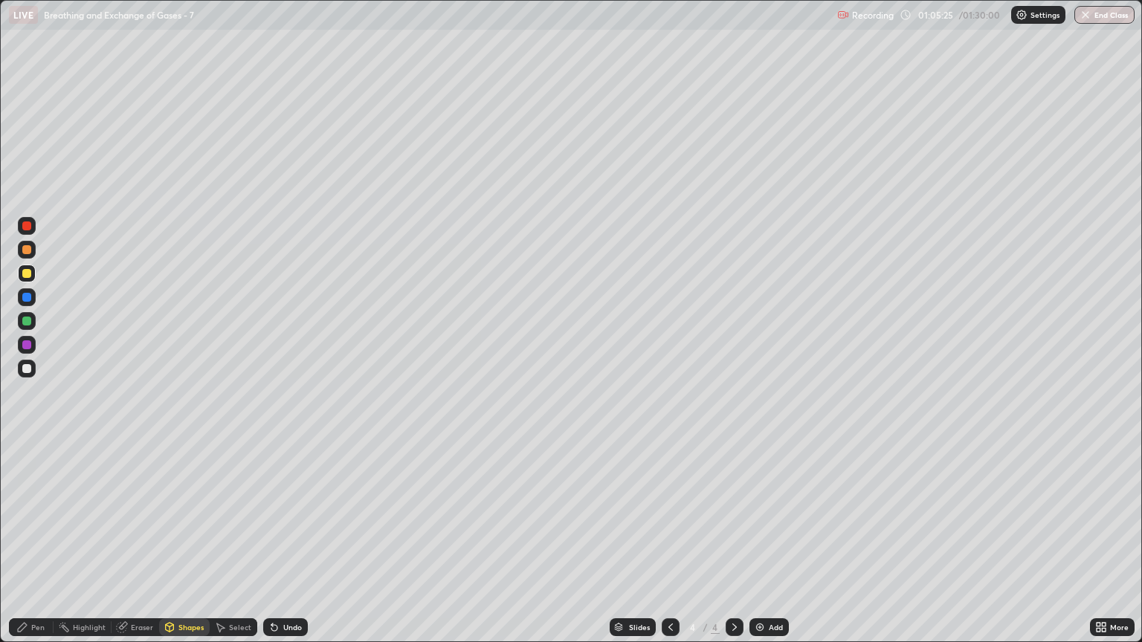
click at [22, 366] on div at bounding box center [26, 368] width 9 height 9
click at [190, 548] on div "Shapes" at bounding box center [190, 627] width 25 height 7
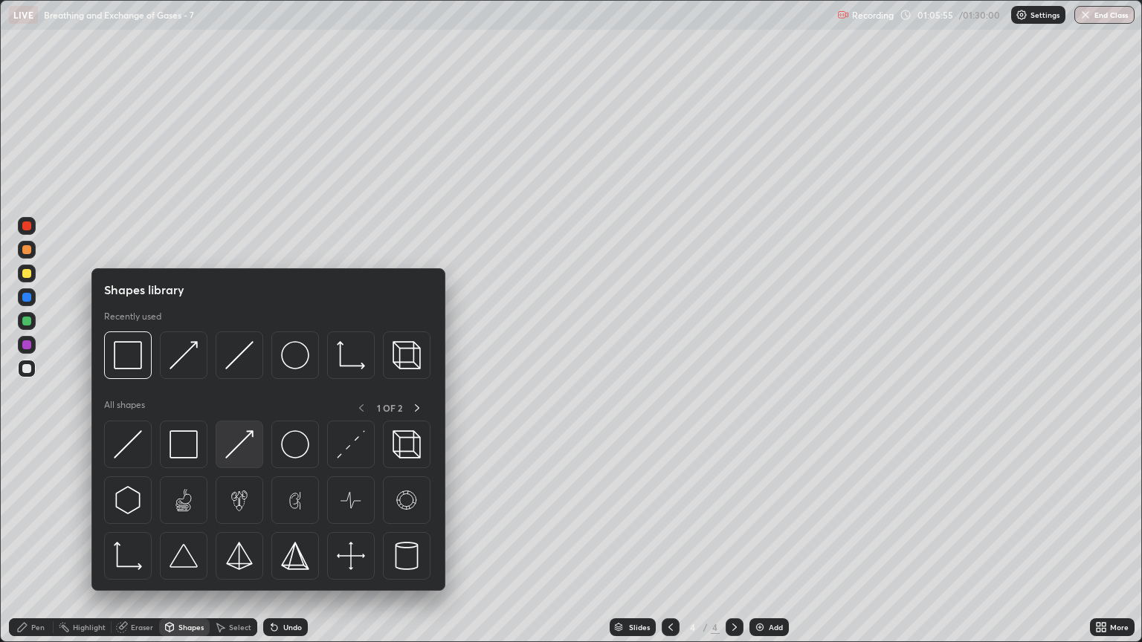
click at [244, 453] on img at bounding box center [239, 444] width 28 height 28
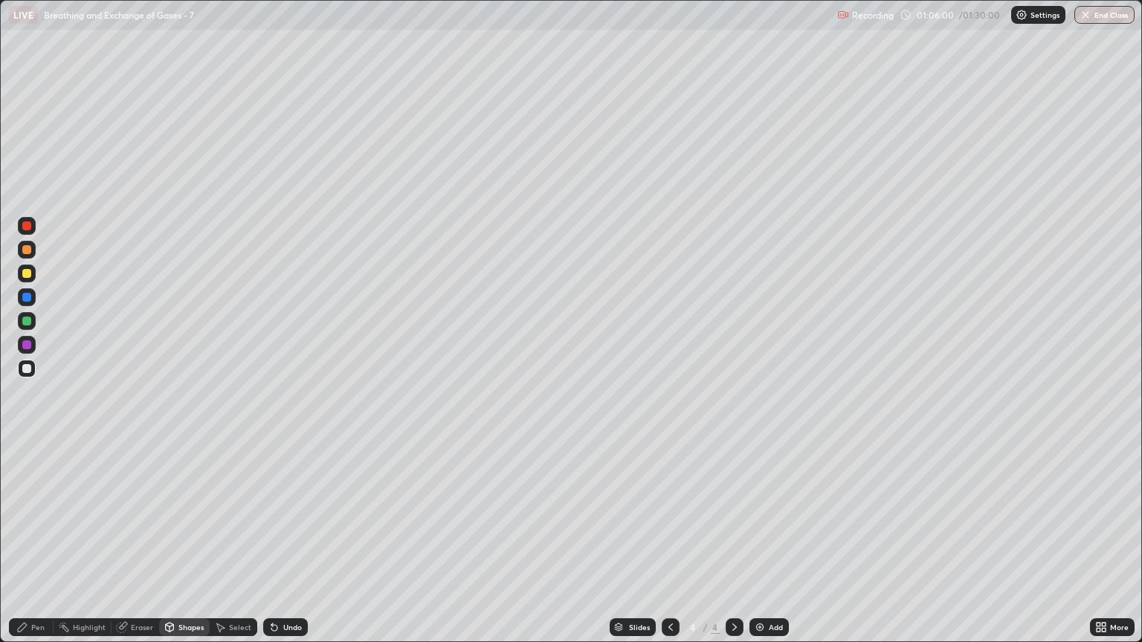
click at [42, 548] on div "Pen" at bounding box center [37, 627] width 13 height 7
click at [238, 548] on div "Select" at bounding box center [240, 627] width 22 height 7
click at [182, 548] on div "Shapes" at bounding box center [190, 627] width 25 height 7
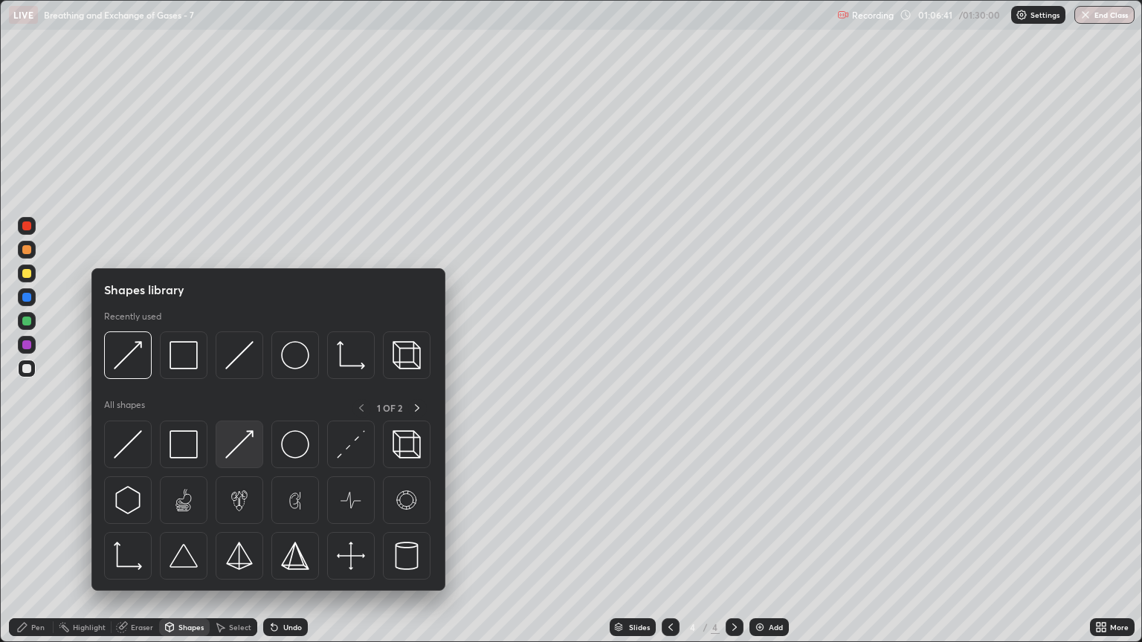
click at [243, 451] on img at bounding box center [239, 444] width 28 height 28
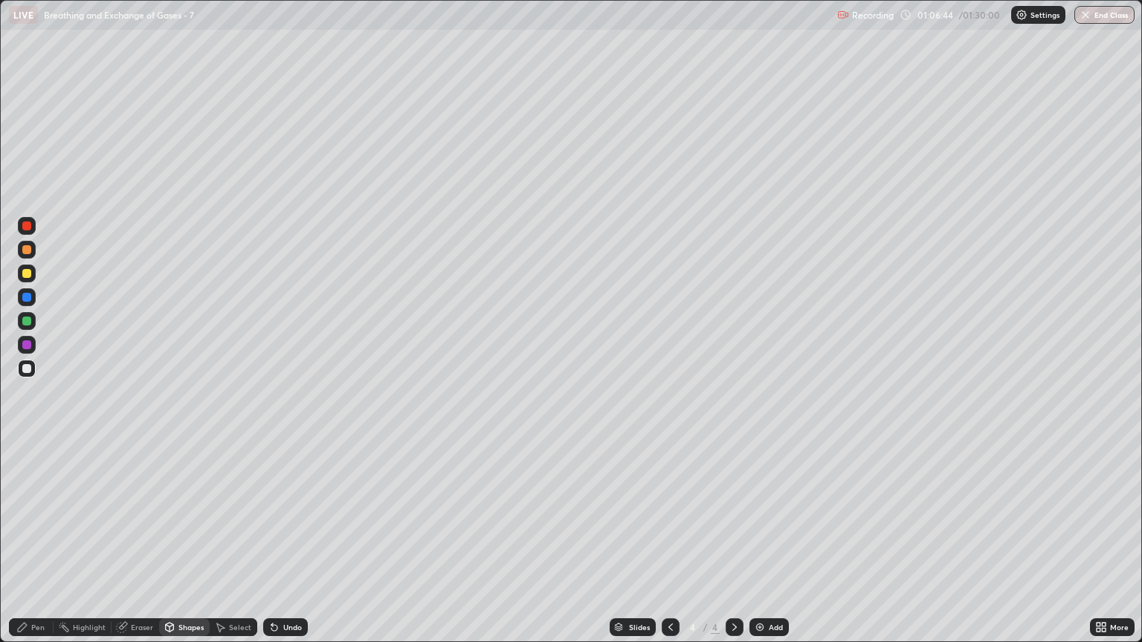
click at [27, 251] on div at bounding box center [26, 249] width 9 height 9
click at [146, 548] on div "Eraser" at bounding box center [142, 627] width 22 height 7
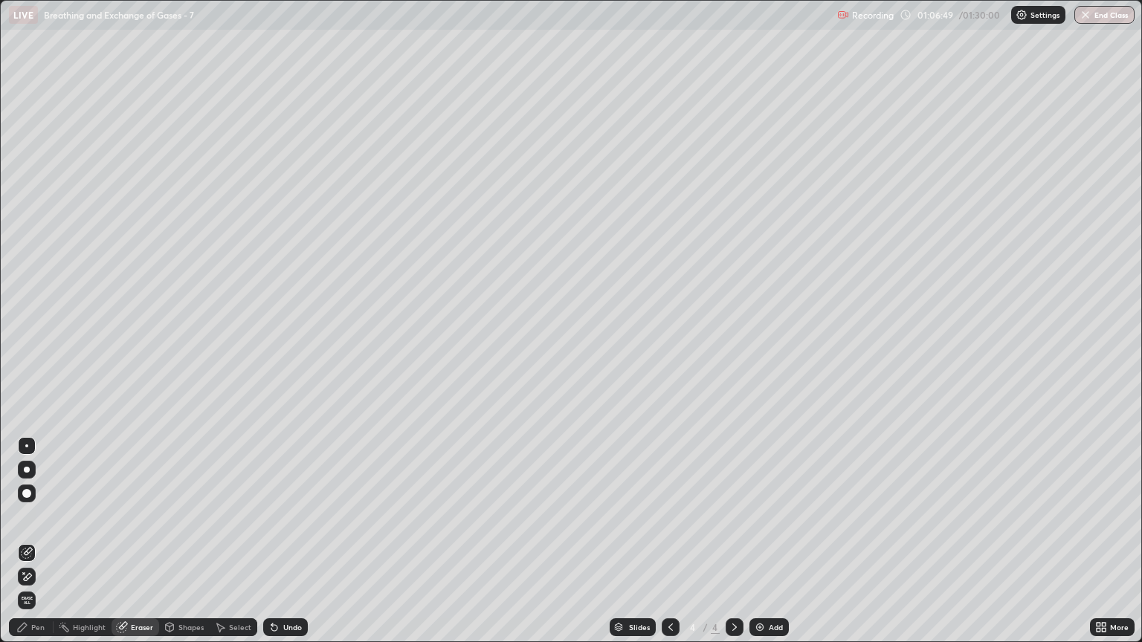
click at [34, 548] on div "Pen" at bounding box center [37, 627] width 13 height 7
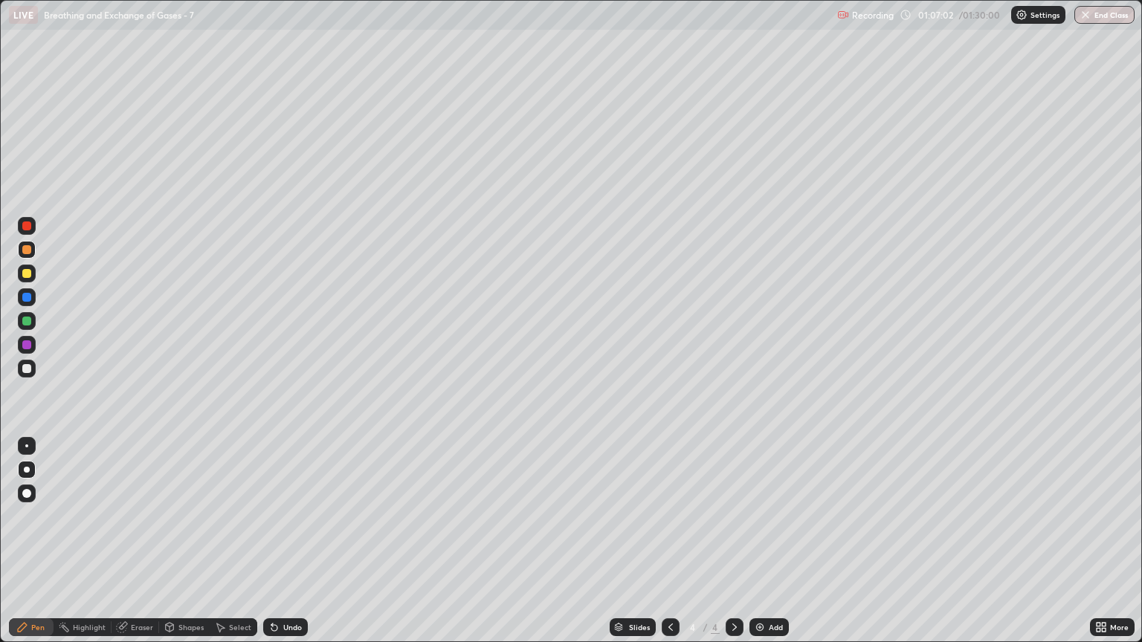
click at [28, 274] on div at bounding box center [26, 273] width 9 height 9
click at [193, 548] on div "Shapes" at bounding box center [190, 627] width 25 height 7
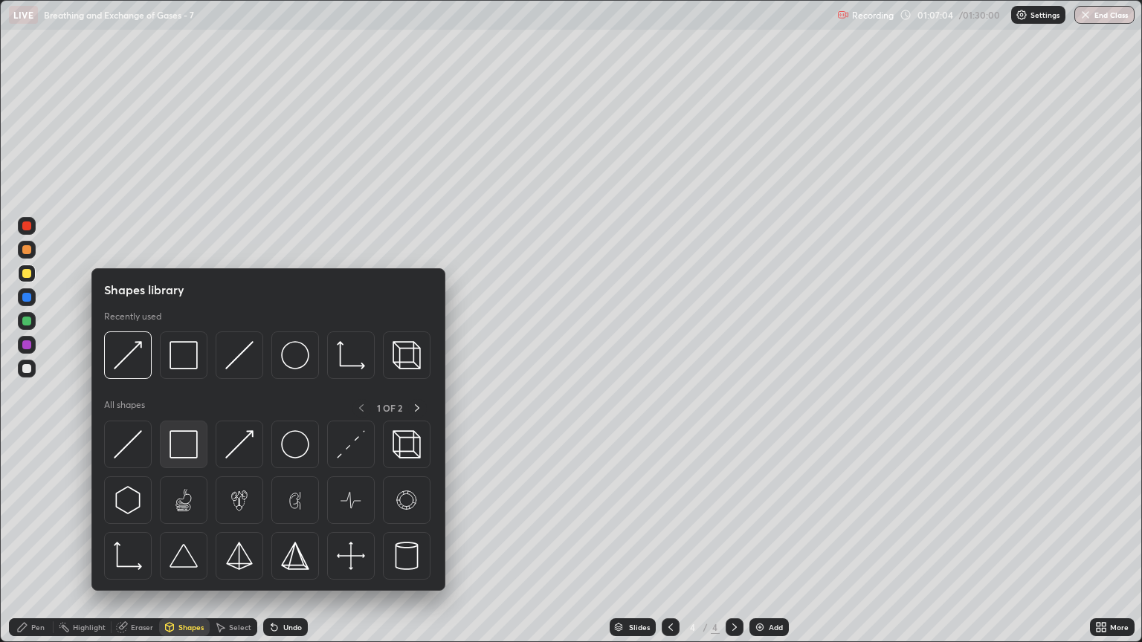
click at [188, 450] on img at bounding box center [184, 444] width 28 height 28
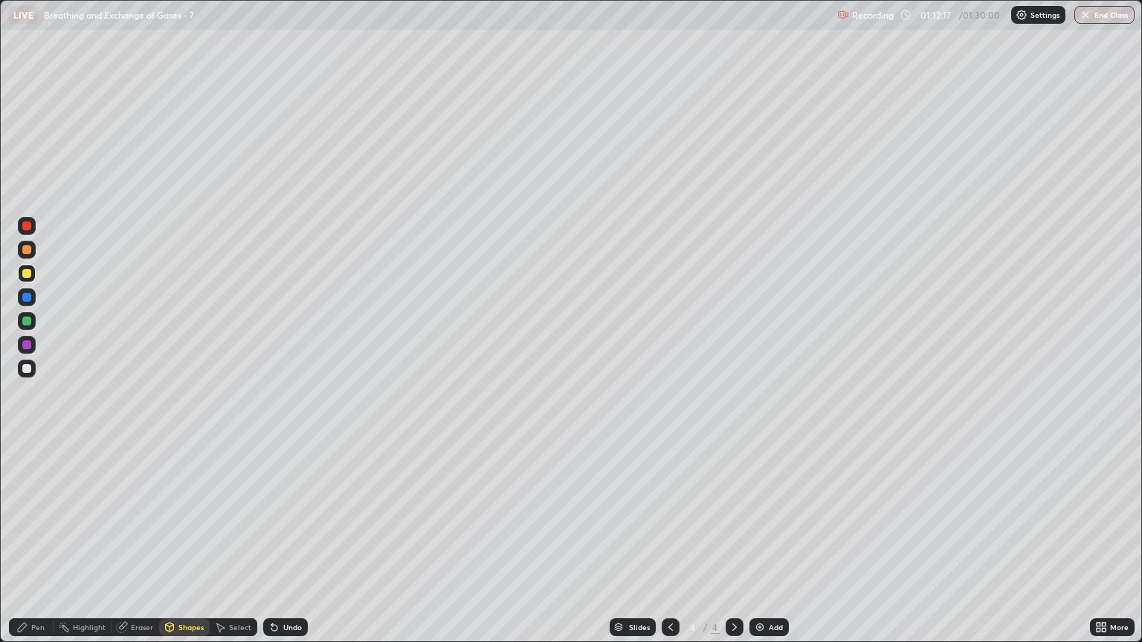
click at [668, 548] on icon at bounding box center [671, 628] width 12 height 12
click at [34, 548] on div "Pen" at bounding box center [37, 627] width 13 height 7
click at [28, 230] on div at bounding box center [26, 226] width 9 height 9
click at [37, 548] on div "Pen" at bounding box center [37, 627] width 13 height 7
click at [27, 253] on div at bounding box center [26, 249] width 9 height 9
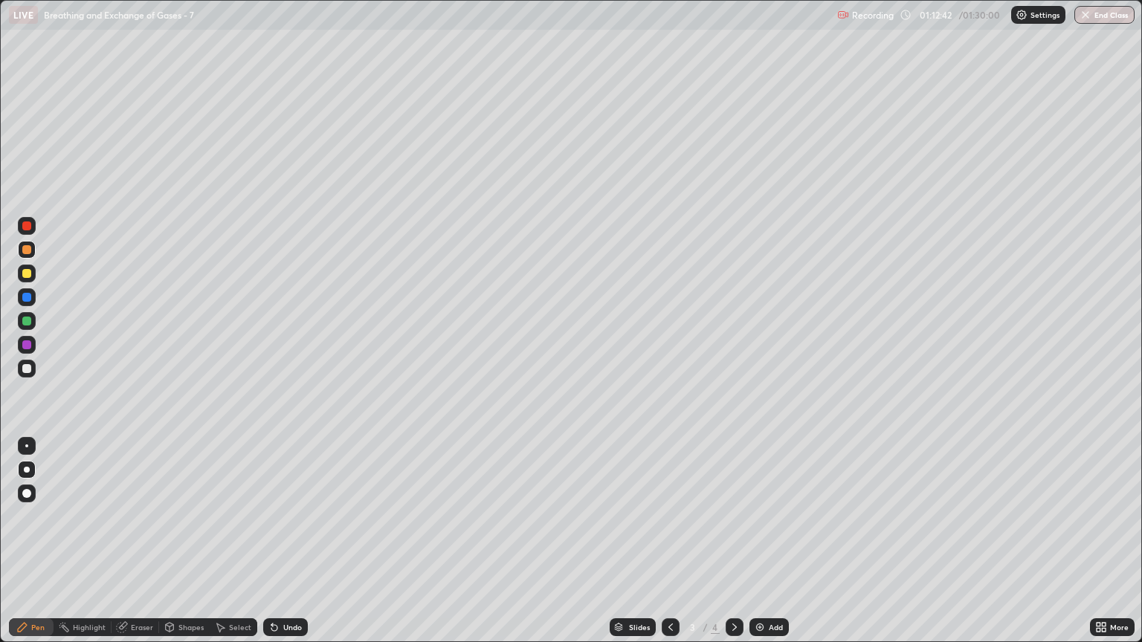
click at [27, 228] on div at bounding box center [26, 226] width 9 height 9
click at [183, 548] on div "Shapes" at bounding box center [190, 627] width 25 height 7
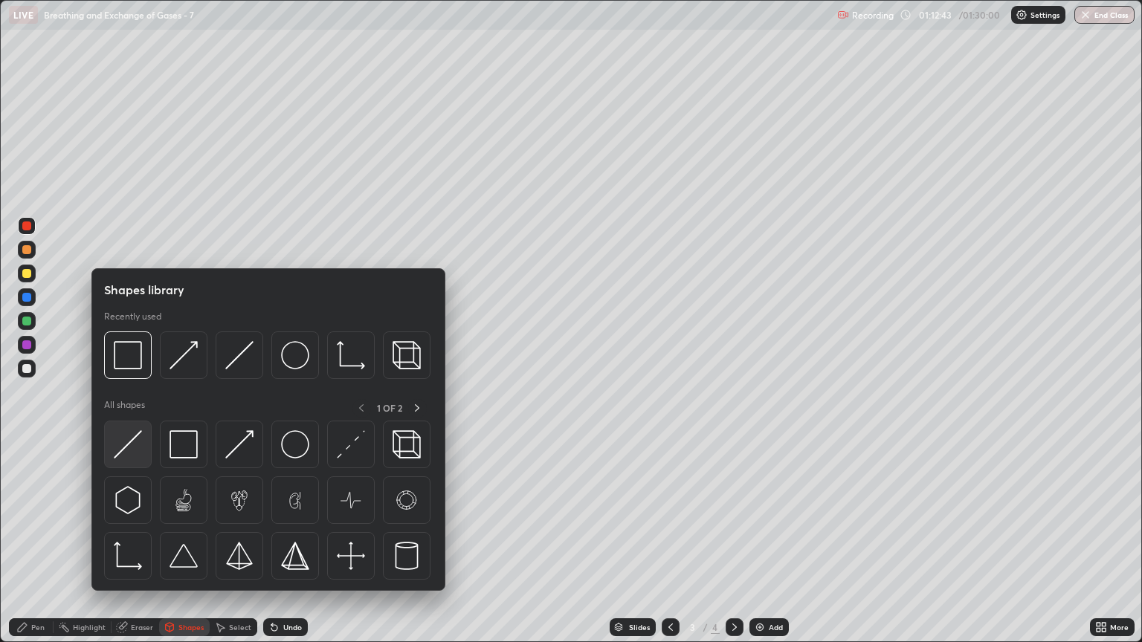
click at [129, 452] on img at bounding box center [128, 444] width 28 height 28
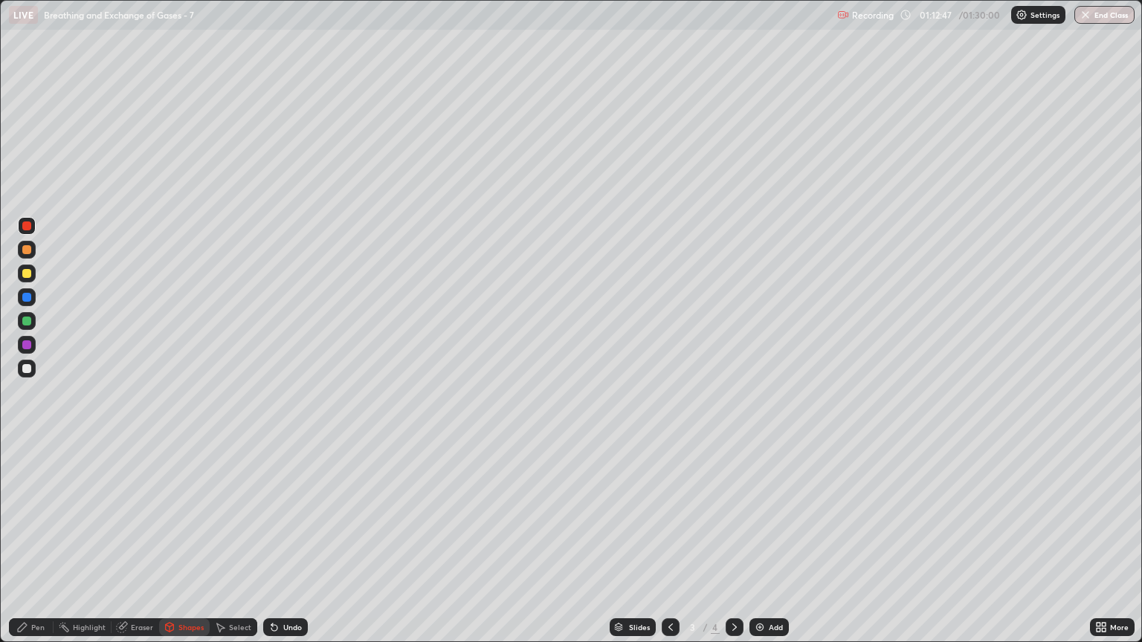
click at [138, 548] on div "Eraser" at bounding box center [142, 627] width 22 height 7
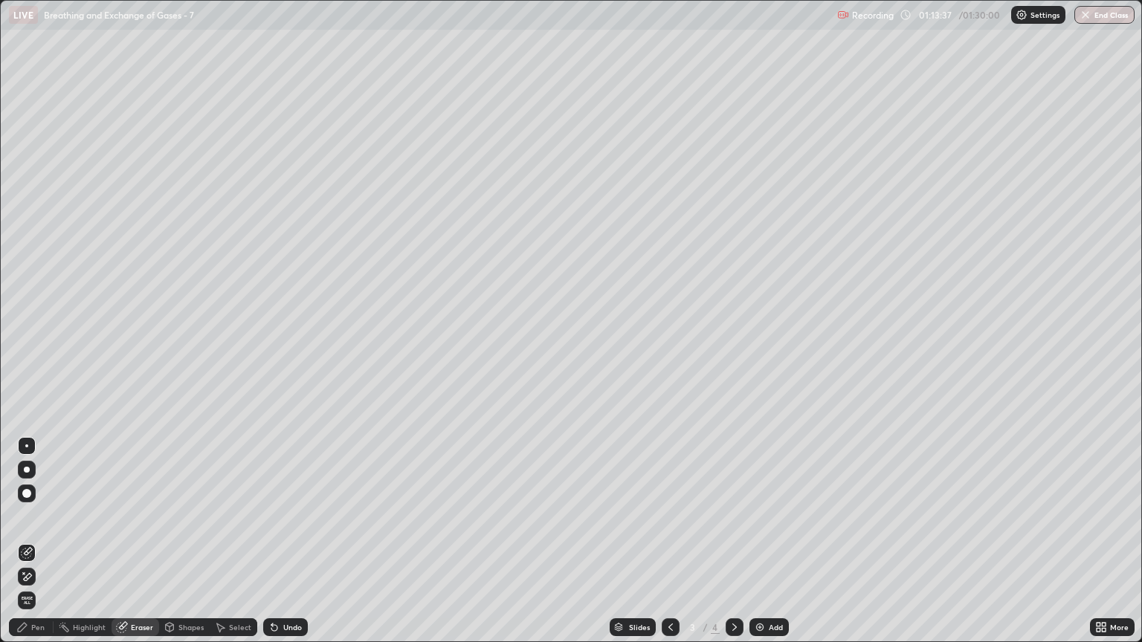
click at [735, 548] on icon at bounding box center [735, 628] width 12 height 12
click at [143, 548] on div "Eraser" at bounding box center [142, 627] width 22 height 7
click at [155, 548] on div "Eraser" at bounding box center [136, 628] width 48 height 18
click at [189, 548] on div "Shapes" at bounding box center [190, 627] width 25 height 7
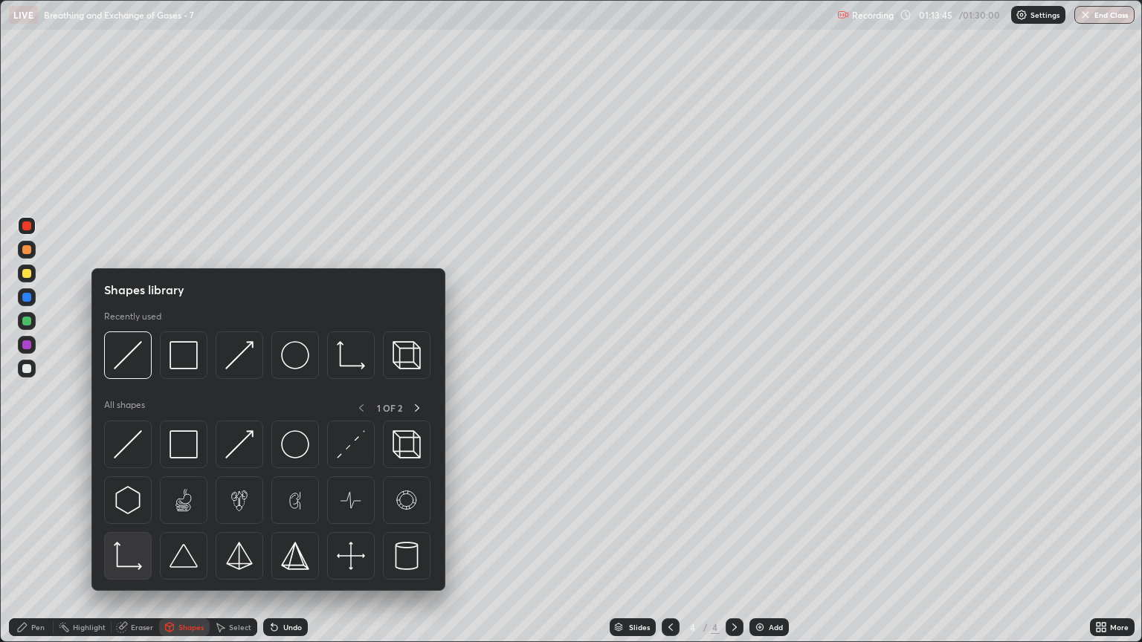
click at [127, 548] on img at bounding box center [128, 556] width 28 height 28
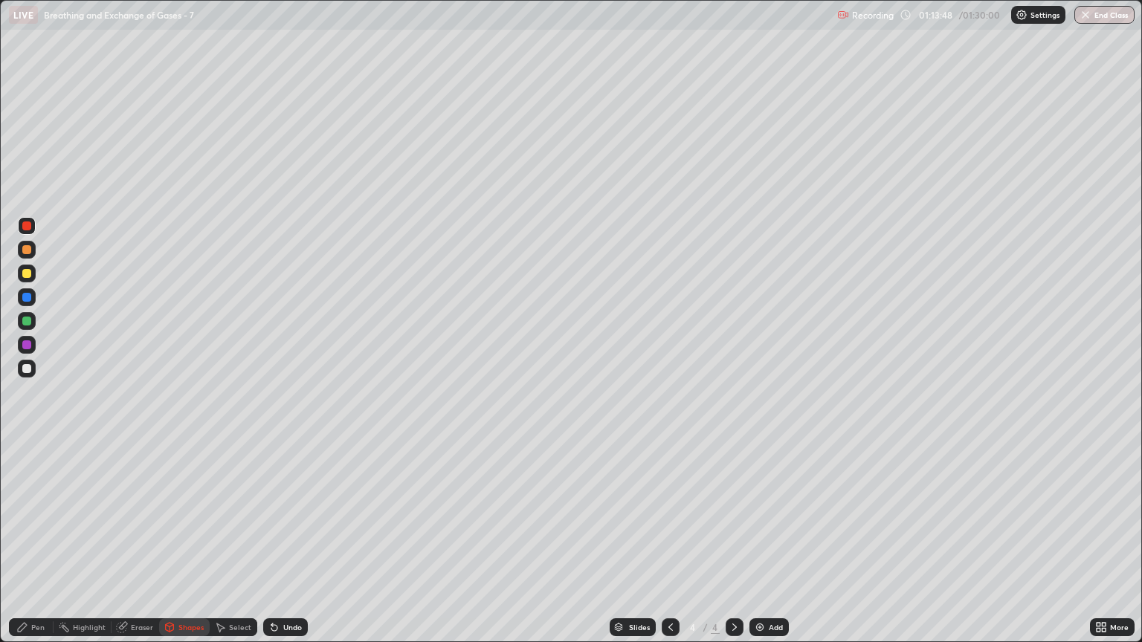
click at [181, 548] on div "Shapes" at bounding box center [190, 627] width 25 height 7
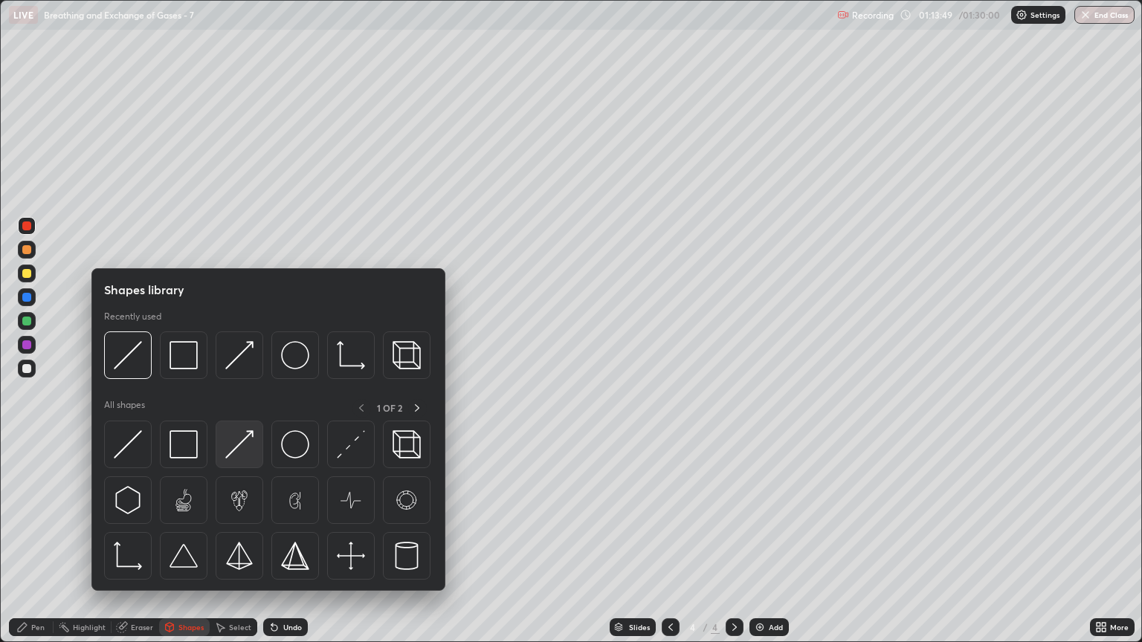
click at [238, 453] on img at bounding box center [239, 444] width 28 height 28
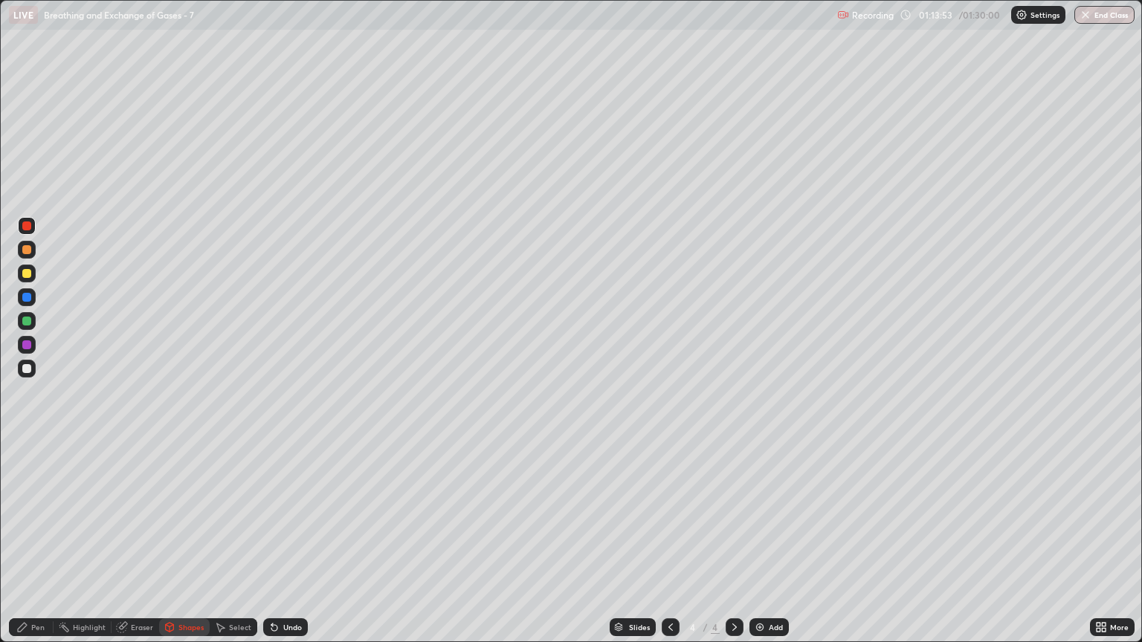
click at [140, 548] on div "Eraser" at bounding box center [142, 627] width 22 height 7
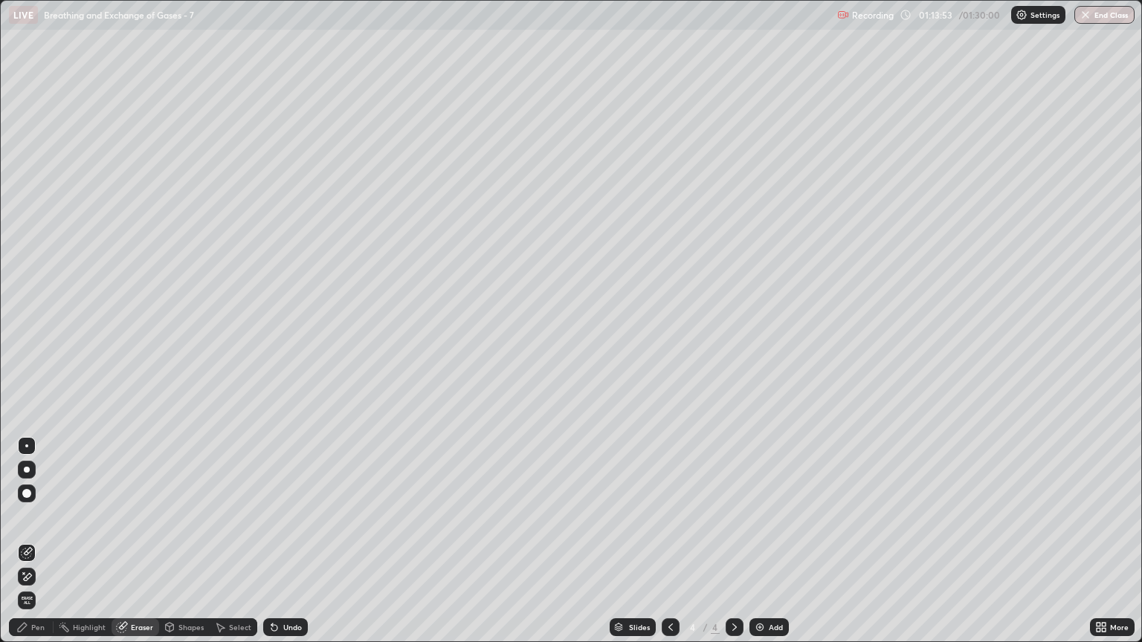
click at [31, 548] on icon at bounding box center [28, 576] width 8 height 7
click at [38, 548] on div "Pen" at bounding box center [37, 627] width 13 height 7
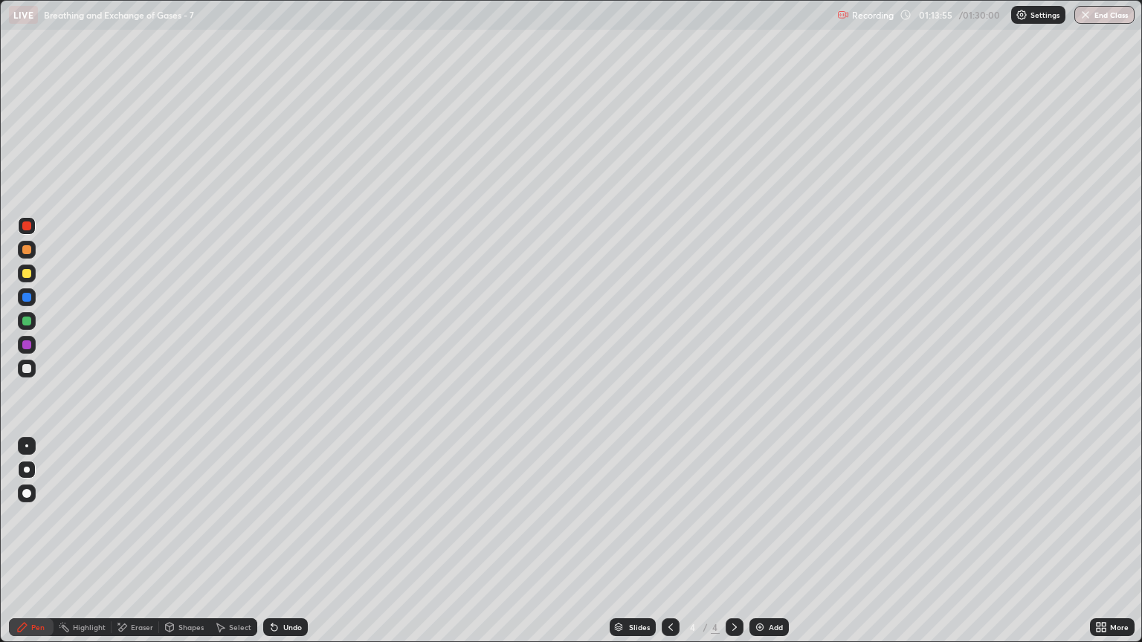
click at [184, 548] on div "Shapes" at bounding box center [190, 627] width 25 height 7
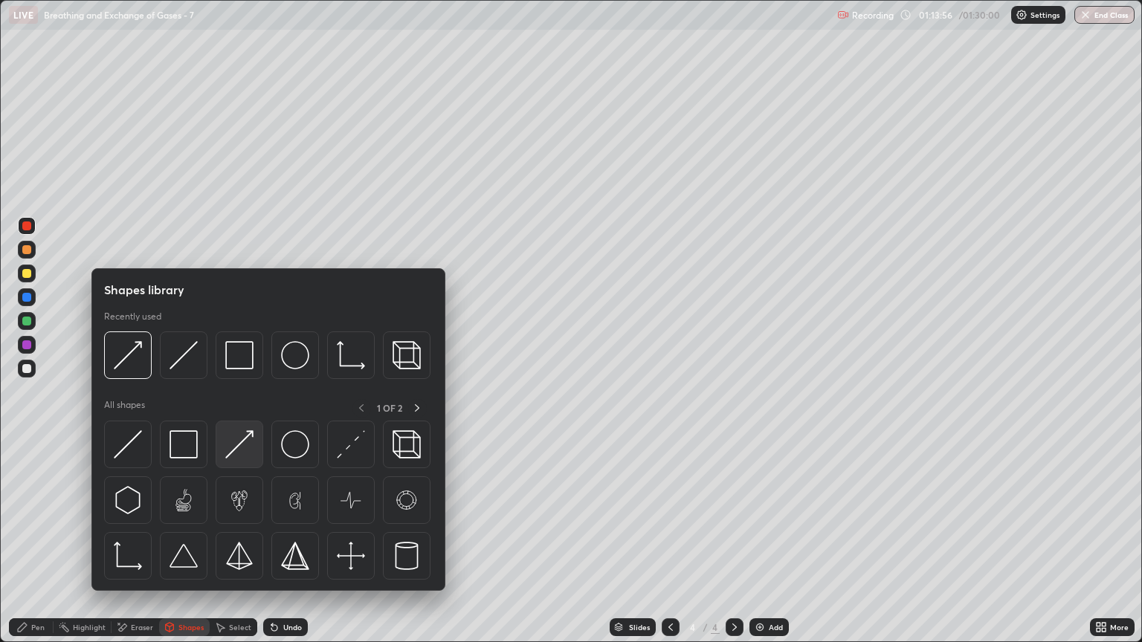
click at [235, 439] on img at bounding box center [239, 444] width 28 height 28
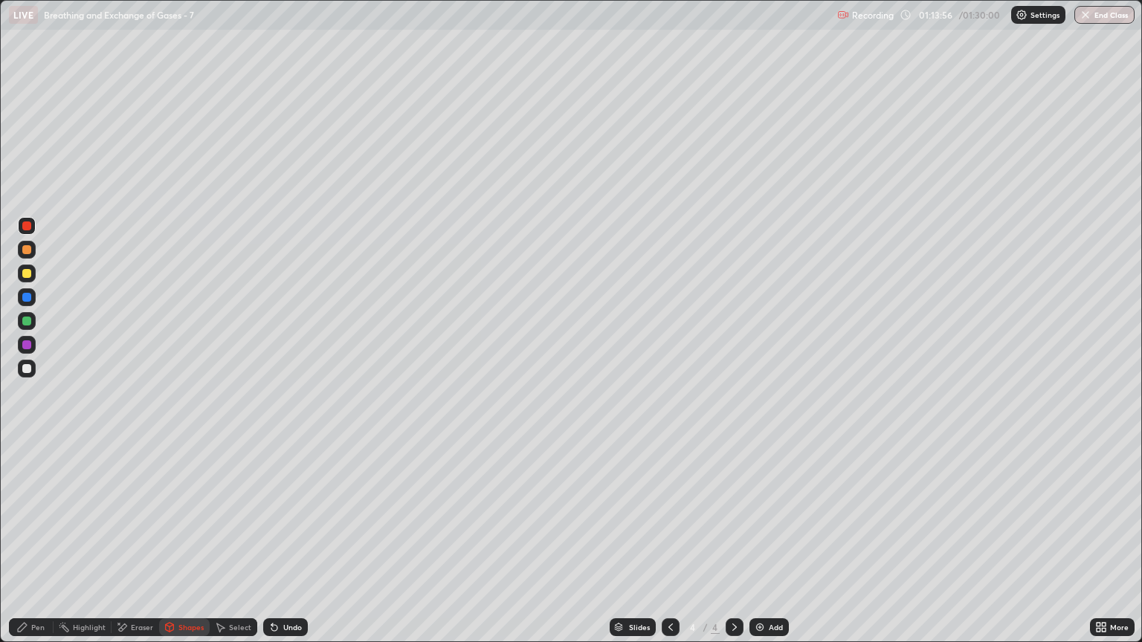
click at [27, 366] on div at bounding box center [26, 368] width 9 height 9
click at [138, 548] on div "Eraser" at bounding box center [142, 627] width 22 height 7
click at [37, 548] on div "Pen" at bounding box center [37, 627] width 13 height 7
click at [187, 548] on div "Shapes" at bounding box center [190, 627] width 25 height 7
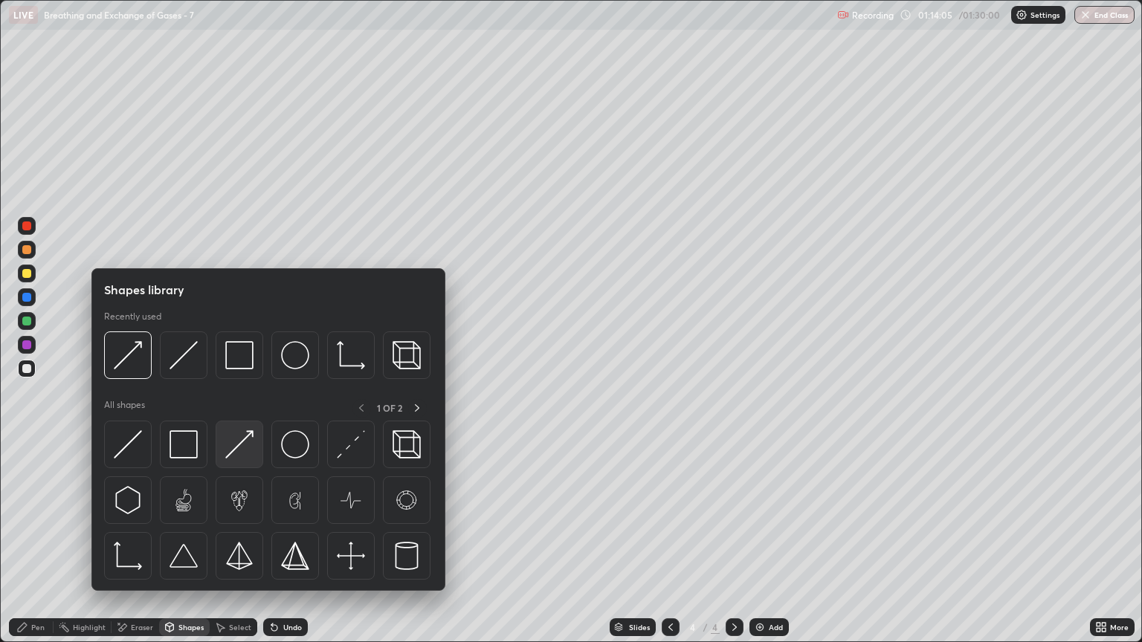
click at [237, 453] on img at bounding box center [239, 444] width 28 height 28
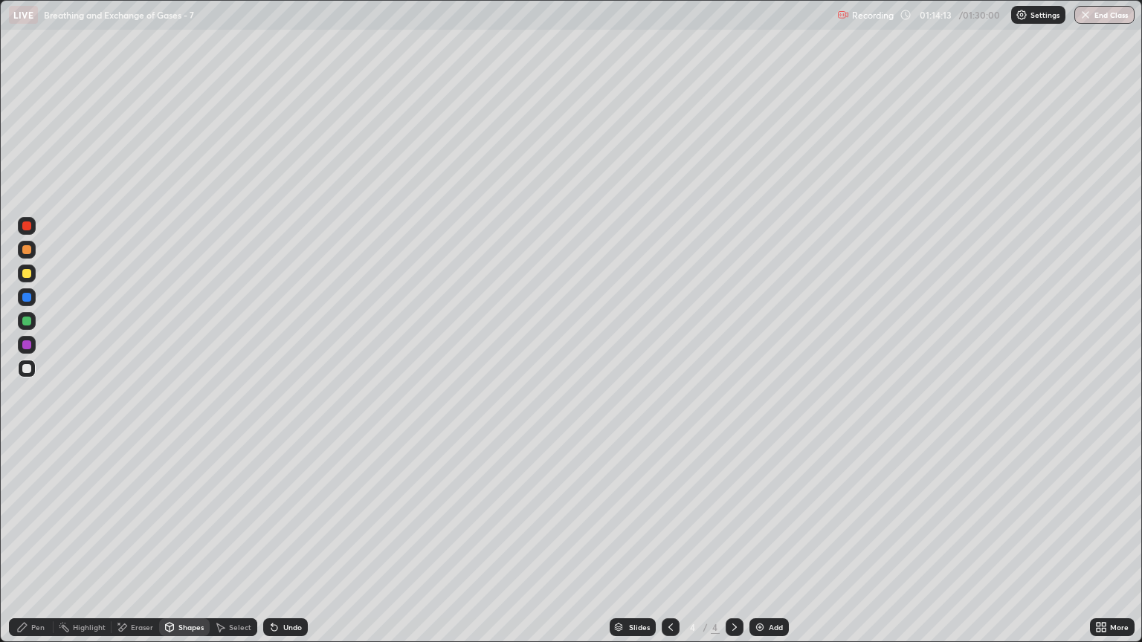
click at [133, 548] on div "Eraser" at bounding box center [142, 627] width 22 height 7
click at [36, 548] on div "Pen" at bounding box center [37, 627] width 13 height 7
click at [229, 548] on div "Select" at bounding box center [240, 627] width 22 height 7
click at [32, 548] on div "Pen" at bounding box center [37, 627] width 13 height 7
click at [26, 277] on div at bounding box center [26, 273] width 9 height 9
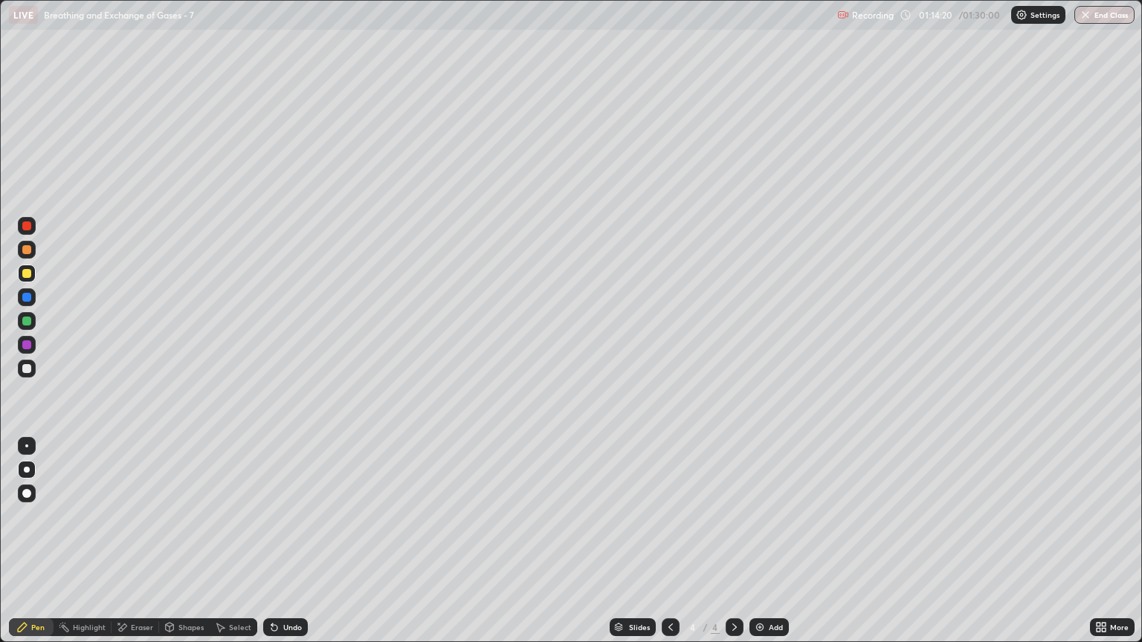
click at [179, 548] on div "Shapes" at bounding box center [190, 627] width 25 height 7
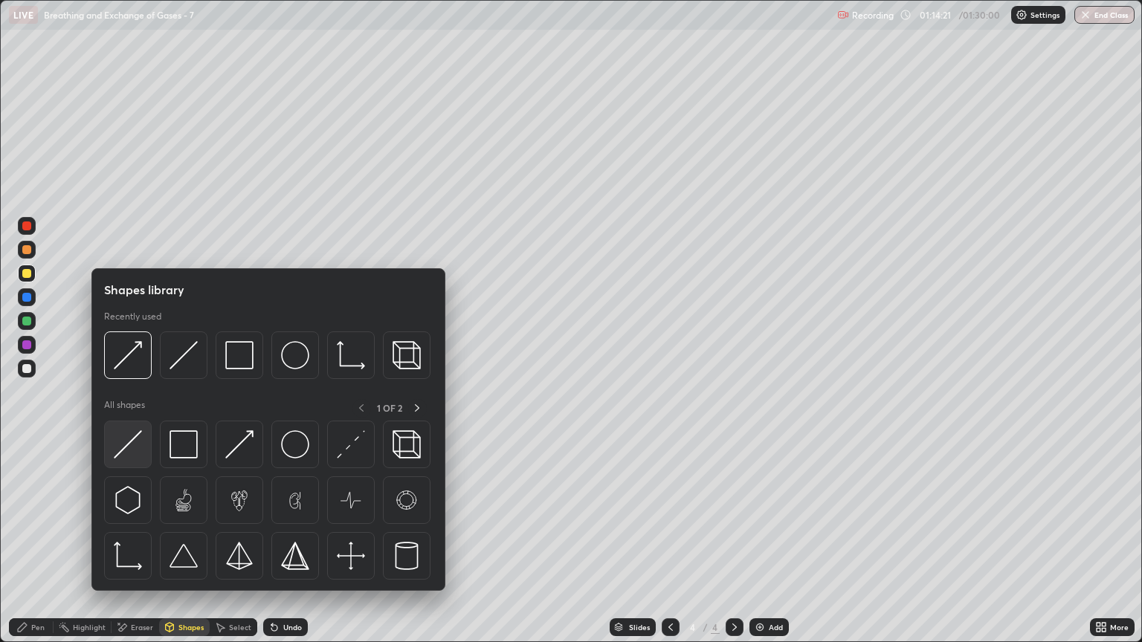
click at [125, 454] on img at bounding box center [128, 444] width 28 height 28
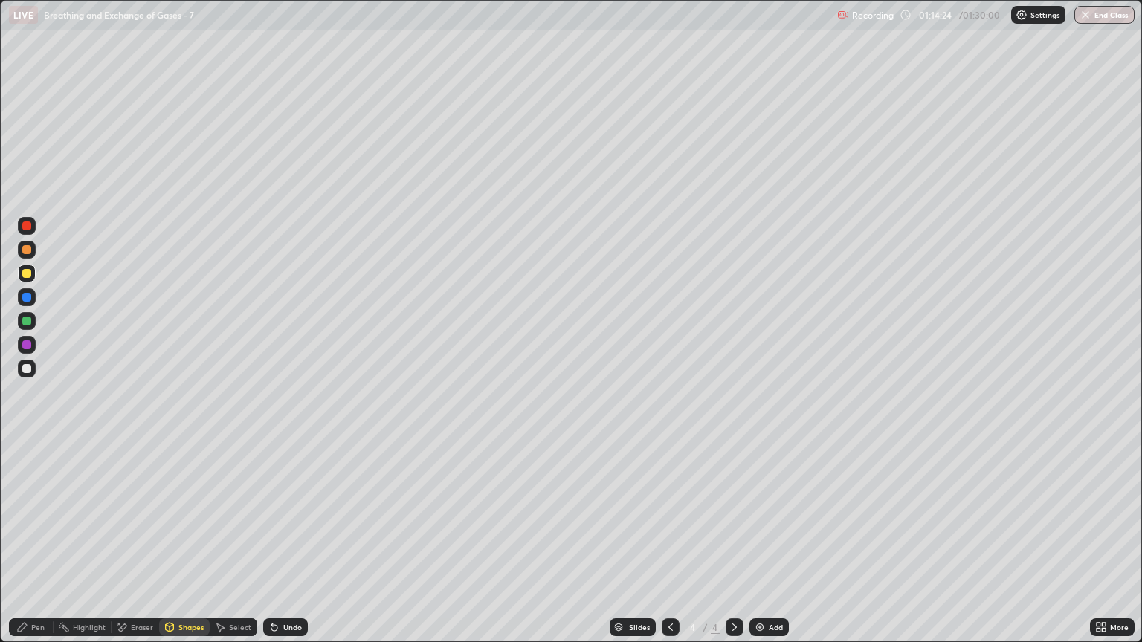
click at [128, 548] on div "Eraser" at bounding box center [136, 628] width 48 height 18
click at [29, 548] on icon at bounding box center [27, 577] width 12 height 13
click at [187, 548] on div "Shapes" at bounding box center [190, 627] width 25 height 7
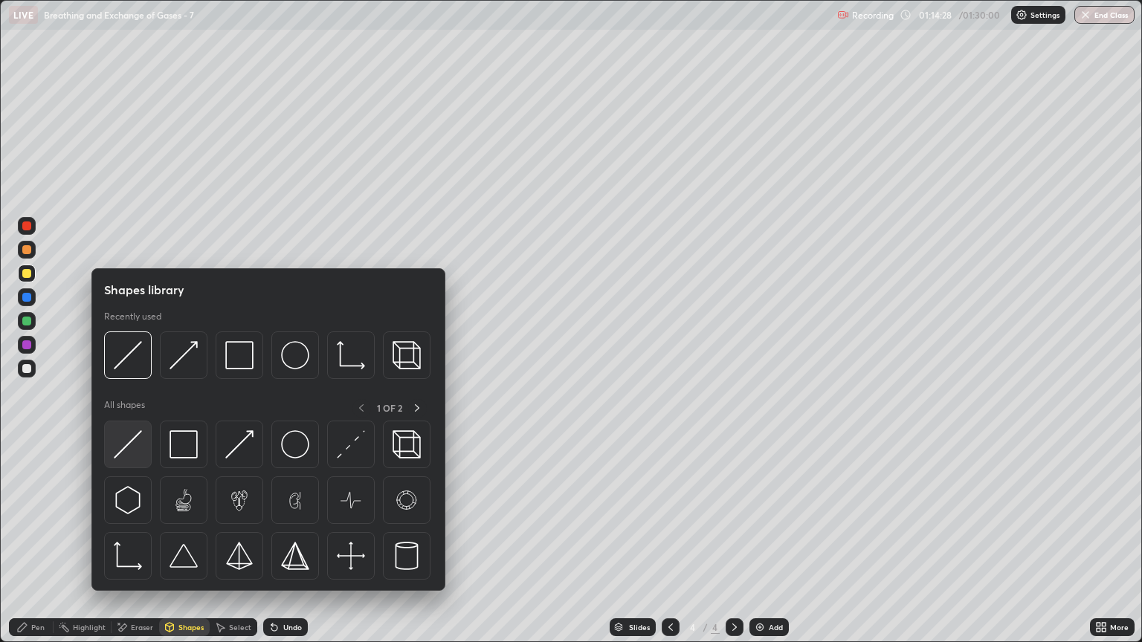
click at [131, 450] on img at bounding box center [128, 444] width 28 height 28
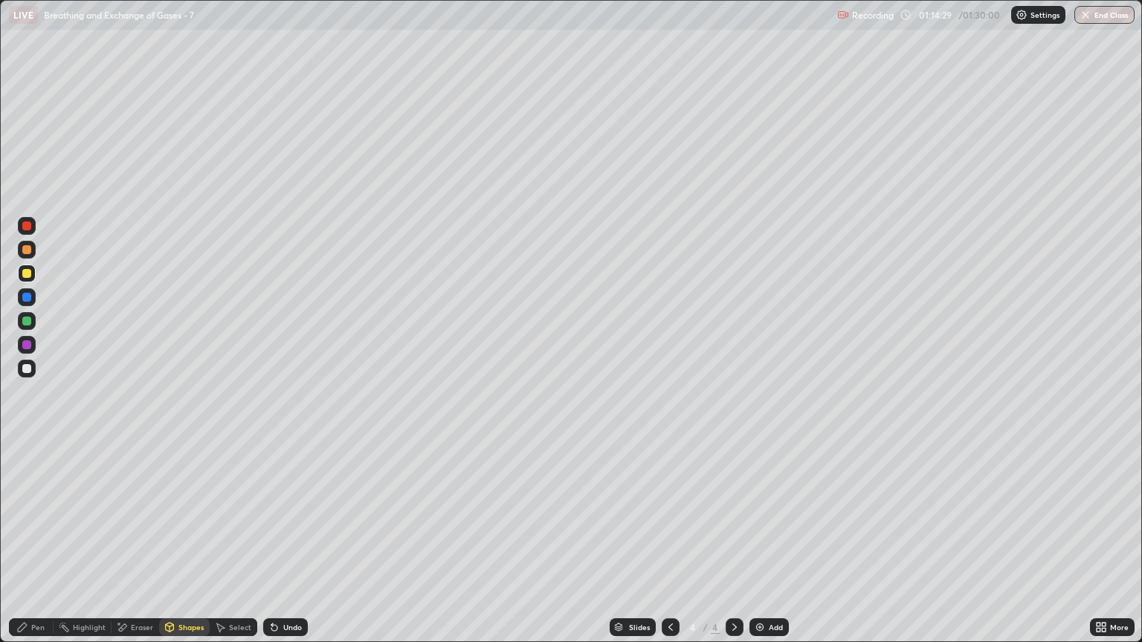
click at [27, 372] on div at bounding box center [26, 368] width 9 height 9
click at [37, 548] on div "Pen" at bounding box center [37, 627] width 13 height 7
click at [27, 274] on div at bounding box center [26, 273] width 9 height 9
click at [133, 548] on div "Eraser" at bounding box center [142, 627] width 22 height 7
click at [180, 548] on div "Shapes" at bounding box center [190, 627] width 25 height 7
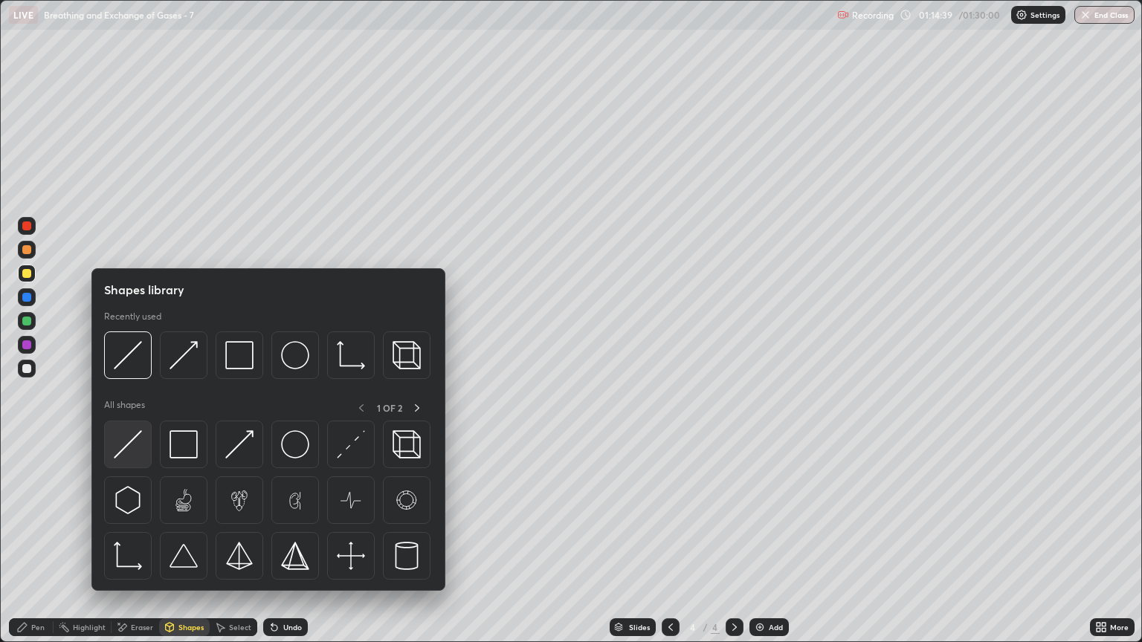
click at [137, 444] on img at bounding box center [128, 444] width 28 height 28
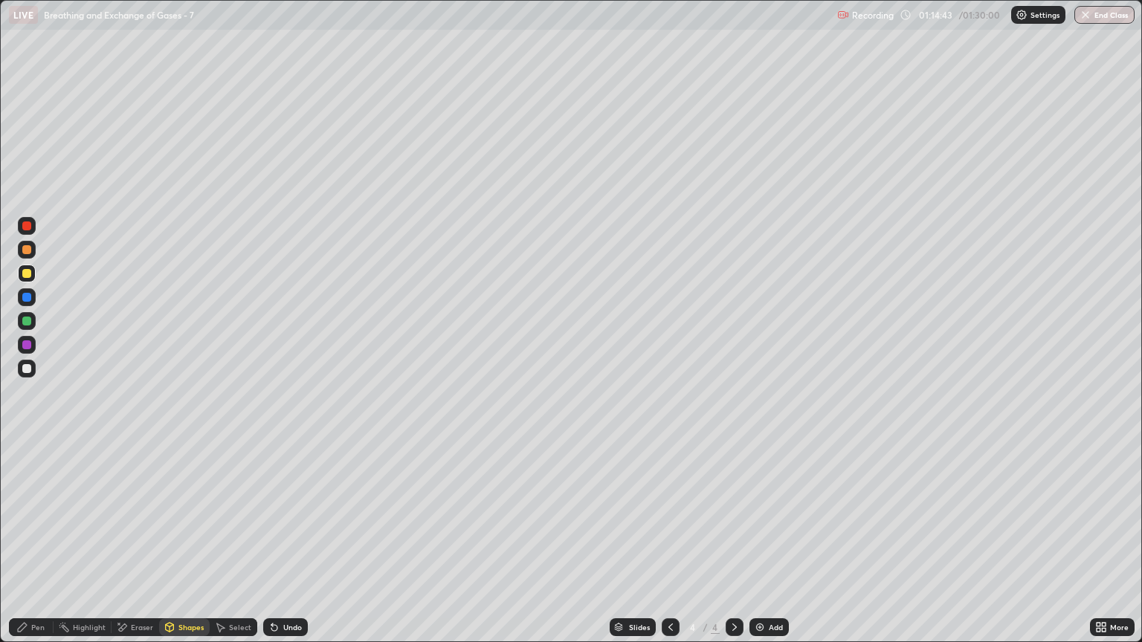
click at [27, 274] on div at bounding box center [26, 273] width 9 height 9
click at [41, 548] on div "Pen" at bounding box center [37, 627] width 13 height 7
click at [38, 548] on div "Pen" at bounding box center [37, 627] width 13 height 7
click at [185, 548] on div "Shapes" at bounding box center [190, 627] width 25 height 7
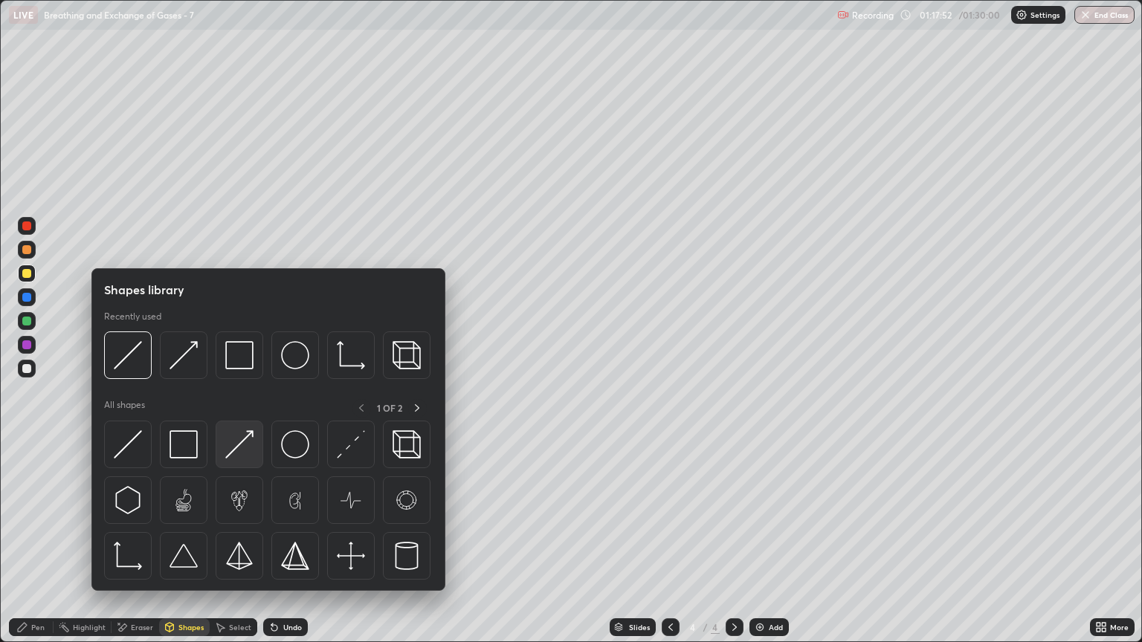
click at [241, 454] on img at bounding box center [239, 444] width 28 height 28
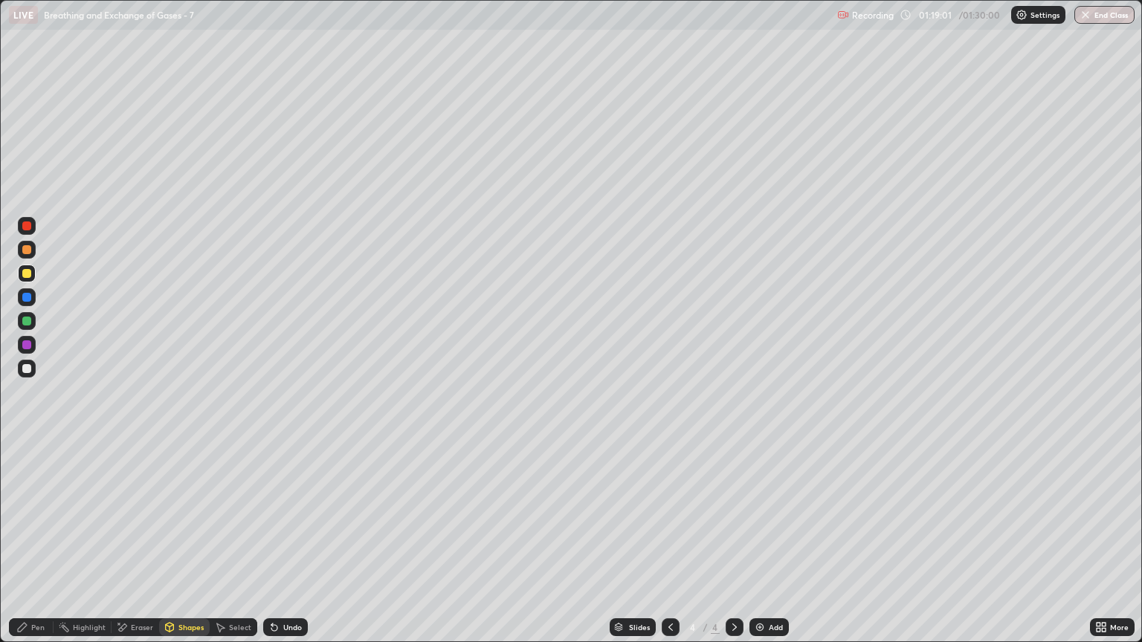
click at [137, 548] on div "Eraser" at bounding box center [142, 627] width 22 height 7
click at [277, 548] on icon at bounding box center [274, 628] width 12 height 12
click at [283, 548] on div "Undo" at bounding box center [292, 627] width 19 height 7
click at [285, 548] on div "Undo" at bounding box center [292, 627] width 19 height 7
click at [283, 548] on div "Undo" at bounding box center [292, 627] width 19 height 7
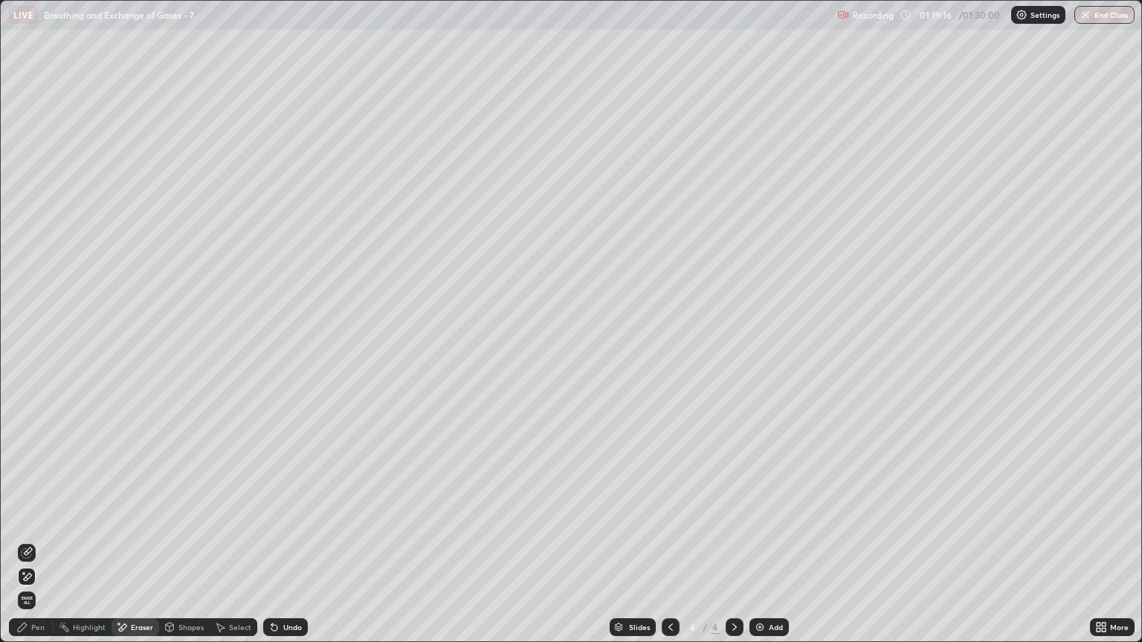
click at [271, 548] on icon at bounding box center [274, 628] width 6 height 6
click at [274, 548] on icon at bounding box center [274, 628] width 6 height 6
click at [269, 548] on icon at bounding box center [274, 628] width 12 height 12
click at [271, 548] on icon at bounding box center [274, 628] width 6 height 6
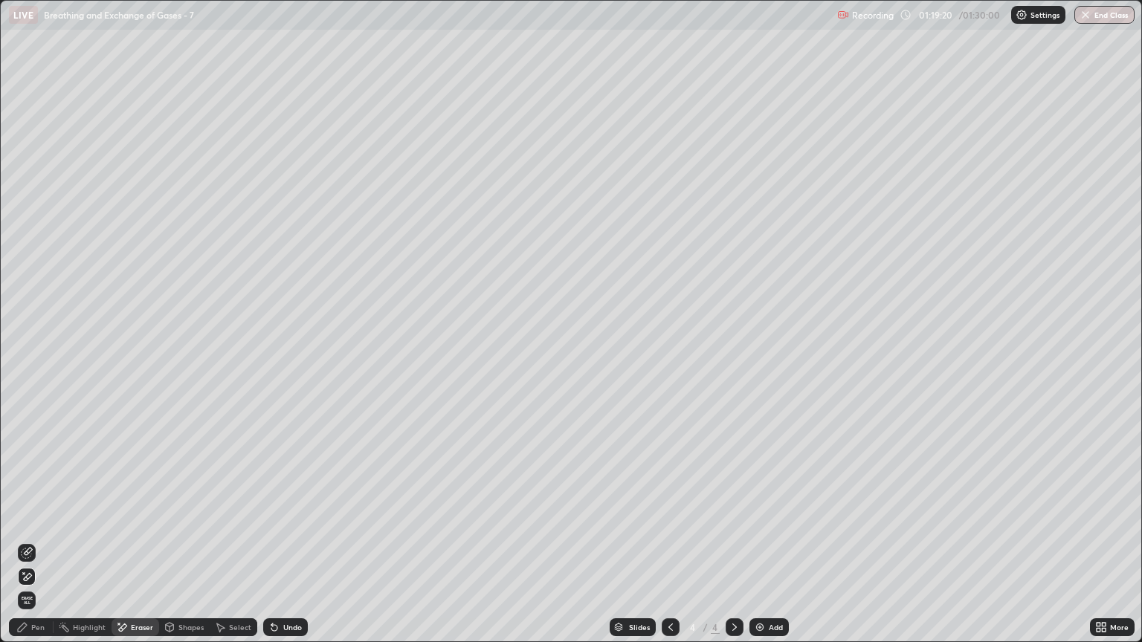
click at [29, 548] on icon at bounding box center [27, 577] width 12 height 13
click at [184, 548] on div "Shapes" at bounding box center [190, 627] width 25 height 7
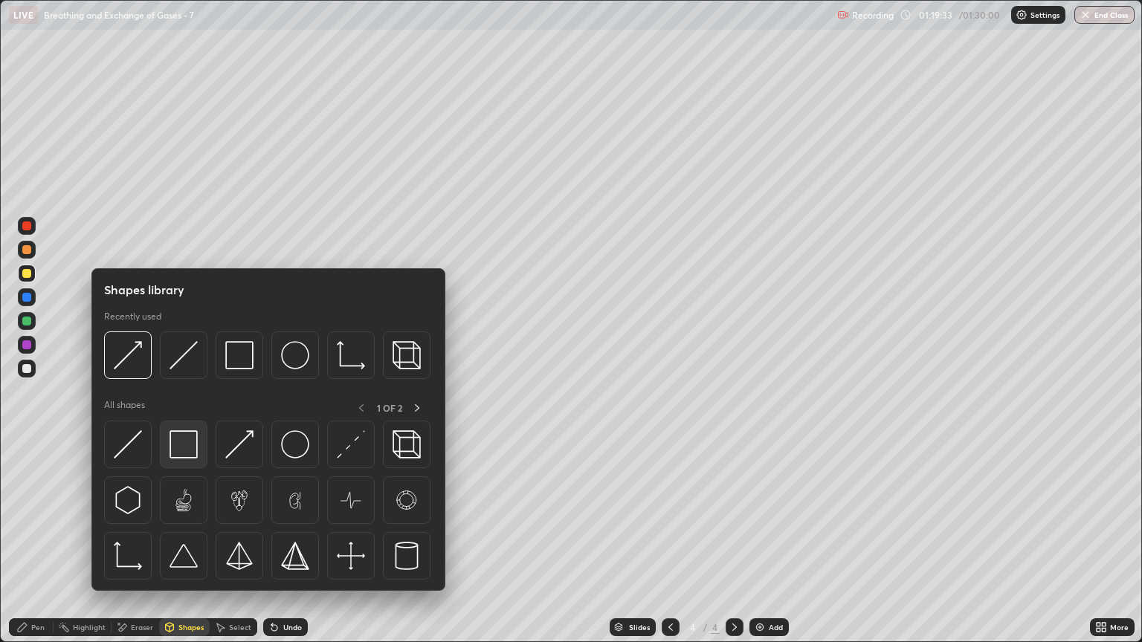
click at [183, 449] on img at bounding box center [184, 444] width 28 height 28
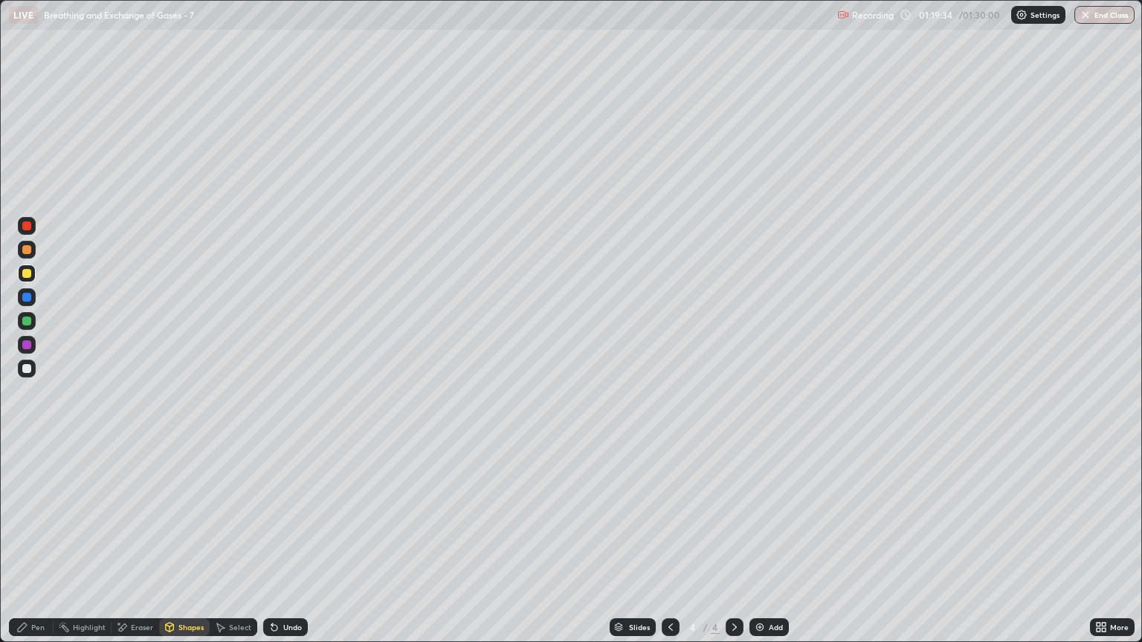
click at [27, 369] on div at bounding box center [26, 368] width 9 height 9
click at [184, 548] on div "Shapes" at bounding box center [190, 627] width 25 height 7
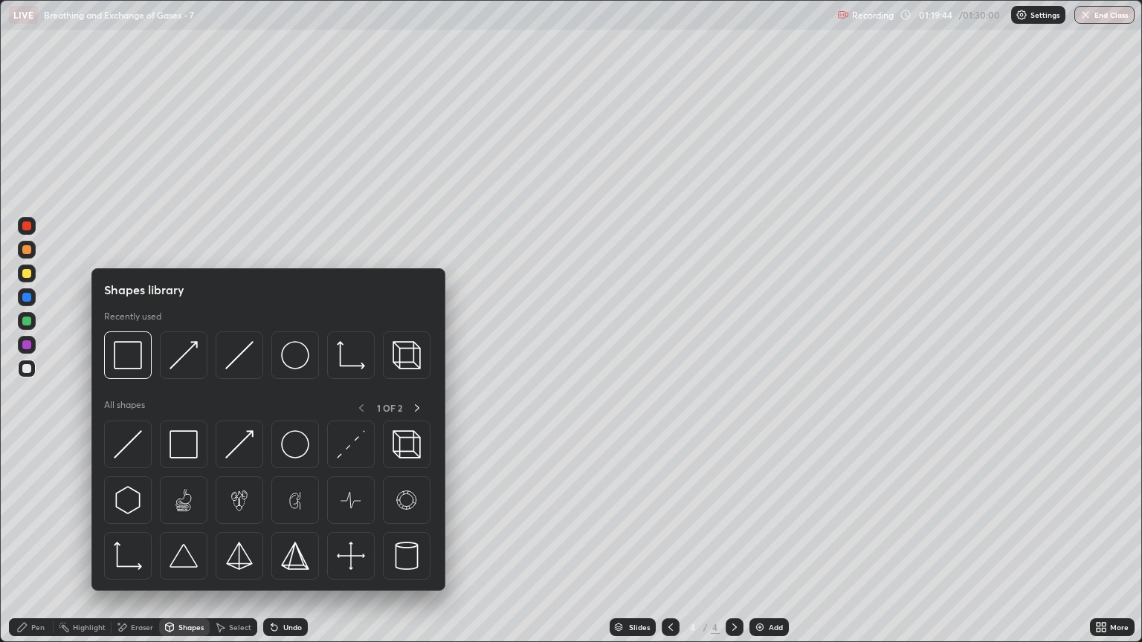
click at [131, 548] on div "Eraser" at bounding box center [142, 627] width 22 height 7
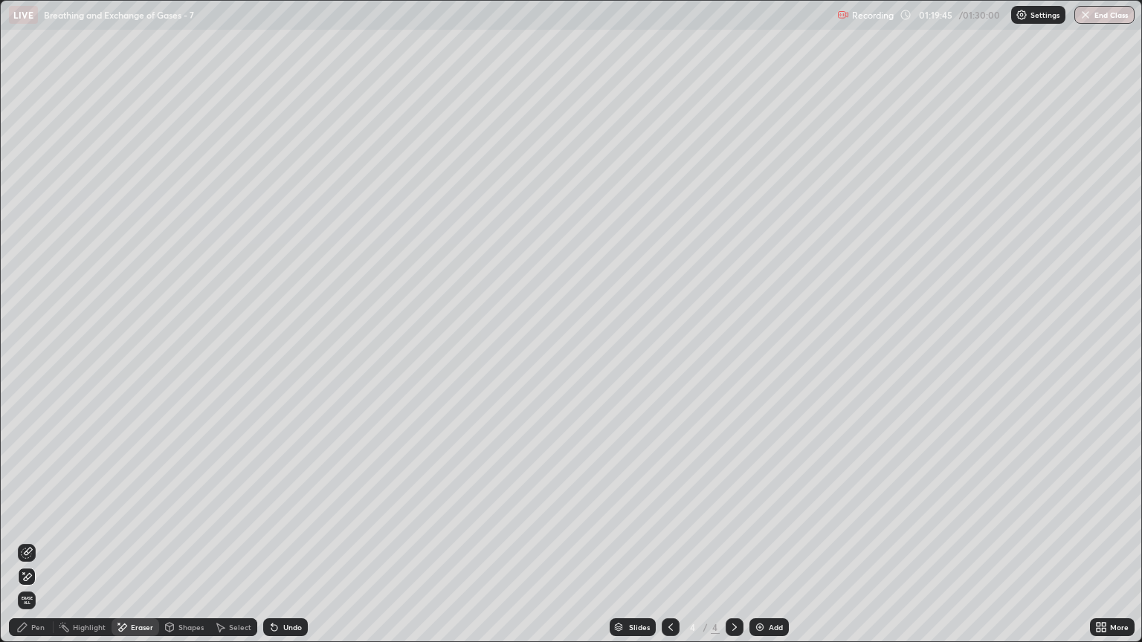
click at [31, 548] on icon at bounding box center [27, 577] width 12 height 13
click at [1085, 16] on img "button" at bounding box center [1085, 15] width 12 height 12
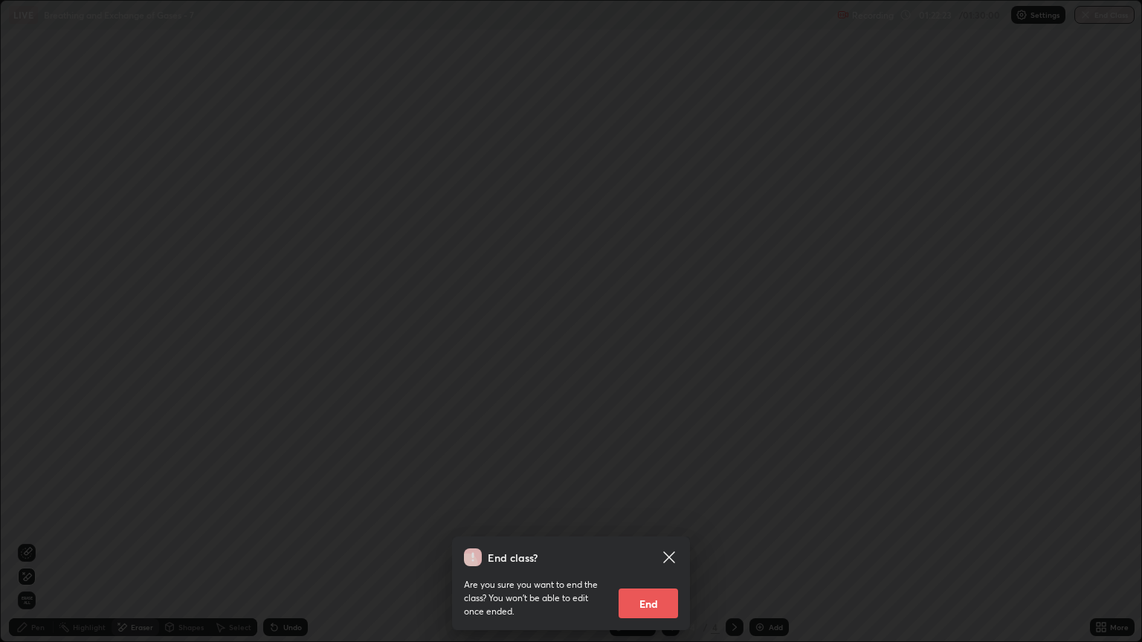
click at [654, 548] on button "End" at bounding box center [648, 604] width 59 height 30
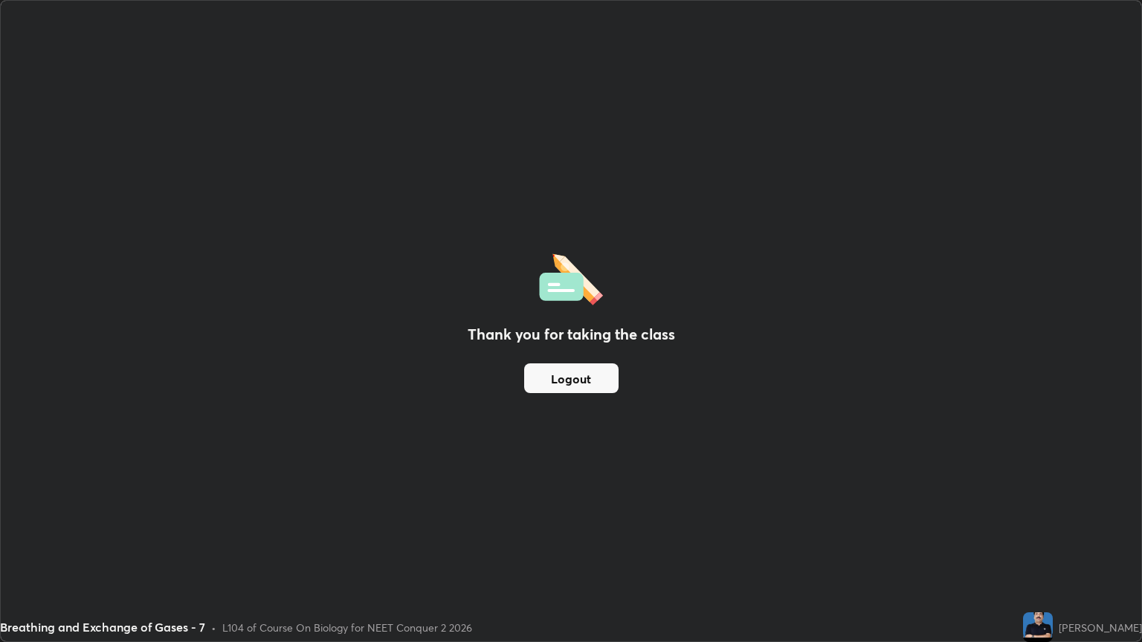
click at [582, 378] on button "Logout" at bounding box center [571, 379] width 94 height 30
click at [584, 380] on button "Logout" at bounding box center [571, 379] width 94 height 30
click at [581, 385] on button "Logout" at bounding box center [571, 379] width 94 height 30
